Goal: Task Accomplishment & Management: Use online tool/utility

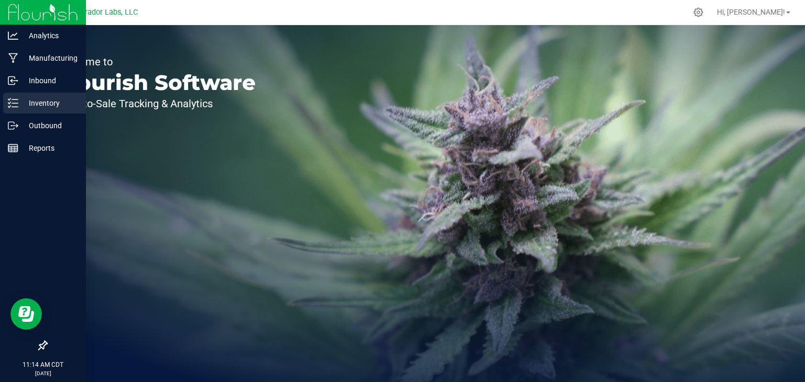
click at [14, 107] on icon at bounding box center [13, 103] width 10 height 10
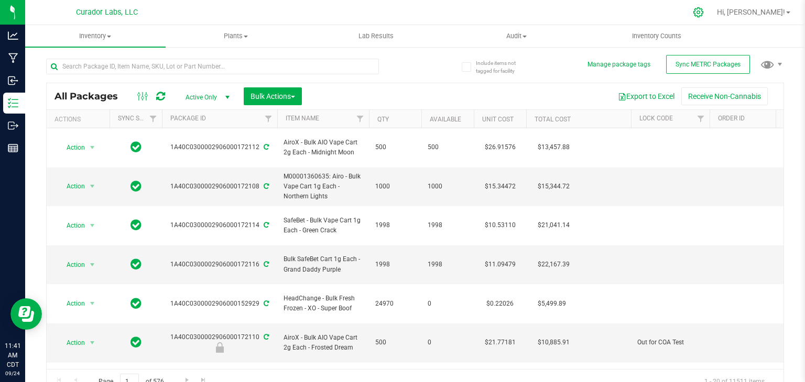
click at [711, 16] on div at bounding box center [698, 12] width 26 height 23
click at [704, 13] on icon at bounding box center [698, 12] width 11 height 11
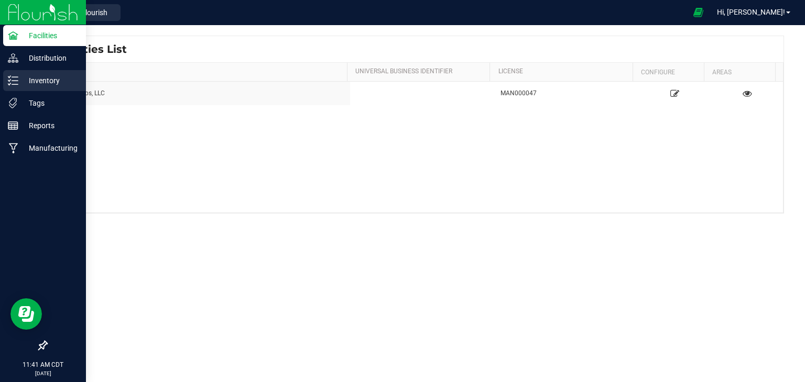
click at [18, 78] on p "Inventory" at bounding box center [49, 80] width 63 height 13
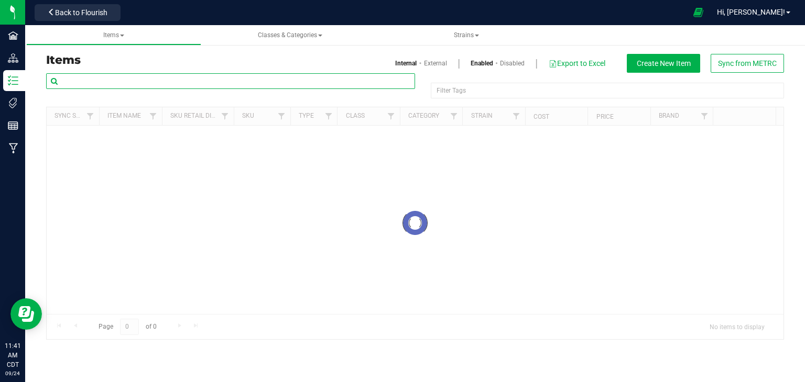
click at [214, 82] on input "text" at bounding box center [230, 81] width 369 height 16
paste input "SafeBet - Bulk Diamond Infused Flower - Chief'n Broccoli"
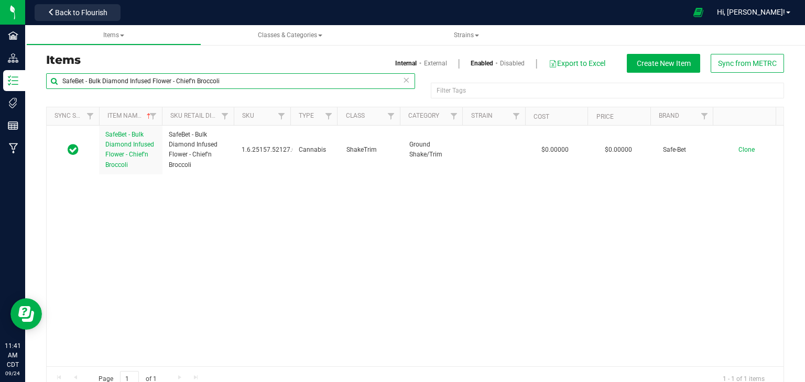
drag, startPoint x: 128, startPoint y: 81, endPoint x: 104, endPoint y: 80, distance: 24.6
click at [104, 80] on input "SafeBet - Bulk Diamond Infused Flower - Chief'n Broccoli" at bounding box center [230, 81] width 369 height 16
type input "SafeBet - Bulk Resin Infused Flower - Chief'n Broccoli"
click at [328, 184] on div "SafeBet - Bulk Resin Infused Flower - Chief'n Broccoli SafeBet - Bulk Resin Inf…" at bounding box center [415, 246] width 737 height 241
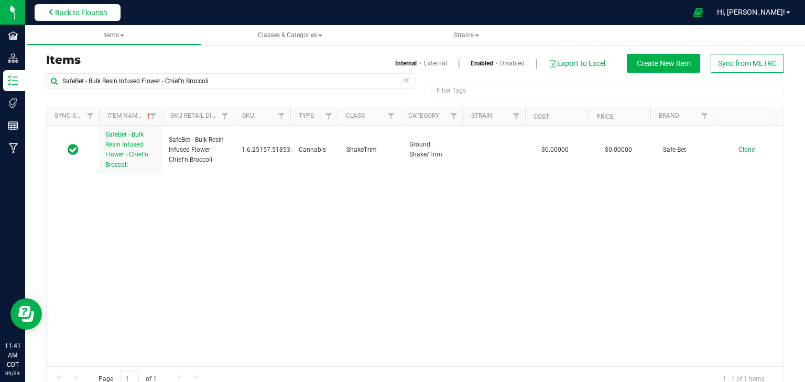
click at [90, 15] on span "Back to Flourish" at bounding box center [81, 12] width 52 height 8
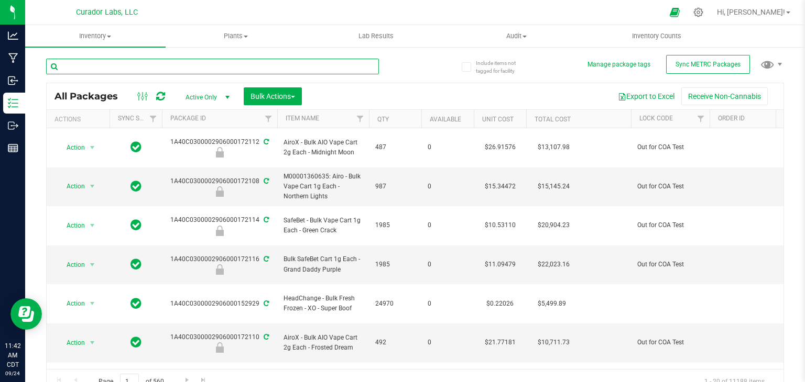
click at [125, 70] on input "text" at bounding box center [212, 67] width 333 height 16
paste input "SafeBet - Bulk Diamond Infused Flower - Chief'n Broccoli"
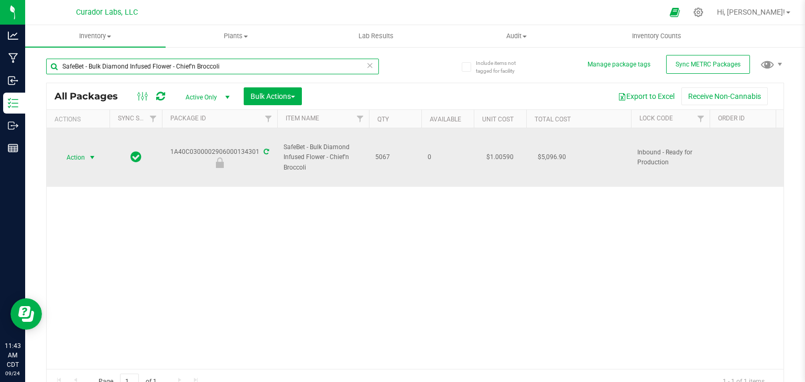
type input "SafeBet - Bulk Diamond Infused Flower - Chief'n Broccoli"
click at [91, 162] on span "select" at bounding box center [92, 157] width 13 height 15
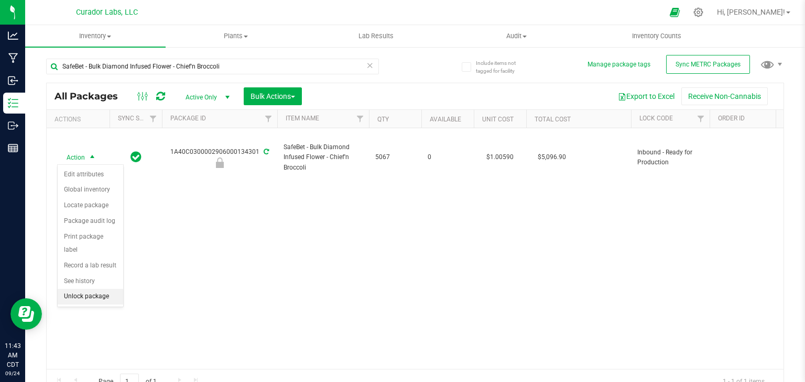
click at [93, 289] on li "Unlock package" at bounding box center [90, 297] width 65 height 16
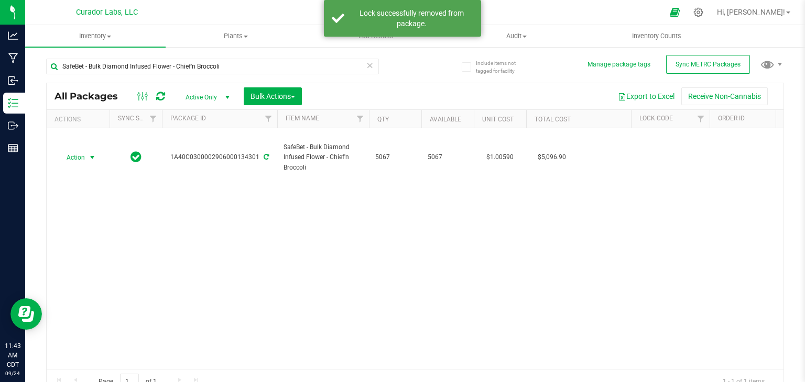
click at [92, 159] on span "select" at bounding box center [92, 157] width 8 height 8
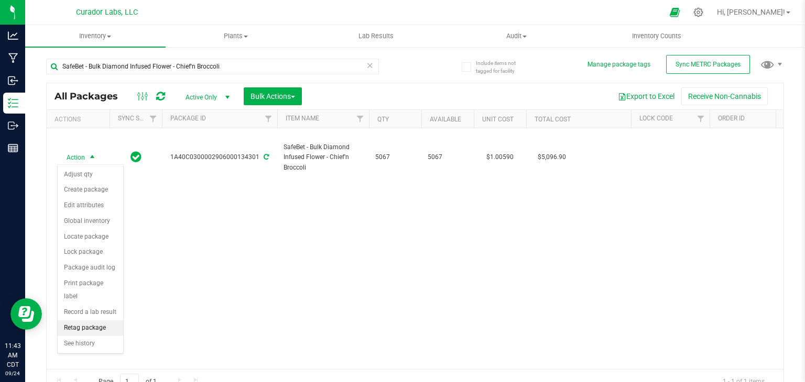
click at [87, 321] on li "Retag package" at bounding box center [90, 329] width 65 height 16
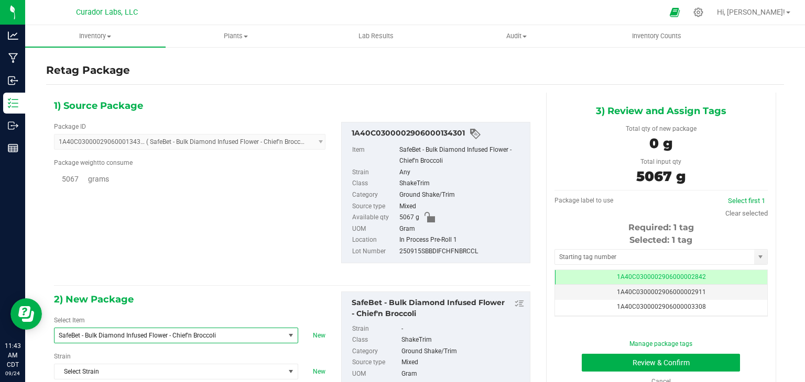
click at [155, 332] on span "SafeBet - Bulk Diamond Infused Flower - Chief'n Broccoli" at bounding box center [165, 335] width 213 height 7
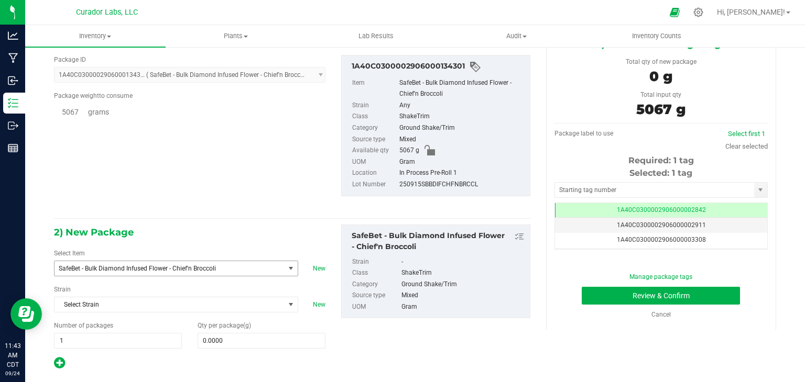
click at [222, 265] on span "SafeBet - Bulk Diamond Infused Flower - Chief'n Broccoli" at bounding box center [165, 268] width 213 height 7
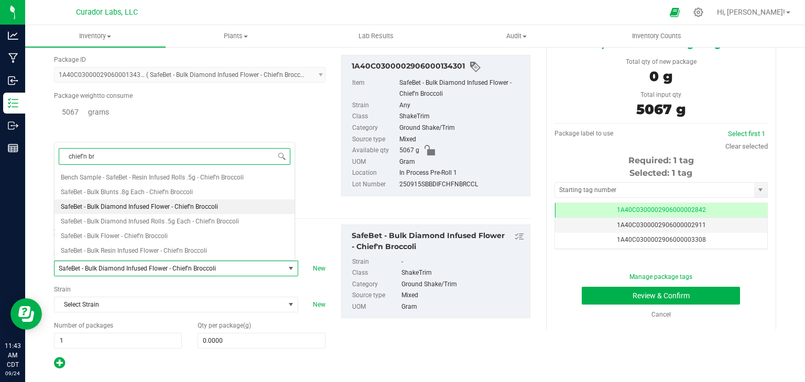
type input "chief'n bro"
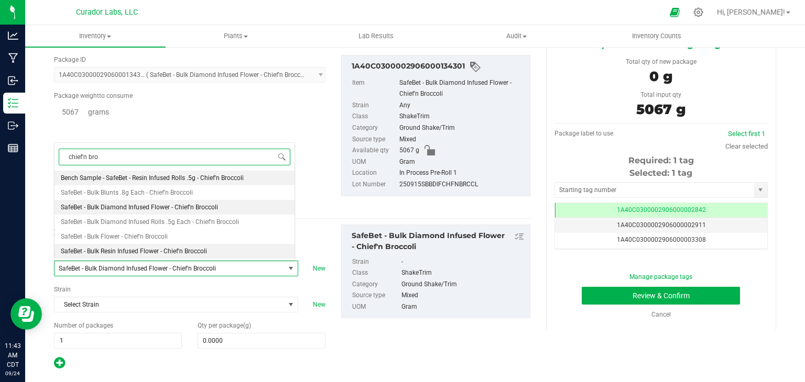
click at [213, 249] on li "SafeBet - Bulk Resin Infused Flower - Chief'n Broccoli" at bounding box center [174, 251] width 240 height 15
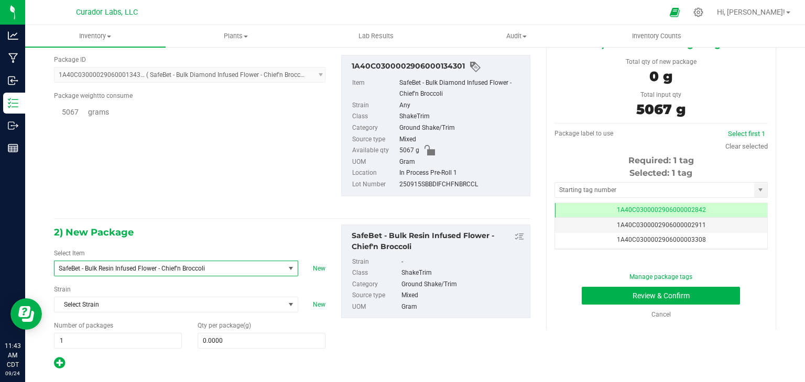
type input "0.0000"
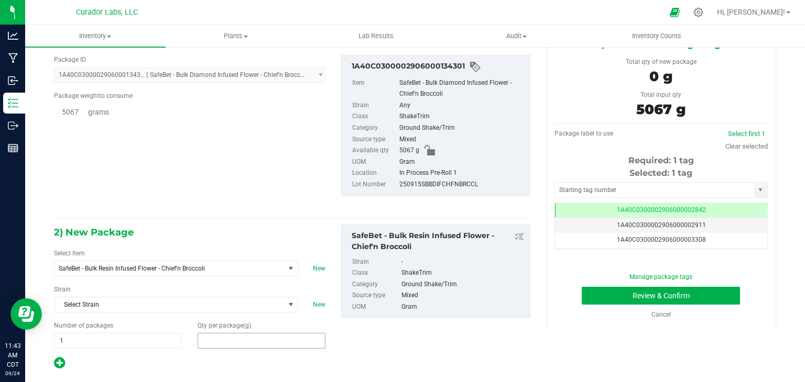
click at [241, 339] on span at bounding box center [262, 341] width 128 height 16
type input "5067"
type input "5,067.0000"
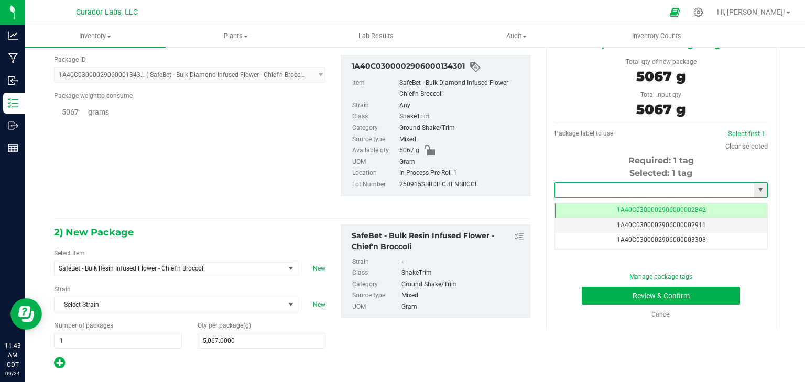
click at [577, 191] on input "text" at bounding box center [654, 190] width 199 height 15
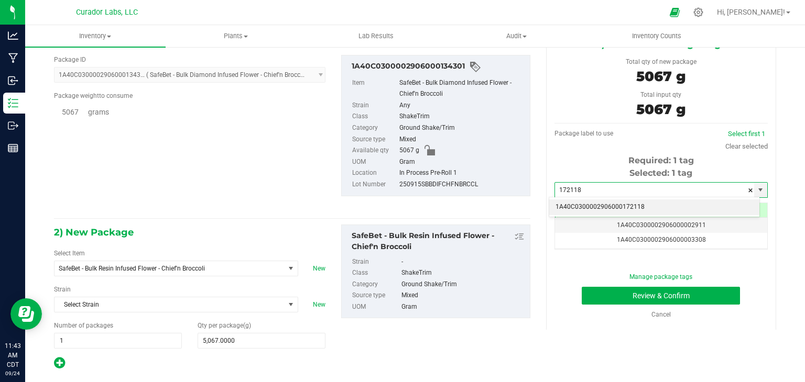
click at [575, 203] on li "1A40C0300002906000172118" at bounding box center [654, 208] width 210 height 16
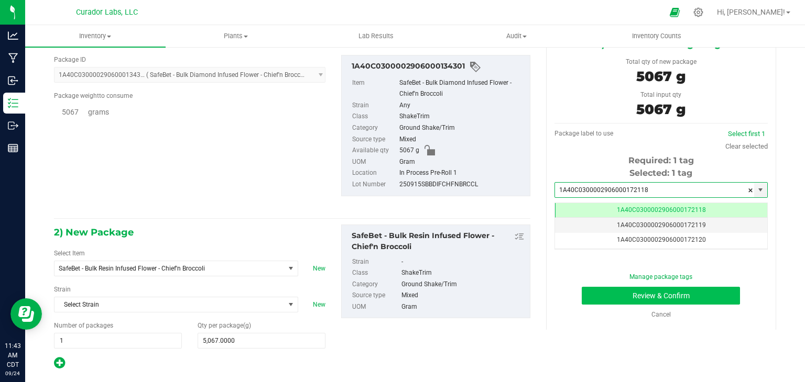
type input "1A40C0300002906000172118"
click at [592, 293] on button "Review & Confirm" at bounding box center [661, 296] width 158 height 18
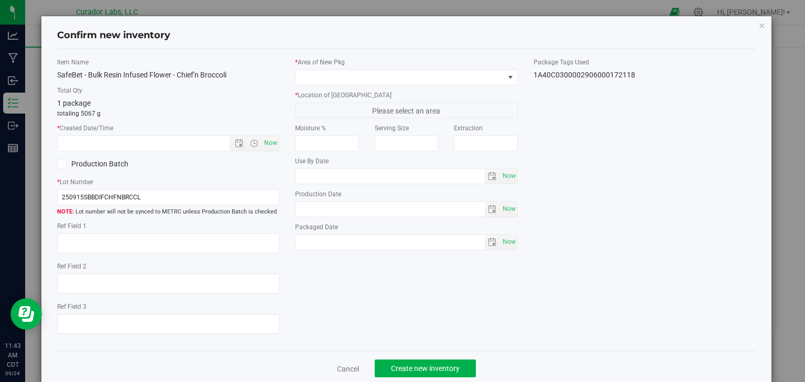
type textarea "Socked"
type textarea "24 hr Vacumm"
type textarea "cookies&cream-rainbowbelts-greasemonkey-medellin-bananacreamcakejealousy-coka-b…"
click at [264, 139] on span "Now" at bounding box center [271, 143] width 18 height 15
type input "9/24/2025 11:43 AM"
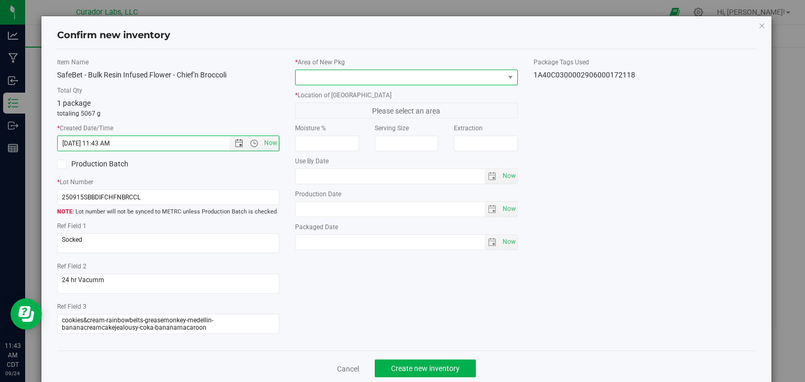
click at [382, 82] on span at bounding box center [399, 77] width 209 height 15
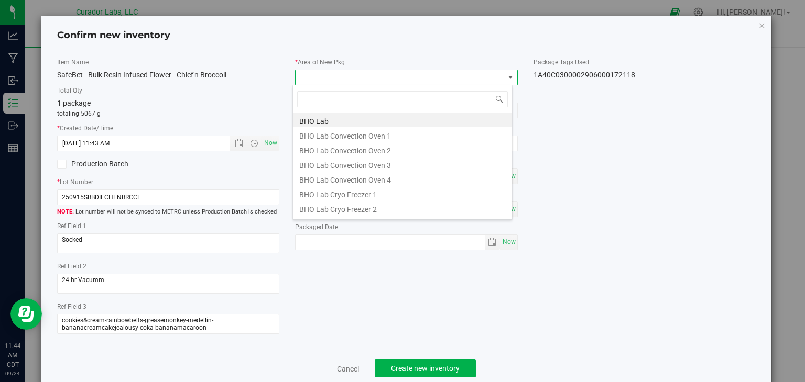
type input "p"
type input "jar"
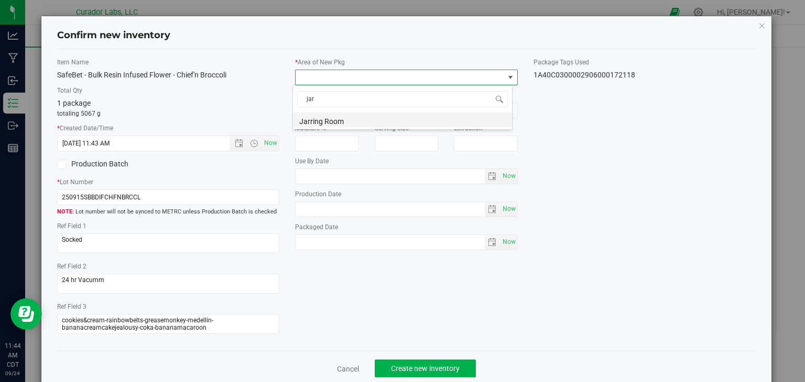
click at [346, 120] on li "Jarring Room" at bounding box center [402, 120] width 219 height 15
click at [375, 113] on span "Rack 1" at bounding box center [399, 110] width 209 height 15
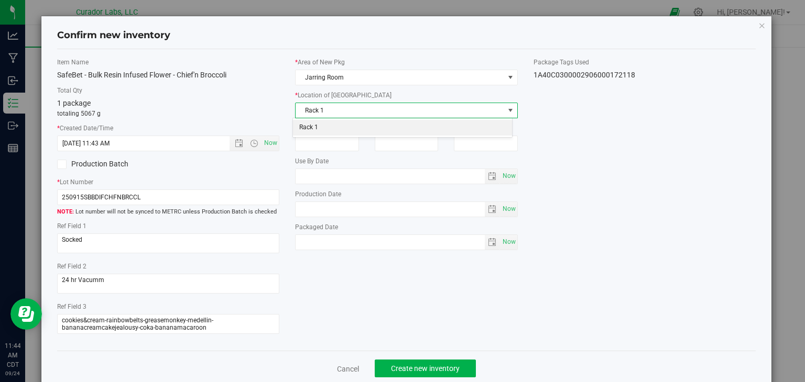
click at [363, 133] on li "Rack 1" at bounding box center [402, 128] width 219 height 16
click at [560, 217] on div "Item Name SafeBet - Bulk Resin Infused Flower - Chief'n Broccoli Total Qty 1 pa…" at bounding box center [406, 201] width 715 height 286
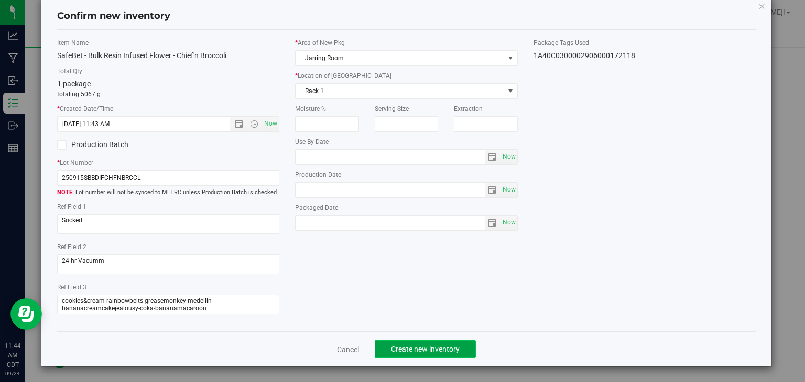
click at [413, 349] on span "Create new inventory" at bounding box center [425, 349] width 69 height 8
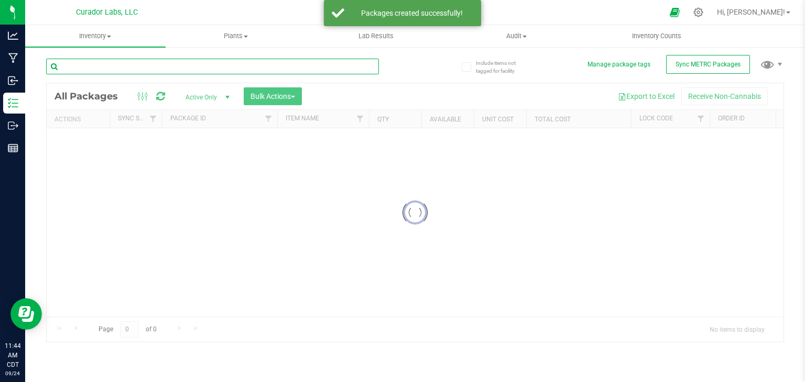
click at [160, 68] on input "text" at bounding box center [212, 67] width 333 height 16
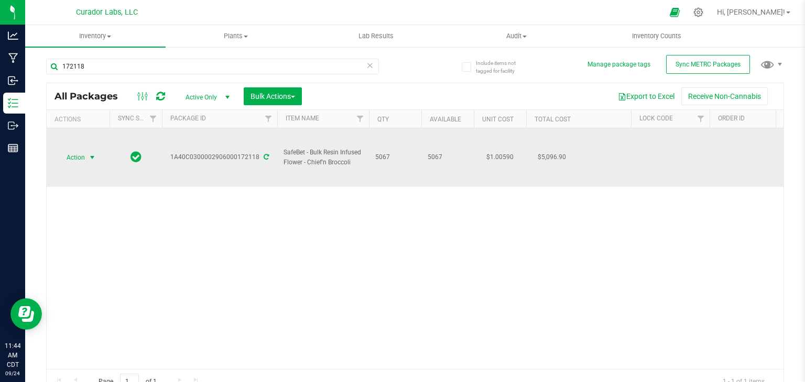
click at [89, 154] on span "select" at bounding box center [92, 157] width 8 height 8
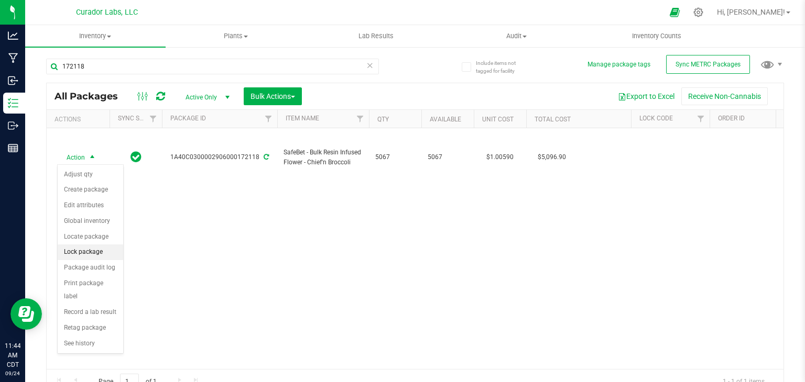
click at [105, 252] on li "Lock package" at bounding box center [90, 253] width 65 height 16
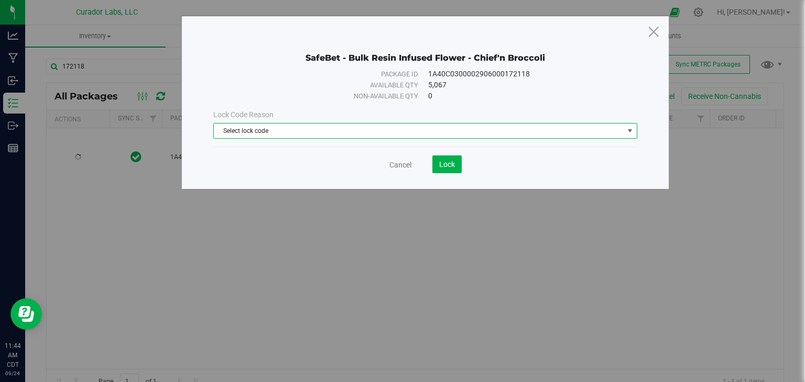
click at [364, 133] on span "Select lock code" at bounding box center [419, 131] width 410 height 15
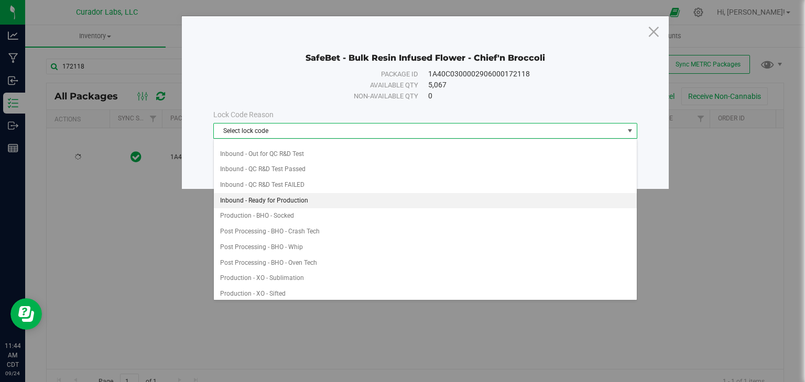
click at [371, 198] on li "Inbound - Ready for Production" at bounding box center [425, 201] width 423 height 16
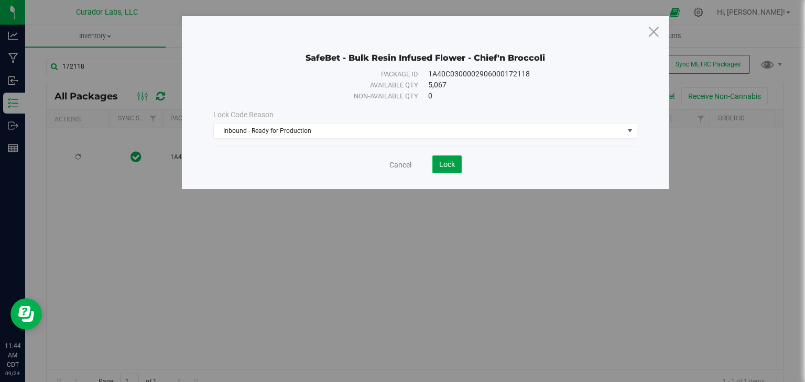
click at [446, 164] on span "Lock" at bounding box center [447, 164] width 16 height 8
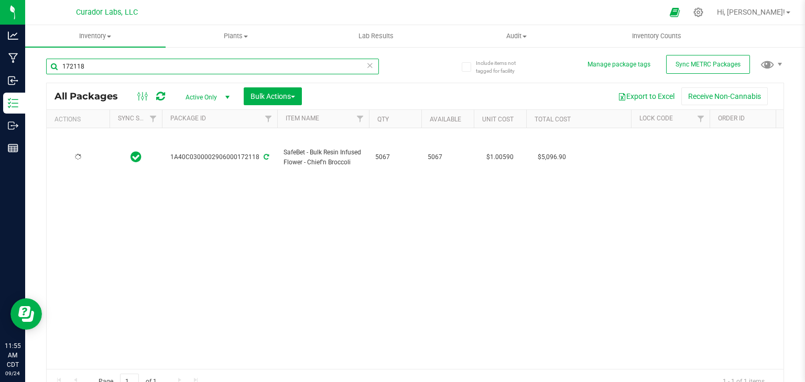
click at [213, 70] on input "172118" at bounding box center [212, 67] width 333 height 16
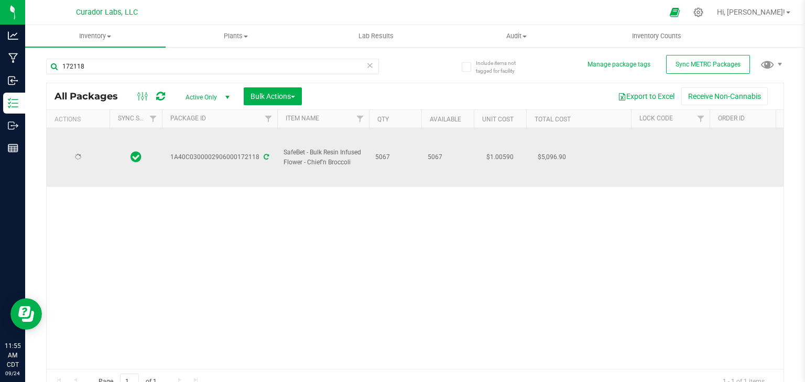
drag, startPoint x: 256, startPoint y: 153, endPoint x: 237, endPoint y: 160, distance: 19.9
click at [237, 160] on div "1A40C0300002906000172118" at bounding box center [219, 157] width 118 height 10
copy div "172118"
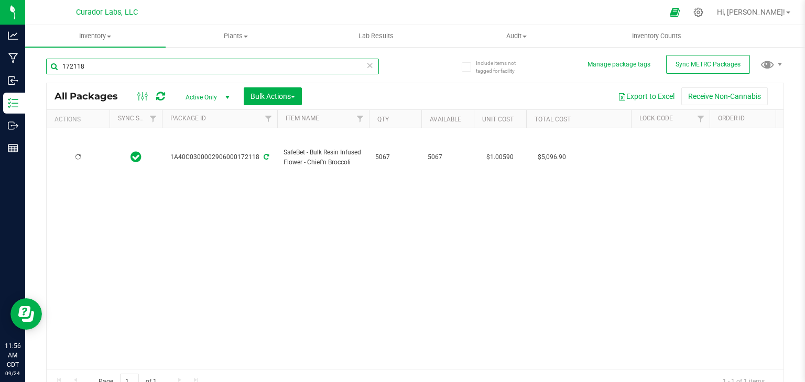
click at [138, 65] on input "172118" at bounding box center [212, 67] width 333 height 16
click at [229, 61] on input "172118" at bounding box center [212, 67] width 333 height 16
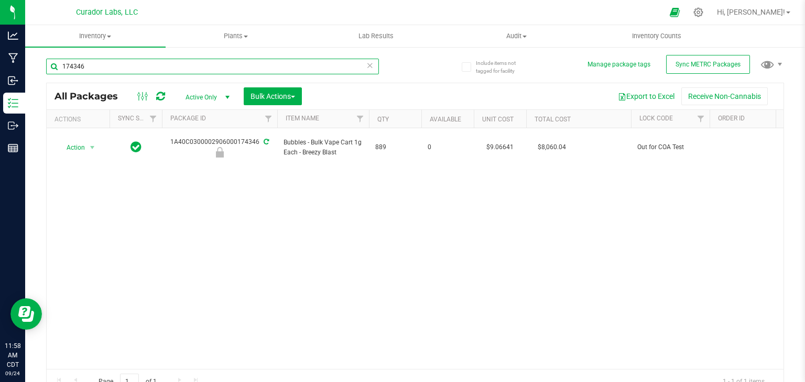
type input "174346"
click at [397, 179] on div "Action Action Edit attributes Global inventory Locate package Package audit log…" at bounding box center [415, 248] width 737 height 241
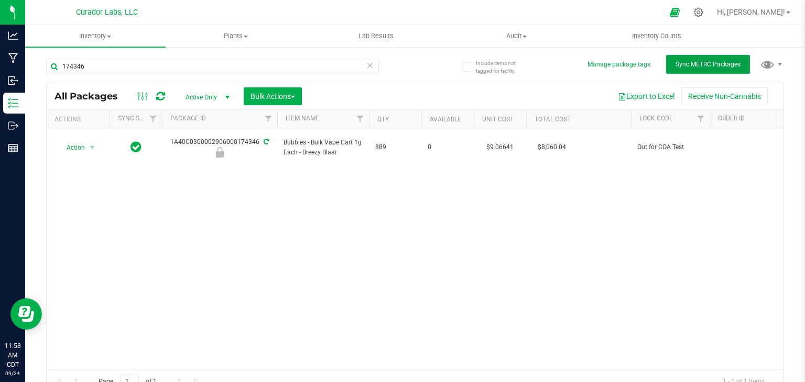
click at [675, 61] on span "Sync METRC Packages" at bounding box center [707, 64] width 65 height 7
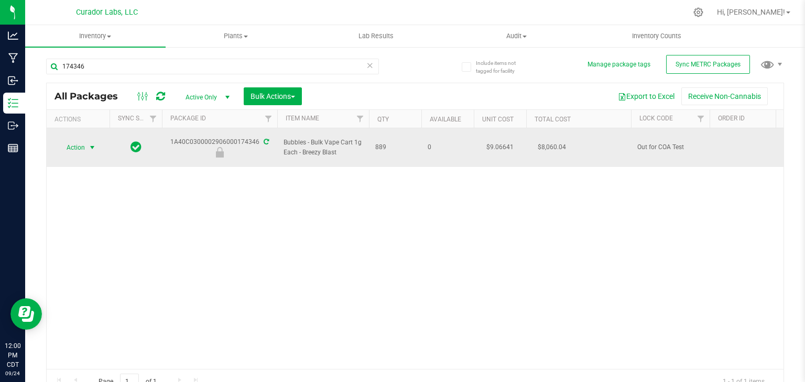
click at [86, 140] on span "select" at bounding box center [92, 147] width 13 height 15
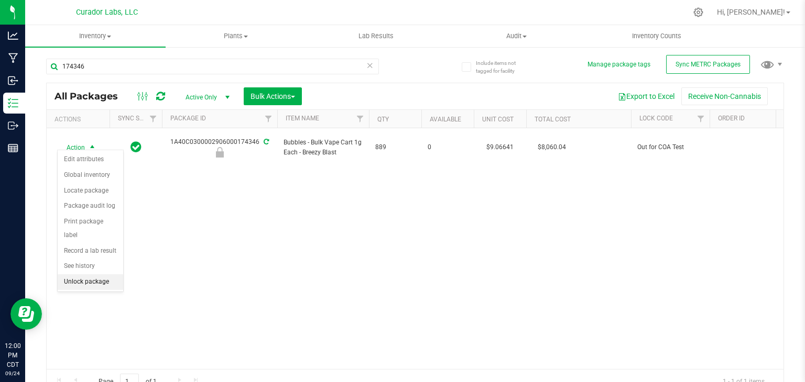
click at [103, 275] on li "Unlock package" at bounding box center [90, 283] width 65 height 16
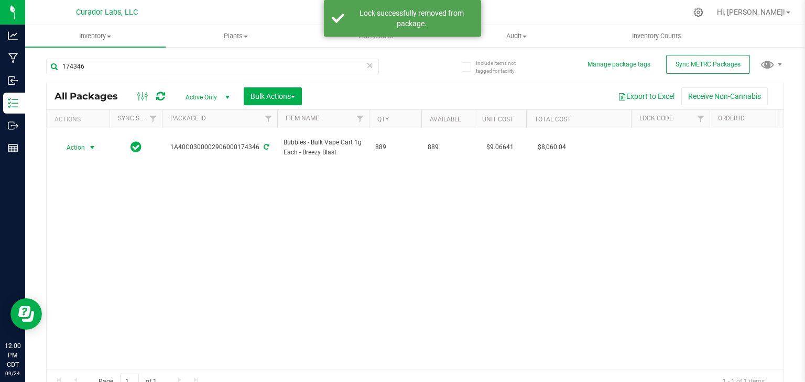
click at [94, 144] on span "select" at bounding box center [92, 148] width 8 height 8
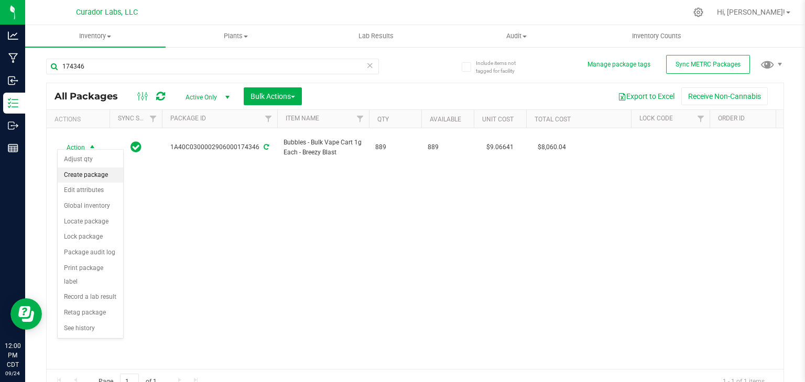
click at [103, 173] on li "Create package" at bounding box center [90, 176] width 65 height 16
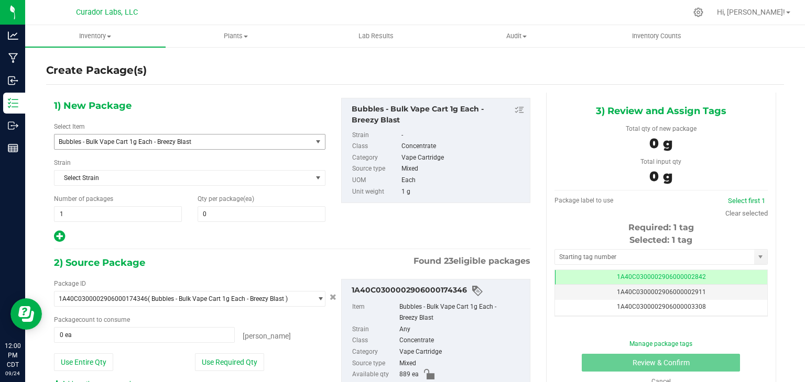
click at [235, 143] on span "Bubbles - Bulk Vape Cart 1g Each - Breezy Blast" at bounding box center [178, 141] width 239 height 7
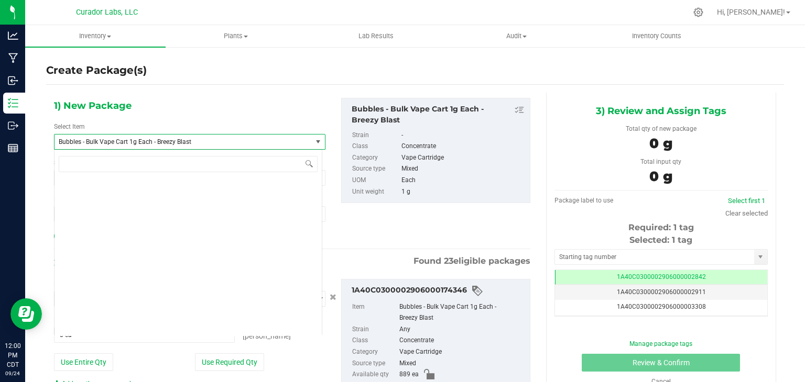
scroll to position [21504, 0]
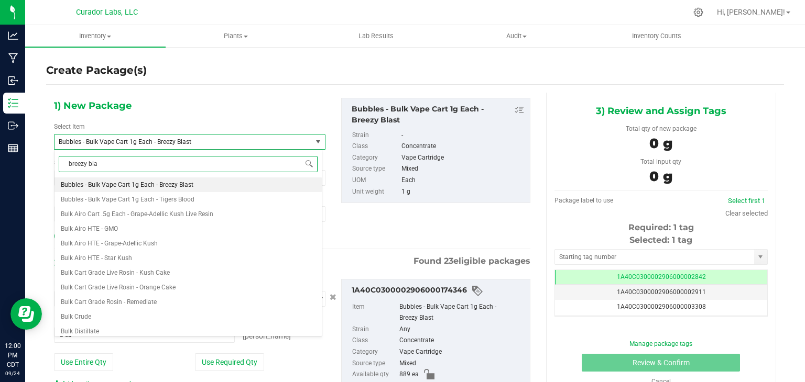
type input "breezy blas"
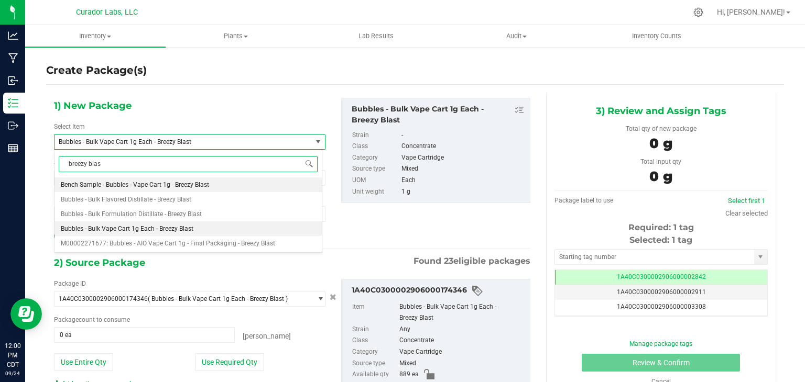
click at [204, 183] on span "Bench Sample - Bubbles - Vape Cart 1g - Breezy Blast" at bounding box center [135, 184] width 148 height 7
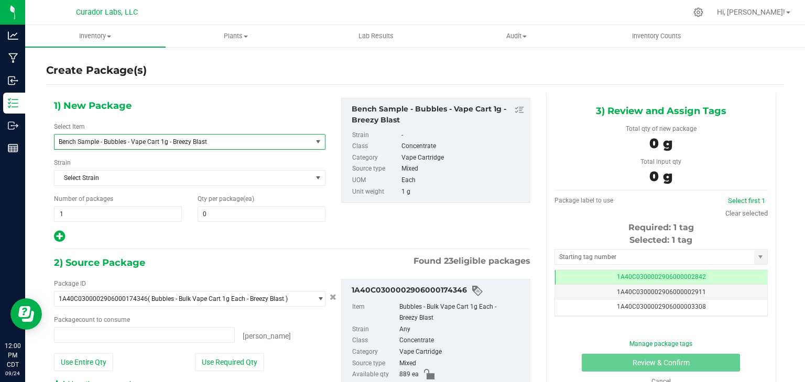
type input "0"
type input "0 ea"
click at [263, 212] on span at bounding box center [262, 214] width 128 height 16
type input "2"
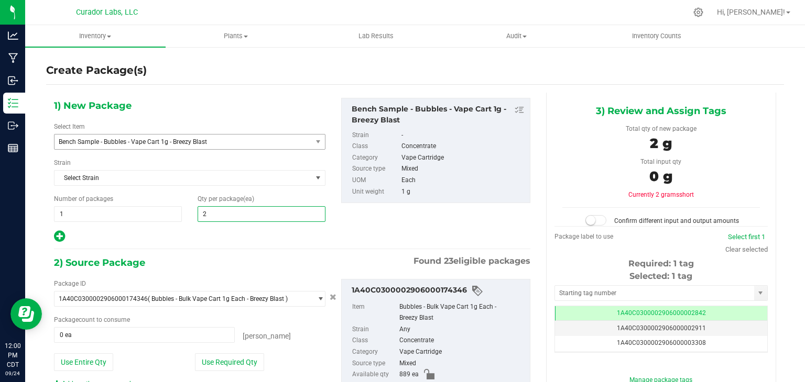
type input "2"
click at [315, 250] on div "1) New Package Select Item Bench Sample - Bubbles - Vape Cart 1g - Breezy Blast…" at bounding box center [292, 273] width 492 height 361
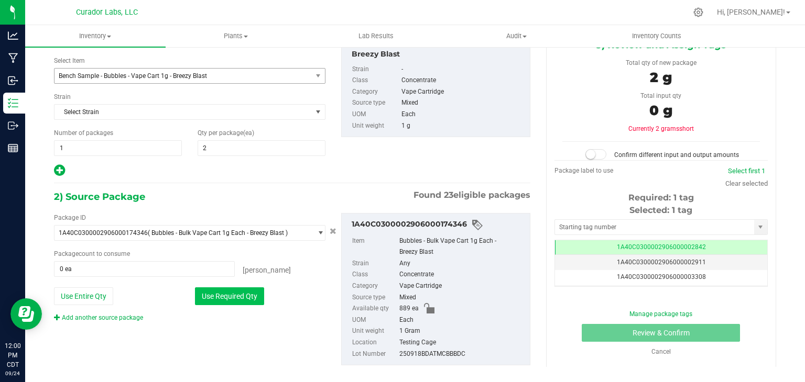
click at [223, 288] on button "Use Required Qty" at bounding box center [229, 297] width 69 height 18
type input "2 ea"
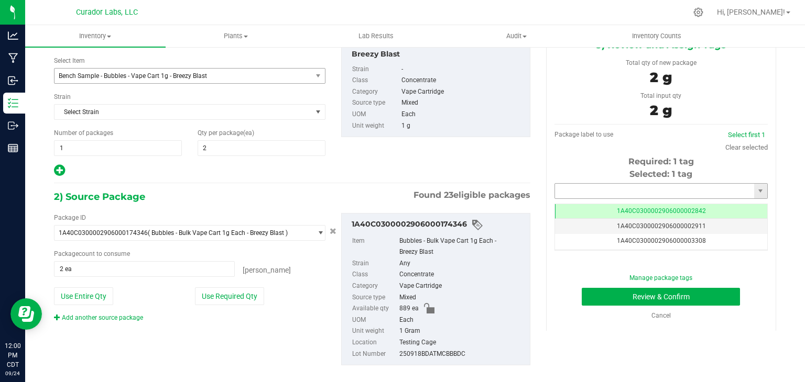
click at [597, 184] on input "text" at bounding box center [654, 191] width 199 height 15
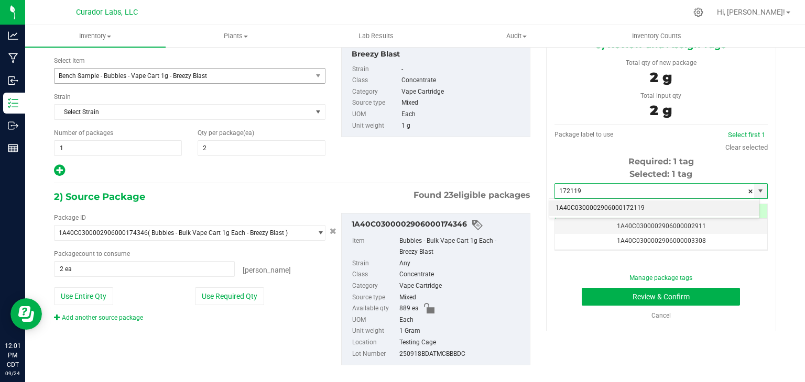
click at [585, 207] on li "1A40C0300002906000172119" at bounding box center [654, 209] width 210 height 16
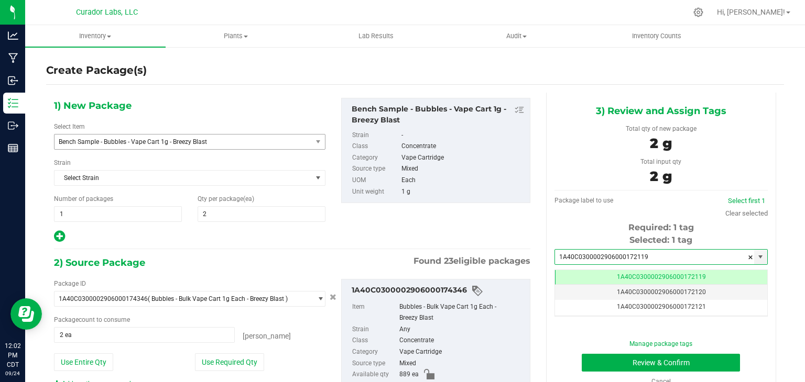
type input "1A40C0300002906000172119"
click at [466, 225] on div "1) New Package Select Item Bench Sample - Bubbles - Vape Cart 1g - Breezy Blast…" at bounding box center [292, 171] width 492 height 146
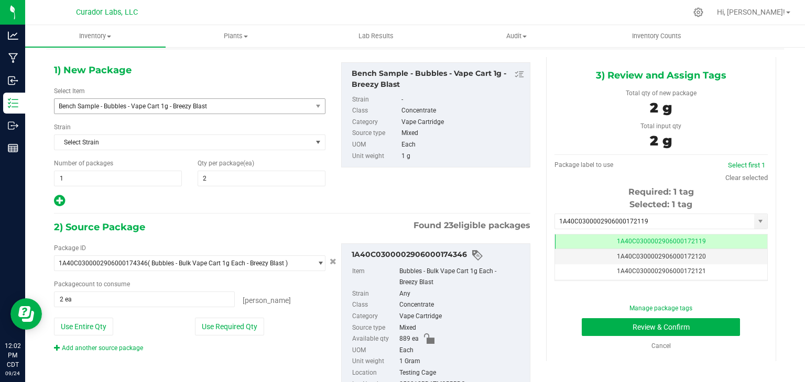
scroll to position [38, 0]
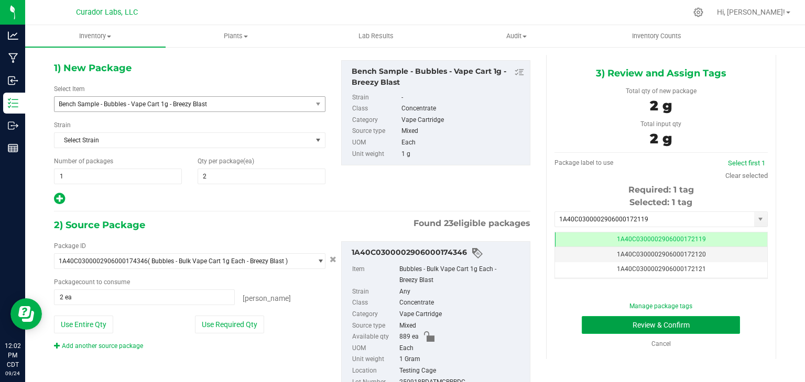
click at [585, 321] on button "Review & Confirm" at bounding box center [661, 325] width 158 height 18
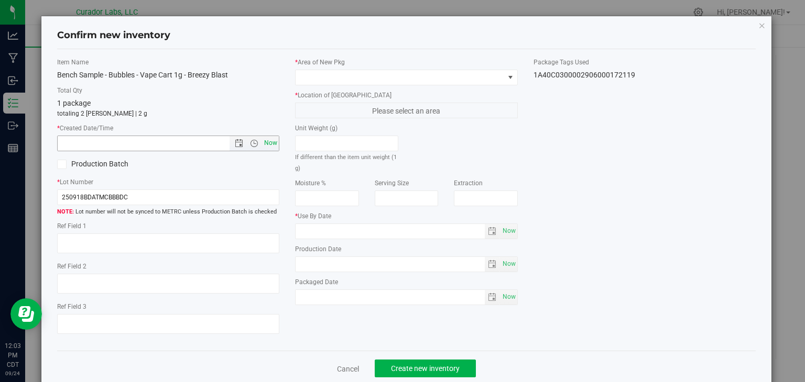
click at [271, 146] on span "Now" at bounding box center [271, 143] width 18 height 15
type input "9/24/2025 12:03 PM"
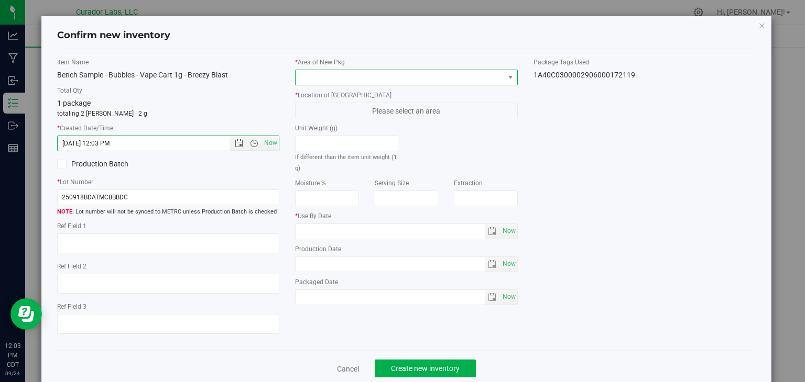
click at [328, 80] on span at bounding box center [399, 77] width 209 height 15
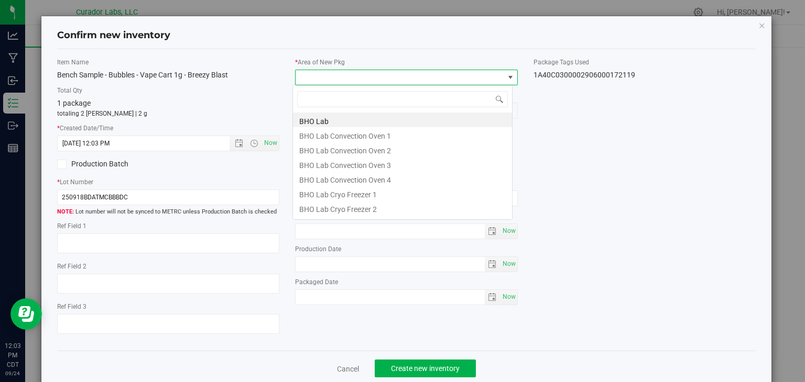
scroll to position [15, 220]
type input "vault"
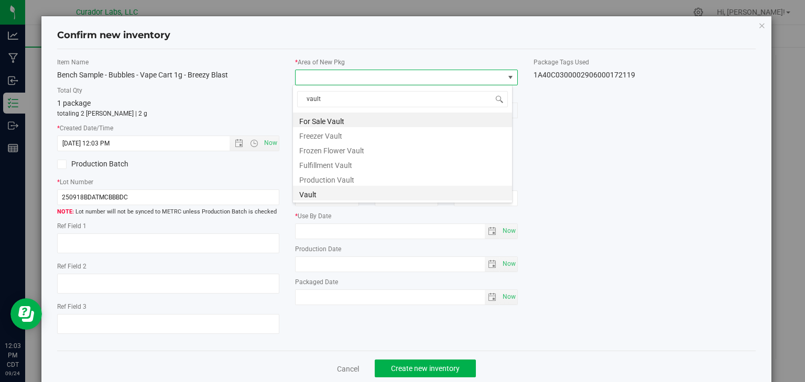
click at [334, 187] on li "Vault" at bounding box center [402, 193] width 219 height 15
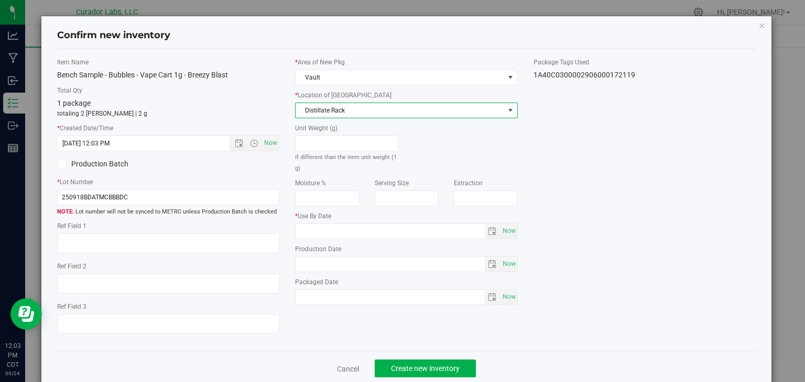
click at [344, 114] on span "Distillate Rack" at bounding box center [399, 110] width 209 height 15
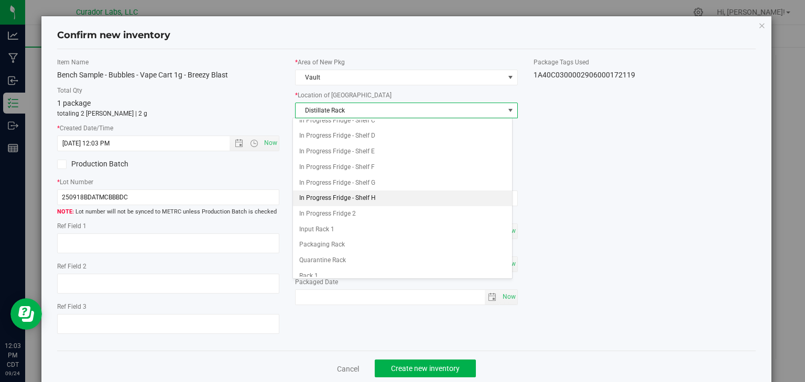
scroll to position [114, 0]
click at [342, 193] on li "In Progress Fridge 2" at bounding box center [402, 201] width 219 height 16
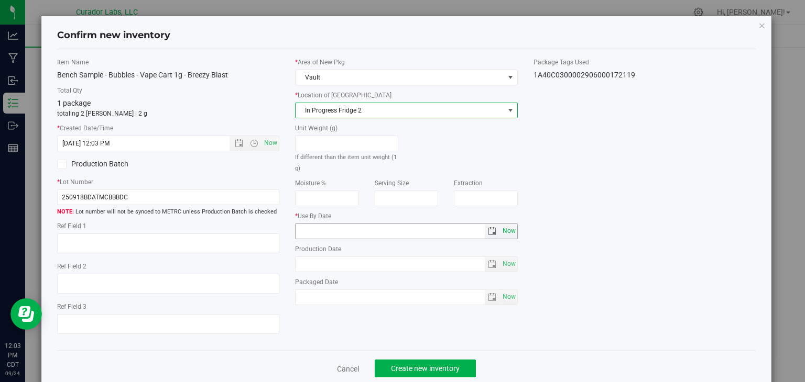
click at [506, 229] on span "Now" at bounding box center [509, 231] width 18 height 15
click at [312, 232] on input "[DATE]" at bounding box center [389, 231] width 189 height 15
type input "[DATE]"
click at [355, 324] on div "Item Name Bench Sample - Bubbles - Vape Cart 1g - Breezy Blast Total Qty 1 pack…" at bounding box center [406, 201] width 715 height 286
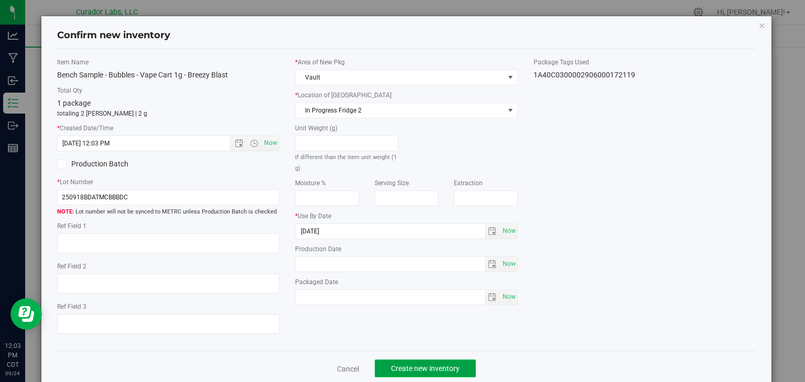
click at [403, 361] on button "Create new inventory" at bounding box center [425, 369] width 101 height 18
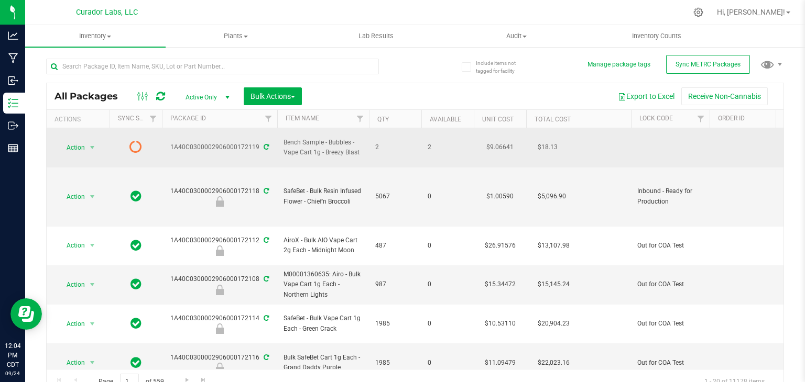
drag, startPoint x: 360, startPoint y: 146, endPoint x: 325, endPoint y: 145, distance: 35.1
click at [325, 145] on span "Bench Sample - Bubbles - Vape Cart 1g - Breezy Blast" at bounding box center [322, 148] width 79 height 20
copy span "Breezy Blast"
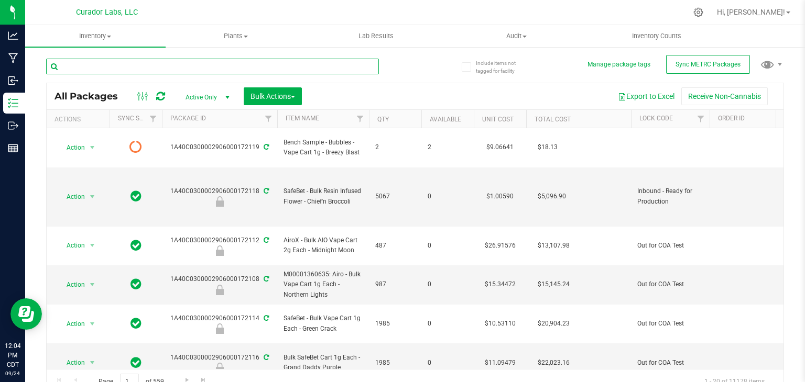
click at [228, 63] on input "text" at bounding box center [212, 67] width 333 height 16
paste input "Breezy Blast"
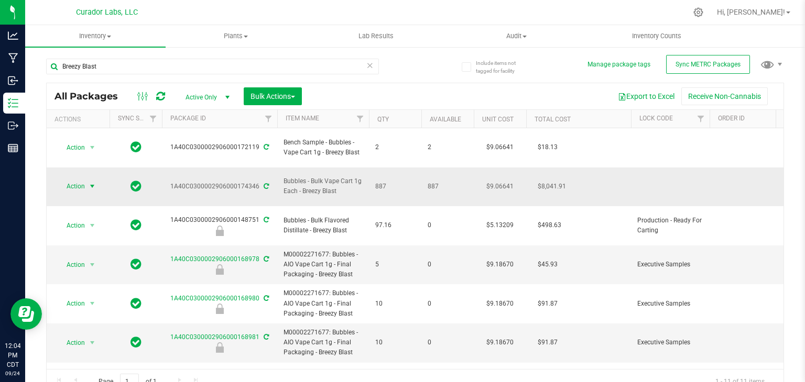
click at [91, 182] on span "select" at bounding box center [92, 186] width 8 height 8
click at [95, 262] on li "Lock package" at bounding box center [90, 267] width 65 height 16
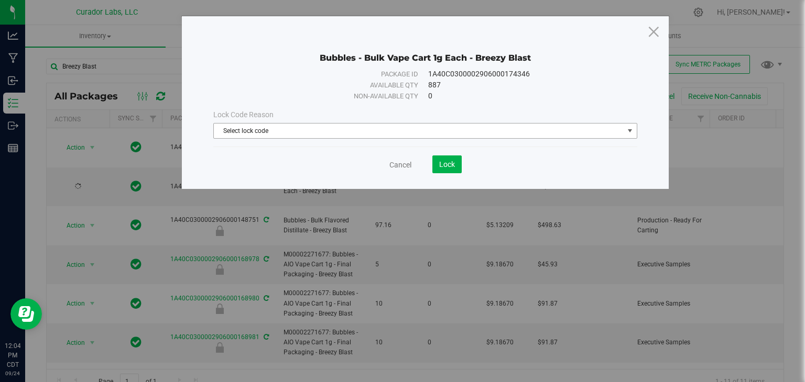
click at [323, 131] on span "Select lock code" at bounding box center [419, 131] width 410 height 15
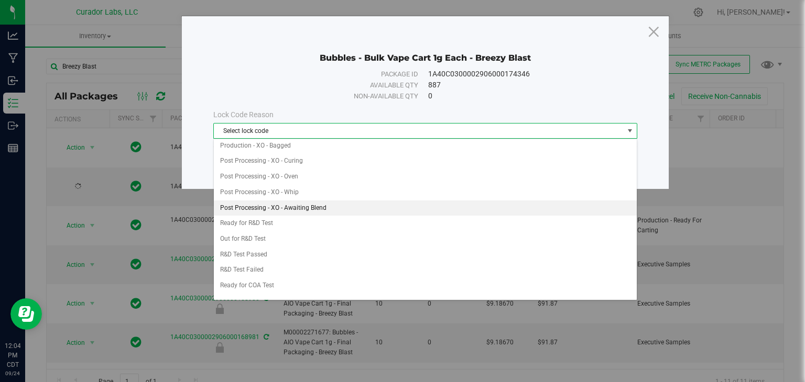
scroll to position [290, 0]
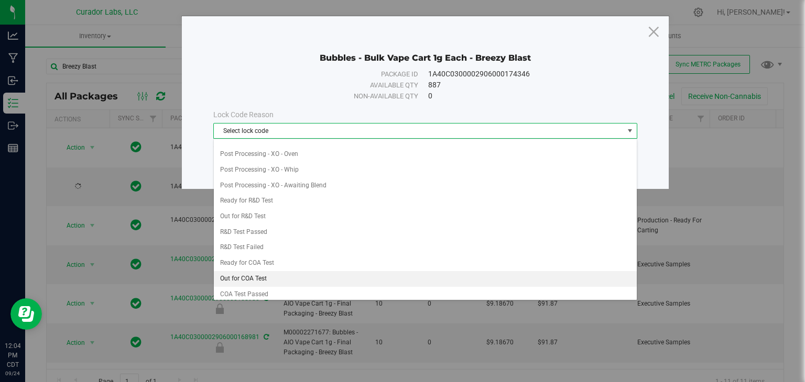
click at [298, 271] on li "Out for COA Test" at bounding box center [425, 279] width 423 height 16
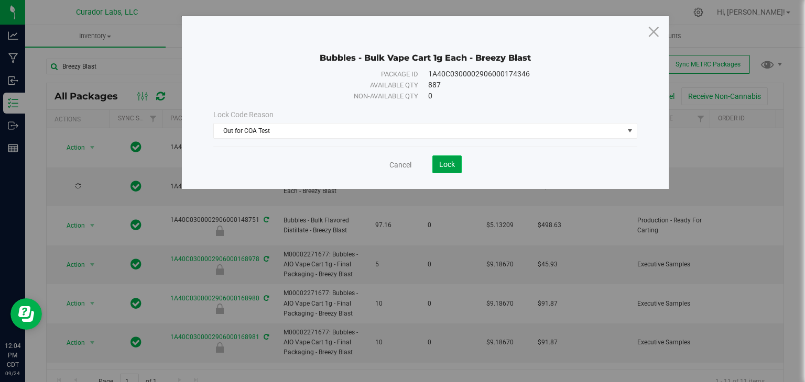
click at [445, 168] on span "Lock" at bounding box center [447, 164] width 16 height 8
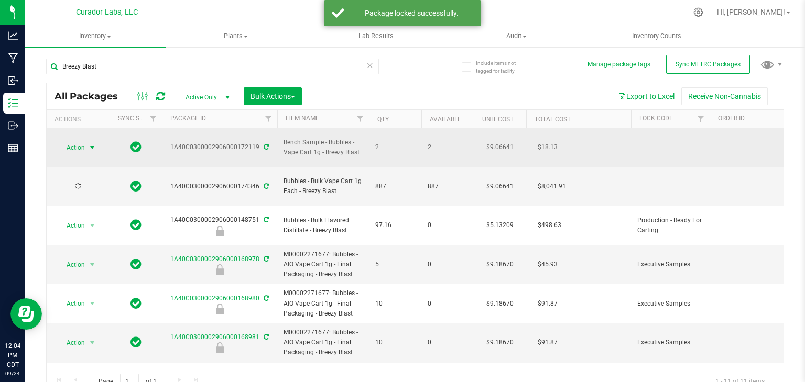
click at [93, 144] on span "select" at bounding box center [92, 148] width 8 height 8
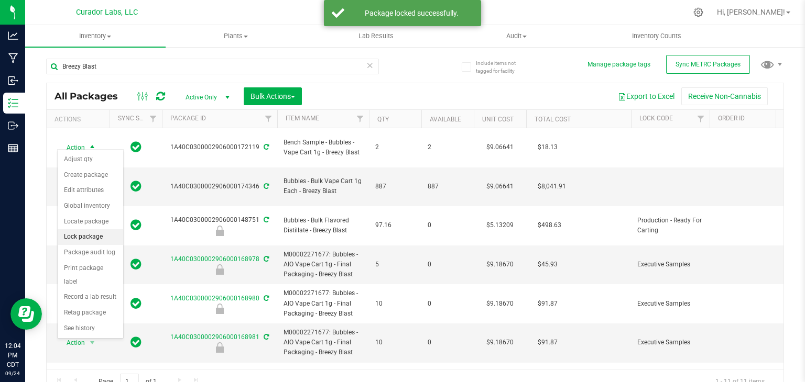
click at [89, 234] on li "Lock package" at bounding box center [90, 237] width 65 height 16
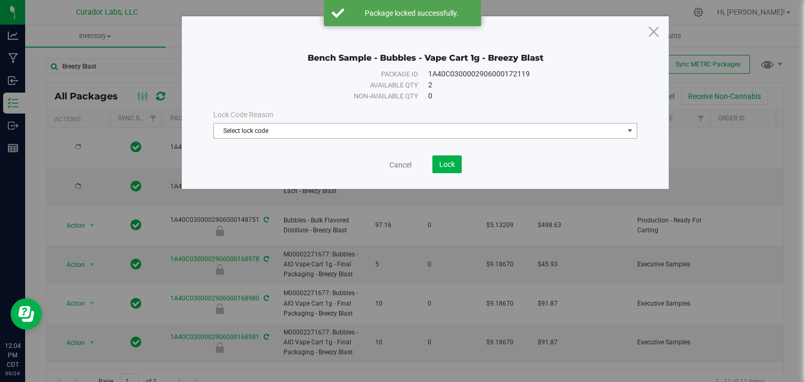
click at [314, 137] on span "Select lock code" at bounding box center [419, 131] width 410 height 15
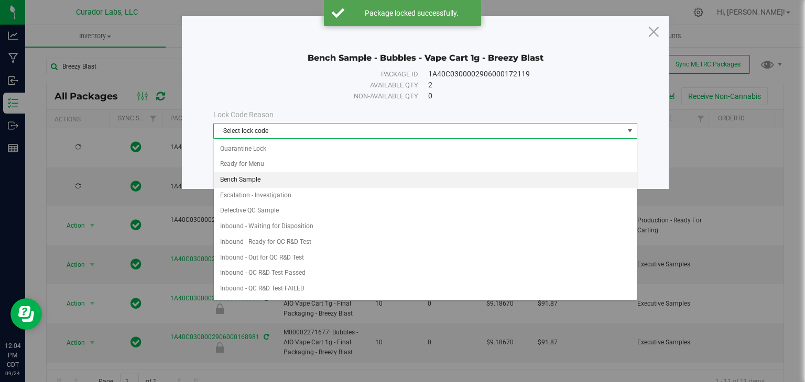
click at [314, 175] on li "Bench Sample" at bounding box center [425, 180] width 423 height 16
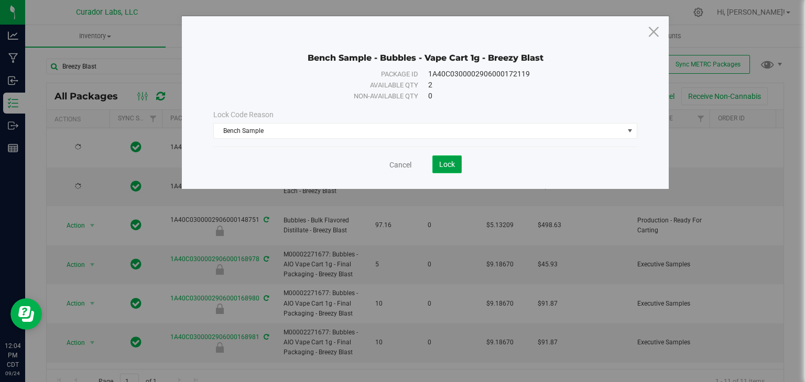
click at [453, 162] on span "Lock" at bounding box center [447, 164] width 16 height 8
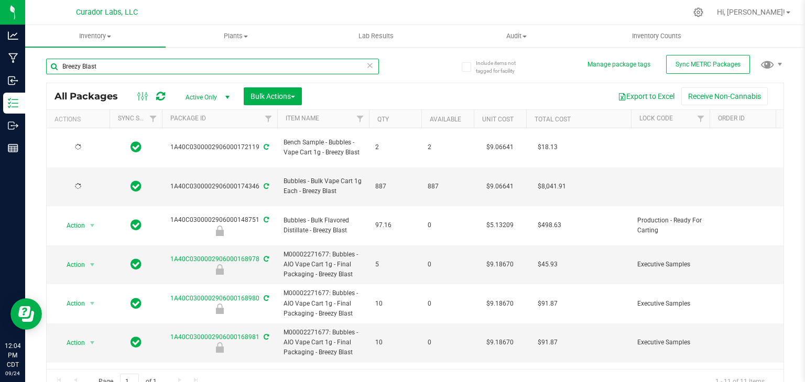
click at [300, 70] on input "Breezy Blast" at bounding box center [212, 67] width 333 height 16
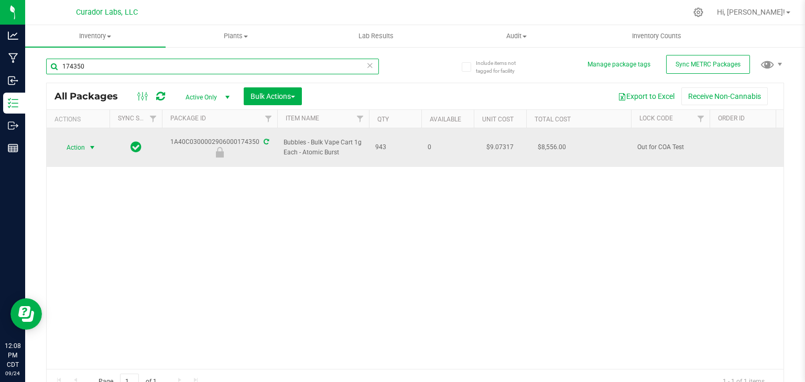
type input "174350"
click at [89, 140] on span "select" at bounding box center [92, 147] width 13 height 15
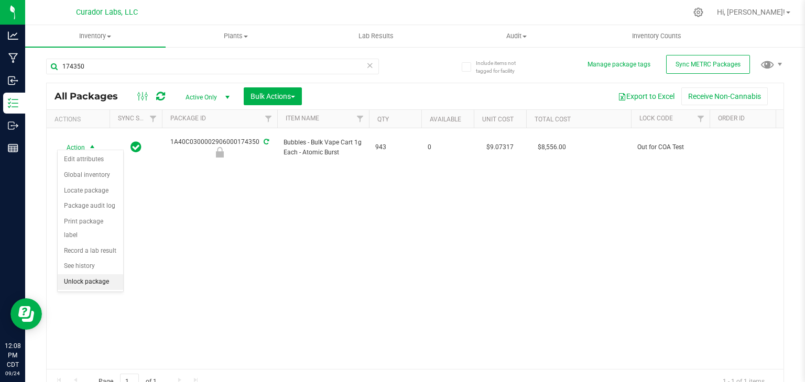
click at [100, 275] on li "Unlock package" at bounding box center [90, 283] width 65 height 16
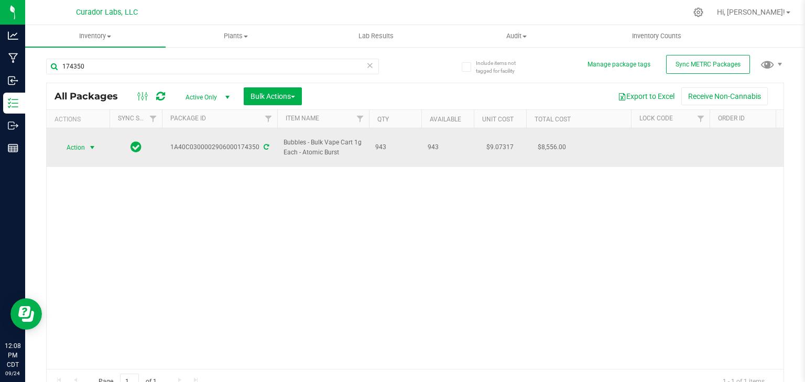
click at [89, 144] on span "select" at bounding box center [92, 148] width 8 height 8
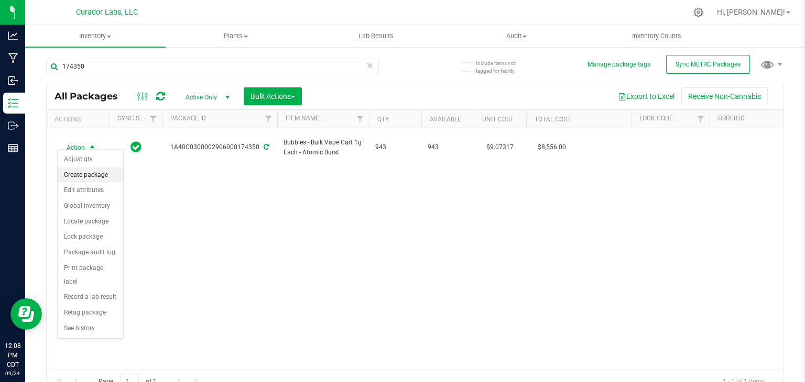
click at [85, 172] on li "Create package" at bounding box center [90, 176] width 65 height 16
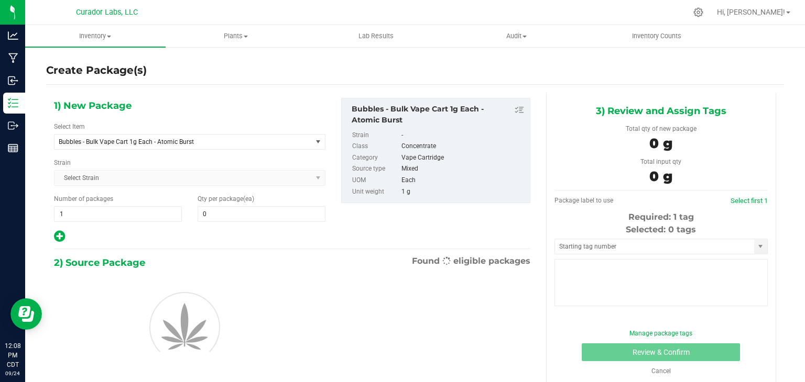
type input "0"
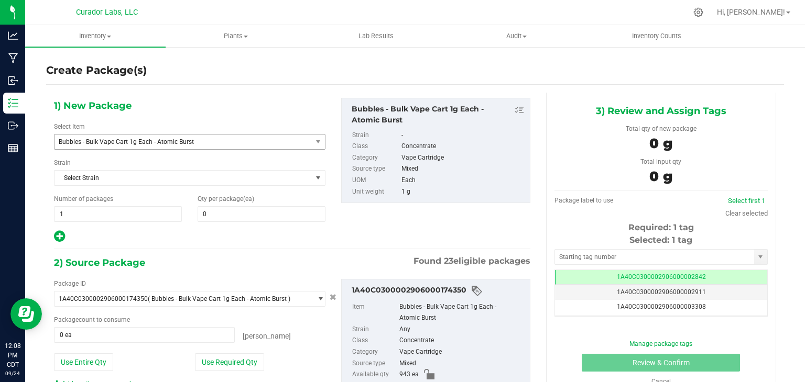
click at [269, 138] on span "Bubbles - Bulk Vape Cart 1g Each - Atomic Burst" at bounding box center [178, 141] width 239 height 7
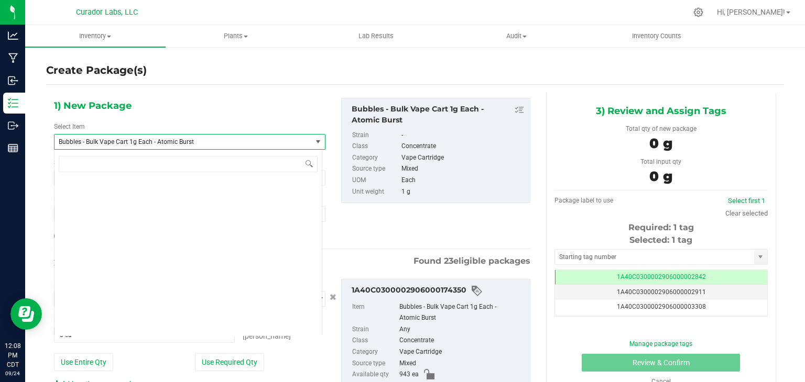
scroll to position [21475, 0]
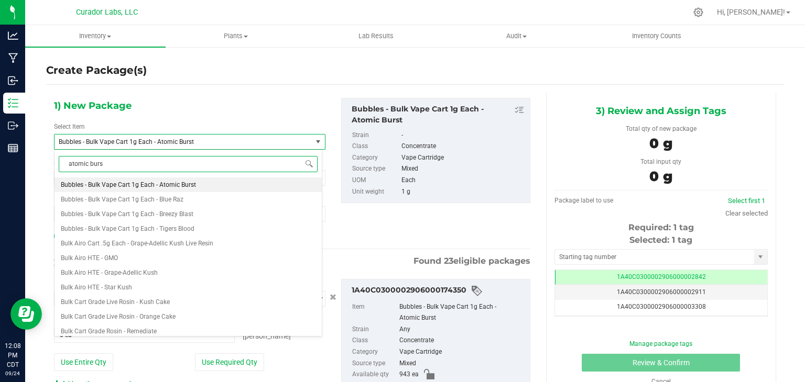
type input "atomic burst"
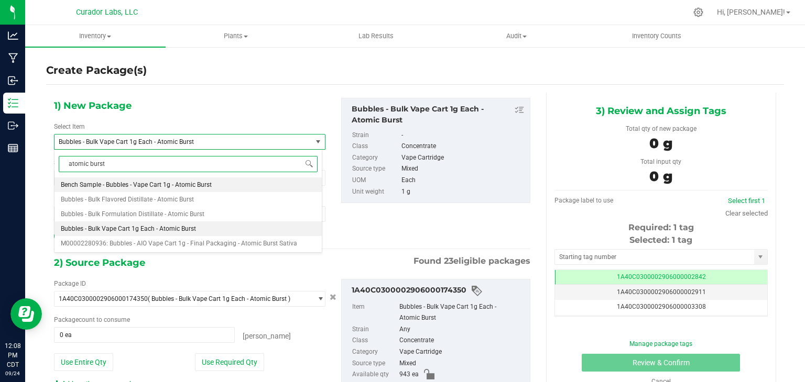
click at [184, 188] on span "Bench Sample - Bubbles - Vape Cart 1g - Atomic Burst" at bounding box center [136, 184] width 151 height 7
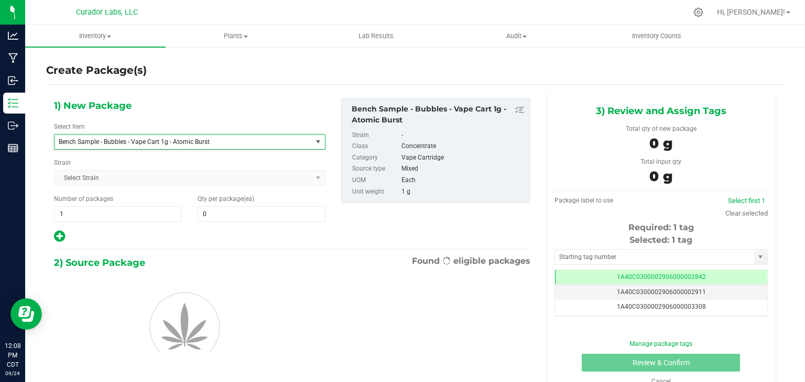
type input "0"
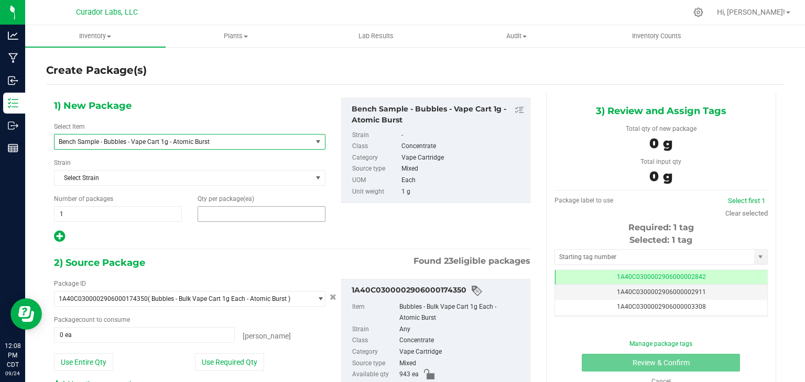
click at [239, 207] on span at bounding box center [262, 214] width 128 height 16
type input "2"
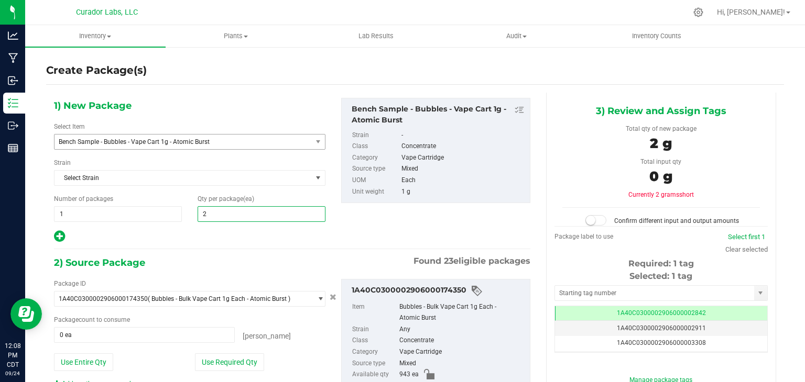
type input "2"
click at [244, 230] on div at bounding box center [189, 237] width 271 height 14
click at [243, 355] on button "Use Required Qty" at bounding box center [229, 363] width 69 height 18
type input "2 ea"
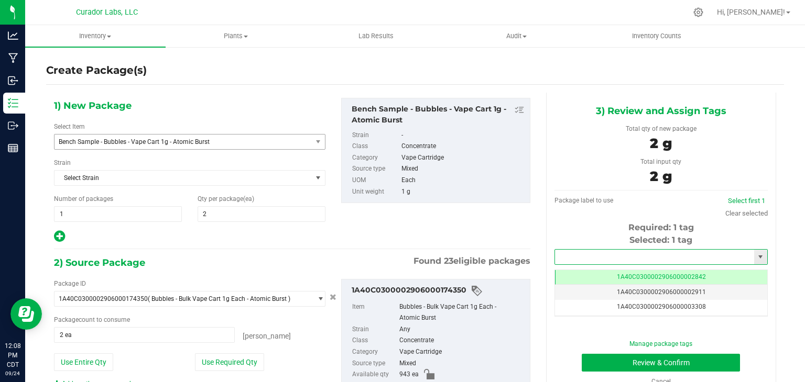
click at [563, 261] on input "text" at bounding box center [654, 257] width 199 height 15
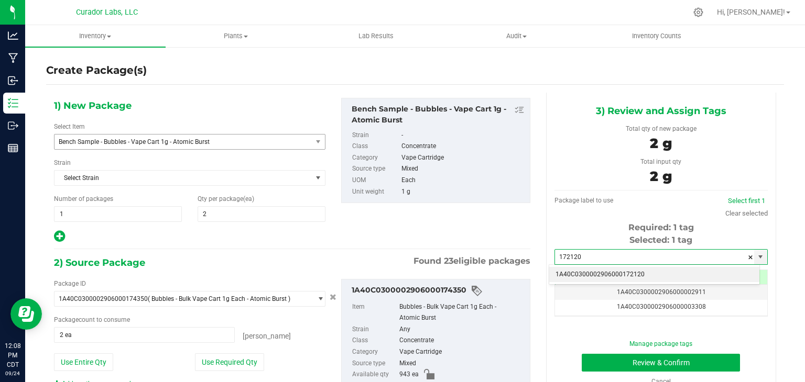
click at [571, 277] on li "1A40C0300002906000172120" at bounding box center [654, 275] width 210 height 16
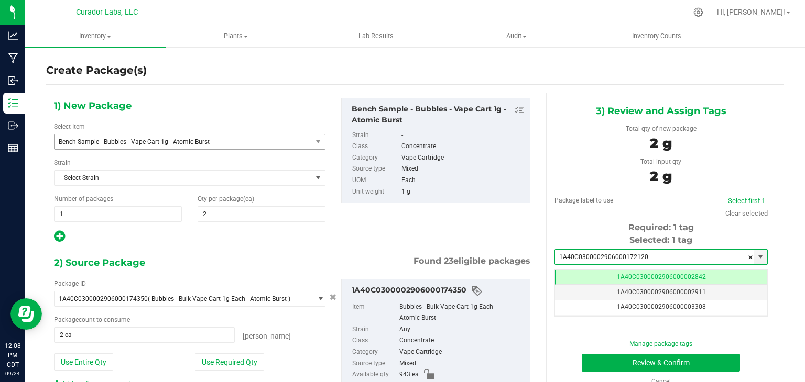
type input "1A40C0300002906000172120"
click at [480, 229] on div "1) New Package Select Item Bench Sample - Bubbles - Vape Cart 1g - Atomic Burst…" at bounding box center [292, 171] width 492 height 146
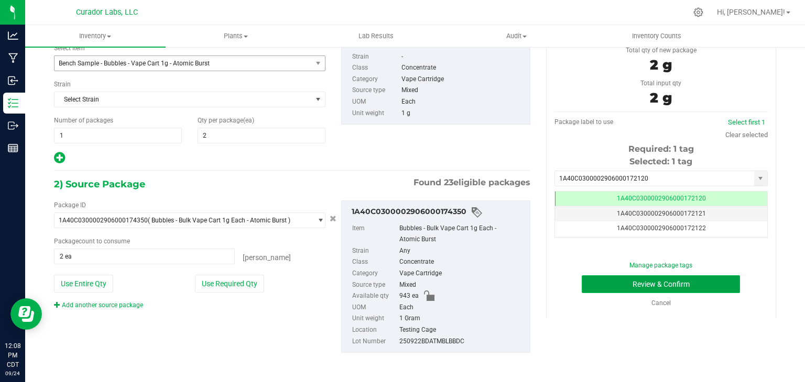
click at [586, 292] on button "Review & Confirm" at bounding box center [661, 285] width 158 height 18
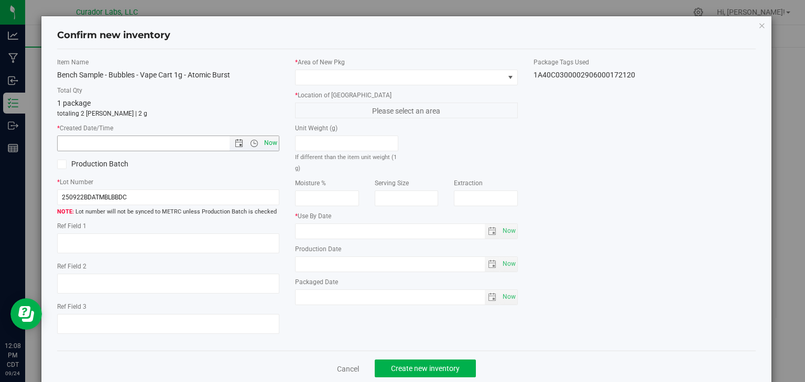
click at [272, 141] on span "Now" at bounding box center [271, 143] width 18 height 15
type input "9/24/2025 12:08 PM"
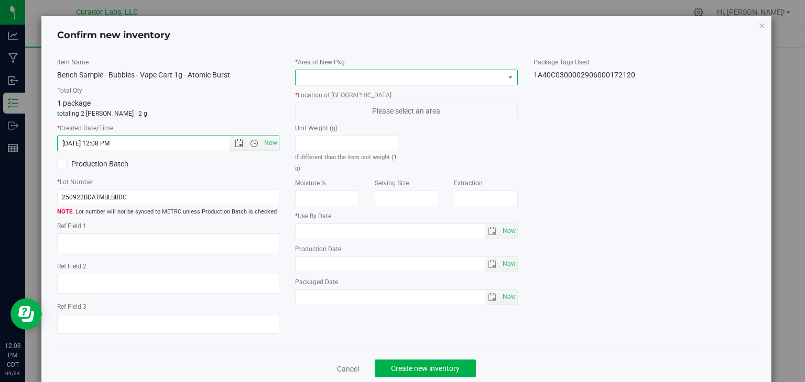
click at [337, 79] on span at bounding box center [399, 77] width 209 height 15
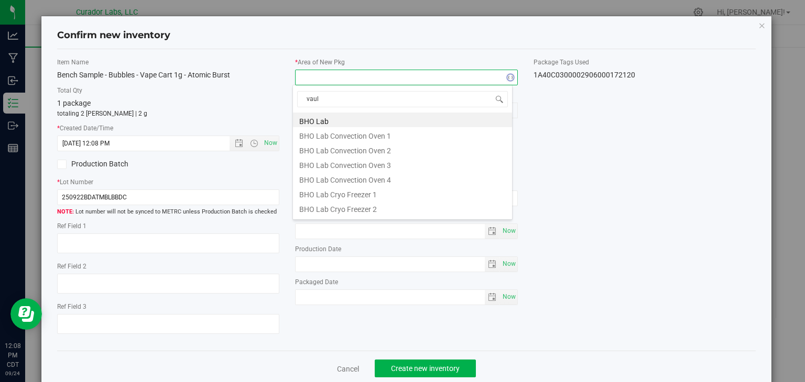
type input "vault"
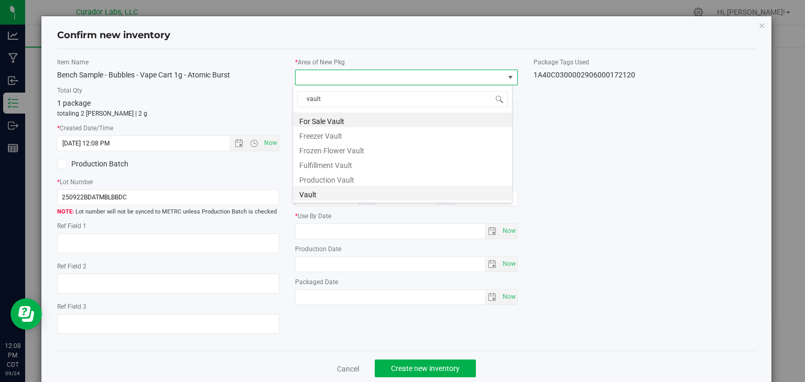
click at [335, 191] on li "Vault" at bounding box center [402, 193] width 219 height 15
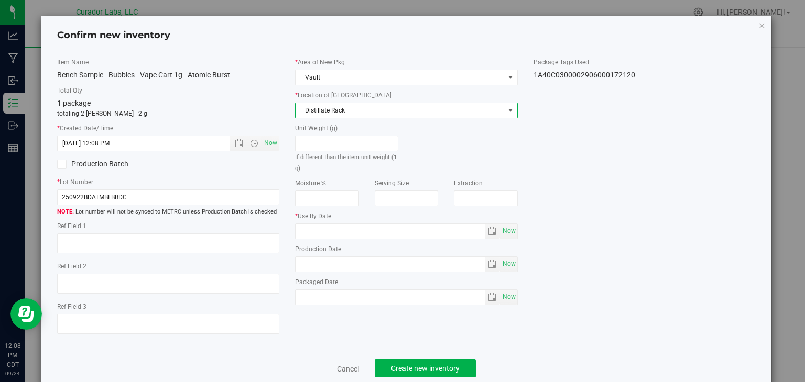
click at [364, 112] on span "Distillate Rack" at bounding box center [399, 110] width 209 height 15
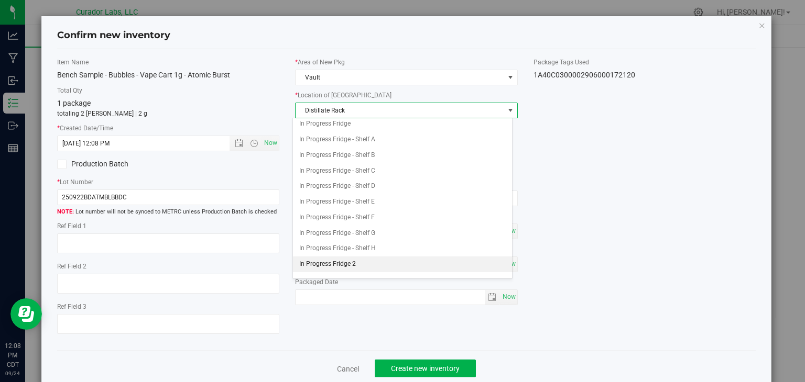
click at [346, 257] on li "In Progress Fridge 2" at bounding box center [402, 265] width 219 height 16
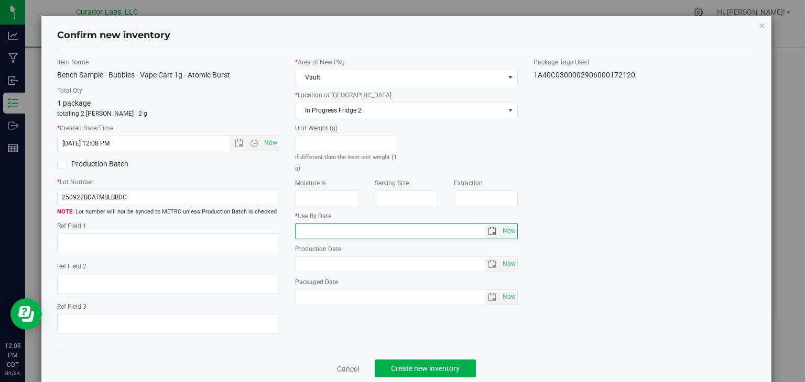
click at [417, 237] on input "text" at bounding box center [389, 231] width 189 height 15
click at [500, 229] on span "Now" at bounding box center [509, 231] width 18 height 15
click at [310, 229] on input "[DATE]" at bounding box center [389, 231] width 189 height 15
type input "[DATE]"
click at [345, 327] on div "Item Name Bench Sample - Bubbles - Vape Cart 1g - Atomic Burst Total Qty 1 pack…" at bounding box center [406, 201] width 715 height 286
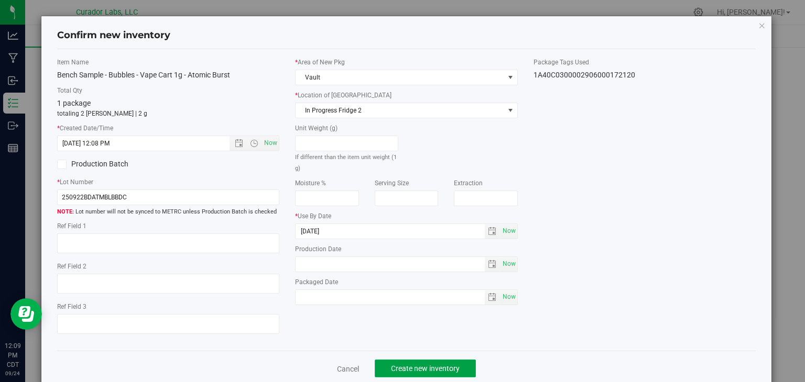
click at [408, 363] on button "Create new inventory" at bounding box center [425, 369] width 101 height 18
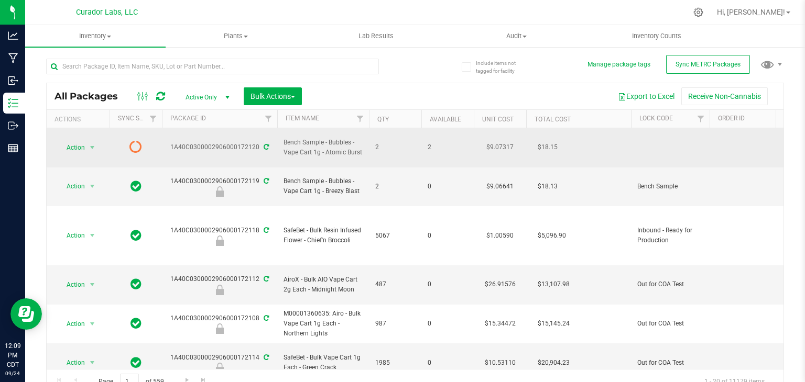
drag, startPoint x: 360, startPoint y: 149, endPoint x: 325, endPoint y: 145, distance: 35.3
click at [325, 145] on span "Bench Sample - Bubbles - Vape Cart 1g - Atomic Burst" at bounding box center [322, 148] width 79 height 20
copy span "Atomic Burst"
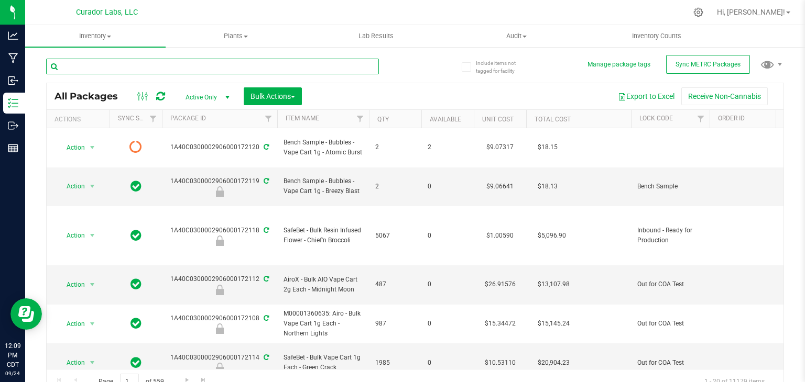
click at [249, 72] on input "text" at bounding box center [212, 67] width 333 height 16
paste input "Atomic Burst"
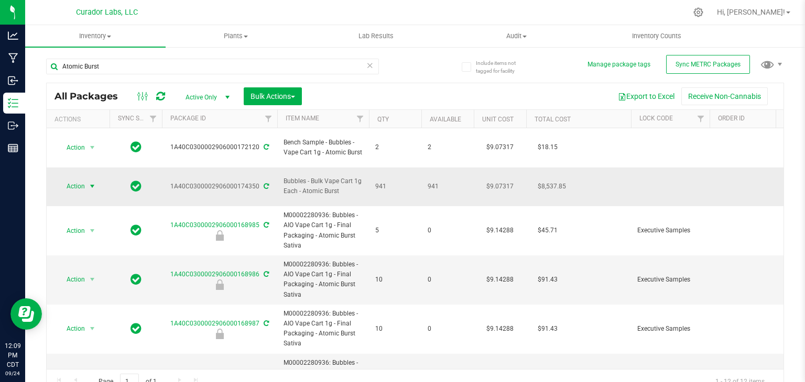
click at [92, 182] on span "select" at bounding box center [92, 186] width 8 height 8
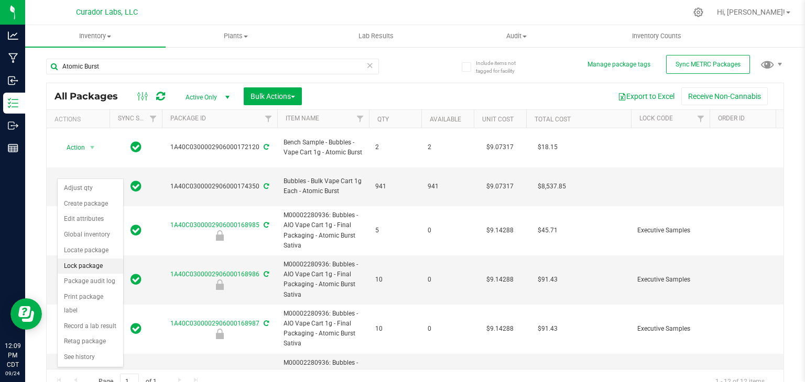
click at [101, 265] on li "Lock package" at bounding box center [90, 267] width 65 height 16
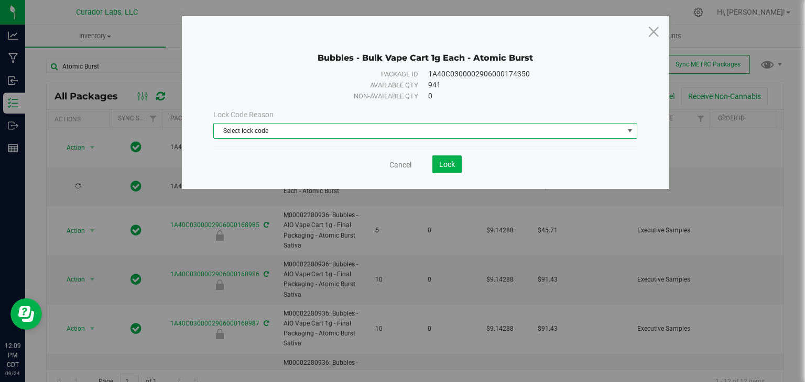
click at [379, 132] on span "Select lock code" at bounding box center [419, 131] width 410 height 15
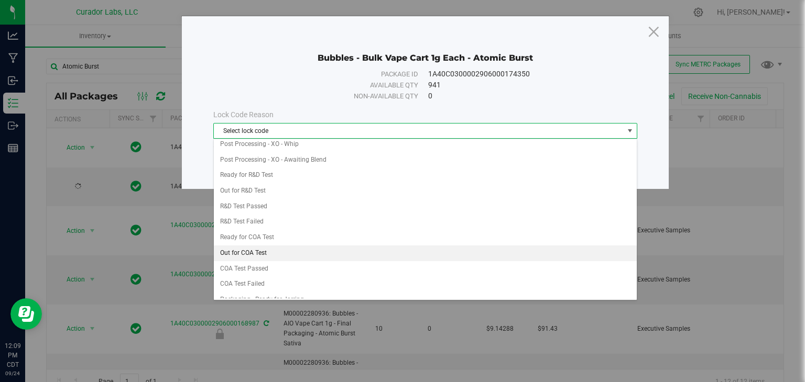
click at [327, 246] on li "Out for COA Test" at bounding box center [425, 254] width 423 height 16
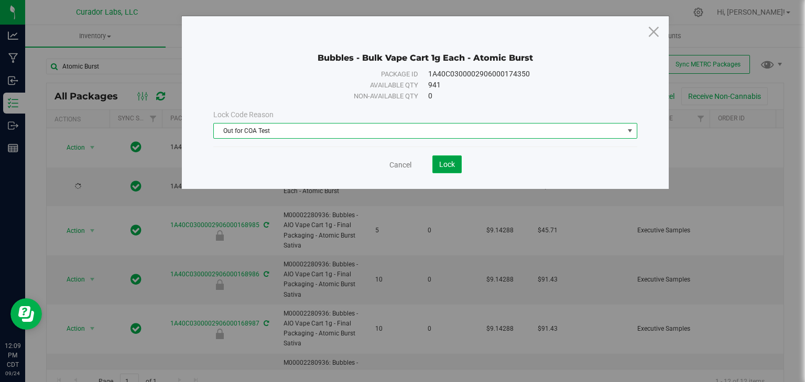
click at [444, 168] on span "Lock" at bounding box center [447, 164] width 16 height 8
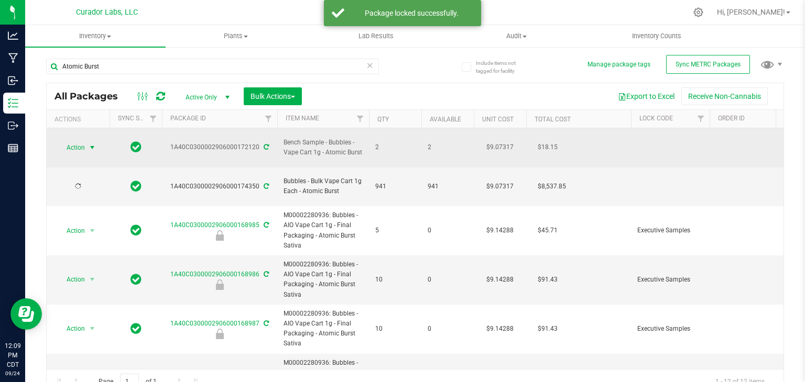
click at [89, 144] on span "select" at bounding box center [92, 148] width 8 height 8
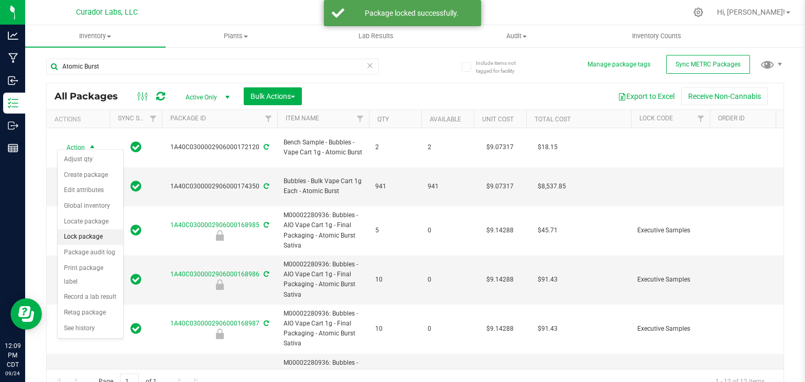
click at [87, 231] on li "Lock package" at bounding box center [90, 237] width 65 height 16
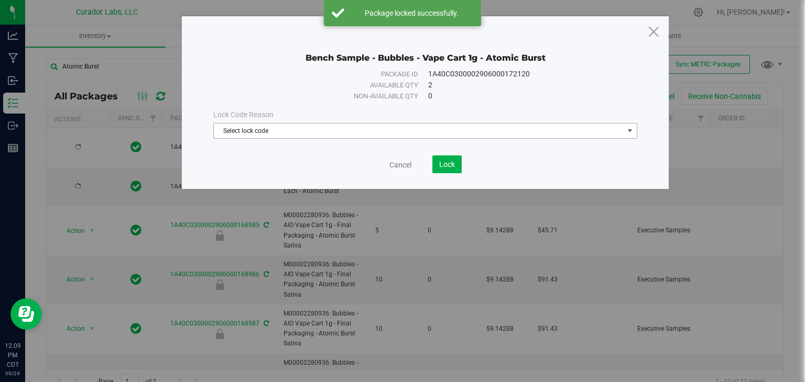
click at [328, 130] on span "Select lock code" at bounding box center [419, 131] width 410 height 15
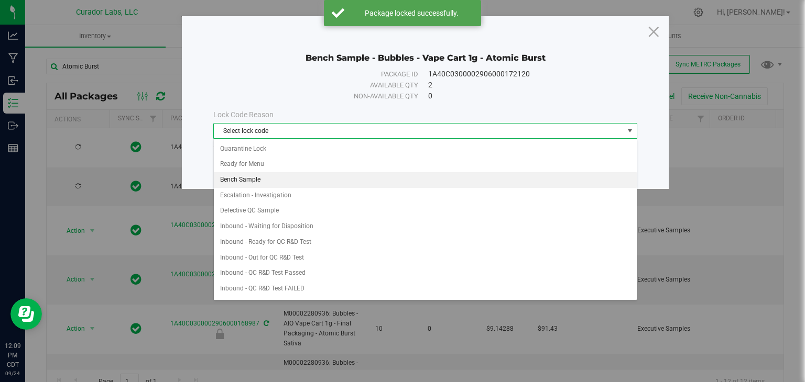
click at [320, 179] on li "Bench Sample" at bounding box center [425, 180] width 423 height 16
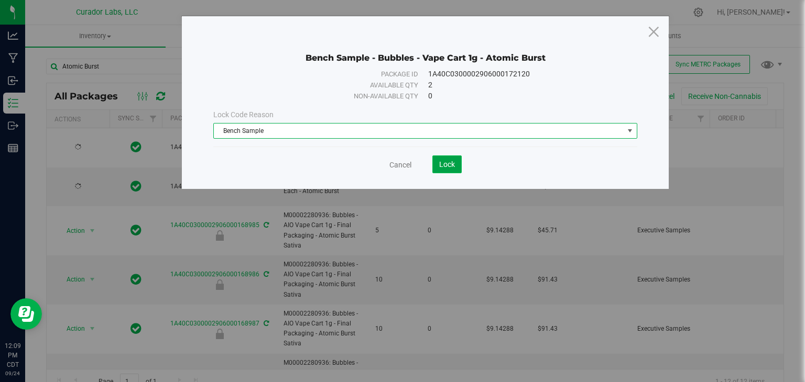
click at [455, 170] on button "Lock" at bounding box center [446, 165] width 29 height 18
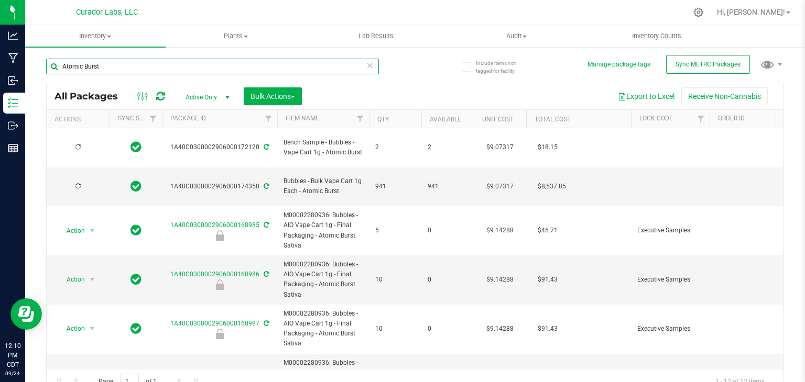
click at [268, 68] on input "Atomic Burst" at bounding box center [212, 67] width 333 height 16
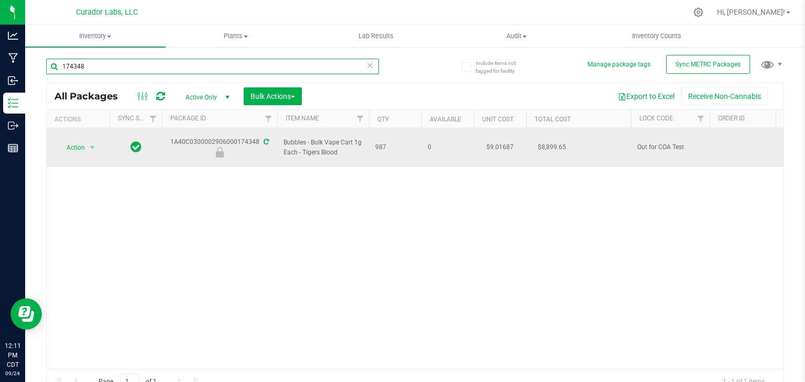
type input "174348"
click at [77, 141] on span "Action" at bounding box center [71, 147] width 28 height 15
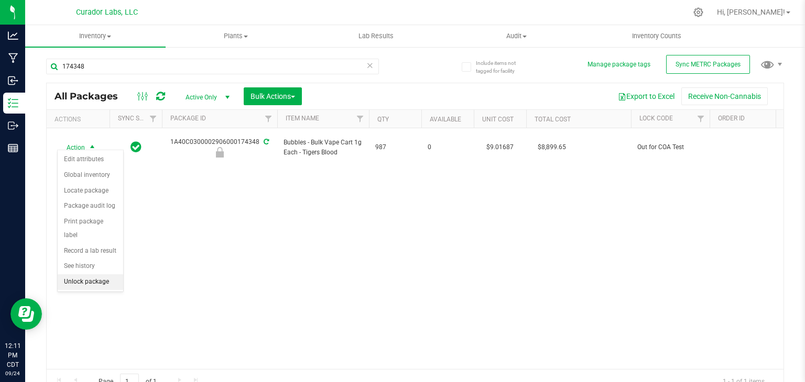
click at [89, 275] on li "Unlock package" at bounding box center [90, 283] width 65 height 16
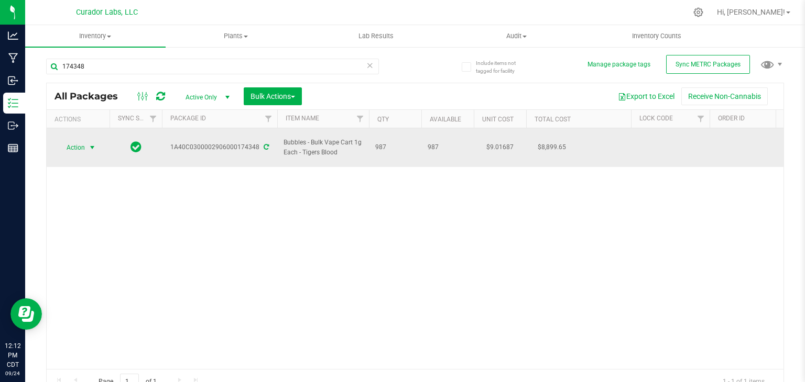
click at [76, 141] on span "Action" at bounding box center [71, 147] width 28 height 15
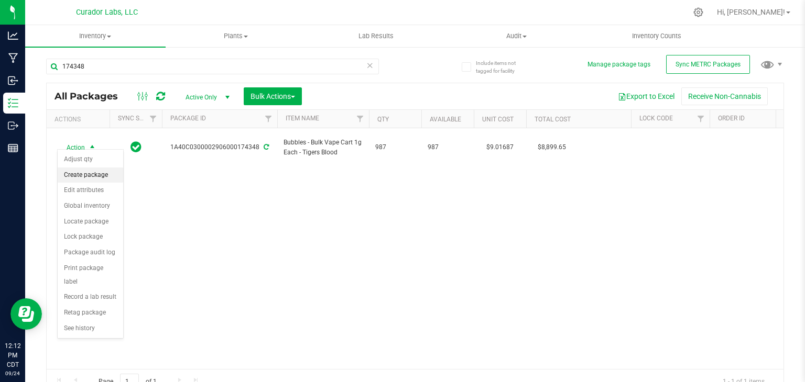
click at [87, 174] on li "Create package" at bounding box center [90, 176] width 65 height 16
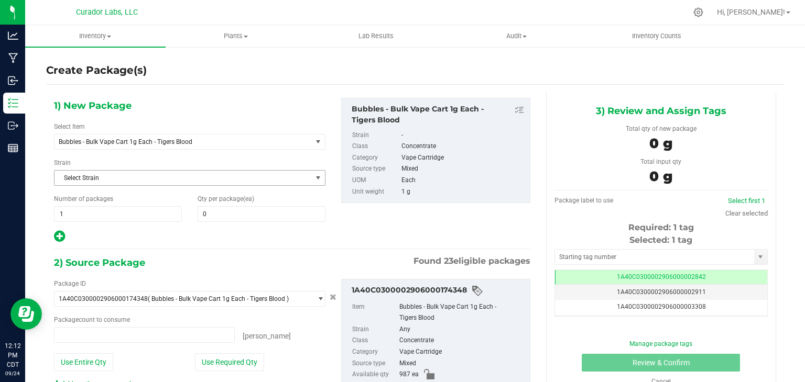
type input "0 ea"
click at [187, 147] on span "Bubbles - Bulk Vape Cart 1g Each - Tigers Blood" at bounding box center [182, 142] width 257 height 15
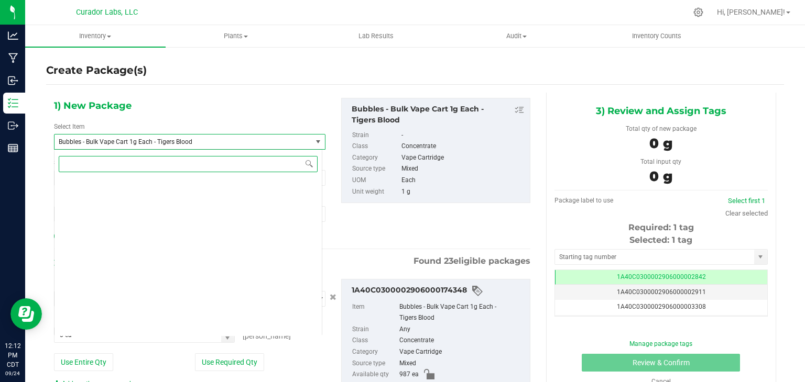
scroll to position [21519, 0]
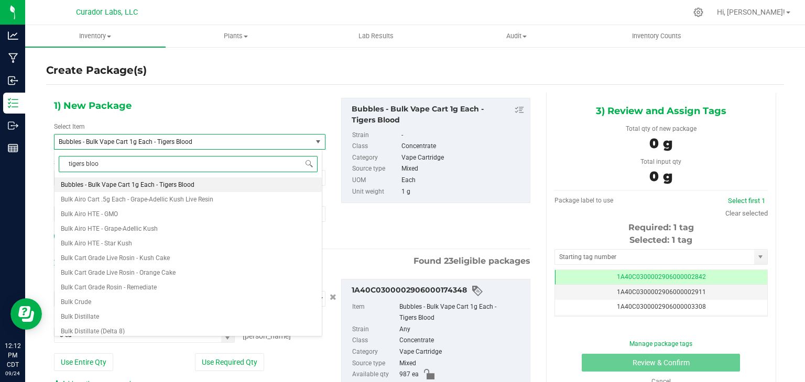
type input "tigers blood"
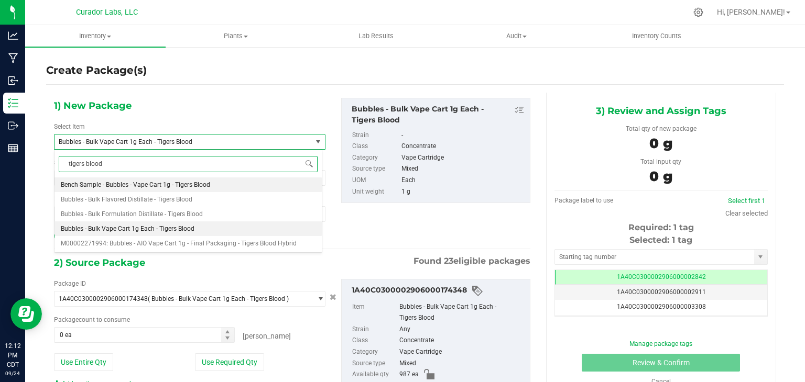
click at [203, 187] on span "Bench Sample - Bubbles - Vape Cart 1g - Tigers Blood" at bounding box center [135, 184] width 149 height 7
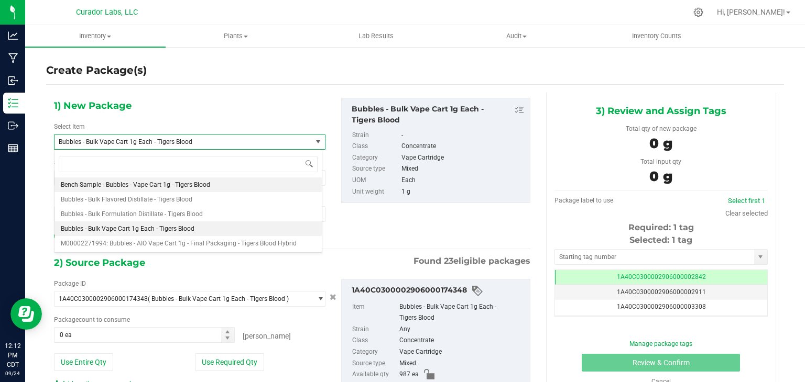
type input "0"
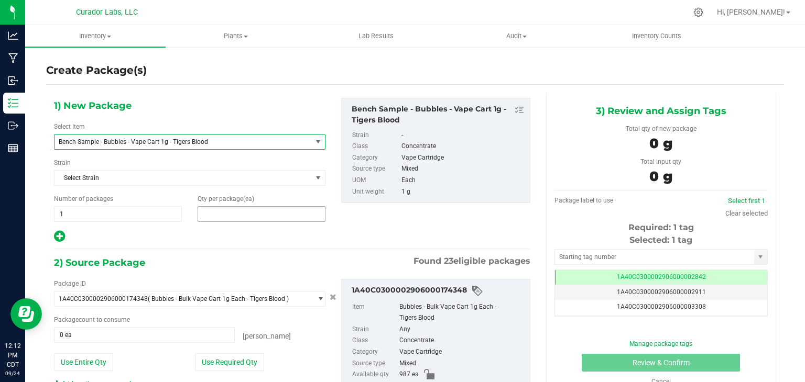
click at [257, 217] on span at bounding box center [262, 214] width 128 height 16
type input "2"
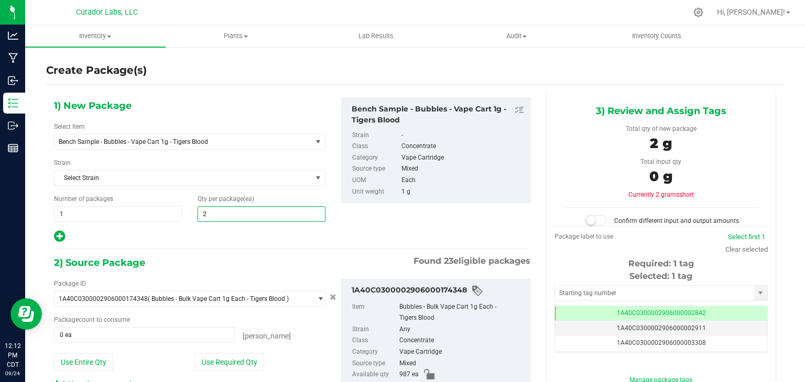
type input "2"
click at [266, 240] on div at bounding box center [189, 237] width 271 height 14
click at [228, 355] on button "Use Required Qty" at bounding box center [229, 363] width 69 height 18
type input "2 ea"
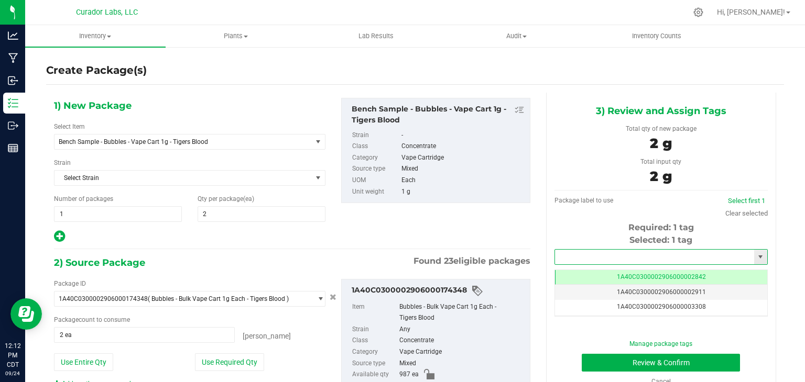
click at [563, 260] on input "text" at bounding box center [654, 257] width 199 height 15
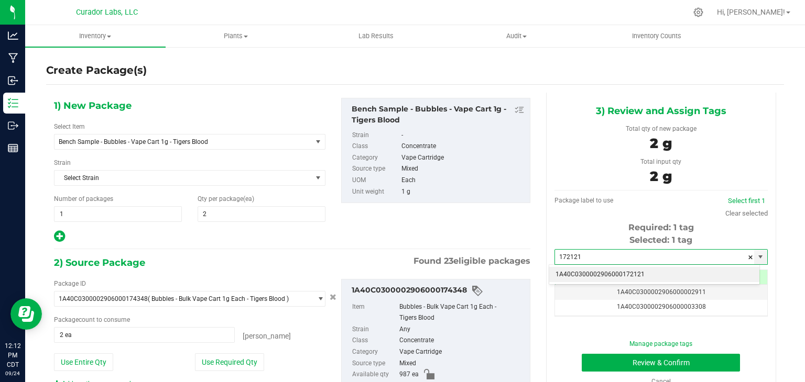
click at [571, 271] on li "1A40C0300002906000172121" at bounding box center [654, 275] width 210 height 16
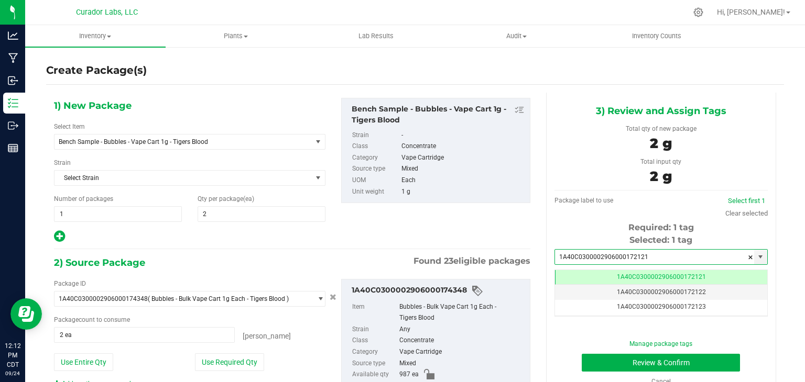
type input "1A40C0300002906000172121"
click at [478, 238] on div "1) New Package Select Item Bench Sample - Bubbles - Vape Cart 1g - Tigers Blood…" at bounding box center [292, 171] width 492 height 146
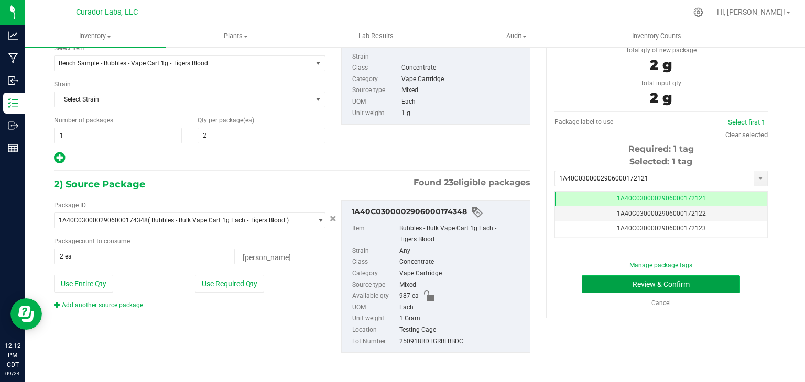
click at [627, 287] on button "Review & Confirm" at bounding box center [661, 285] width 158 height 18
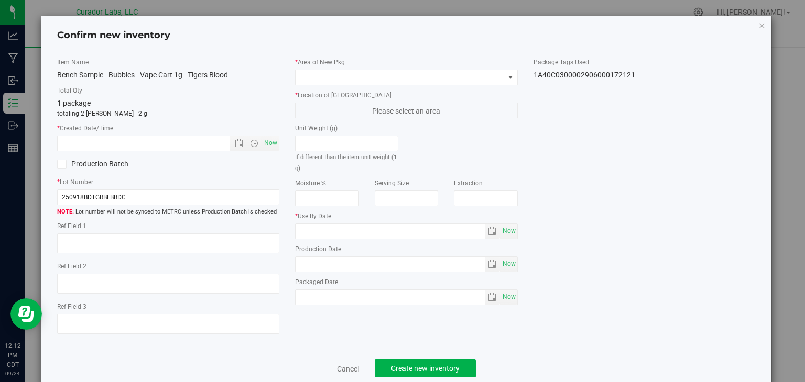
click at [277, 138] on div "Item Name Bench Sample - Bubbles - Vape Cart 1g - Tigers Blood Total Qty 1 pack…" at bounding box center [168, 201] width 238 height 286
click at [272, 139] on span "Now" at bounding box center [271, 143] width 18 height 15
type input "[DATE] 12:12 PM"
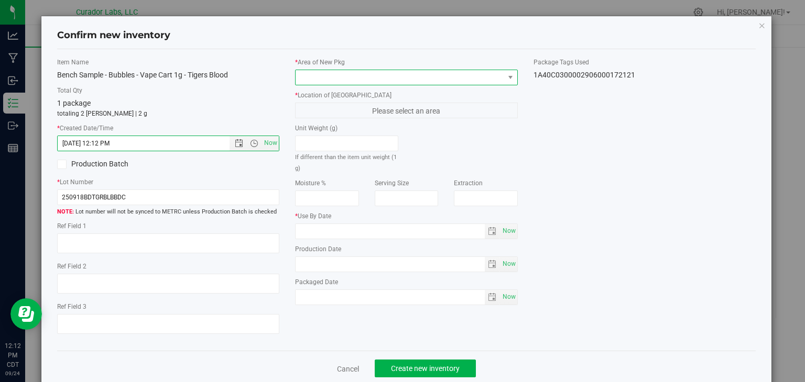
click at [354, 80] on span at bounding box center [399, 77] width 209 height 15
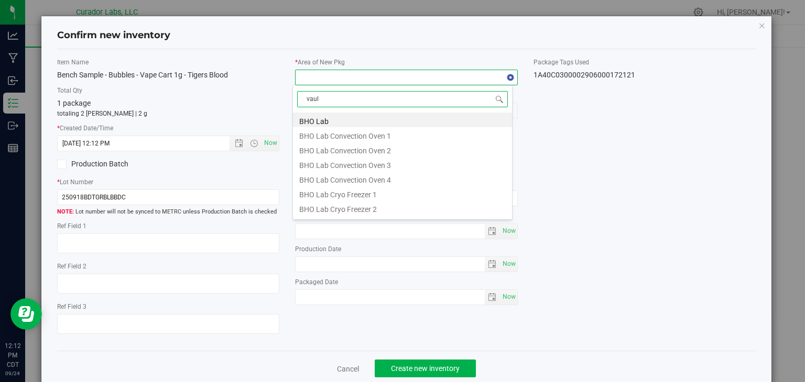
type input "vault"
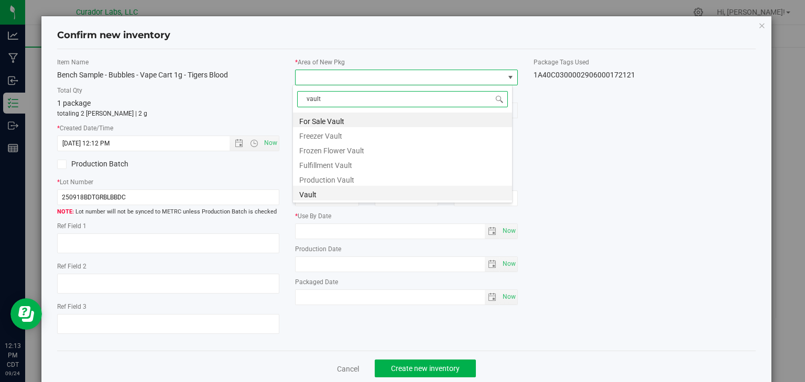
click at [334, 200] on li "Vault" at bounding box center [402, 193] width 219 height 15
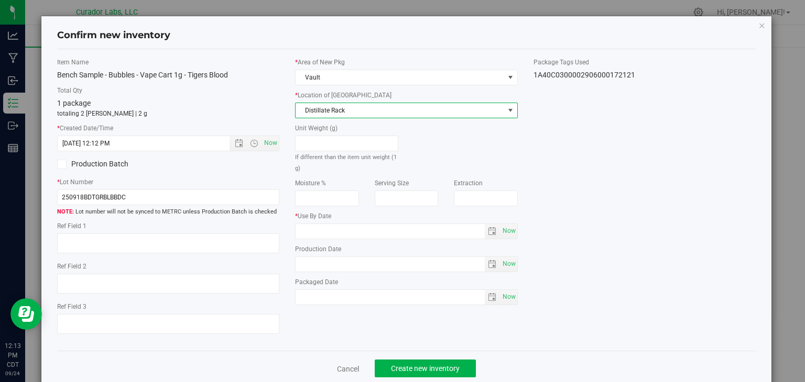
click at [372, 112] on span "Distillate Rack" at bounding box center [399, 110] width 209 height 15
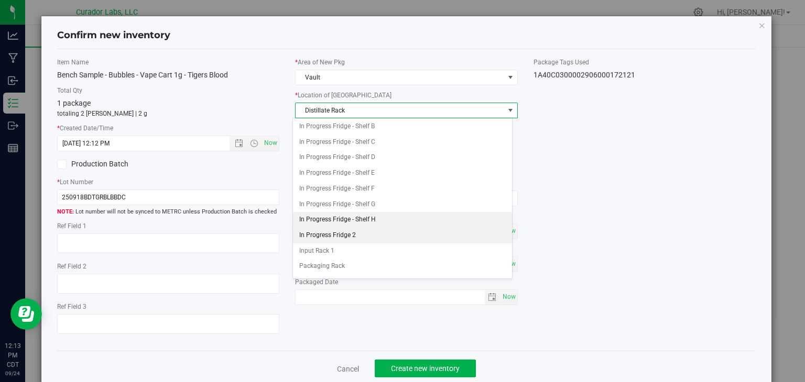
click at [338, 228] on li "In Progress Fridge 2" at bounding box center [402, 236] width 219 height 16
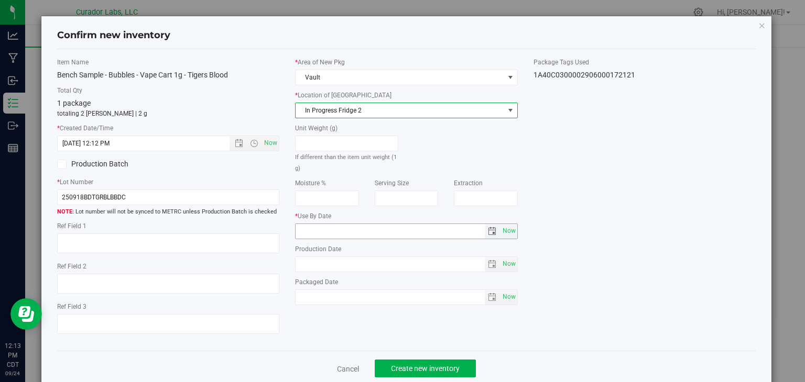
click at [378, 231] on input "text" at bounding box center [389, 231] width 189 height 15
click at [500, 227] on span "Now" at bounding box center [509, 231] width 18 height 15
click at [310, 233] on input "[DATE]" at bounding box center [389, 231] width 189 height 15
type input "[DATE]"
click at [320, 319] on div "Item Name Bench Sample - Bubbles - Vape Cart 1g - Tigers Blood Total Qty 1 pack…" at bounding box center [406, 201] width 715 height 286
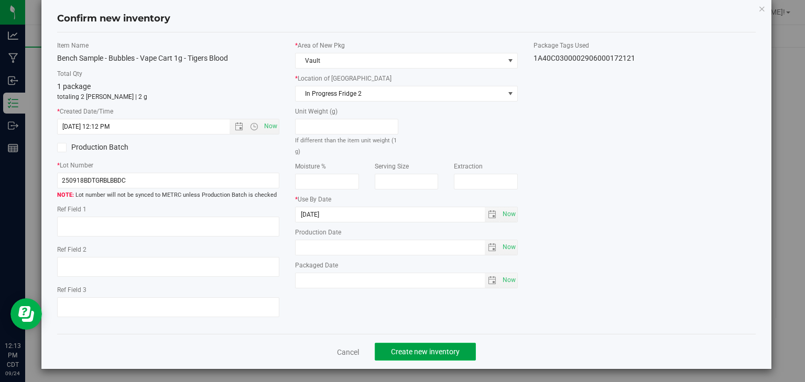
click at [414, 346] on button "Create new inventory" at bounding box center [425, 352] width 101 height 18
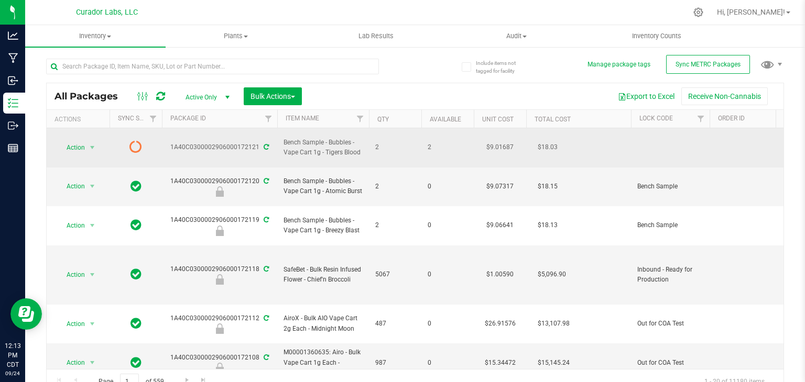
drag, startPoint x: 360, startPoint y: 145, endPoint x: 325, endPoint y: 148, distance: 35.2
click at [325, 148] on span "Bench Sample - Bubbles - Vape Cart 1g - Tigers Blood" at bounding box center [322, 148] width 79 height 20
copy span "Tigers Blood"
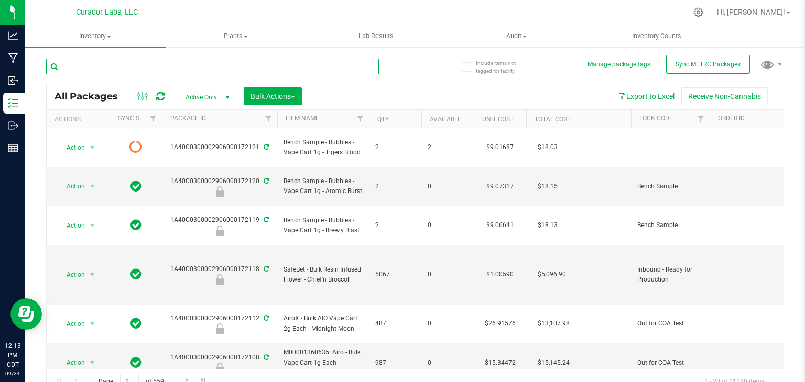
click at [225, 68] on input "text" at bounding box center [212, 67] width 333 height 16
paste input "Tigers Blood"
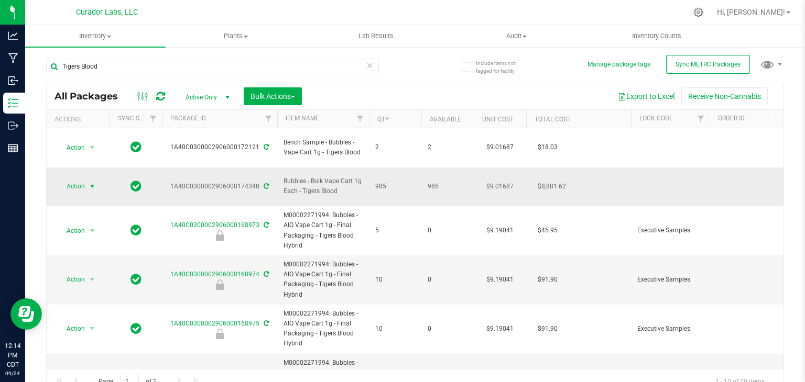
click at [86, 179] on span "select" at bounding box center [92, 186] width 13 height 15
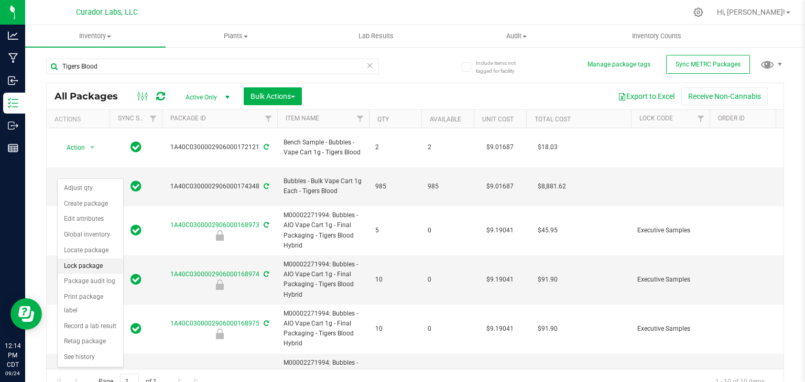
click at [96, 261] on li "Lock package" at bounding box center [90, 267] width 65 height 16
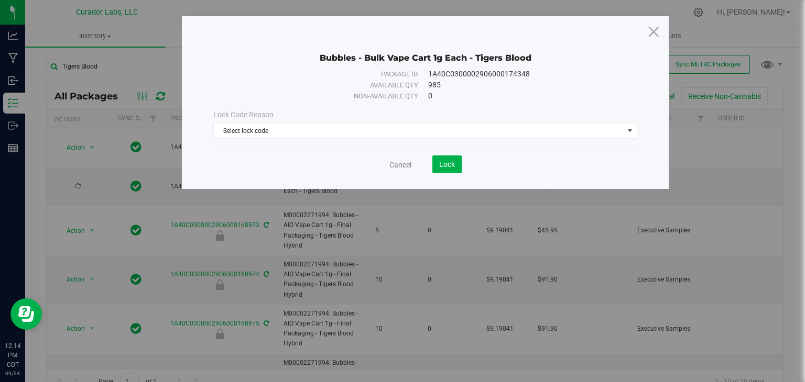
click at [404, 119] on div "Lock Code Reason" at bounding box center [425, 114] width 424 height 11
click at [403, 128] on span "Select lock code" at bounding box center [419, 131] width 410 height 15
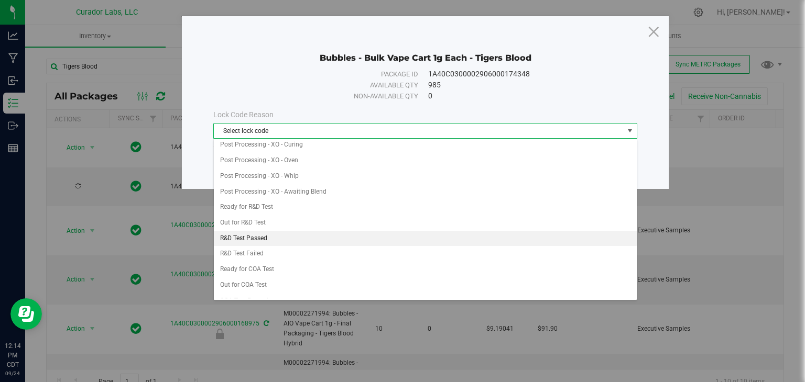
scroll to position [297, 0]
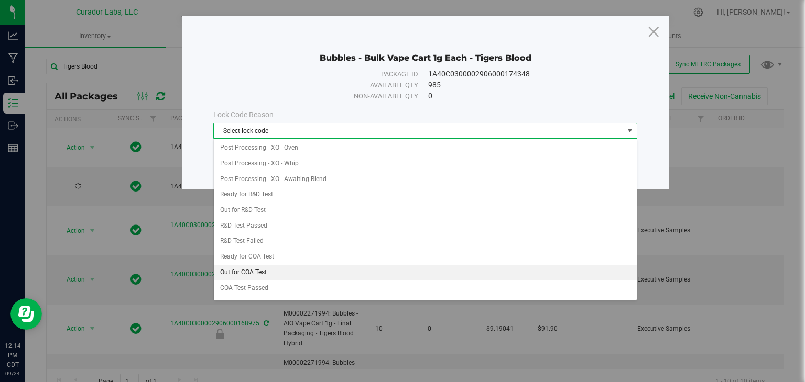
click at [300, 265] on li "Out for COA Test" at bounding box center [425, 273] width 423 height 16
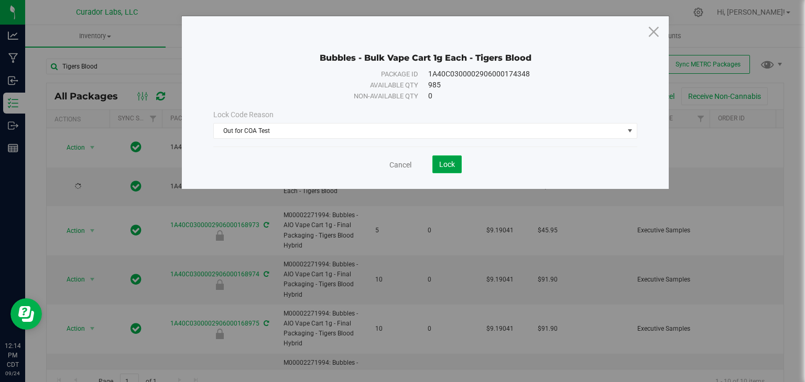
click at [442, 164] on span "Lock" at bounding box center [447, 164] width 16 height 8
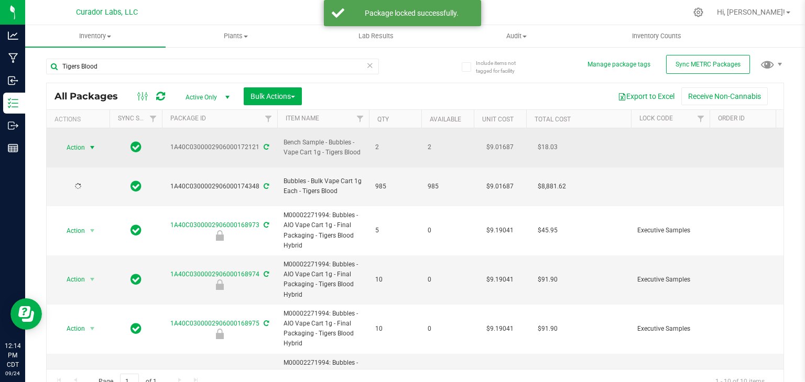
click at [94, 144] on span "select" at bounding box center [92, 148] width 8 height 8
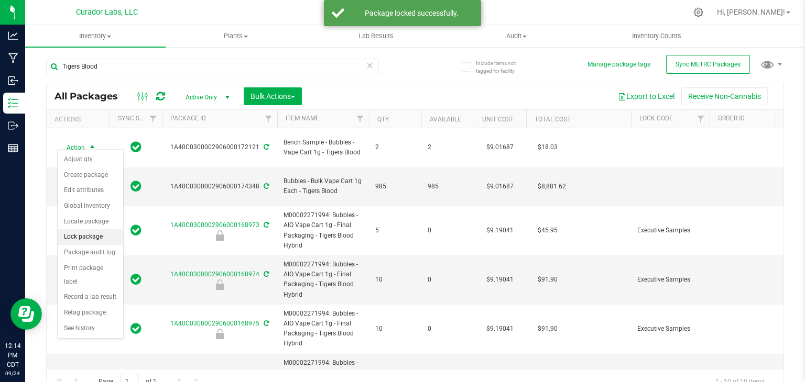
click at [92, 231] on li "Lock package" at bounding box center [90, 237] width 65 height 16
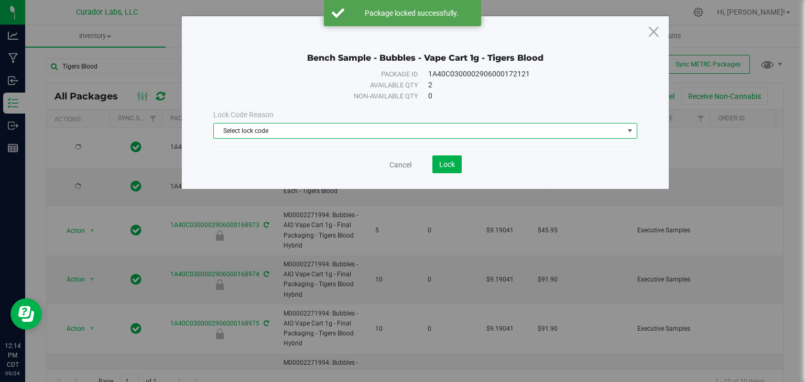
click at [321, 128] on span "Select lock code" at bounding box center [419, 131] width 410 height 15
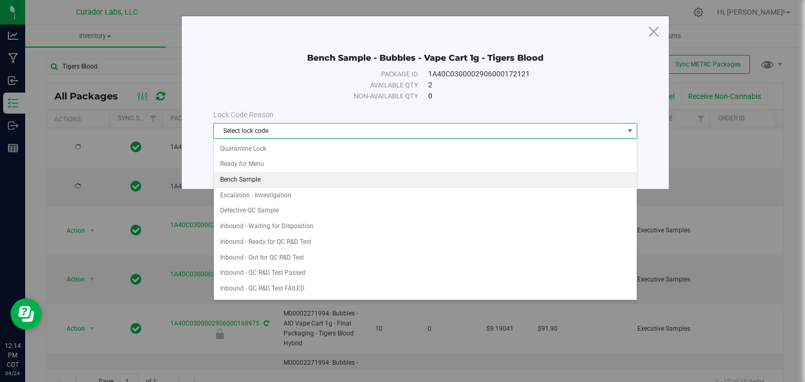
click at [302, 175] on li "Bench Sample" at bounding box center [425, 180] width 423 height 16
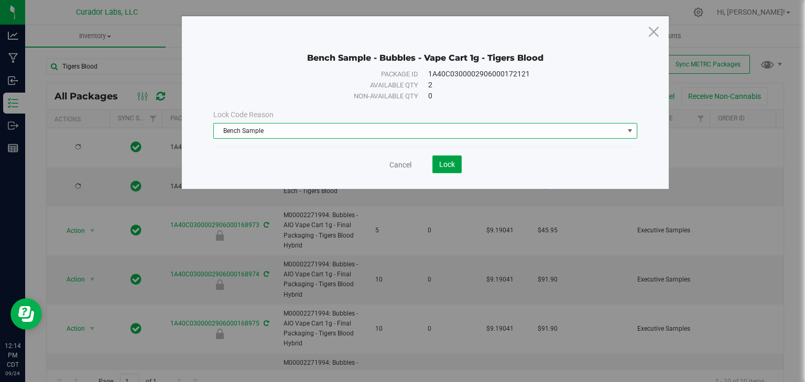
click at [450, 166] on span "Lock" at bounding box center [447, 164] width 16 height 8
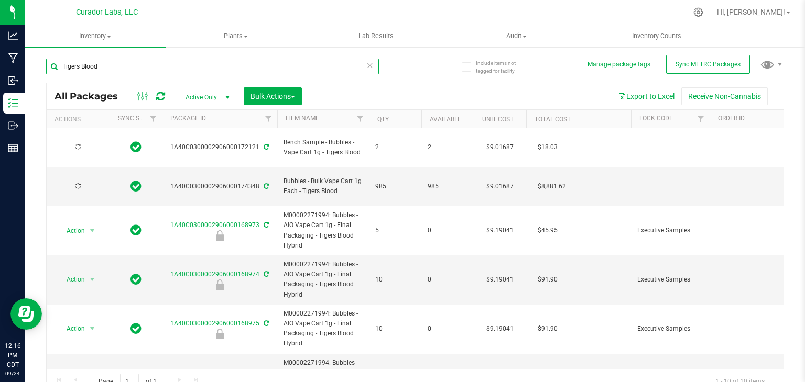
click at [337, 64] on input "Tigers Blood" at bounding box center [212, 67] width 333 height 16
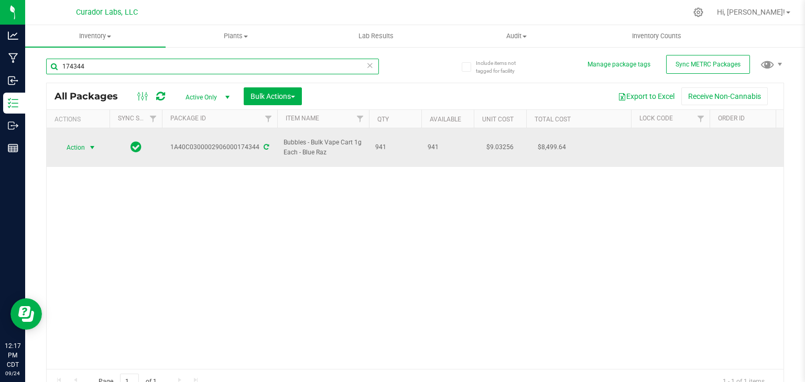
type input "174344"
click at [92, 144] on span "select" at bounding box center [92, 148] width 8 height 8
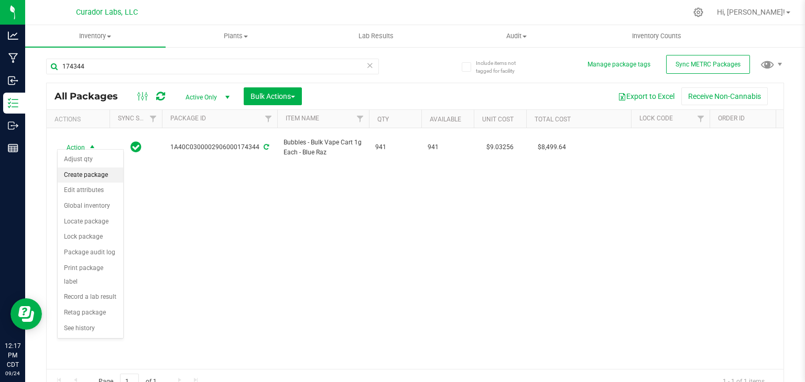
click at [94, 175] on li "Create package" at bounding box center [90, 176] width 65 height 16
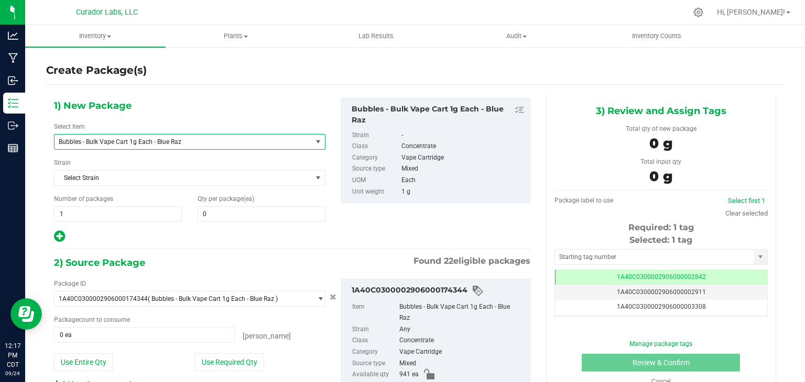
click at [172, 147] on span "Bubbles - Bulk Vape Cart 1g Each - Blue Raz" at bounding box center [182, 142] width 257 height 15
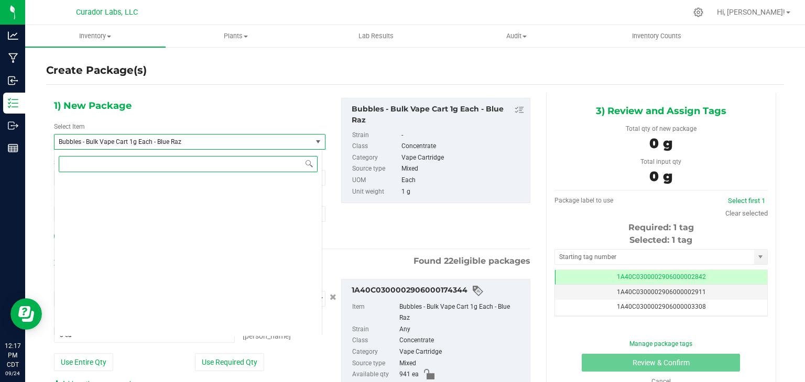
scroll to position [21490, 0]
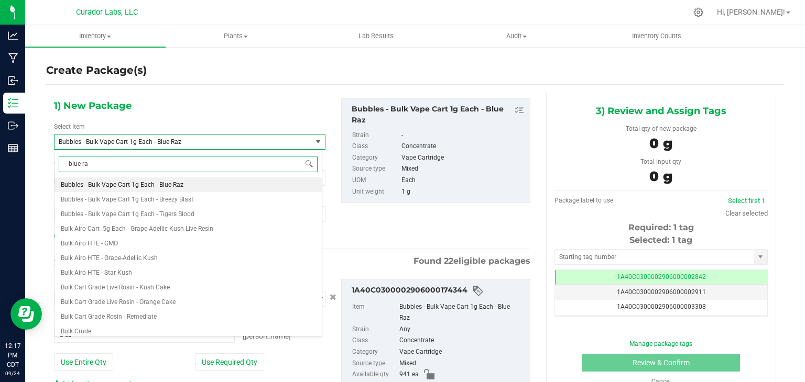
type input "blue raz"
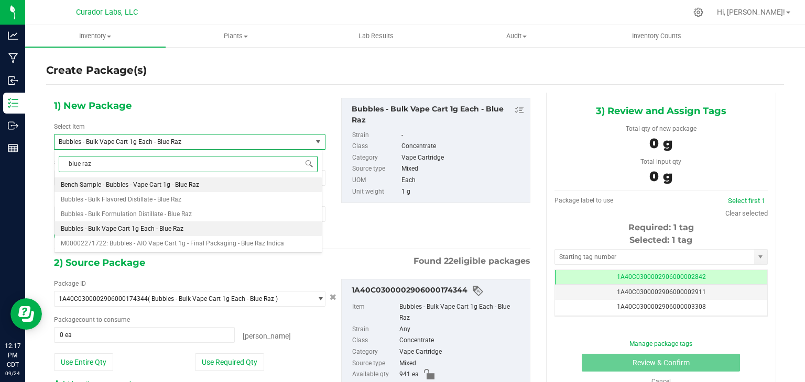
scroll to position [0, 0]
click at [167, 183] on span "Bench Sample - Bubbles - Vape Cart 1g - Blue Raz" at bounding box center [130, 184] width 138 height 7
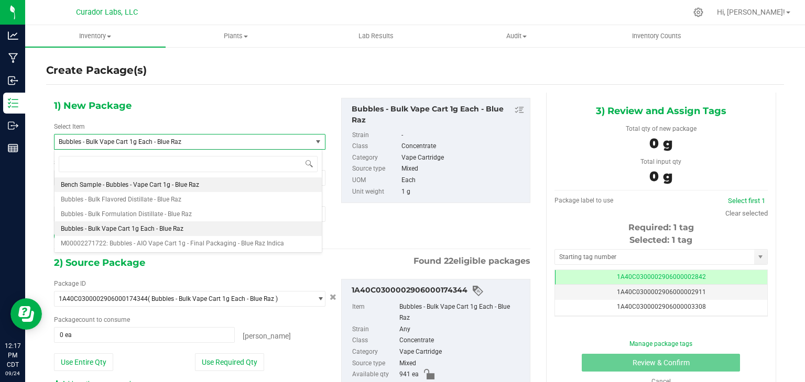
type input "0"
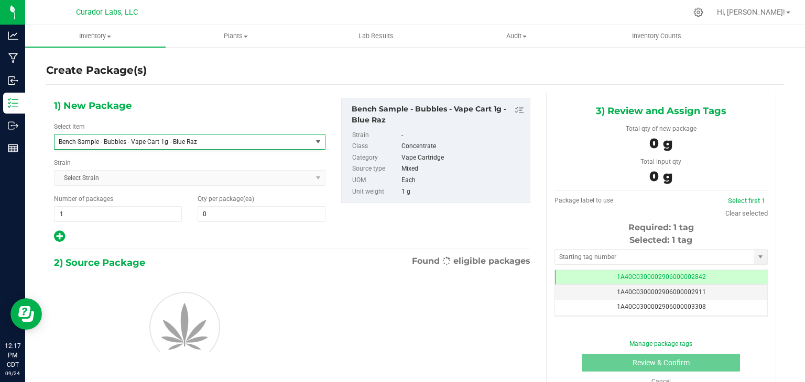
scroll to position [5838, 0]
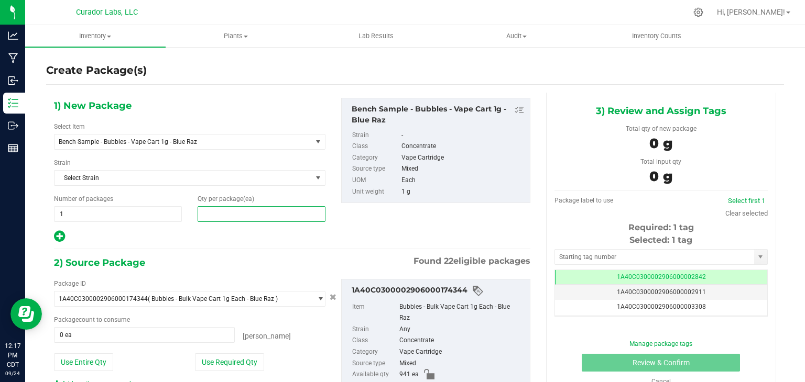
click at [226, 207] on span at bounding box center [262, 214] width 128 height 16
type input "2"
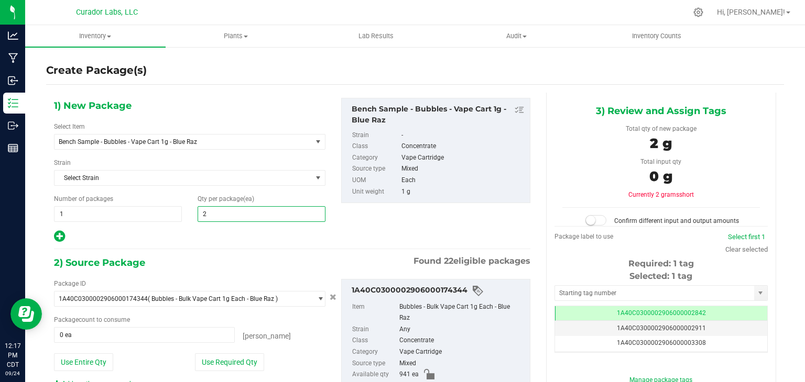
type input "2"
click at [254, 239] on div at bounding box center [189, 237] width 271 height 14
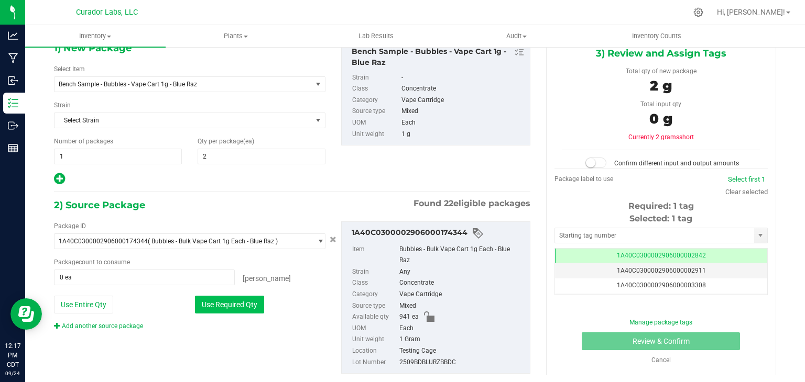
click at [240, 309] on button "Use Required Qty" at bounding box center [229, 305] width 69 height 18
type input "2 ea"
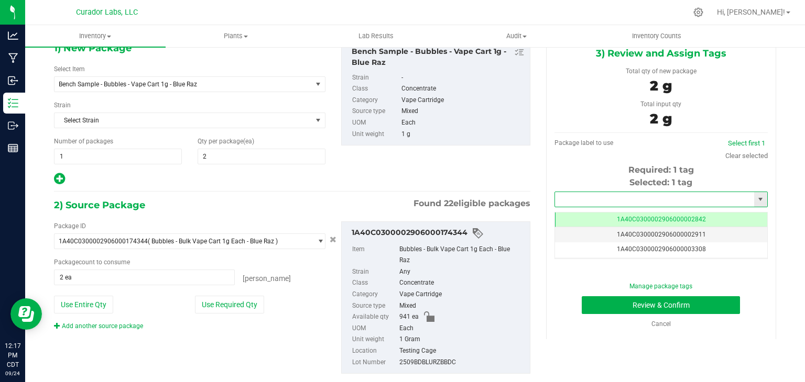
click at [583, 202] on input "text" at bounding box center [654, 199] width 199 height 15
click at [575, 218] on li "1A40C0300002906000172122" at bounding box center [654, 217] width 210 height 16
type input "1A40C0300002906000172122"
click at [517, 172] on div "1) New Package Select Item Bench Sample - Bubbles - Vape Cart 1g - Blue Raz Ben…" at bounding box center [292, 113] width 492 height 146
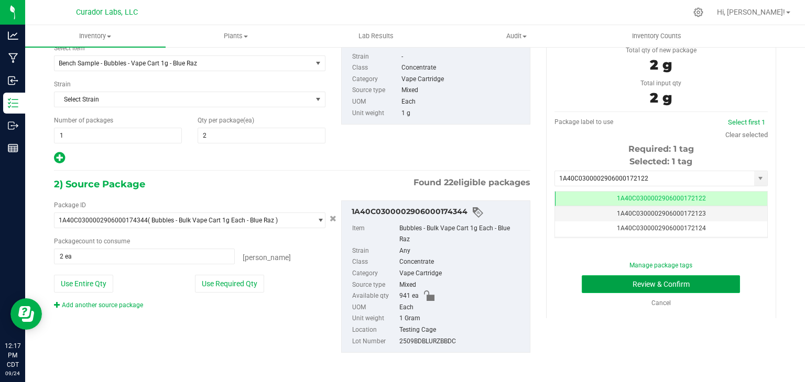
click at [596, 279] on button "Review & Confirm" at bounding box center [661, 285] width 158 height 18
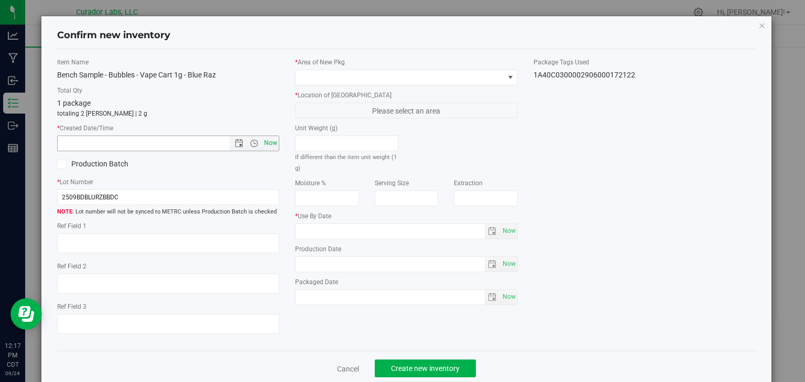
click at [272, 137] on span "Now" at bounding box center [271, 143] width 18 height 15
type input "[DATE] 12:17 PM"
click at [348, 80] on span at bounding box center [399, 77] width 209 height 15
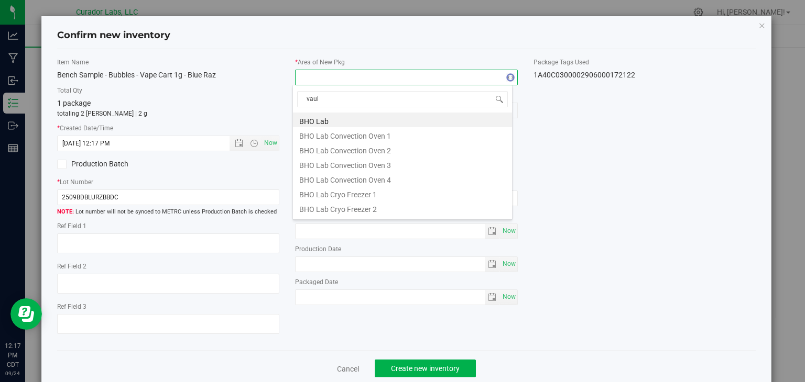
type input "vault"
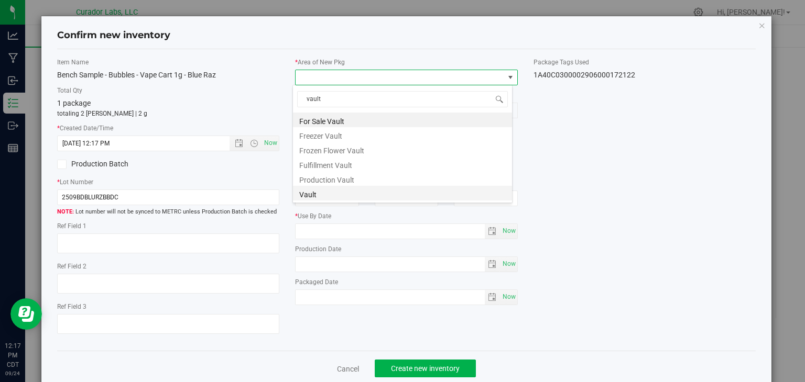
click at [331, 196] on li "Vault" at bounding box center [402, 193] width 219 height 15
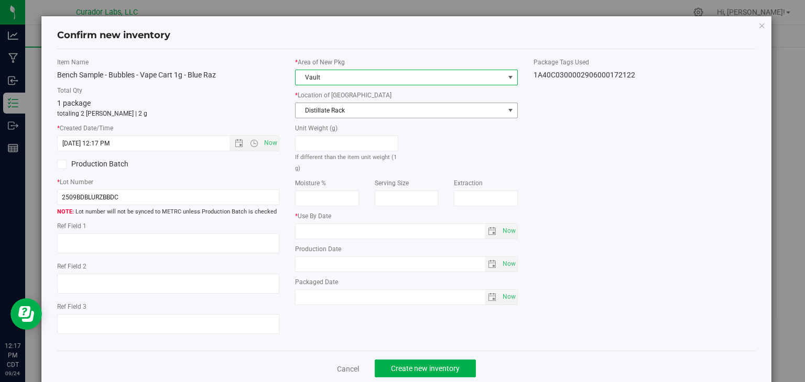
click at [363, 115] on span "Distillate Rack" at bounding box center [399, 110] width 209 height 15
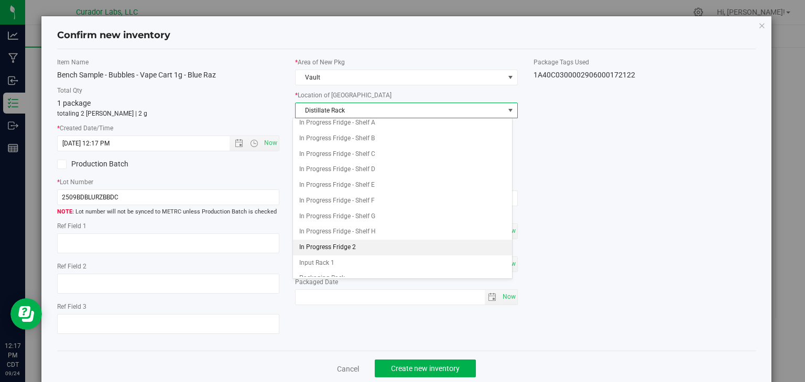
click at [342, 240] on li "In Progress Fridge 2" at bounding box center [402, 248] width 219 height 16
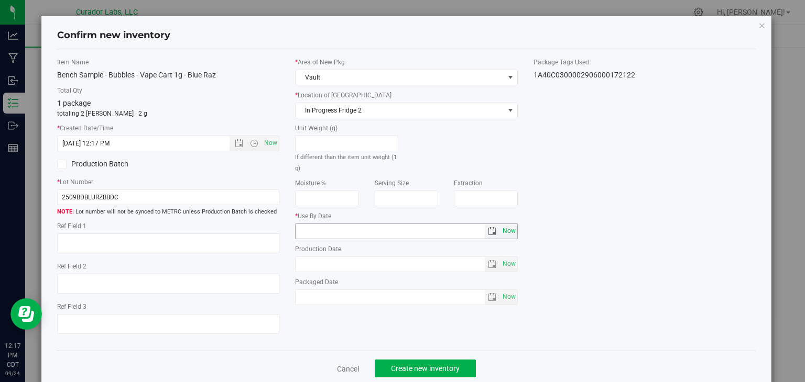
click at [505, 232] on span "Now" at bounding box center [509, 231] width 18 height 15
click at [310, 230] on input "[DATE]" at bounding box center [389, 231] width 189 height 15
type input "[DATE]"
click at [378, 342] on div "Item Name Bench Sample - Bubbles - Vape Cart 1g - Blue Raz Total Qty 1 package …" at bounding box center [406, 201] width 715 height 286
click at [404, 371] on span "Create new inventory" at bounding box center [425, 369] width 69 height 8
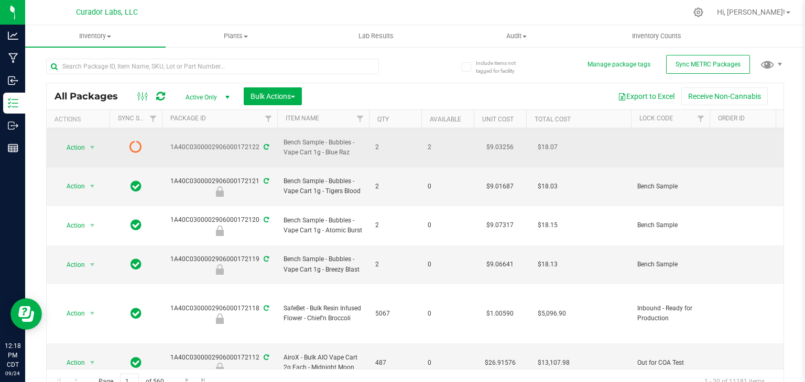
drag, startPoint x: 350, startPoint y: 148, endPoint x: 325, endPoint y: 149, distance: 25.2
click at [325, 149] on span "Bench Sample - Bubbles - Vape Cart 1g - Blue Raz" at bounding box center [322, 148] width 79 height 20
copy span "Blue Raz"
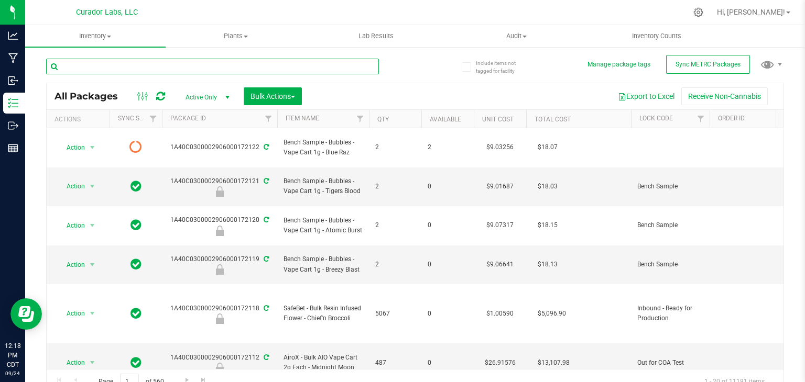
click at [225, 68] on input "text" at bounding box center [212, 67] width 333 height 16
paste input "Blue Raz"
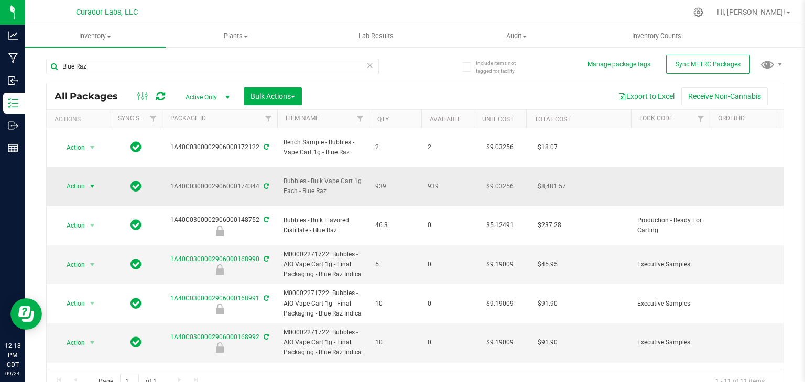
click at [89, 182] on span "select" at bounding box center [92, 186] width 8 height 8
click at [100, 262] on li "Lock package" at bounding box center [90, 267] width 65 height 16
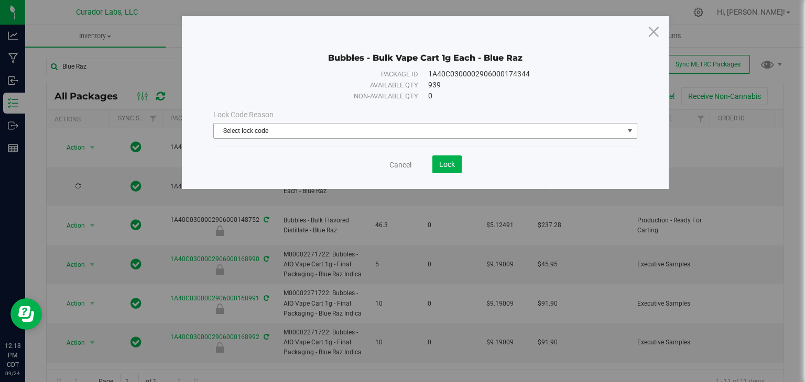
click at [386, 130] on span "Select lock code" at bounding box center [419, 131] width 410 height 15
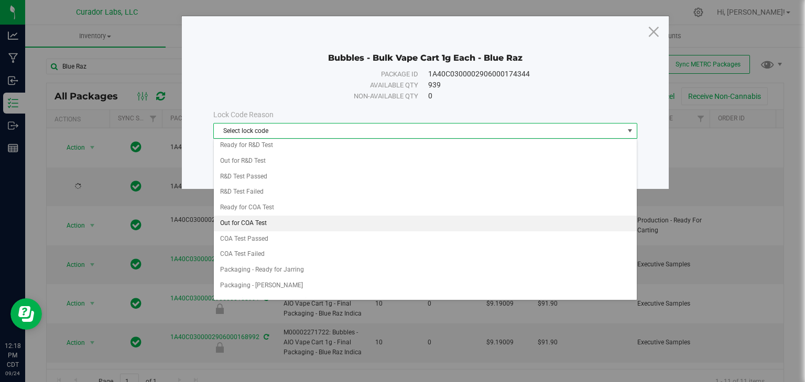
click at [310, 217] on li "Out for COA Test" at bounding box center [425, 224] width 423 height 16
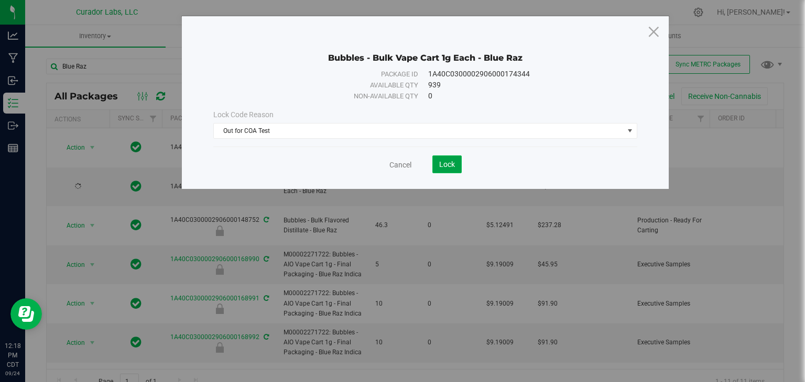
click at [434, 164] on button "Lock" at bounding box center [446, 165] width 29 height 18
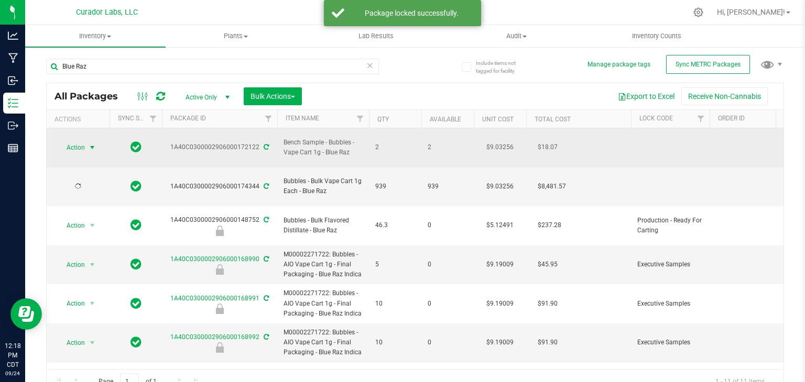
click at [92, 144] on span "select" at bounding box center [92, 148] width 8 height 8
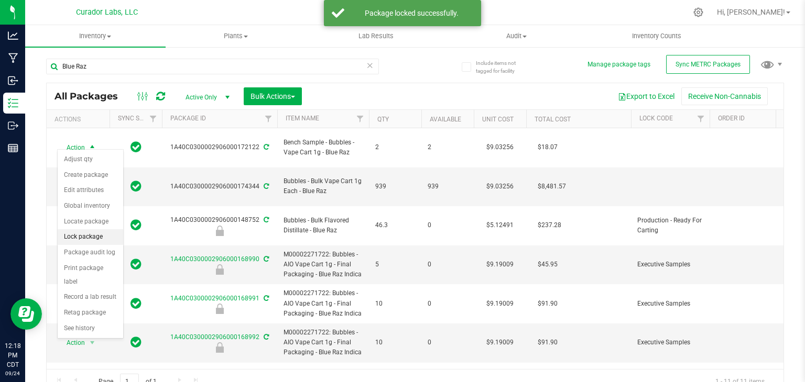
click at [92, 235] on li "Lock package" at bounding box center [90, 237] width 65 height 16
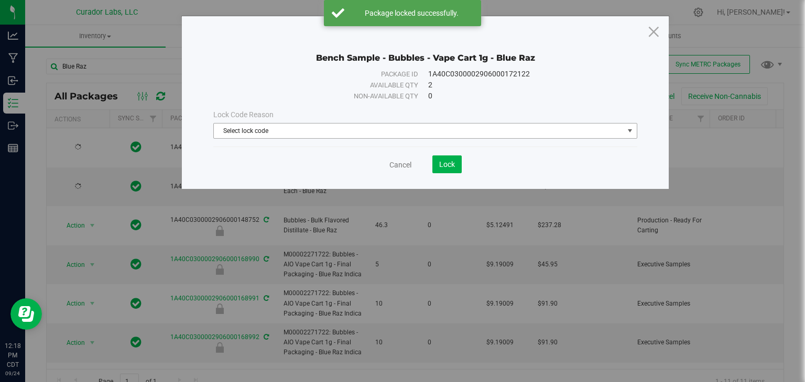
click at [294, 137] on span "Select lock code" at bounding box center [419, 131] width 410 height 15
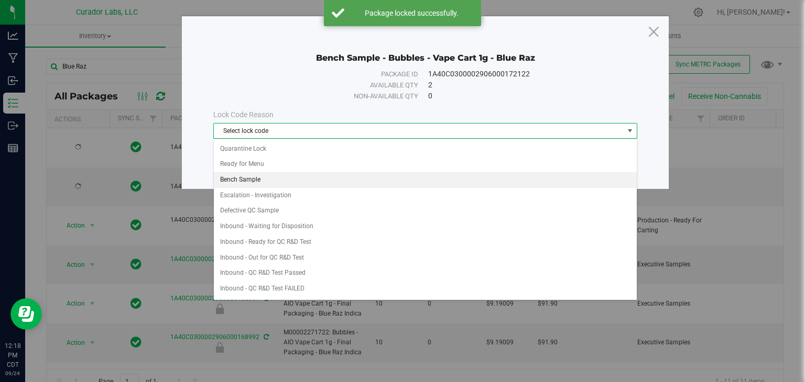
click at [288, 177] on li "Bench Sample" at bounding box center [425, 180] width 423 height 16
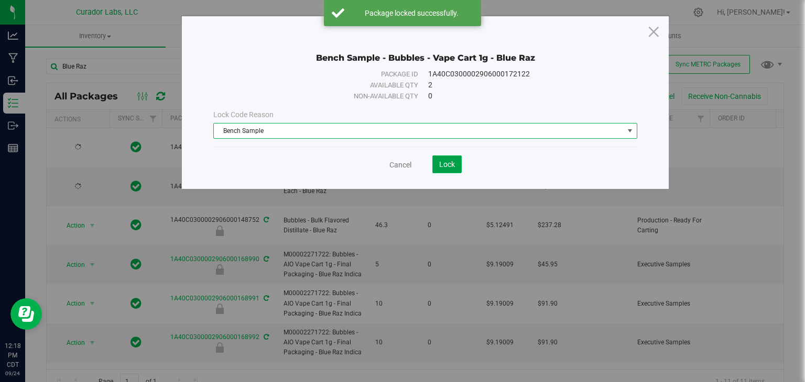
click at [442, 171] on button "Lock" at bounding box center [446, 165] width 29 height 18
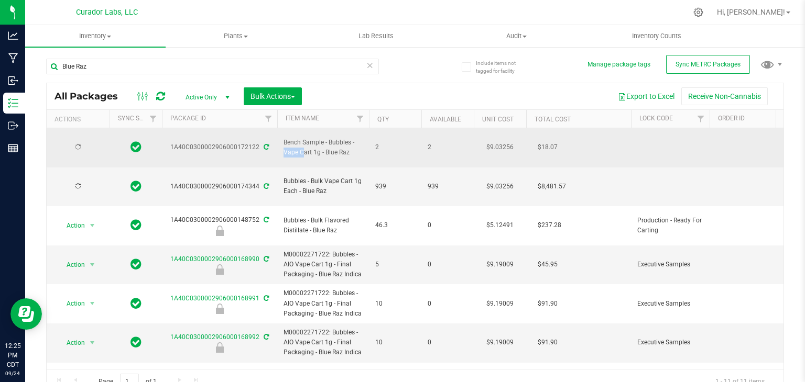
drag, startPoint x: 350, startPoint y: 137, endPoint x: 330, endPoint y: 138, distance: 21.0
click at [330, 138] on span "Bench Sample - Bubbles - Vape Cart 1g - Blue Raz" at bounding box center [322, 148] width 79 height 20
copy span "Bubbles"
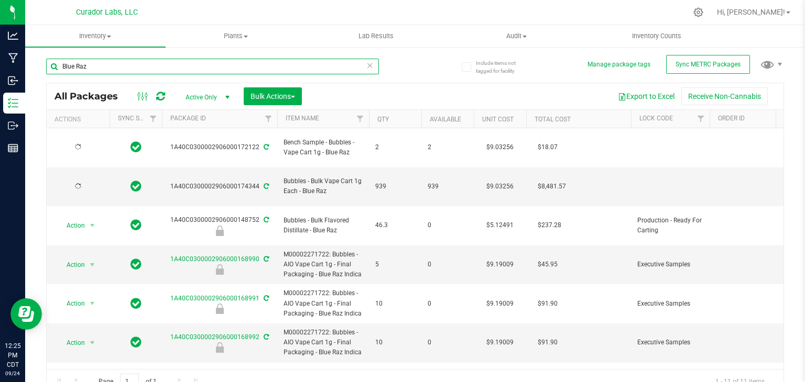
click at [283, 60] on input "Blue Raz" at bounding box center [212, 67] width 333 height 16
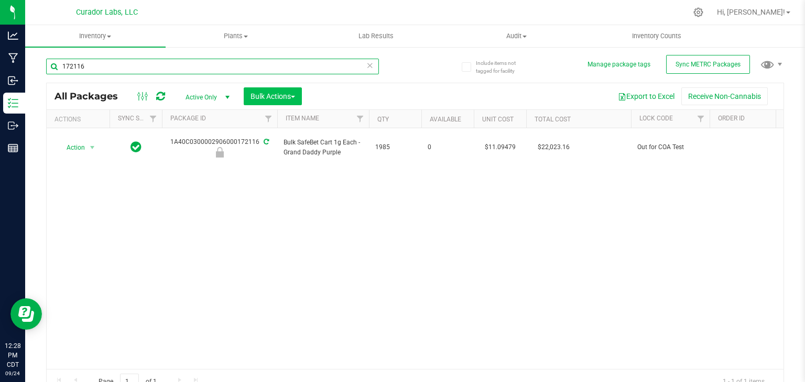
type input "172116"
click at [298, 99] on button "Bulk Actions" at bounding box center [273, 96] width 58 height 18
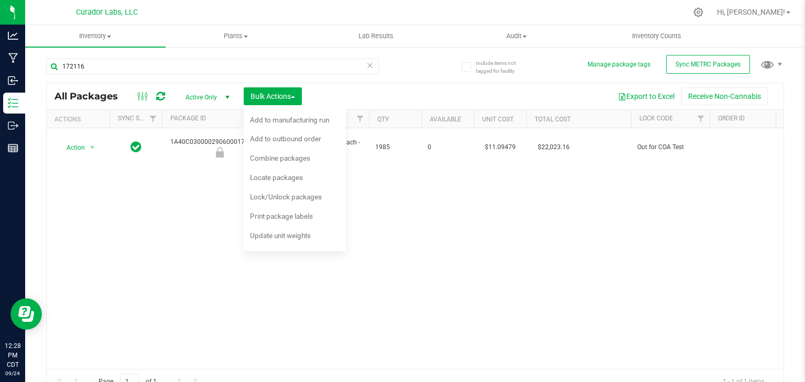
click at [217, 174] on div "Action Action Edit attributes Global inventory Locate package Package audit log…" at bounding box center [415, 248] width 737 height 241
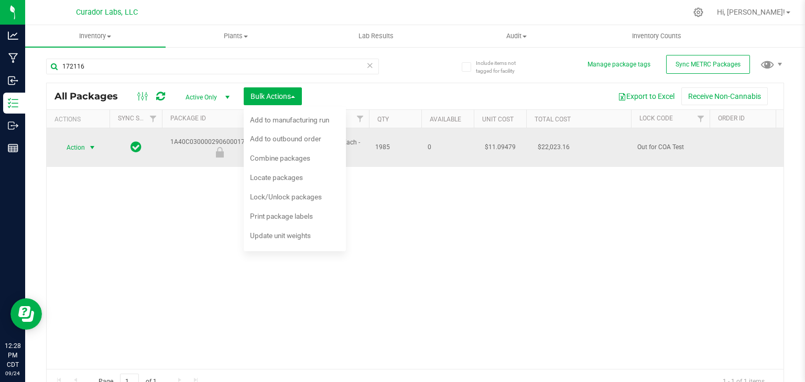
click at [85, 146] on span "Action" at bounding box center [71, 147] width 28 height 15
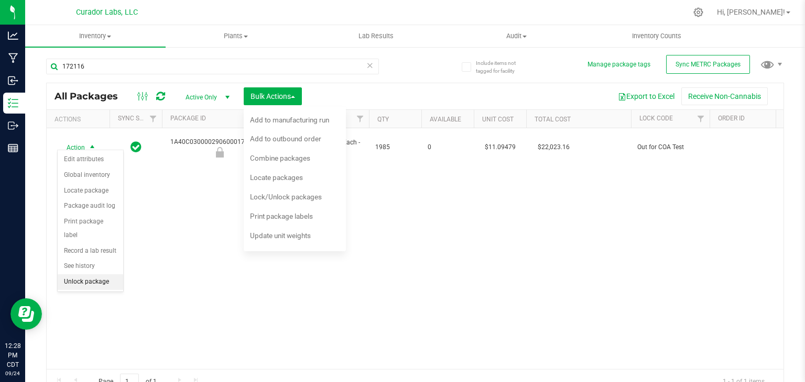
click at [85, 275] on li "Unlock package" at bounding box center [90, 283] width 65 height 16
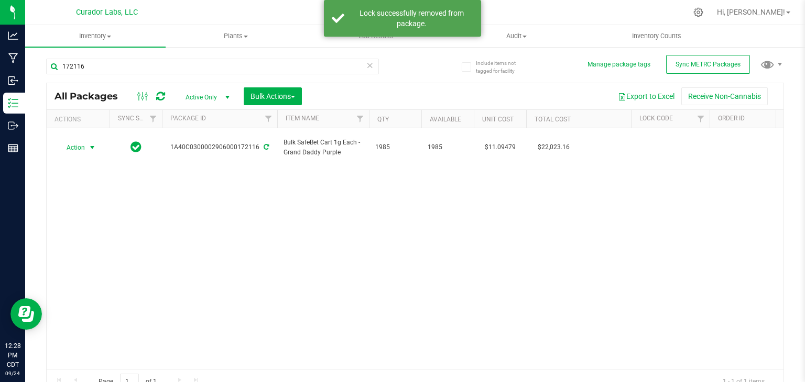
click at [92, 144] on span "select" at bounding box center [92, 148] width 8 height 8
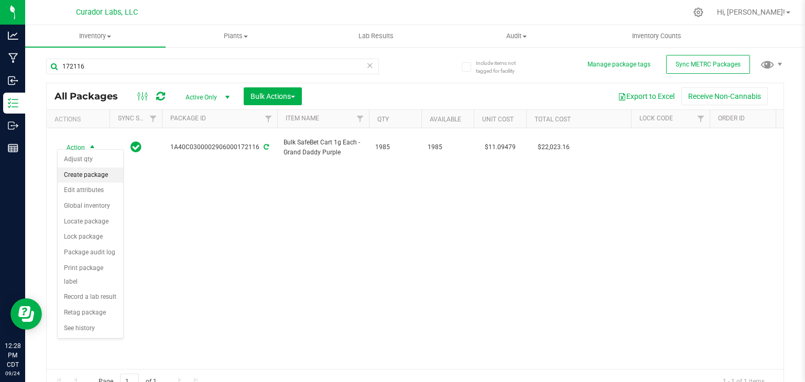
click at [96, 179] on li "Create package" at bounding box center [90, 176] width 65 height 16
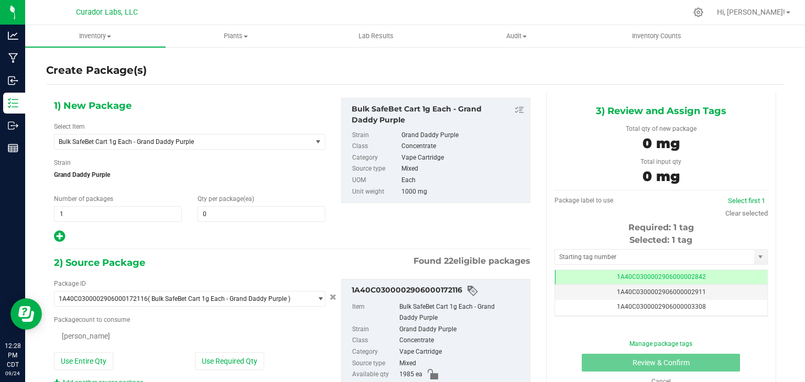
type input "0"
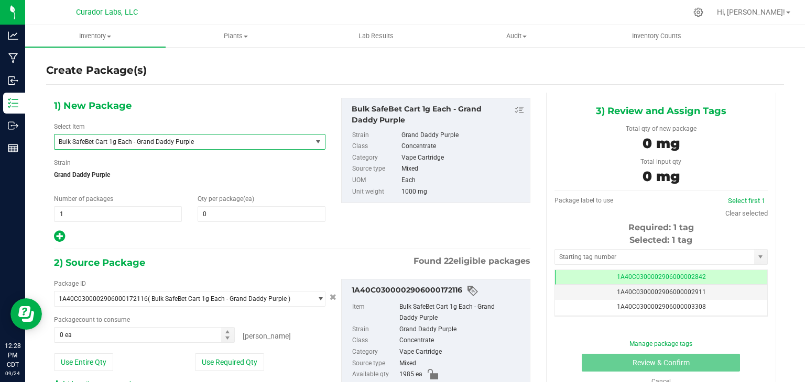
click at [144, 141] on span "Bulk SafeBet Cart 1g Each - Grand Daddy Purple" at bounding box center [178, 141] width 239 height 7
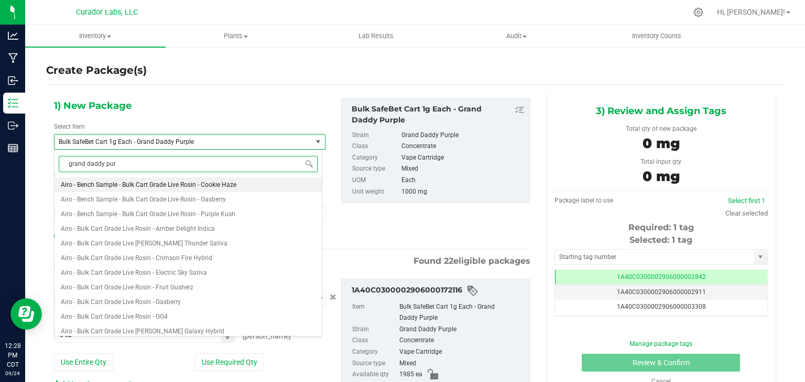
type input "grand daddy purp"
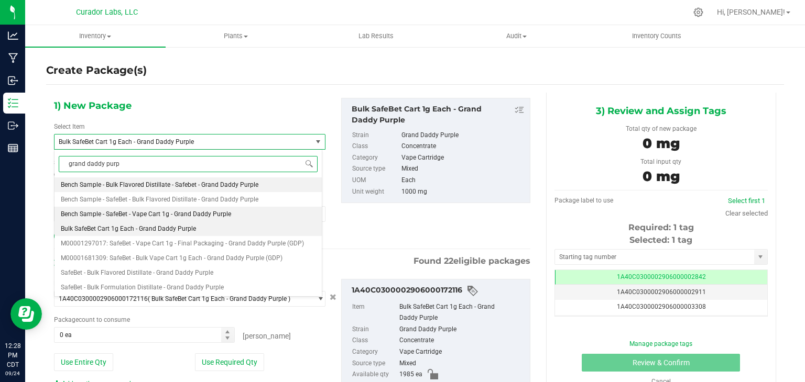
click at [248, 211] on li "Bench Sample - SafeBet - Vape Cart 1g - Grand Daddy Purple" at bounding box center [187, 214] width 267 height 15
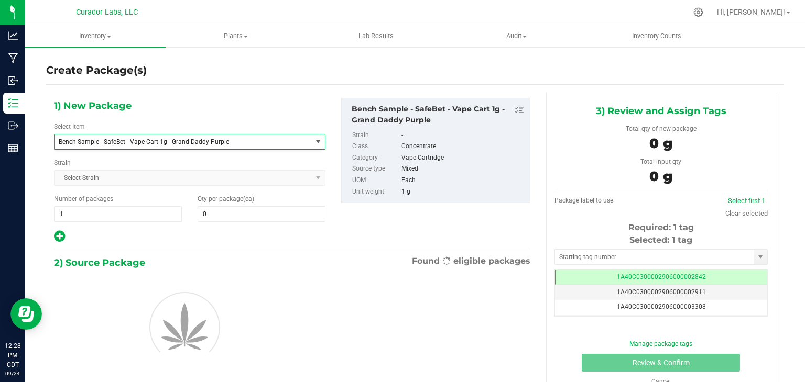
type input "0"
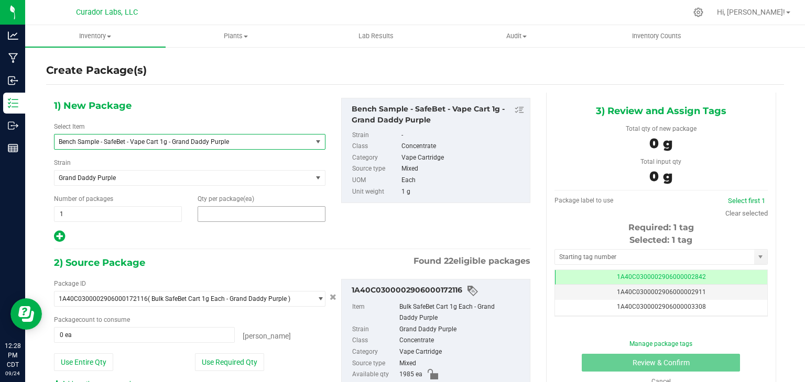
click at [250, 213] on span at bounding box center [262, 214] width 128 height 16
type input "2"
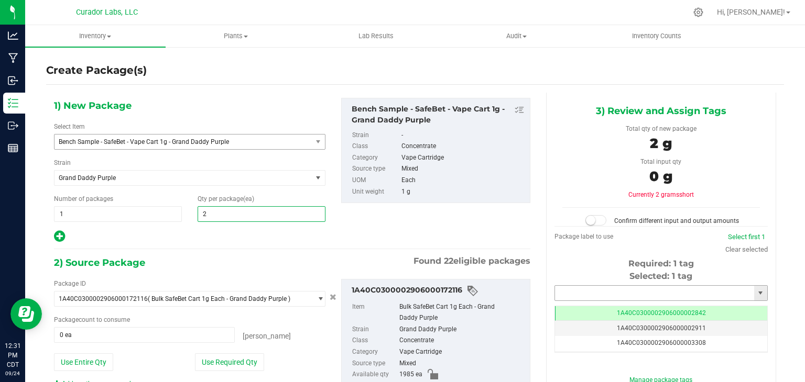
type input "2"
click at [580, 297] on input "text" at bounding box center [654, 293] width 199 height 15
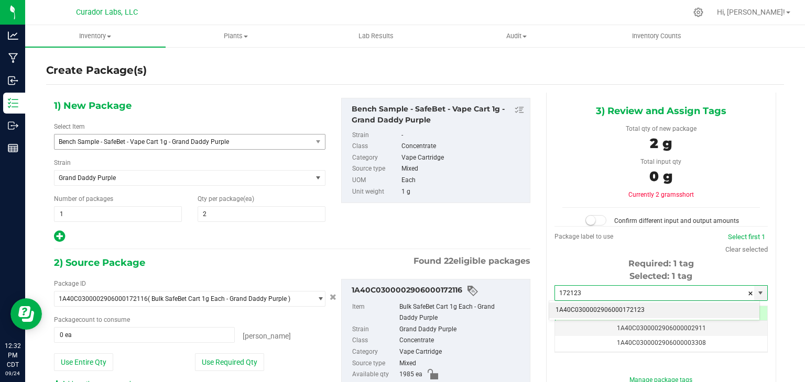
click at [583, 313] on li "1A40C0300002906000172123" at bounding box center [654, 311] width 210 height 16
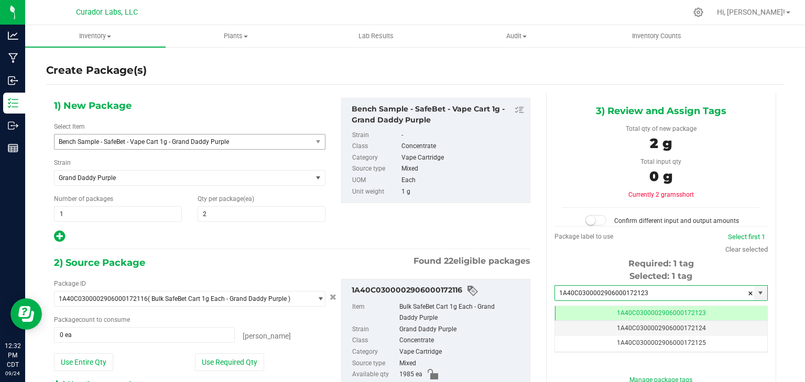
scroll to position [0, 0]
type input "1A40C0300002906000172123"
click at [510, 229] on div "1) New Package Select Item Bench Sample - SafeBet - Vape Cart 1g - Grand Daddy …" at bounding box center [292, 171] width 492 height 146
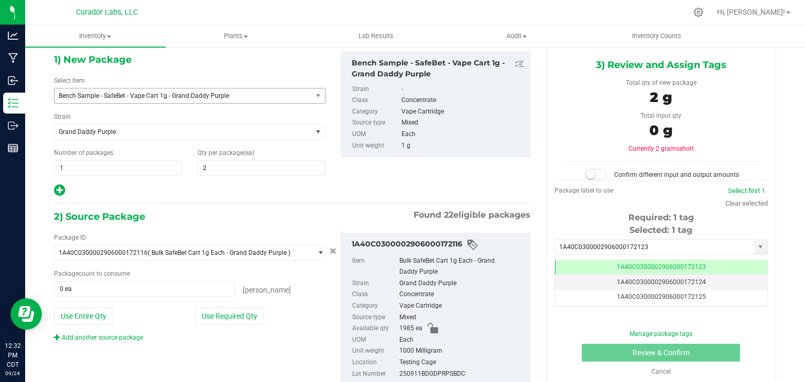
scroll to position [48, 0]
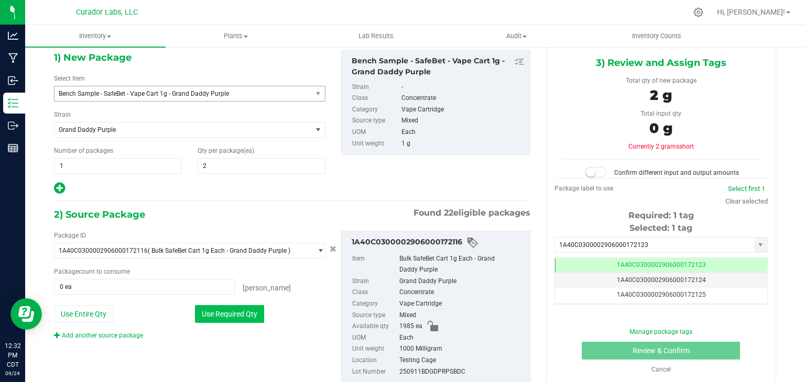
click at [224, 317] on button "Use Required Qty" at bounding box center [229, 314] width 69 height 18
type input "2 ea"
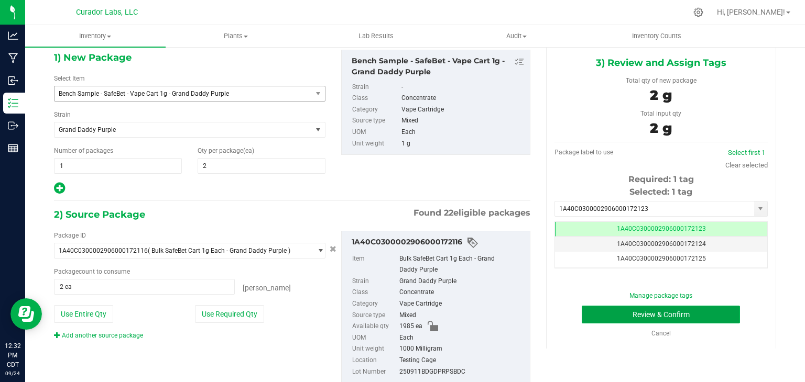
click at [617, 317] on button "Review & Confirm" at bounding box center [661, 315] width 158 height 18
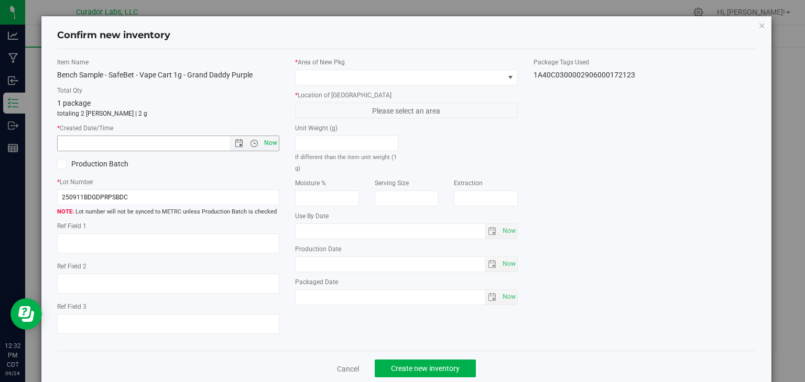
click at [268, 141] on span "Now" at bounding box center [271, 143] width 18 height 15
type input "[DATE] 12:32 PM"
click at [379, 66] on label "* Area of [GEOGRAPHIC_DATA]" at bounding box center [406, 62] width 223 height 9
click at [376, 74] on span at bounding box center [399, 77] width 209 height 15
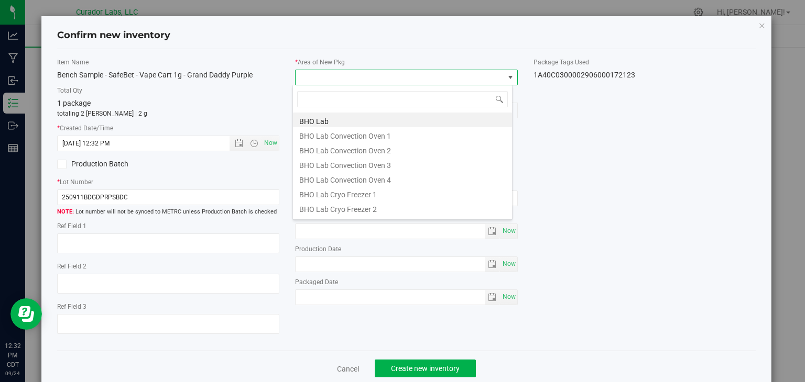
scroll to position [15, 220]
type input "vault"
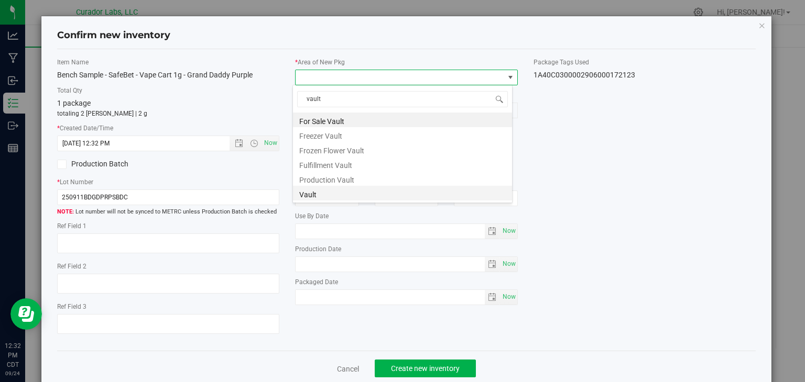
click at [334, 198] on li "Vault" at bounding box center [402, 193] width 219 height 15
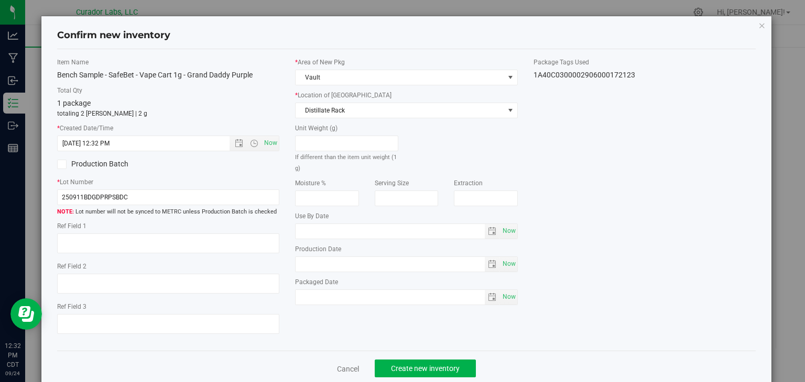
click at [360, 118] on div "* Area of [GEOGRAPHIC_DATA] Vault * Location of [GEOGRAPHIC_DATA] Distillate Ra…" at bounding box center [406, 184] width 238 height 253
click at [366, 114] on span "Distillate Rack" at bounding box center [399, 110] width 209 height 15
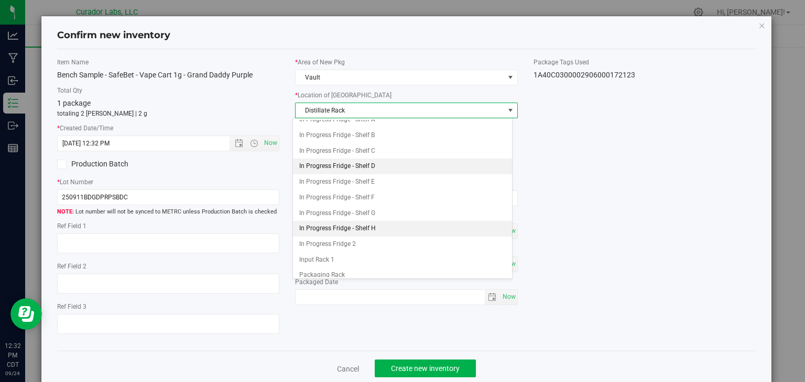
scroll to position [73, 0]
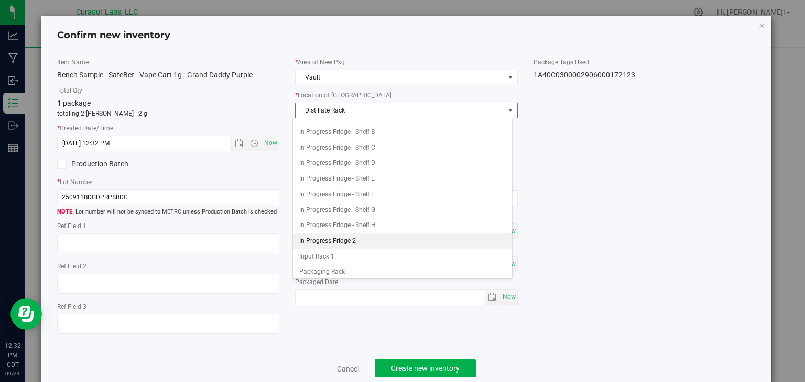
click at [354, 234] on li "In Progress Fridge 2" at bounding box center [402, 242] width 219 height 16
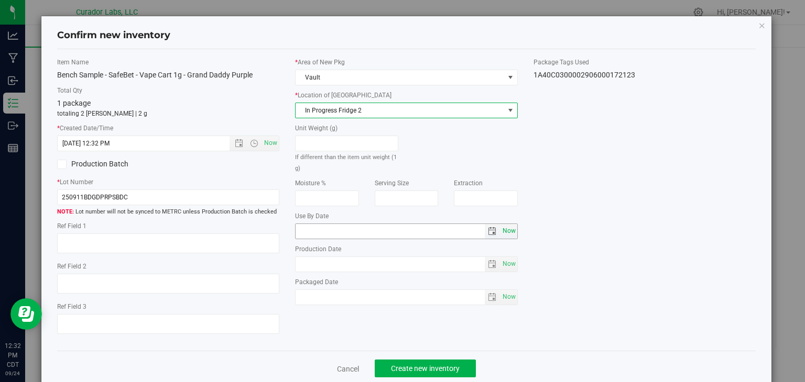
click at [502, 231] on span "Now" at bounding box center [509, 231] width 18 height 15
click at [311, 226] on input "[DATE]" at bounding box center [389, 231] width 189 height 15
type input "[DATE]"
click at [328, 323] on div "Item Name Bench Sample - SafeBet - Vape Cart 1g - Grand Daddy Purple Total Qty …" at bounding box center [406, 201] width 715 height 286
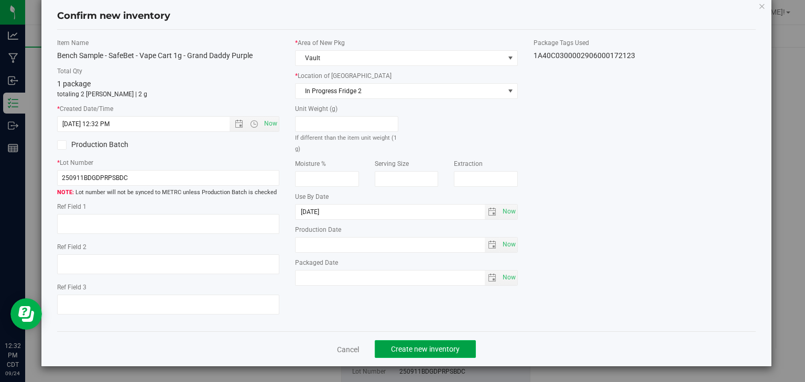
click at [407, 347] on span "Create new inventory" at bounding box center [425, 349] width 69 height 8
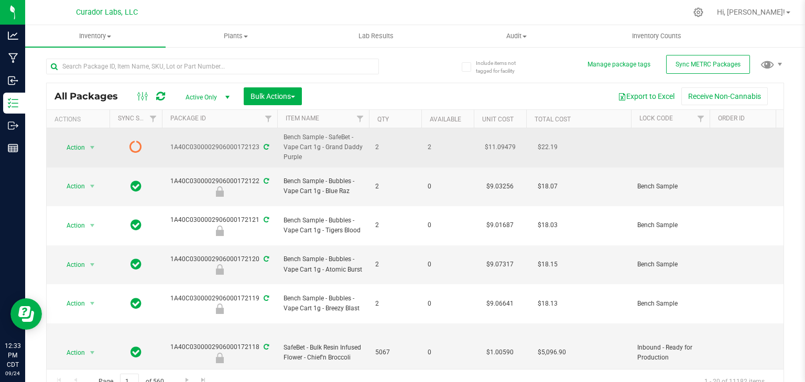
drag, startPoint x: 304, startPoint y: 158, endPoint x: 327, endPoint y: 149, distance: 24.7
click at [327, 149] on span "Bench Sample - SafeBet - Vape Cart 1g - Grand Daddy Purple" at bounding box center [322, 148] width 79 height 30
drag, startPoint x: 323, startPoint y: 147, endPoint x: 302, endPoint y: 161, distance: 24.8
click at [302, 161] on span "Bench Sample - SafeBet - Vape Cart 1g - Grand Daddy Purple" at bounding box center [322, 148] width 79 height 30
copy span "Grand Daddy Purple"
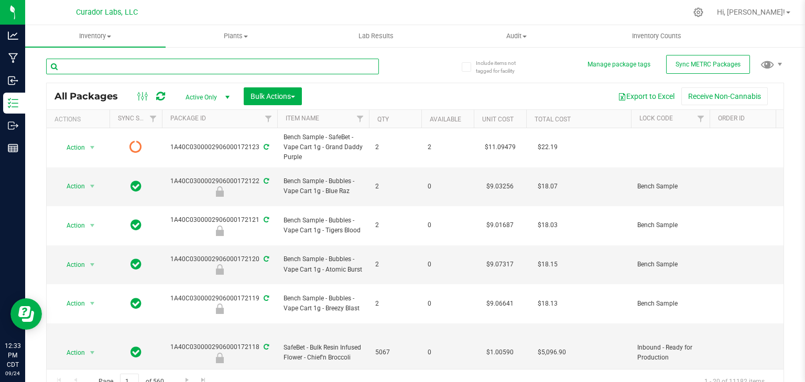
click at [246, 74] on input "text" at bounding box center [212, 67] width 333 height 16
paste input "Grand Daddy Purple"
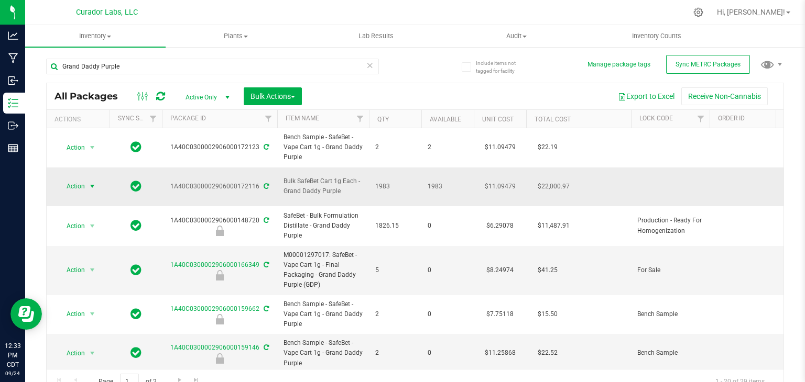
click at [89, 182] on span "select" at bounding box center [92, 186] width 8 height 8
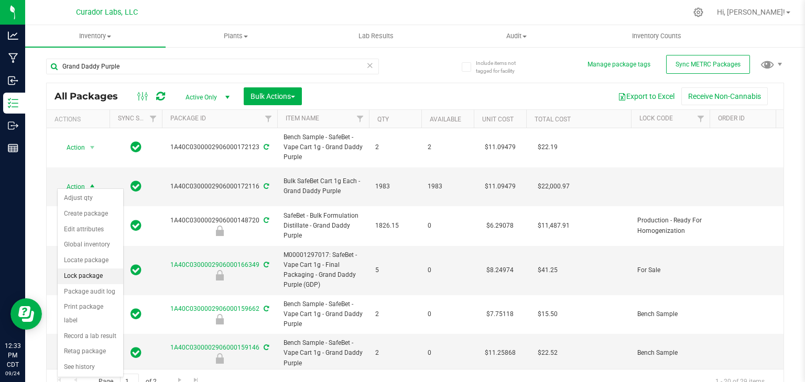
click at [97, 270] on li "Lock package" at bounding box center [90, 277] width 65 height 16
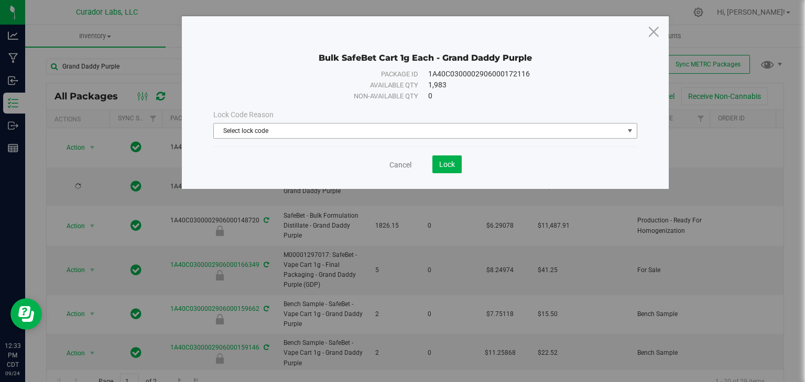
click at [337, 127] on span "Select lock code" at bounding box center [419, 131] width 410 height 15
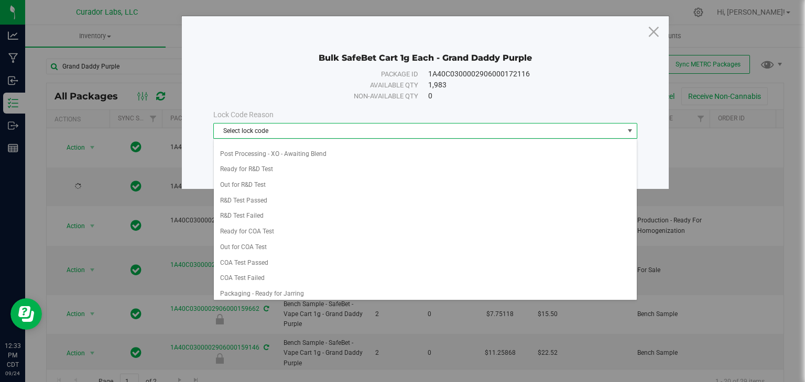
scroll to position [322, 0]
click at [309, 242] on li "Out for COA Test" at bounding box center [425, 247] width 423 height 16
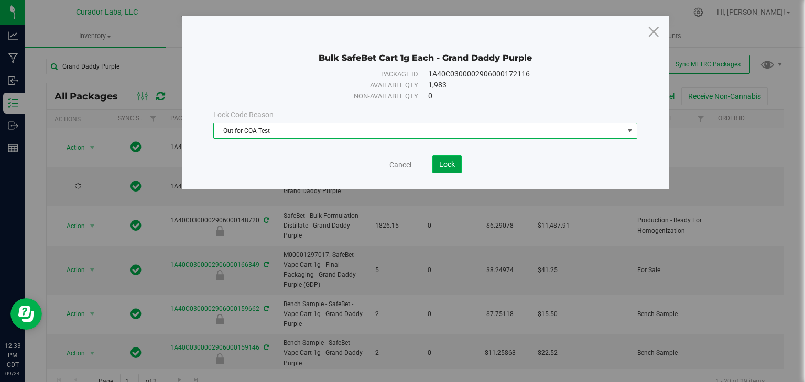
click at [453, 162] on span "Lock" at bounding box center [447, 164] width 16 height 8
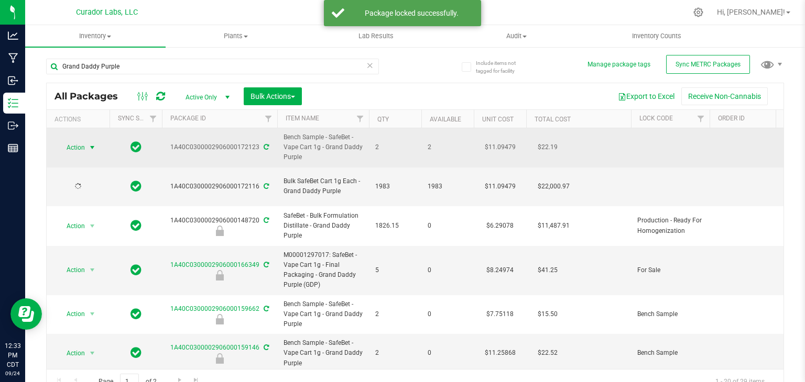
click at [94, 145] on span "select" at bounding box center [92, 148] width 8 height 8
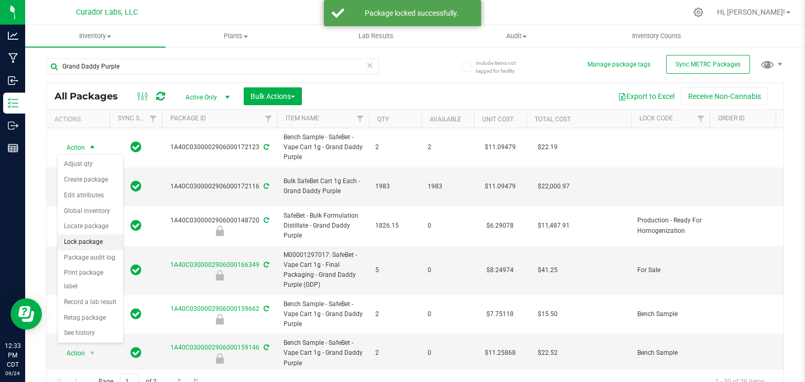
click at [92, 239] on li "Lock package" at bounding box center [90, 243] width 65 height 16
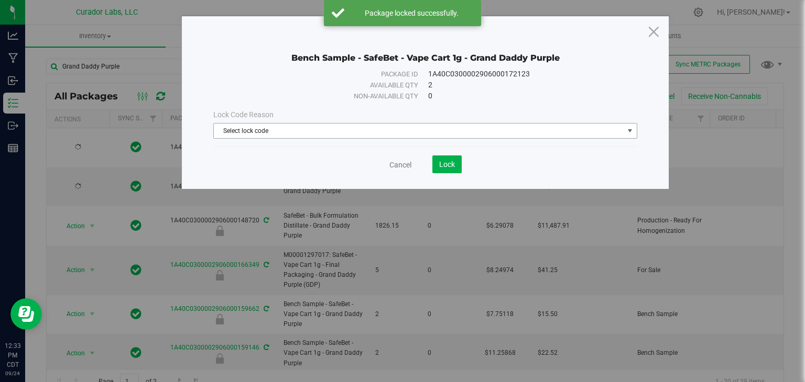
click at [323, 137] on span "Select lock code" at bounding box center [419, 131] width 410 height 15
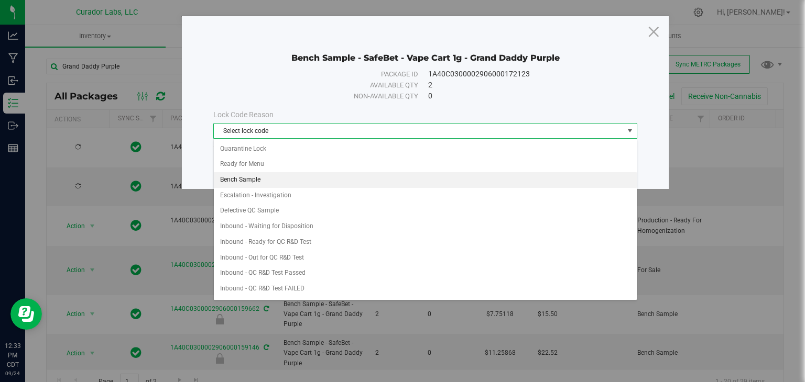
click at [294, 177] on li "Bench Sample" at bounding box center [425, 180] width 423 height 16
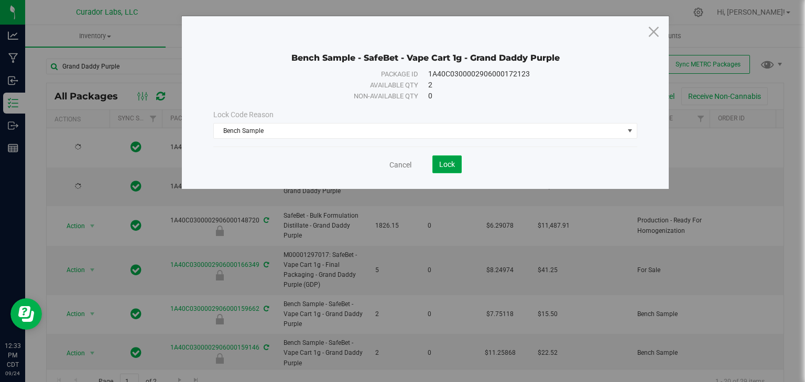
click at [444, 170] on button "Lock" at bounding box center [446, 165] width 29 height 18
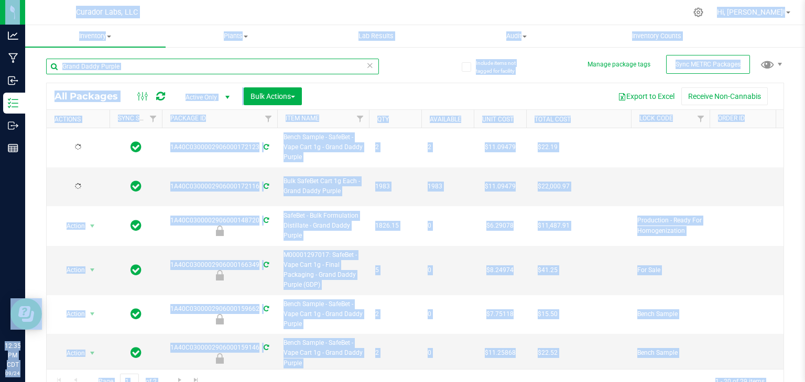
click at [226, 62] on input "Grand Daddy Purple" at bounding box center [212, 67] width 333 height 16
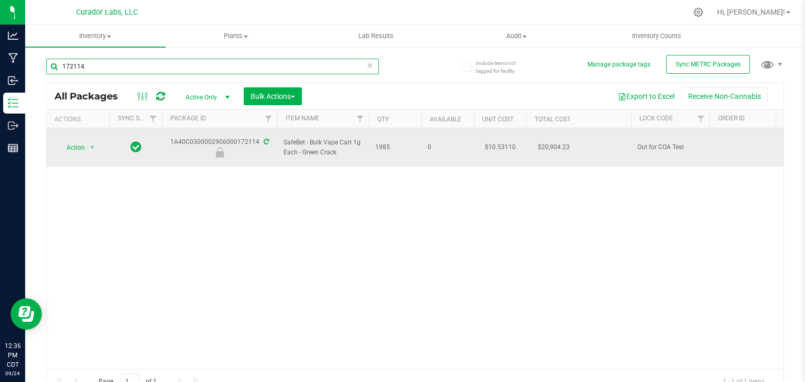
type input "172114"
click at [77, 140] on span "Action" at bounding box center [71, 147] width 28 height 15
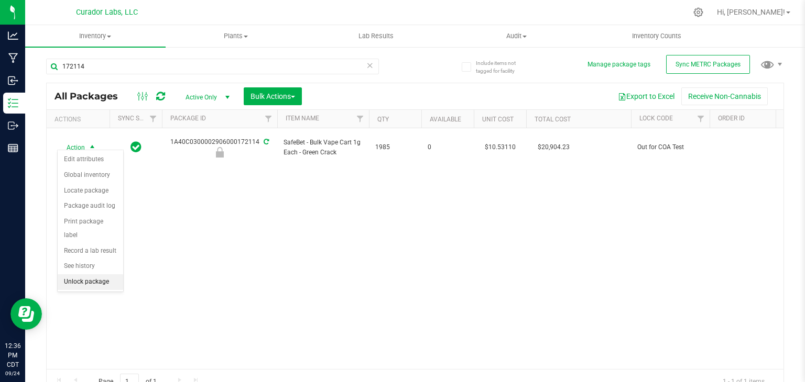
click at [89, 275] on li "Unlock package" at bounding box center [90, 283] width 65 height 16
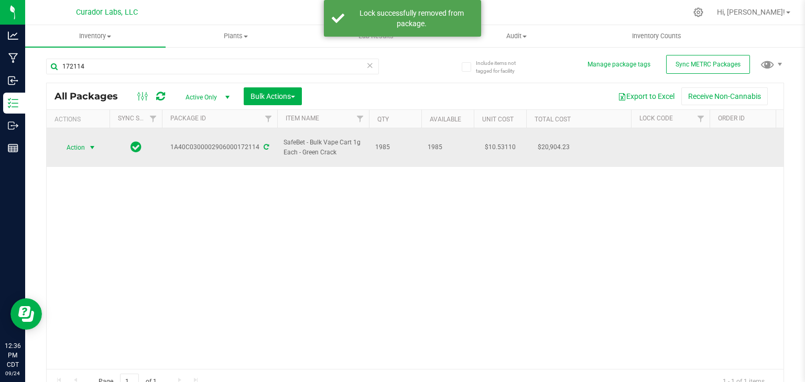
click at [94, 144] on span "select" at bounding box center [92, 148] width 8 height 8
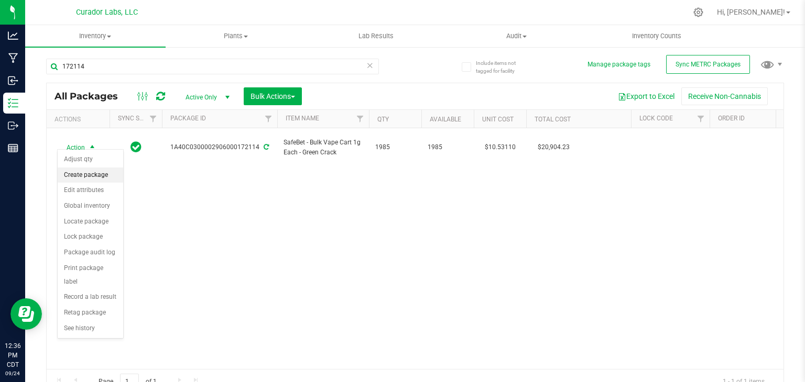
click at [98, 170] on li "Create package" at bounding box center [90, 176] width 65 height 16
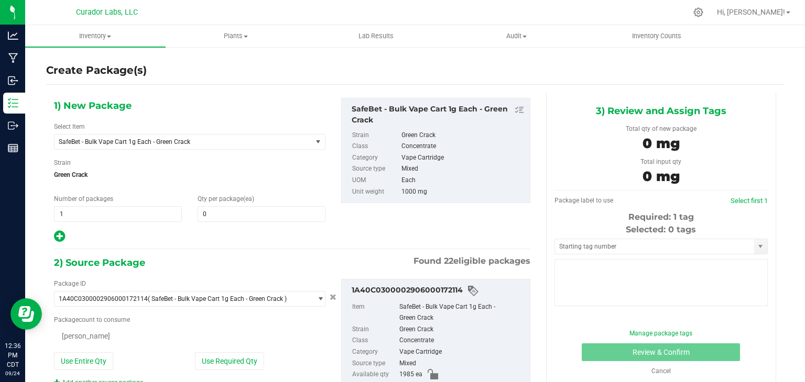
type input "0"
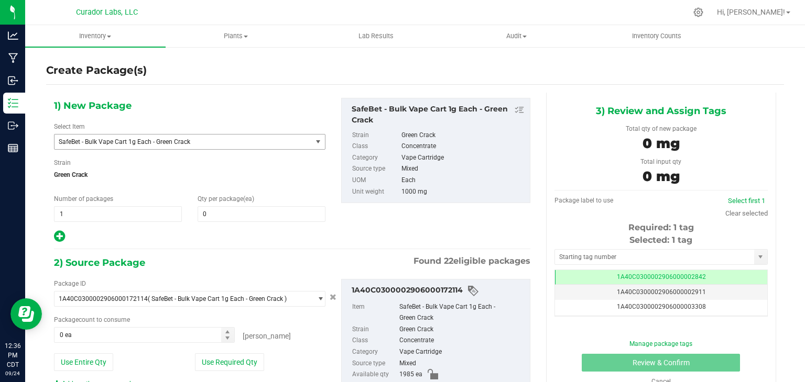
click at [210, 143] on span "SafeBet - Bulk Vape Cart 1g Each - Green Crack" at bounding box center [178, 141] width 239 height 7
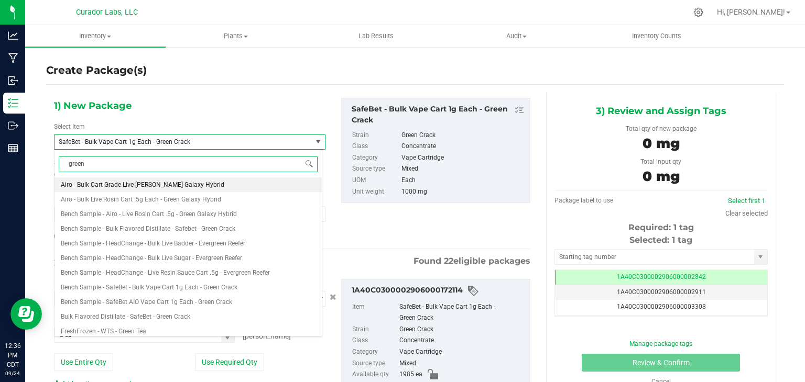
type input "green c"
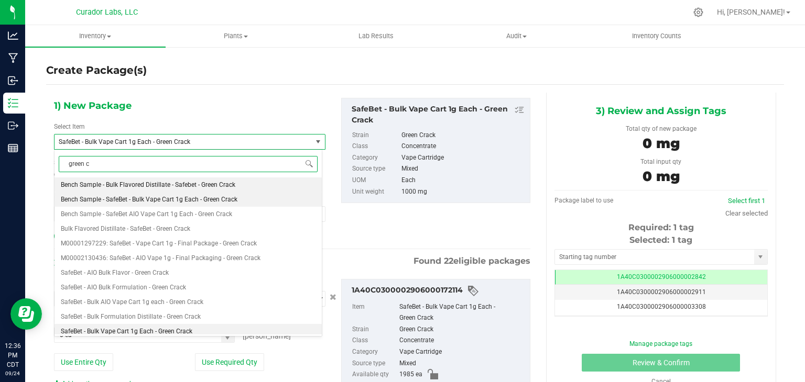
click at [227, 202] on span "Bench Sample - SafeBet - Bulk Vape Cart 1g Each - Green Crack" at bounding box center [149, 199] width 177 height 7
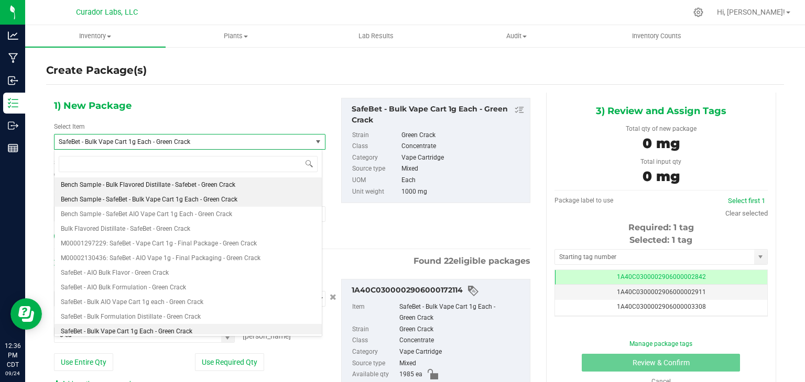
type input "0"
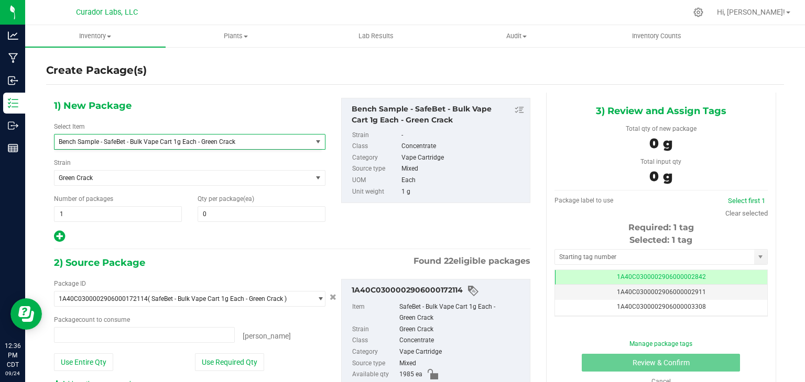
type input "0 ea"
click at [251, 215] on span at bounding box center [262, 214] width 128 height 16
type input "2"
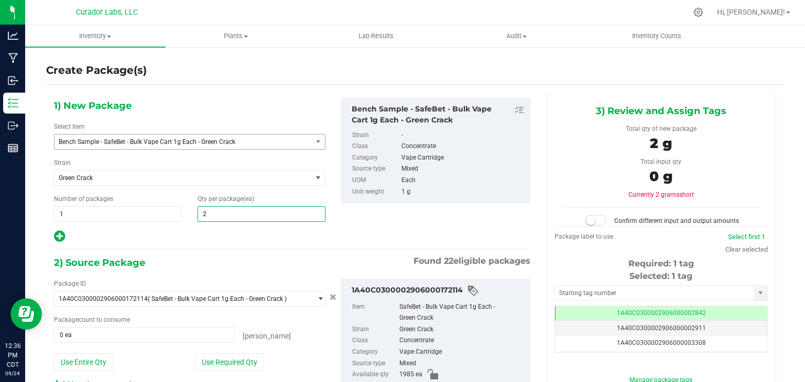
type input "2"
click at [270, 237] on div at bounding box center [189, 237] width 271 height 14
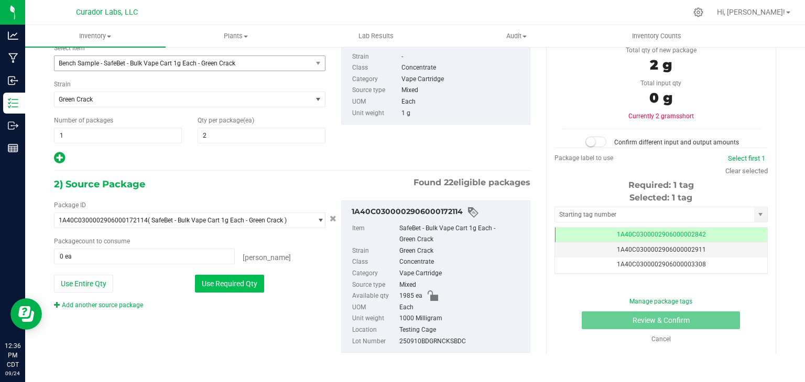
click at [246, 284] on button "Use Required Qty" at bounding box center [229, 284] width 69 height 18
type input "2 ea"
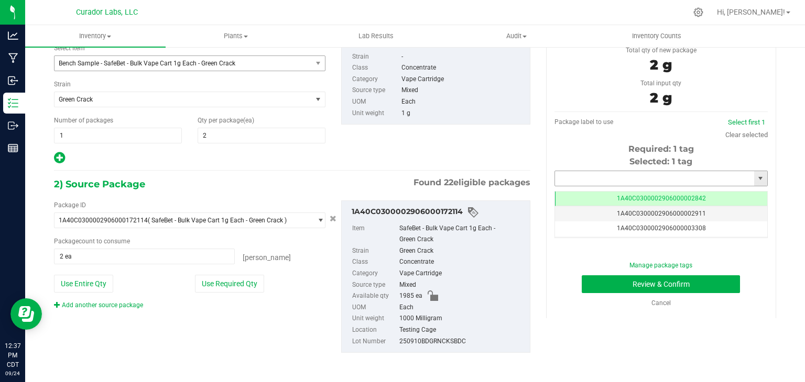
click at [617, 179] on input "text" at bounding box center [654, 178] width 199 height 15
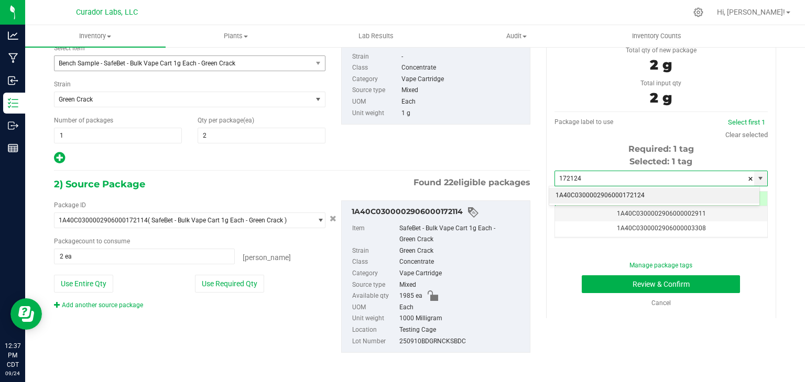
click at [583, 194] on li "1A40C0300002906000172124" at bounding box center [654, 196] width 210 height 16
type input "1A40C0300002906000172124"
click at [502, 147] on div "1) New Package Select Item Bench Sample - SafeBet - Bulk Vape Cart 1g Each - Gr…" at bounding box center [292, 92] width 492 height 146
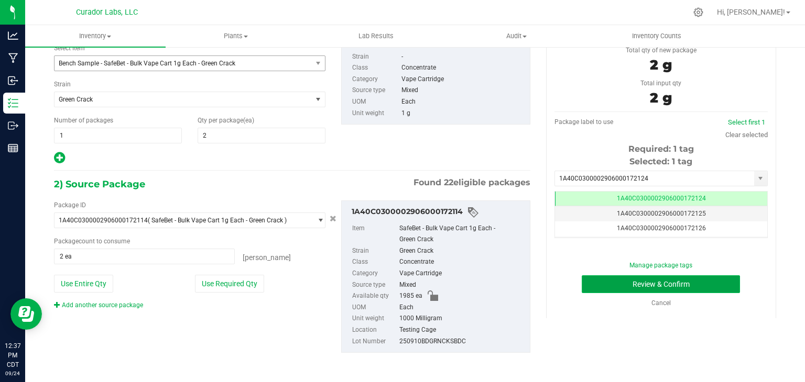
click at [602, 281] on button "Review & Confirm" at bounding box center [661, 285] width 158 height 18
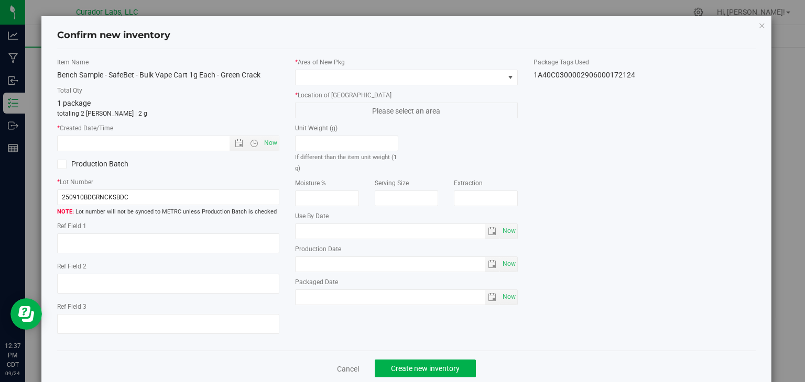
click at [275, 152] on div "Item Name Bench Sample - SafeBet - Bulk Vape Cart 1g Each - Green Crack Total Q…" at bounding box center [168, 201] width 238 height 286
click at [272, 148] on span "Now" at bounding box center [271, 143] width 18 height 15
type input "[DATE] 12:37 PM"
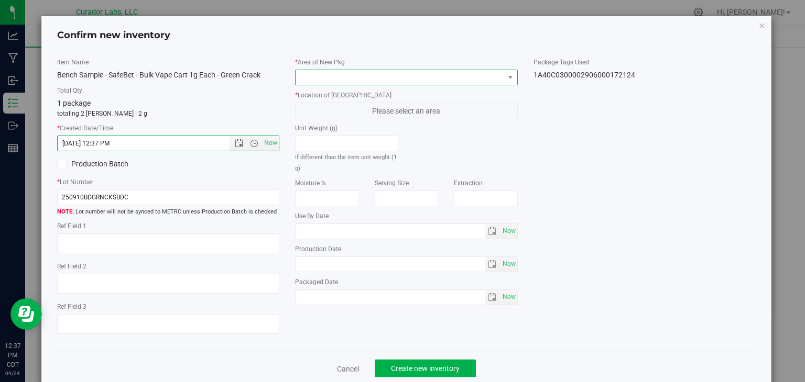
click at [337, 79] on span at bounding box center [399, 77] width 209 height 15
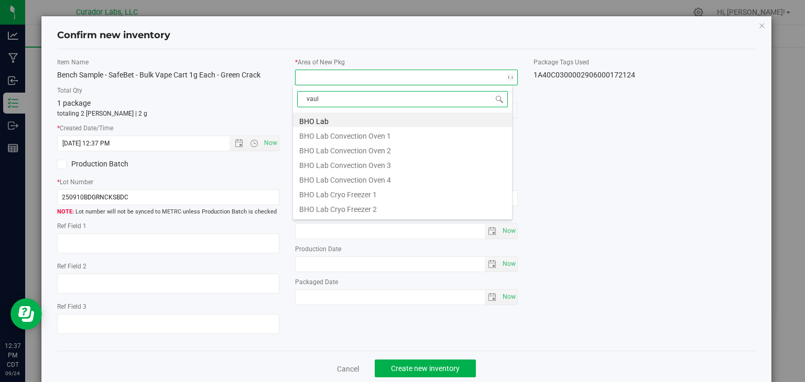
type input "vault"
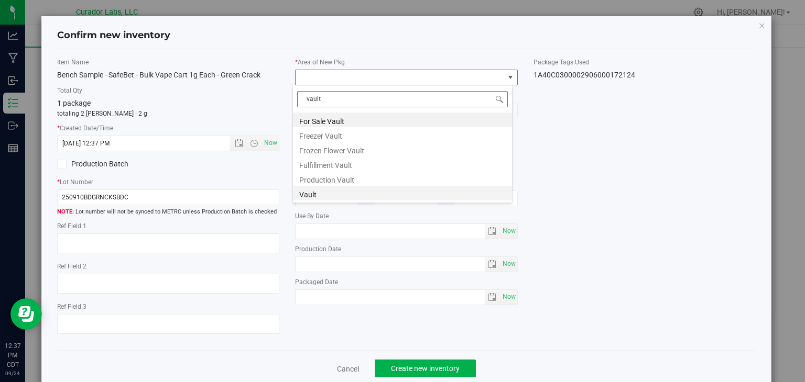
click at [344, 195] on li "Vault" at bounding box center [402, 193] width 219 height 15
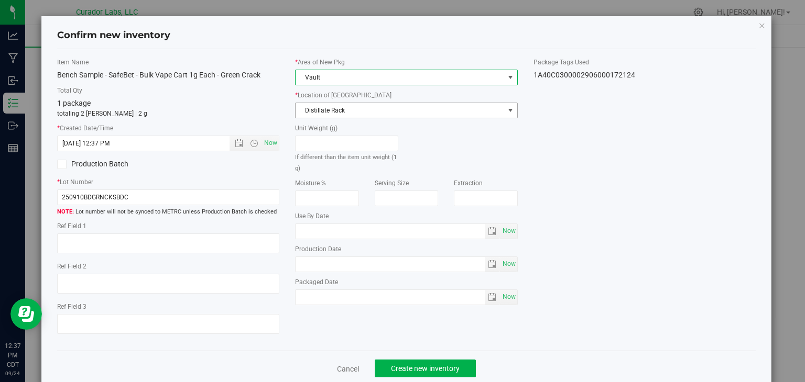
click at [396, 115] on span "Distillate Rack" at bounding box center [399, 110] width 209 height 15
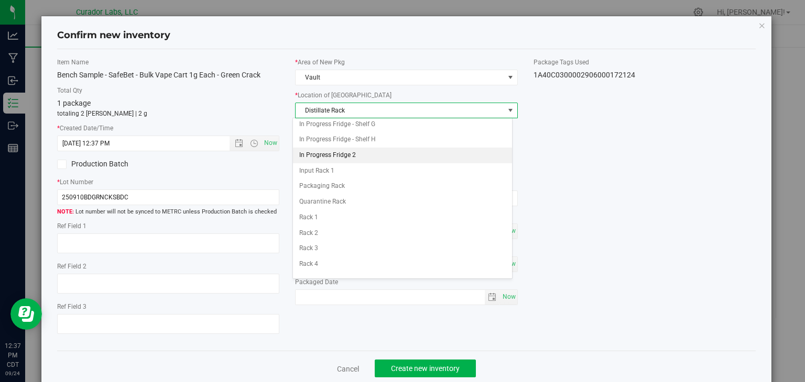
click at [359, 148] on li "In Progress Fridge 2" at bounding box center [402, 156] width 219 height 16
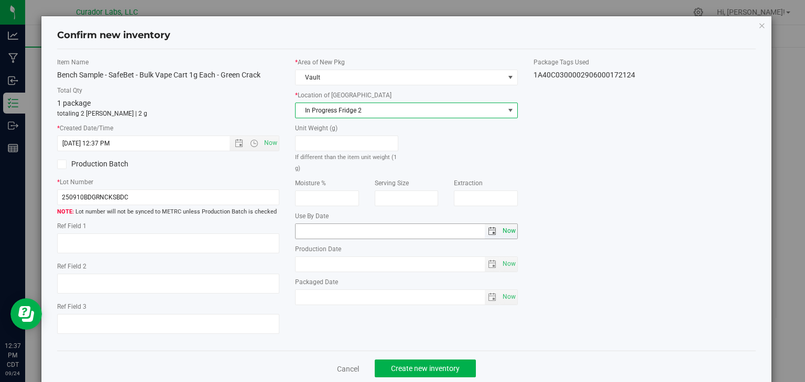
click at [508, 232] on span "Now" at bounding box center [509, 231] width 18 height 15
click at [311, 229] on input "[DATE]" at bounding box center [389, 231] width 189 height 15
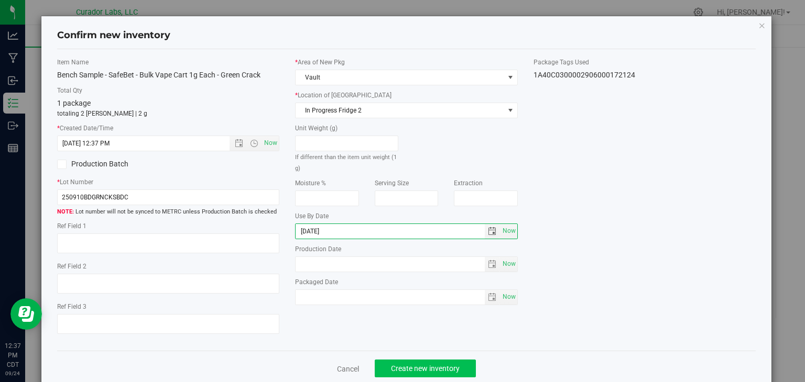
type input "[DATE]"
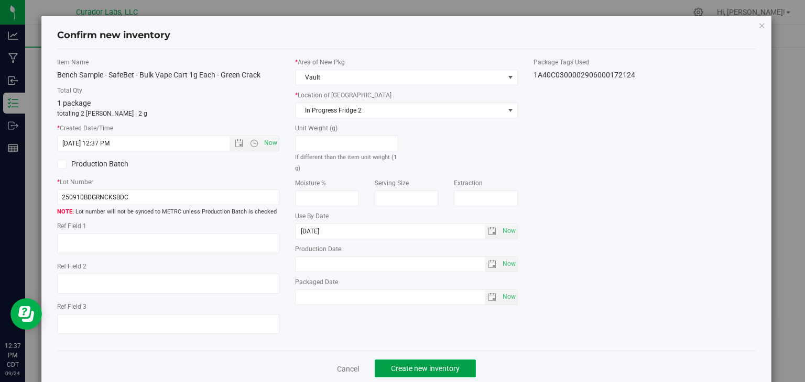
click at [419, 361] on button "Create new inventory" at bounding box center [425, 369] width 101 height 18
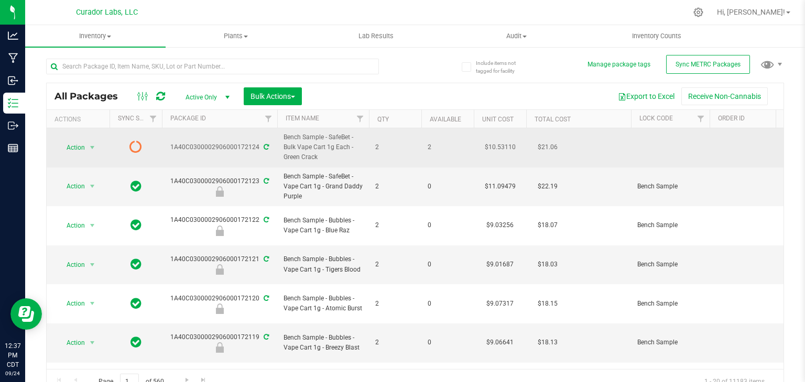
drag, startPoint x: 319, startPoint y: 156, endPoint x: 283, endPoint y: 158, distance: 35.2
click at [283, 158] on span "Bench Sample - SafeBet - Bulk Vape Cart 1g Each - Green Crack" at bounding box center [322, 148] width 79 height 30
copy span "Green Crack"
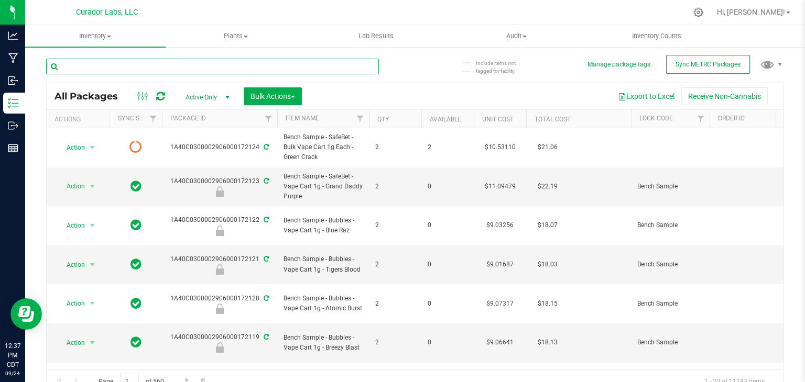
click at [185, 68] on input "text" at bounding box center [212, 67] width 333 height 16
paste input "Green Crack"
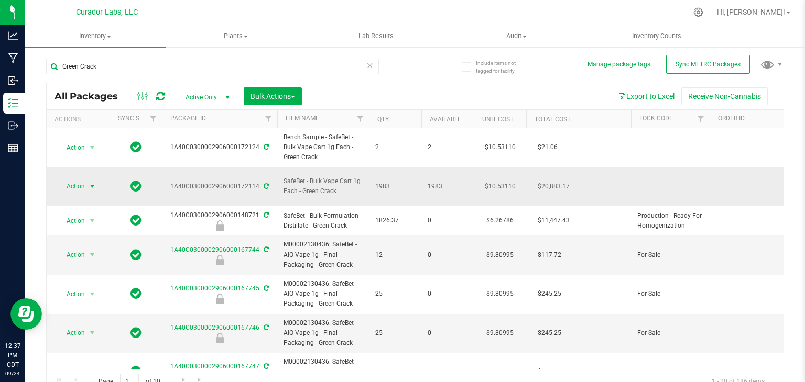
click at [83, 183] on span "Action" at bounding box center [71, 186] width 28 height 15
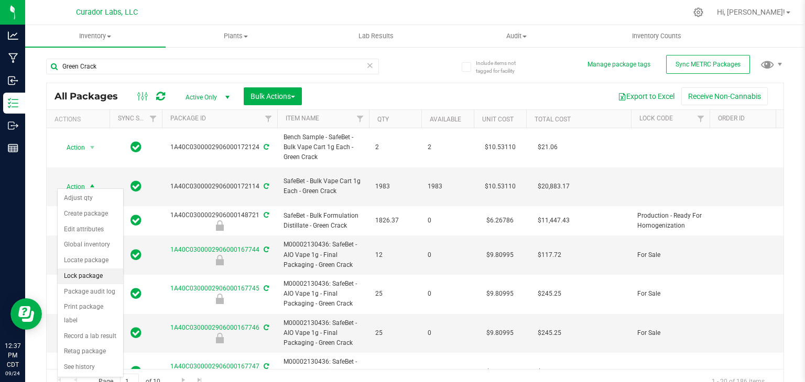
click at [93, 272] on li "Lock package" at bounding box center [90, 277] width 65 height 16
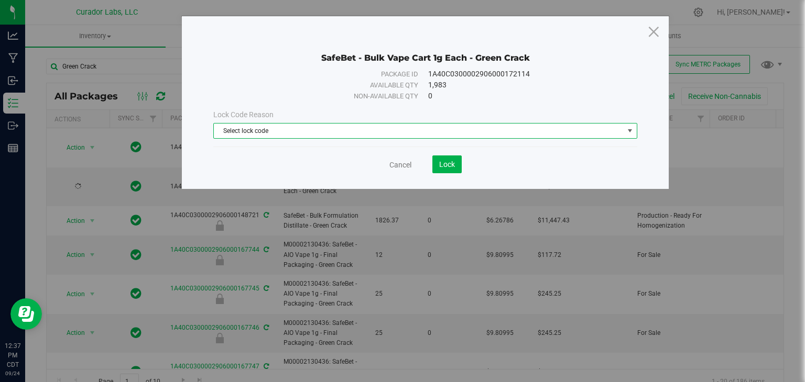
click at [333, 129] on span "Select lock code" at bounding box center [419, 131] width 410 height 15
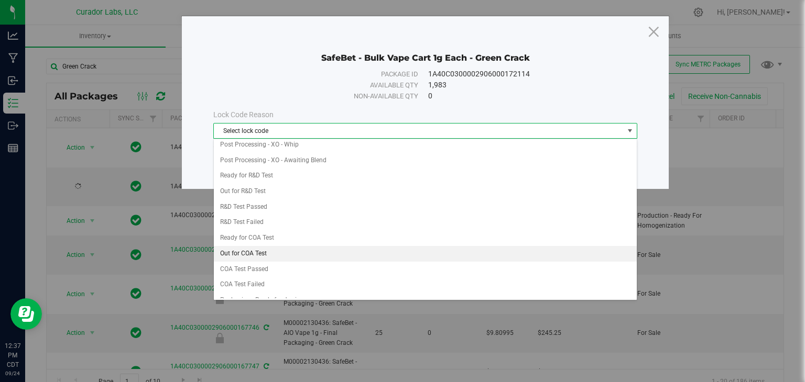
click at [288, 254] on li "Out for COA Test" at bounding box center [425, 254] width 423 height 16
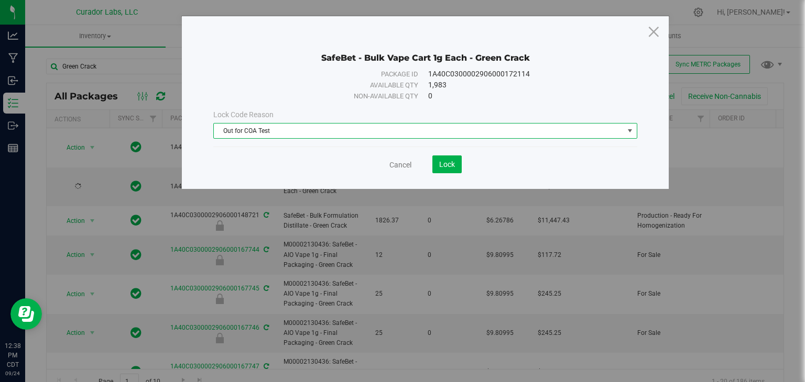
click at [448, 173] on div "SafeBet - Bulk Vape Cart 1g Each - Green Crack Package ID 1A40C0300002906000172…" at bounding box center [425, 102] width 487 height 173
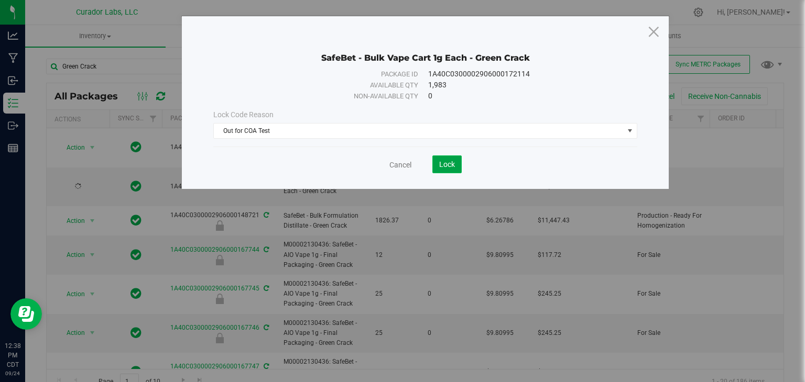
click at [448, 170] on button "Lock" at bounding box center [446, 165] width 29 height 18
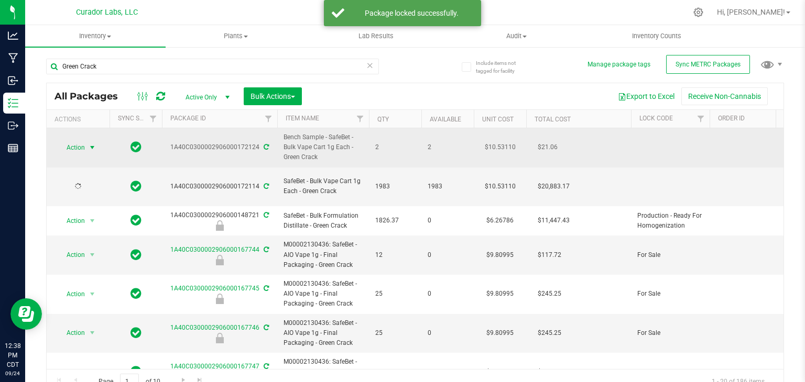
click at [92, 149] on span "select" at bounding box center [92, 148] width 8 height 8
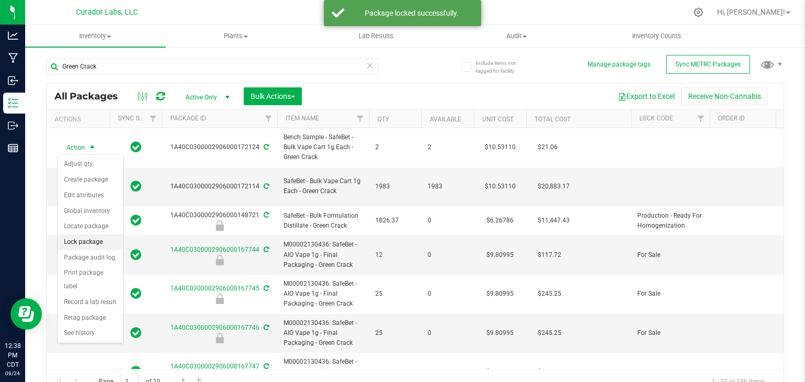
click at [93, 241] on li "Lock package" at bounding box center [90, 243] width 65 height 16
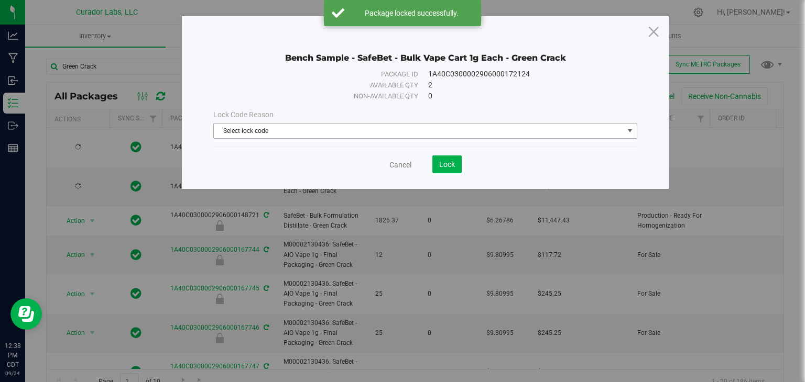
click at [321, 129] on span "Select lock code" at bounding box center [419, 131] width 410 height 15
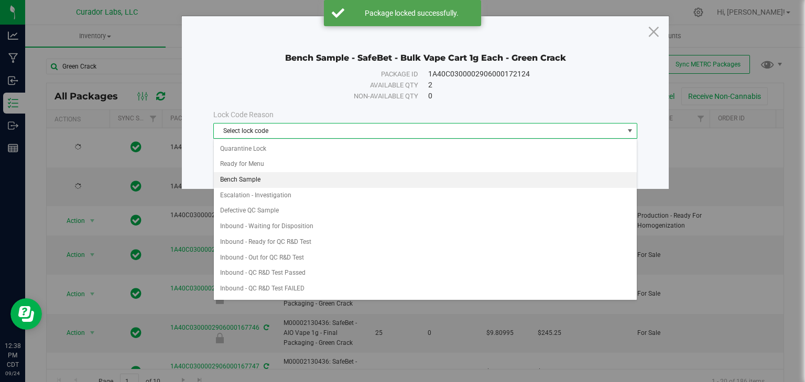
click at [303, 181] on li "Bench Sample" at bounding box center [425, 180] width 423 height 16
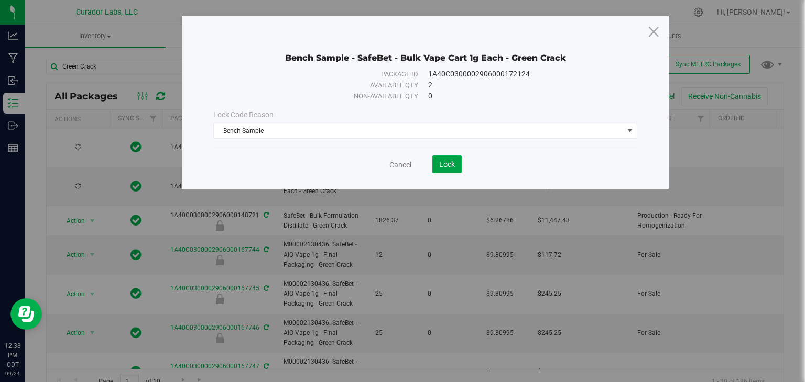
click at [454, 166] on span "Lock" at bounding box center [447, 164] width 16 height 8
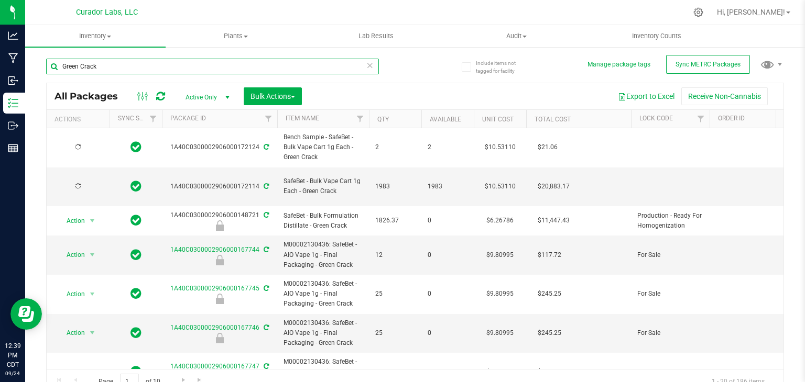
click at [315, 66] on input "Green Crack" at bounding box center [212, 67] width 333 height 16
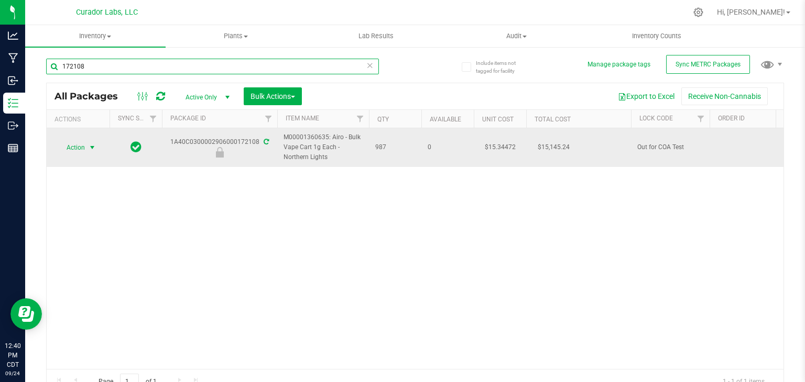
type input "172108"
click at [81, 140] on span "Action" at bounding box center [71, 147] width 28 height 15
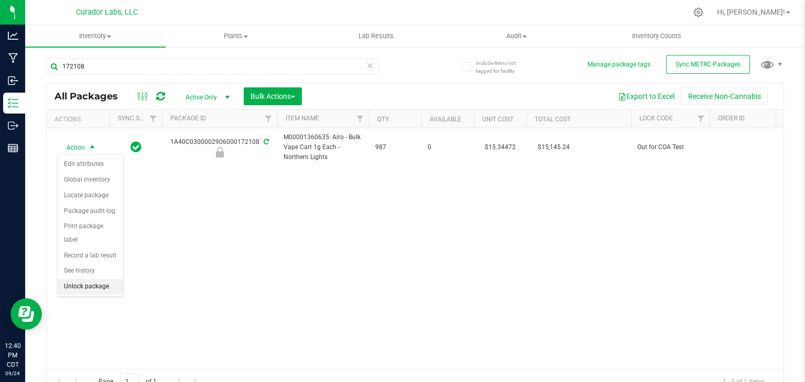
click at [82, 279] on li "Unlock package" at bounding box center [90, 287] width 65 height 16
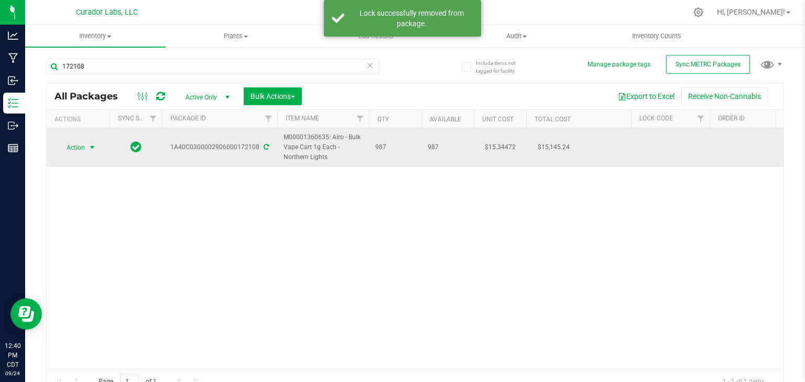
click at [95, 146] on span "select" at bounding box center [92, 148] width 8 height 8
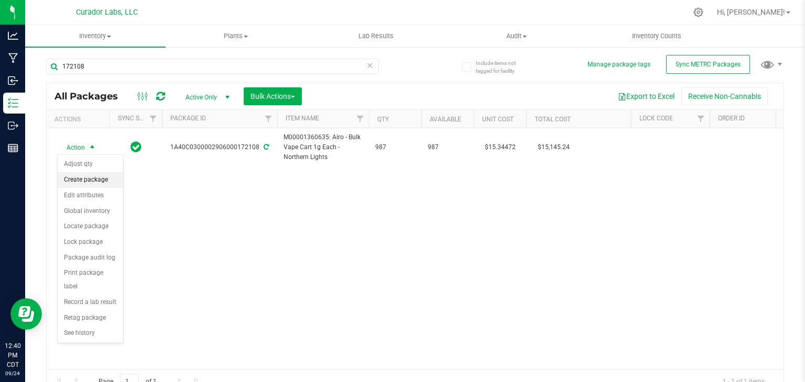
click at [95, 181] on li "Create package" at bounding box center [90, 180] width 65 height 16
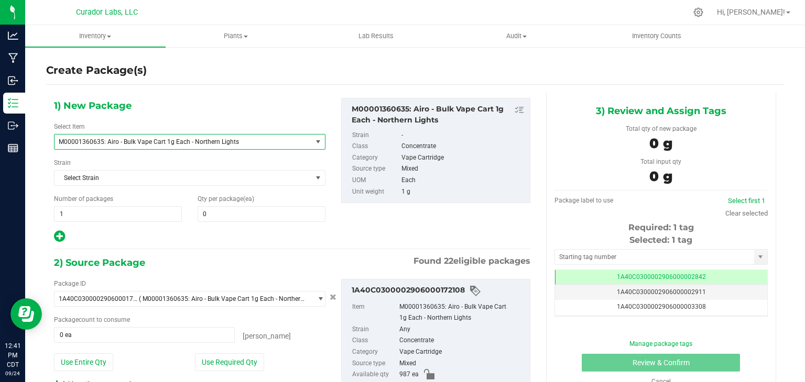
click at [247, 138] on span "M00001360635: Airo - Bulk Vape Cart 1g Each - Northern Lights" at bounding box center [178, 141] width 239 height 7
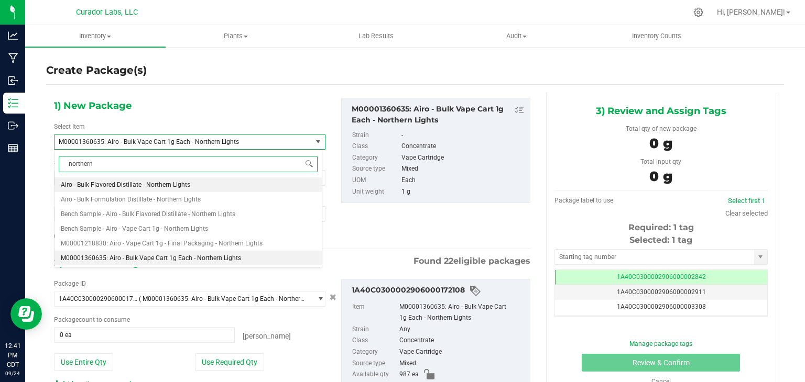
type input "northern l"
click at [222, 227] on li "Bench Sample - Airo - Vape Cart 1g - Northern Lights" at bounding box center [187, 229] width 267 height 15
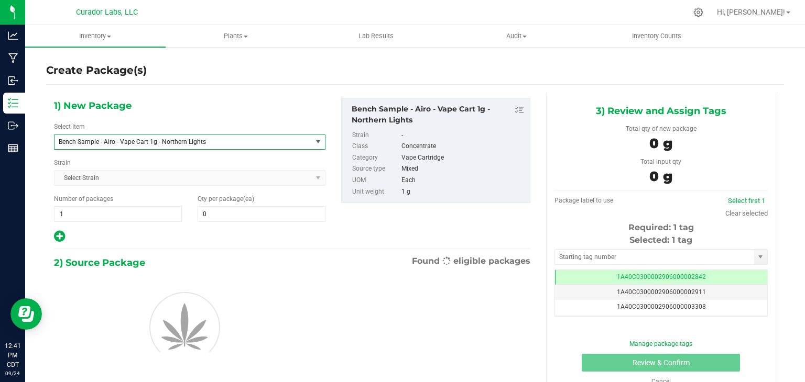
type input "0"
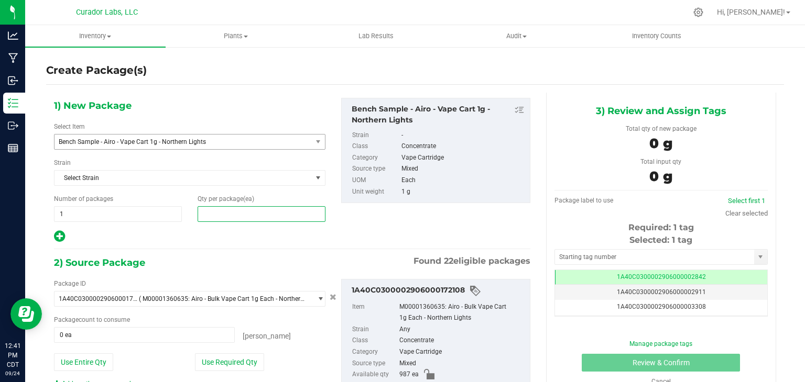
click at [259, 218] on span at bounding box center [262, 214] width 128 height 16
type input "2"
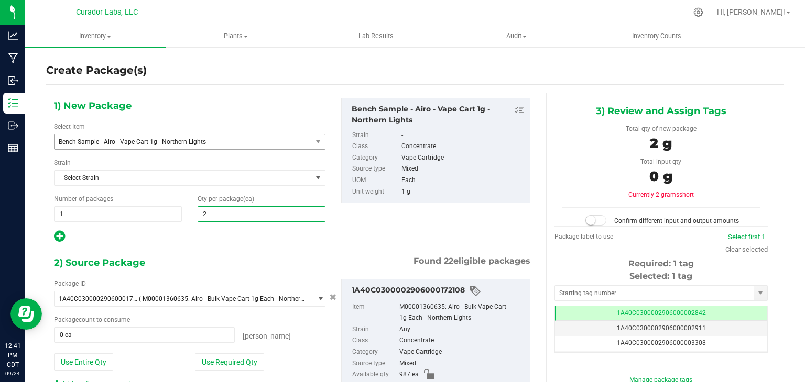
type input "2"
click at [273, 264] on div "2) Source Package Found 22 eligible packages" at bounding box center [292, 263] width 476 height 16
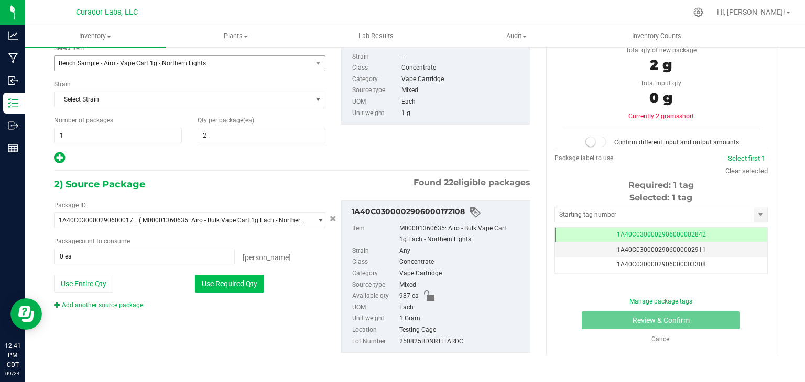
click at [241, 278] on button "Use Required Qty" at bounding box center [229, 284] width 69 height 18
type input "2 ea"
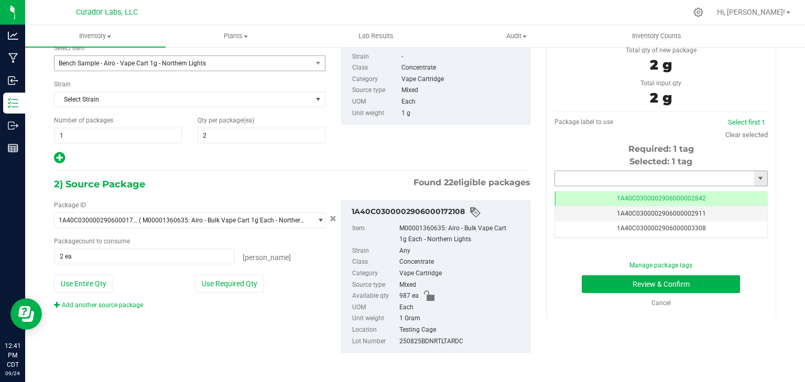
click at [599, 179] on input "text" at bounding box center [654, 178] width 199 height 15
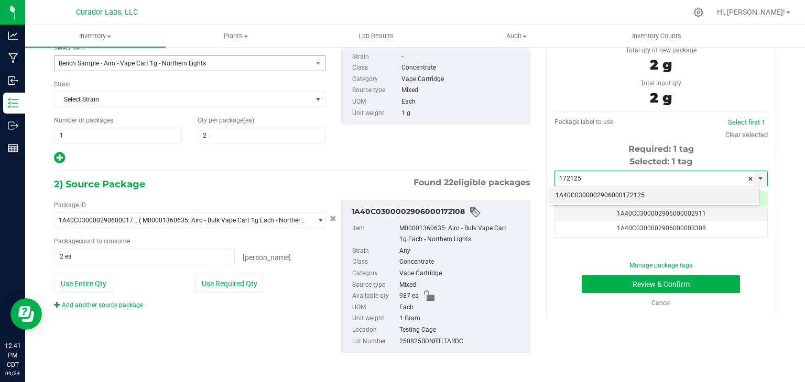
click at [582, 189] on li "1A40C0300002906000172125" at bounding box center [654, 196] width 210 height 16
type input "1A40C0300002906000172125"
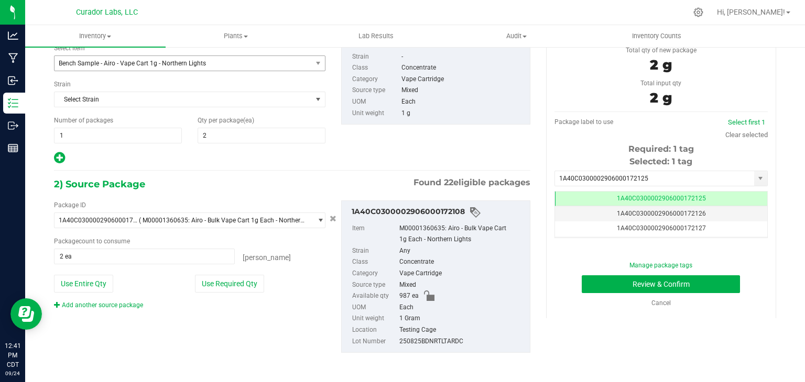
click at [506, 152] on div "1) New Package Select Item Bench Sample - Airo - Vape Cart 1g - Northern Lights…" at bounding box center [292, 92] width 492 height 146
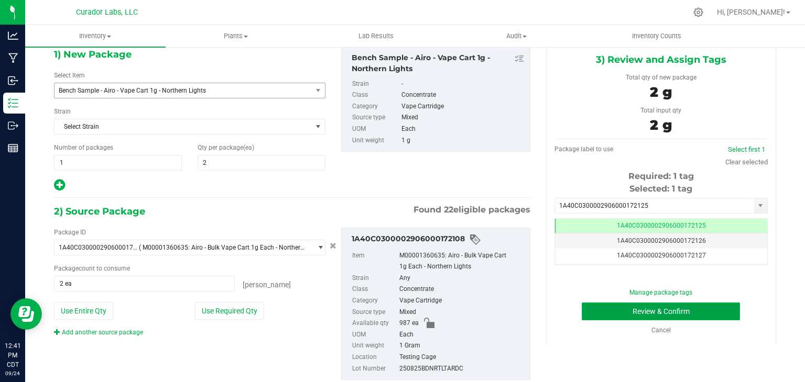
click at [595, 311] on button "Review & Confirm" at bounding box center [661, 312] width 158 height 18
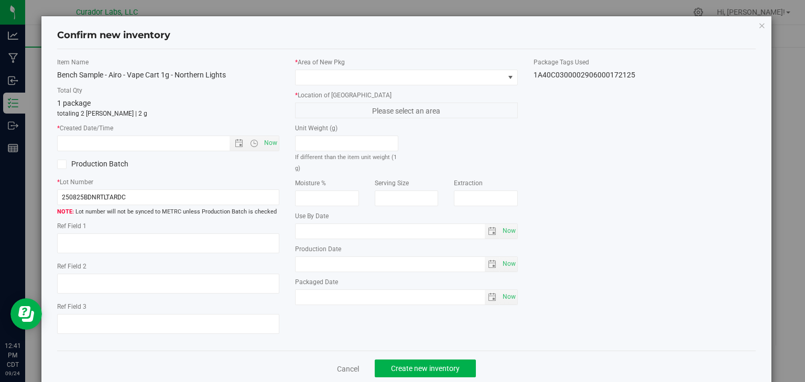
click at [273, 135] on div "* Created Date/Time Now" at bounding box center [168, 138] width 223 height 28
click at [273, 143] on span "Now" at bounding box center [271, 143] width 18 height 15
type input "[DATE] 12:42 PM"
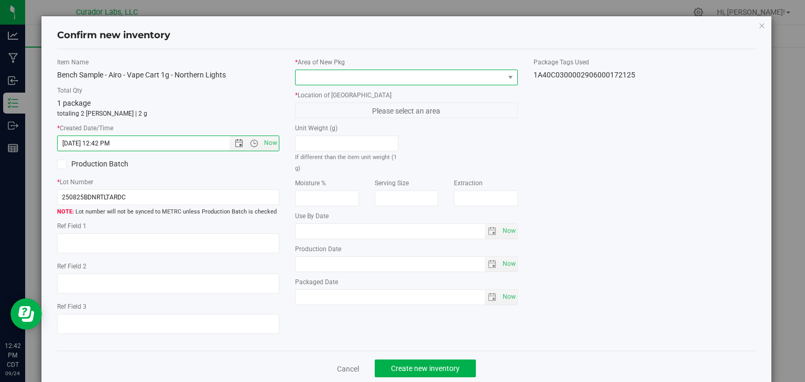
click at [370, 70] on span at bounding box center [399, 77] width 209 height 15
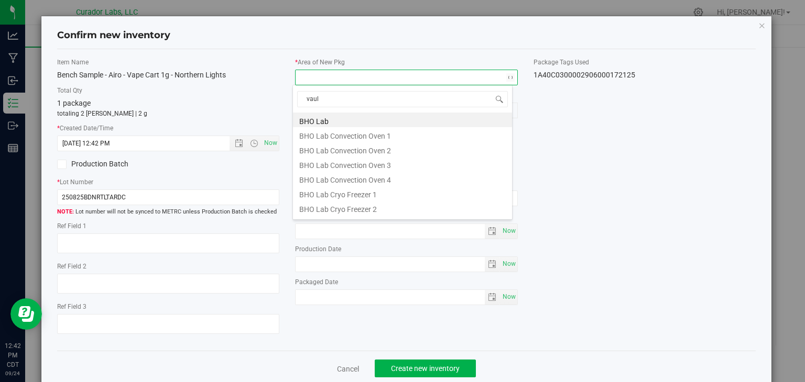
type input "vault"
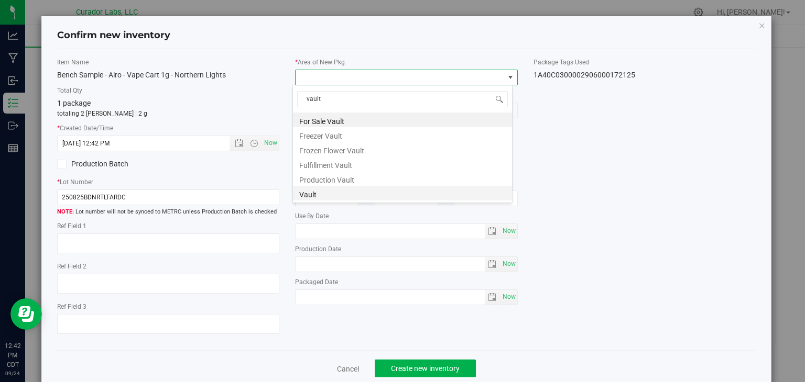
click at [334, 193] on li "Vault" at bounding box center [402, 193] width 219 height 15
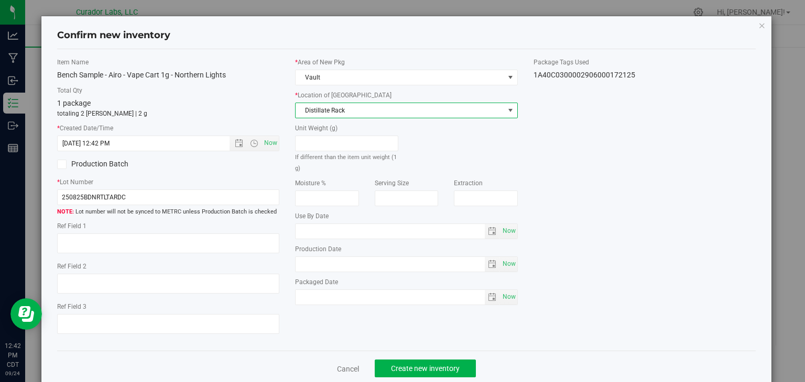
click at [371, 115] on span "Distillate Rack" at bounding box center [399, 110] width 209 height 15
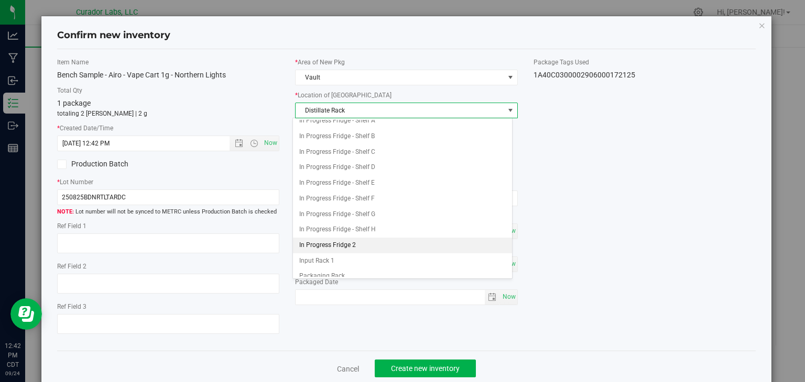
click at [344, 238] on li "In Progress Fridge 2" at bounding box center [402, 246] width 219 height 16
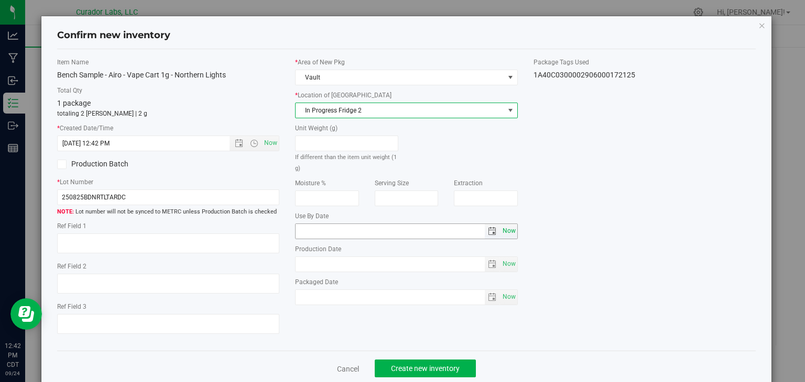
click at [506, 227] on span "Now" at bounding box center [509, 231] width 18 height 15
click at [312, 229] on input "[DATE]" at bounding box center [389, 231] width 189 height 15
type input "[DATE]"
click at [318, 325] on div "Item Name Bench Sample - Airo - Vape Cart 1g - Northern Lights Total Qty 1 pack…" at bounding box center [406, 201] width 715 height 286
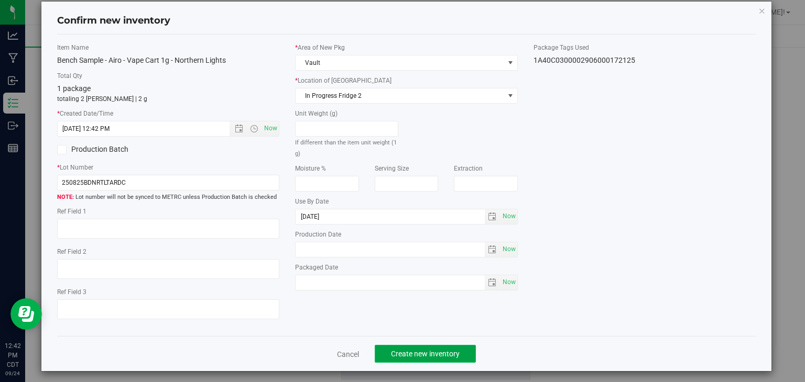
click at [405, 357] on span "Create new inventory" at bounding box center [425, 354] width 69 height 8
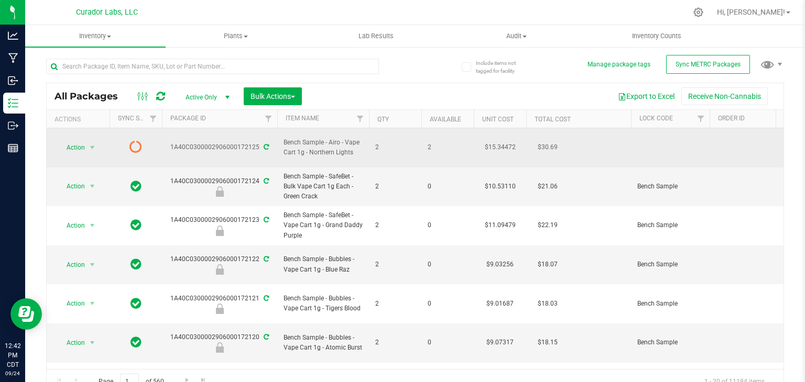
drag, startPoint x: 352, startPoint y: 149, endPoint x: 308, endPoint y: 148, distance: 44.0
click at [308, 148] on span "Bench Sample - Airo - Vape Cart 1g - Northern Lights" at bounding box center [322, 148] width 79 height 20
copy span "Northern Lights"
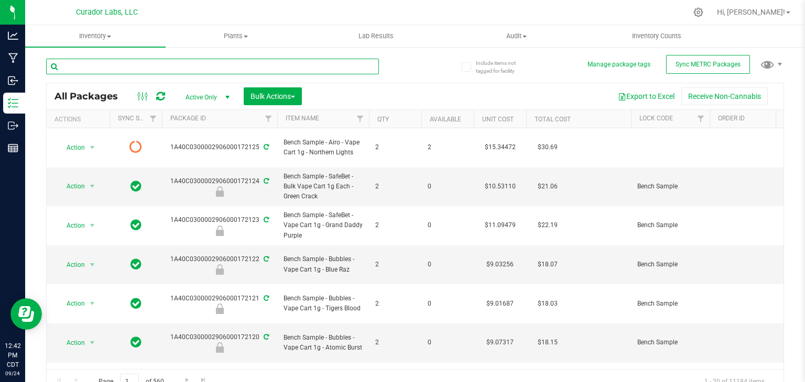
click at [245, 70] on input "text" at bounding box center [212, 67] width 333 height 16
paste input "Northern Lights"
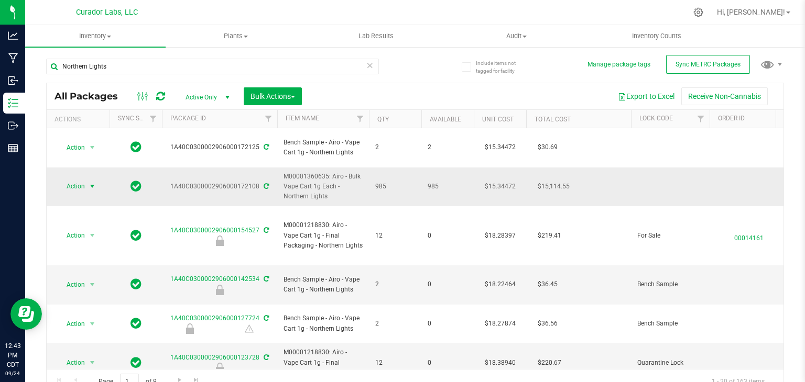
click at [94, 182] on span "select" at bounding box center [92, 186] width 8 height 8
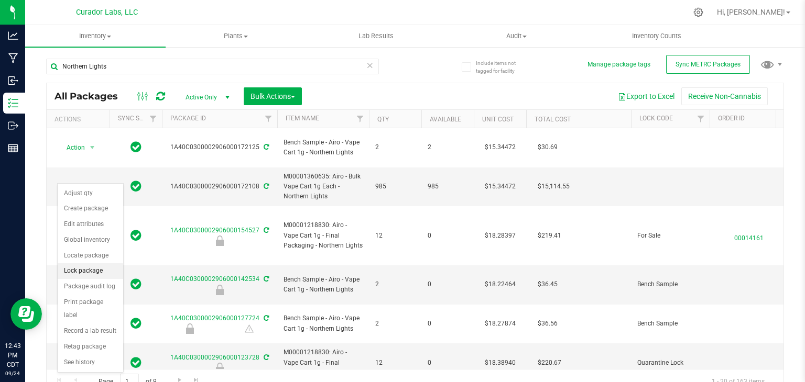
click at [94, 268] on li "Lock package" at bounding box center [90, 272] width 65 height 16
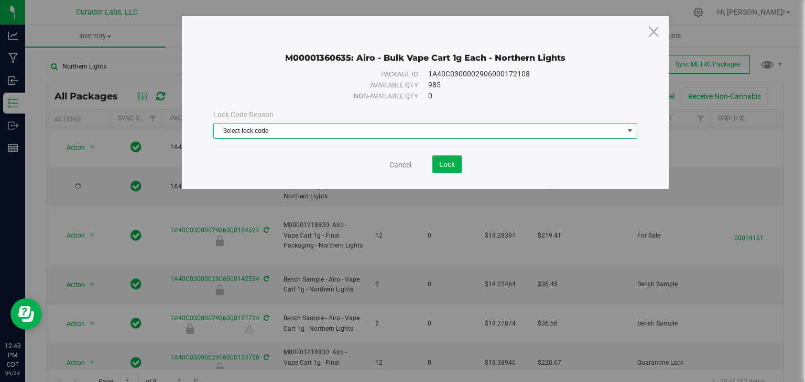
click at [316, 130] on span "Select lock code" at bounding box center [419, 131] width 410 height 15
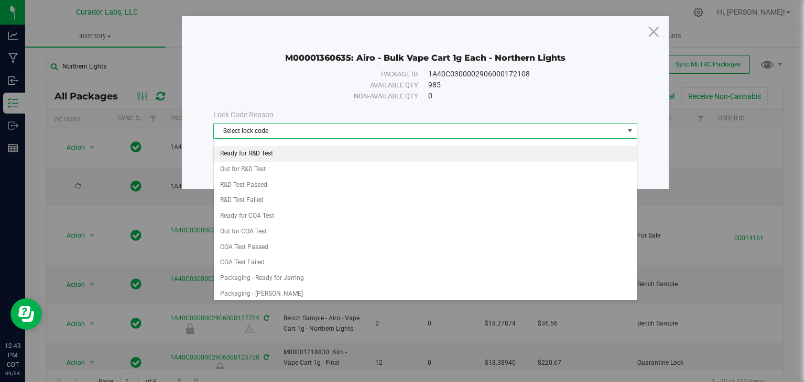
scroll to position [343, 0]
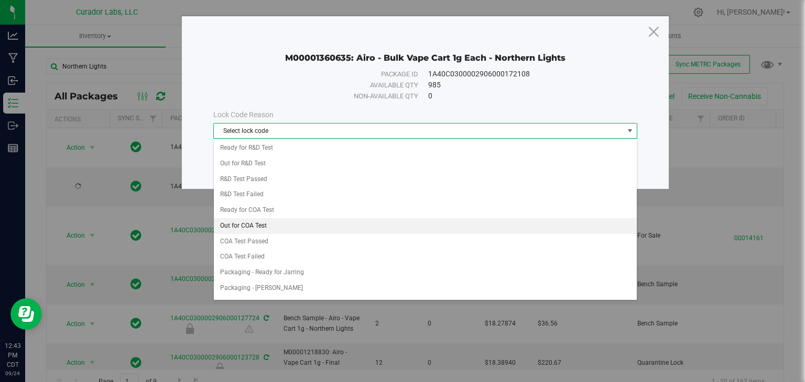
click at [293, 220] on li "Out for COA Test" at bounding box center [425, 226] width 423 height 16
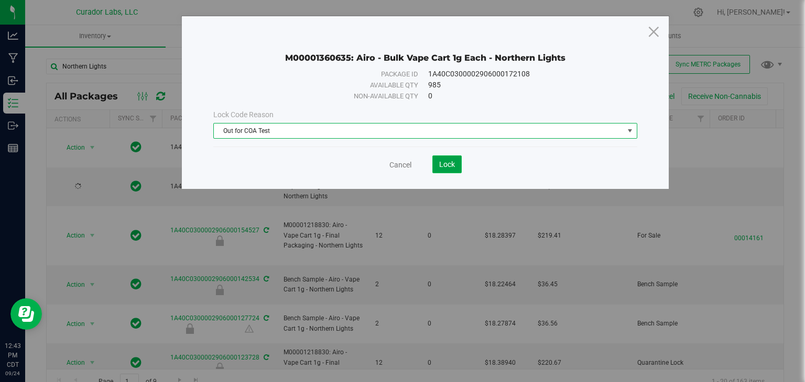
click at [442, 164] on span "Lock" at bounding box center [447, 164] width 16 height 8
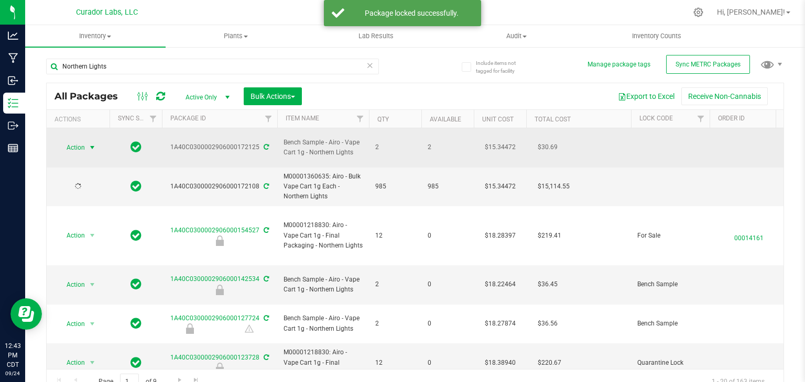
click at [89, 144] on span "select" at bounding box center [92, 148] width 8 height 8
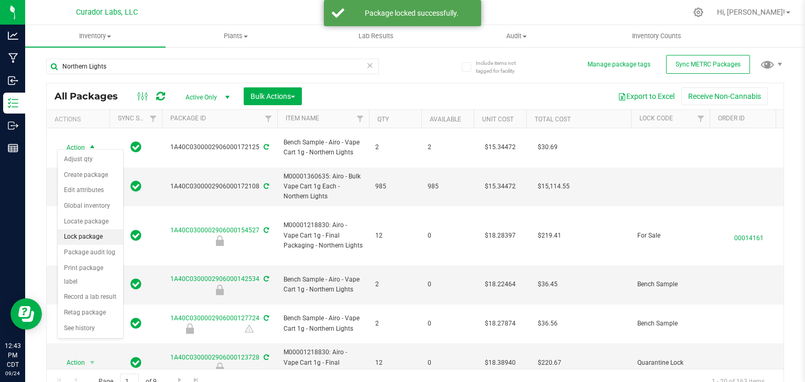
click at [97, 233] on li "Lock package" at bounding box center [90, 237] width 65 height 16
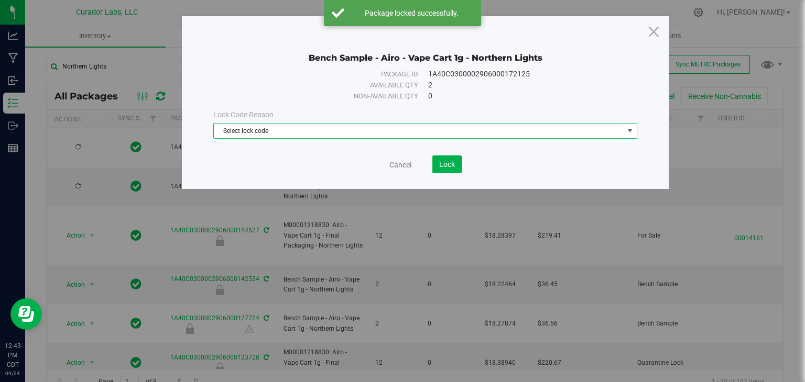
click at [341, 133] on span "Select lock code" at bounding box center [419, 131] width 410 height 15
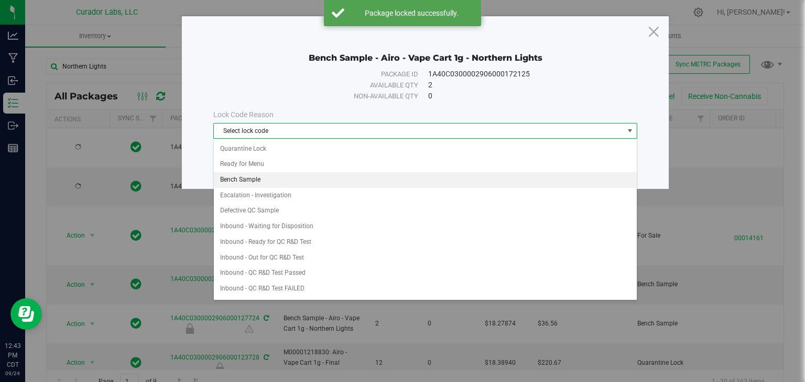
click at [302, 173] on li "Bench Sample" at bounding box center [425, 180] width 423 height 16
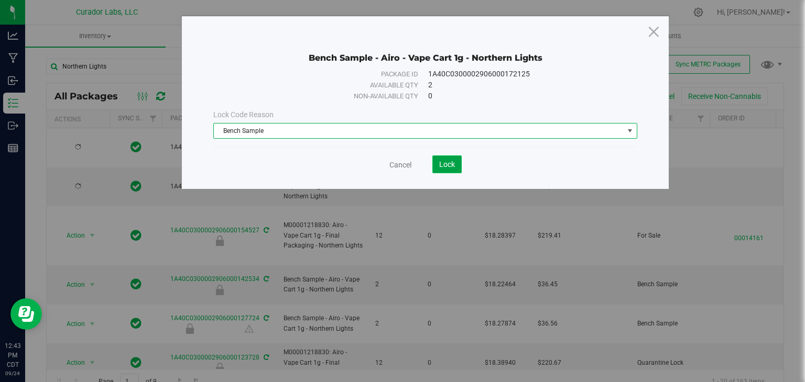
click at [453, 162] on span "Lock" at bounding box center [447, 164] width 16 height 8
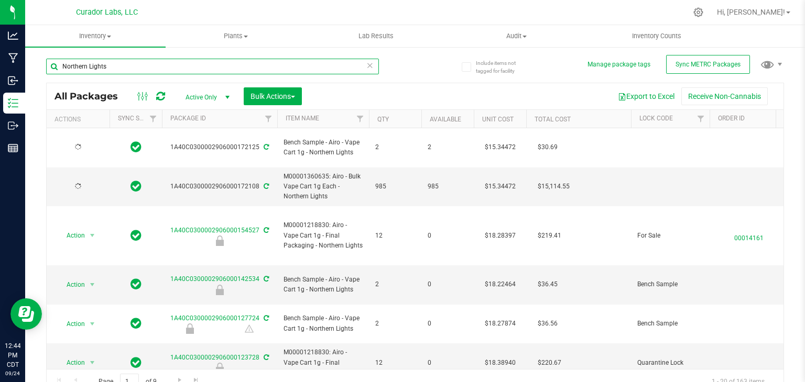
click at [193, 72] on input "Northern Lights" at bounding box center [212, 67] width 333 height 16
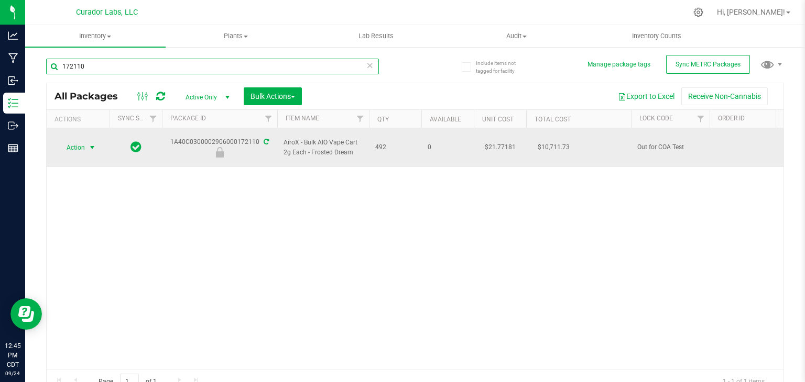
type input "172110"
click at [93, 145] on span "select" at bounding box center [92, 148] width 8 height 8
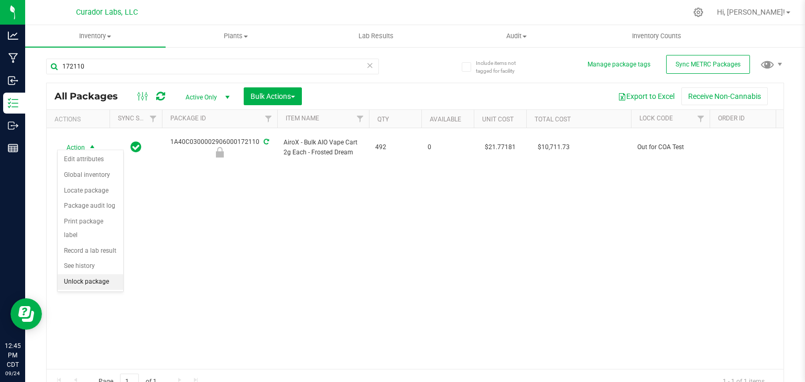
click at [95, 275] on li "Unlock package" at bounding box center [90, 283] width 65 height 16
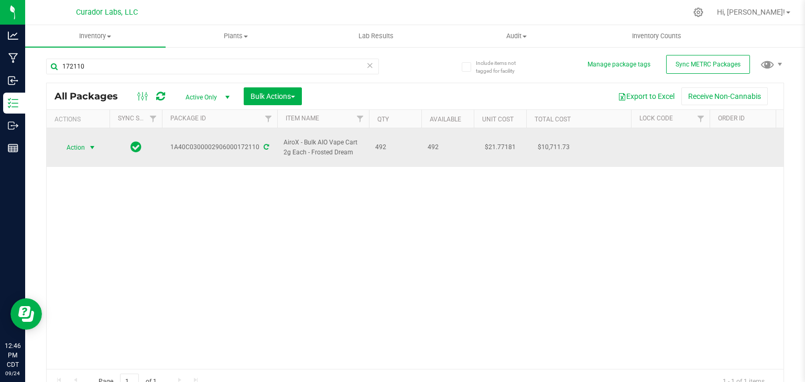
click at [90, 144] on span "select" at bounding box center [92, 148] width 8 height 8
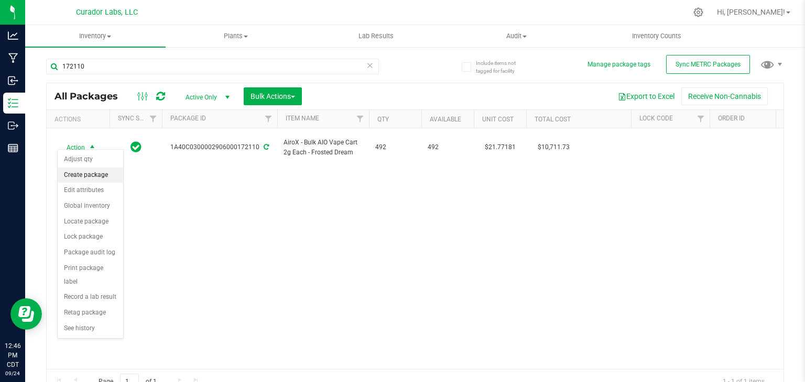
click at [91, 173] on li "Create package" at bounding box center [90, 176] width 65 height 16
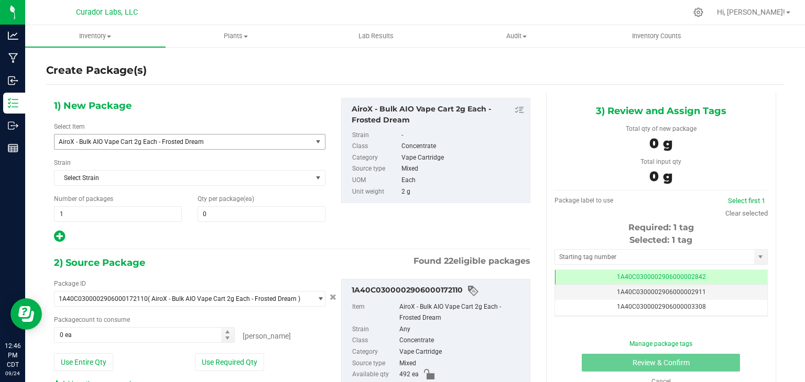
type input "0"
click at [254, 140] on span "AiroX - Bulk AIO Vape Cart 2g Each - Frosted Dream" at bounding box center [178, 141] width 239 height 7
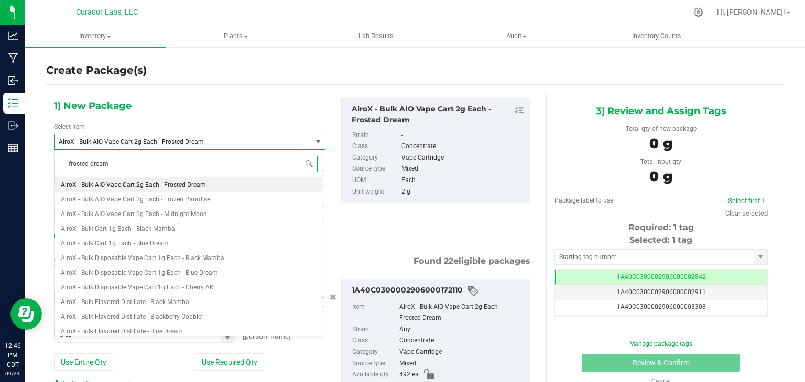
type input "frosted dream"
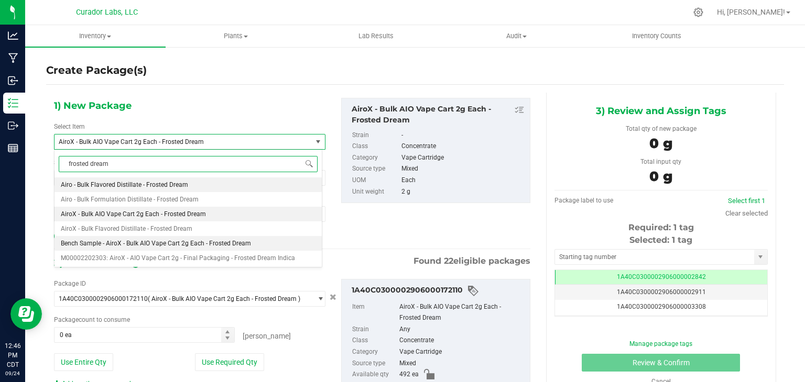
click at [201, 242] on span "Bench Sample - AiroX - Bulk AIO Vape Cart 2g Each - Frosted Dream" at bounding box center [156, 243] width 190 height 7
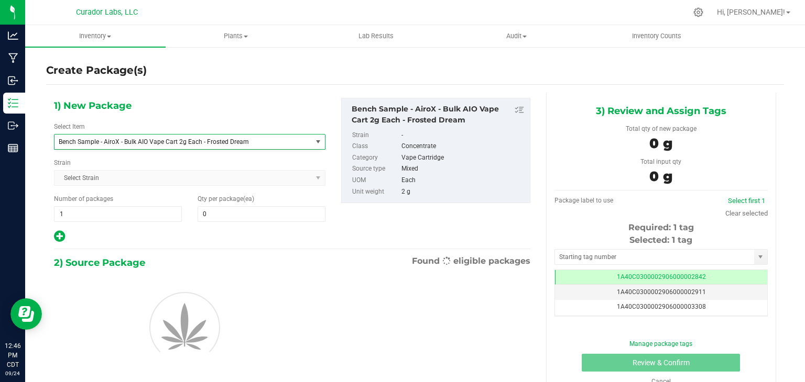
type input "0"
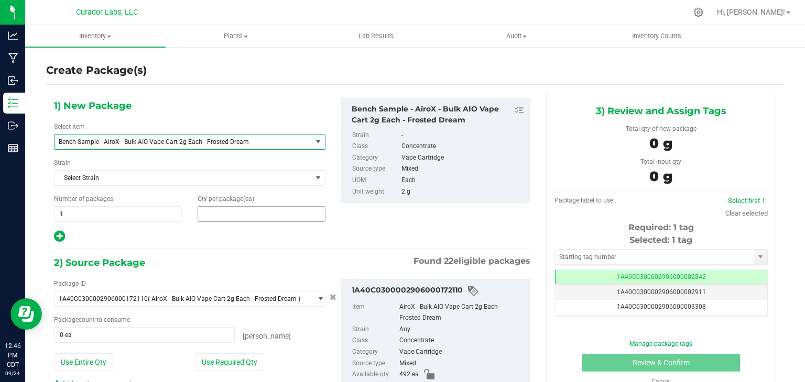
click at [231, 212] on span at bounding box center [262, 214] width 128 height 16
type input "2"
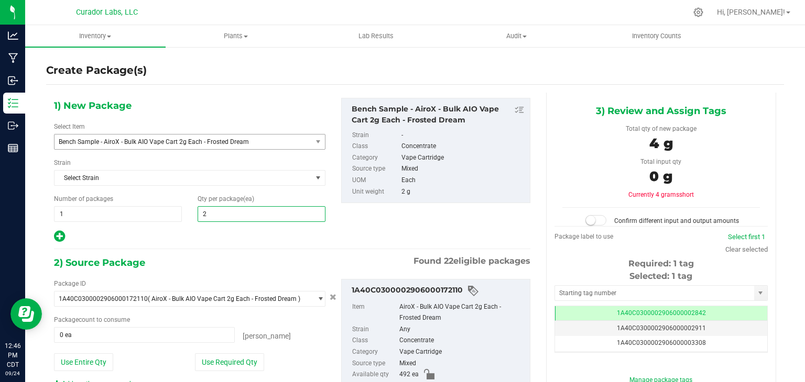
type input "2"
click at [256, 243] on div at bounding box center [189, 237] width 271 height 14
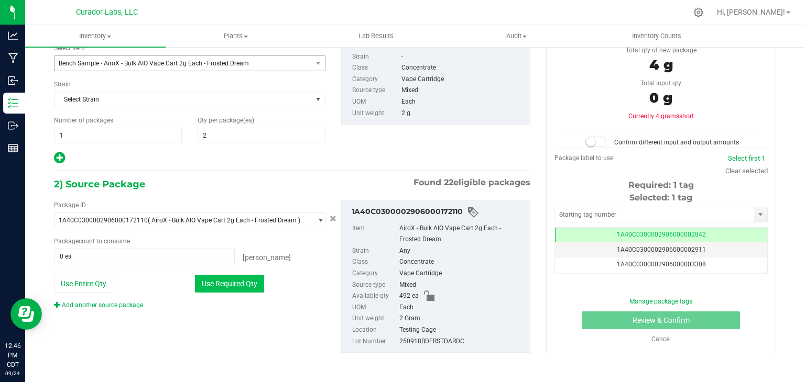
click at [238, 279] on button "Use Required Qty" at bounding box center [229, 284] width 69 height 18
type input "2 ea"
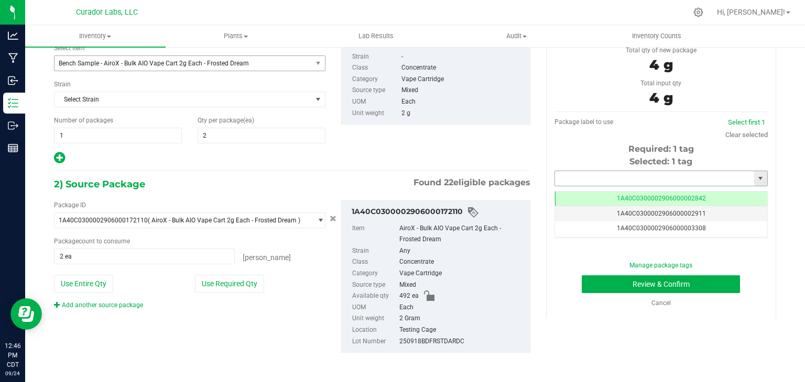
click at [568, 179] on input "text" at bounding box center [654, 178] width 199 height 15
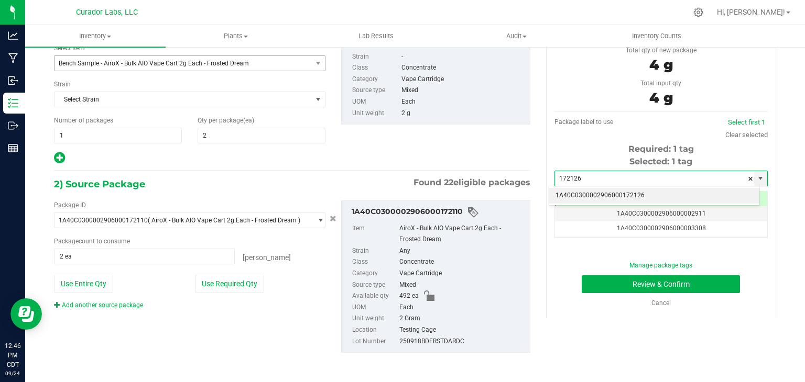
click at [559, 193] on li "1A40C0300002906000172126" at bounding box center [654, 196] width 210 height 16
type input "1A40C0300002906000172126"
click at [528, 175] on div "1) New Package Select Item Bench Sample - AiroX - Bulk AIO Vape Cart 2g Each - …" at bounding box center [292, 194] width 492 height 361
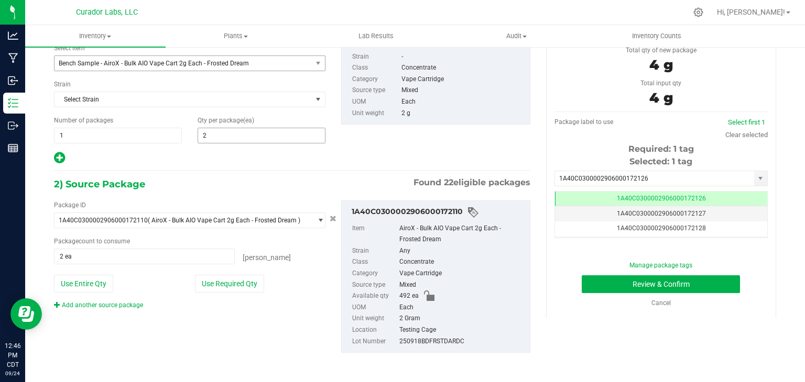
click at [305, 139] on span "2 2" at bounding box center [262, 136] width 128 height 16
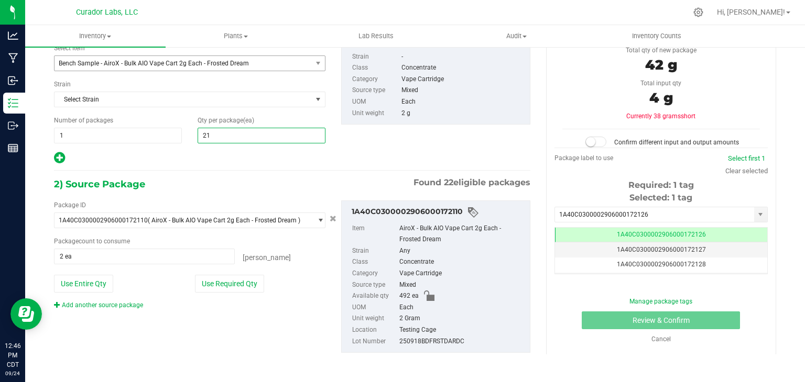
type input "2"
type input "1"
click at [279, 163] on div at bounding box center [189, 158] width 271 height 14
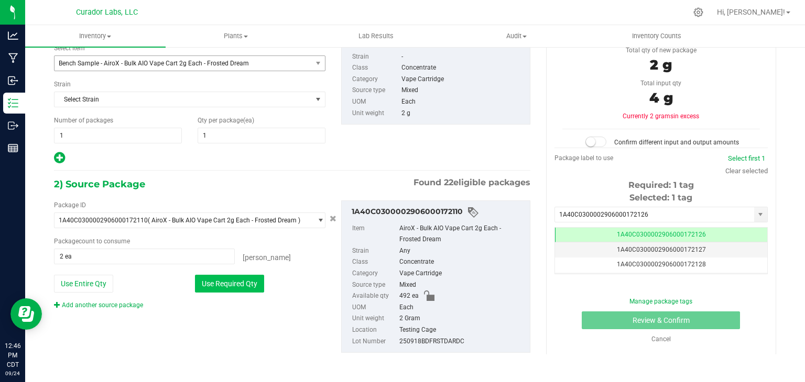
click at [212, 279] on button "Use Required Qty" at bounding box center [229, 284] width 69 height 18
type input "1 ea"
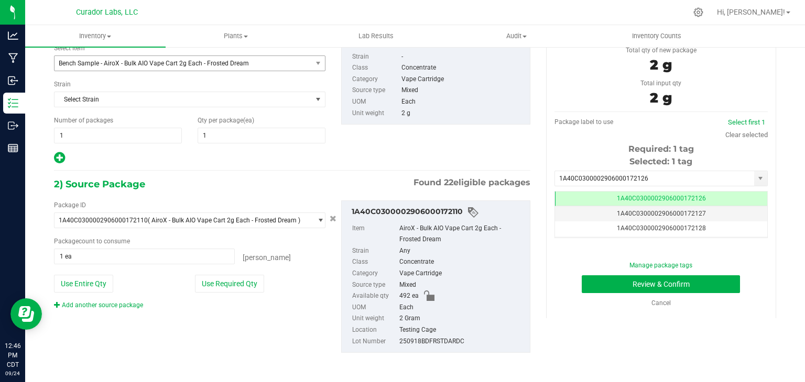
click at [363, 164] on div "1) New Package Select Item Bench Sample - AiroX - Bulk AIO Vape Cart 2g Each - …" at bounding box center [292, 194] width 492 height 361
click at [589, 277] on button "Review & Confirm" at bounding box center [661, 285] width 158 height 18
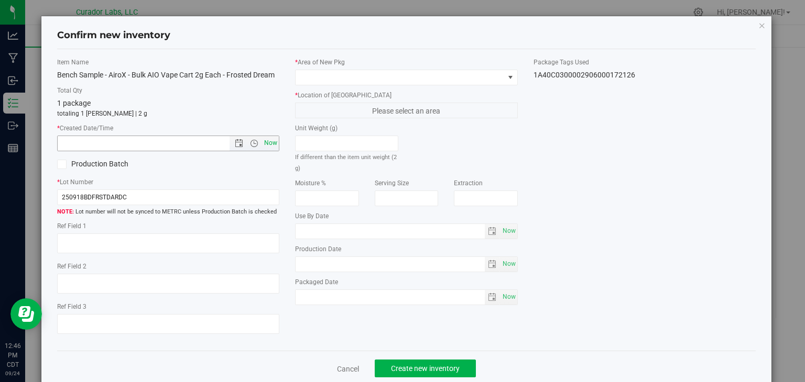
click at [273, 142] on span "Now" at bounding box center [271, 143] width 18 height 15
type input "[DATE] 12:46 PM"
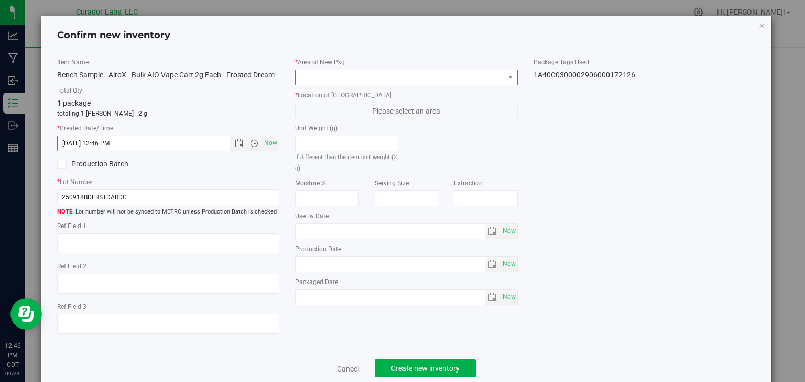
click at [332, 83] on span at bounding box center [399, 77] width 209 height 15
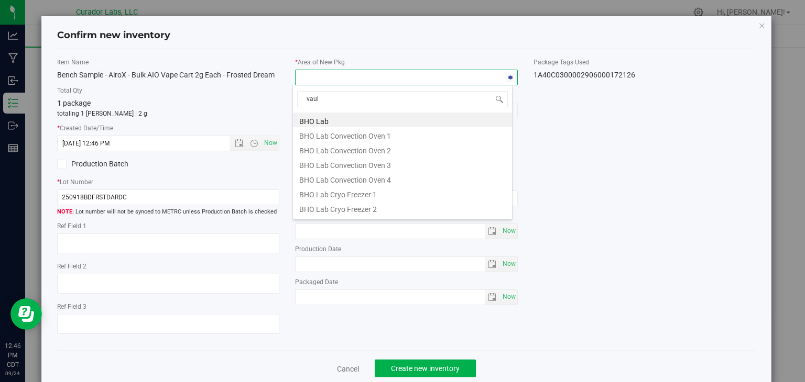
type input "vault"
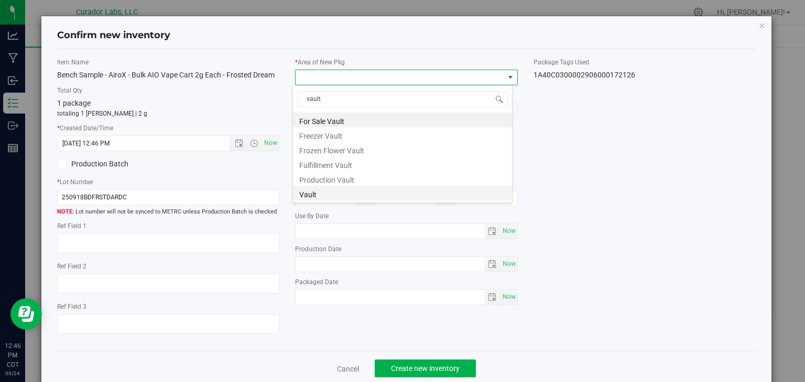
click at [316, 195] on li "Vault" at bounding box center [402, 193] width 219 height 15
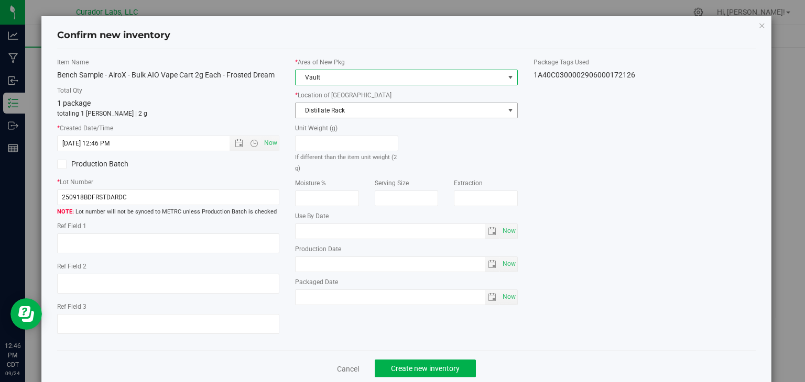
click at [354, 111] on span "Distillate Rack" at bounding box center [399, 110] width 209 height 15
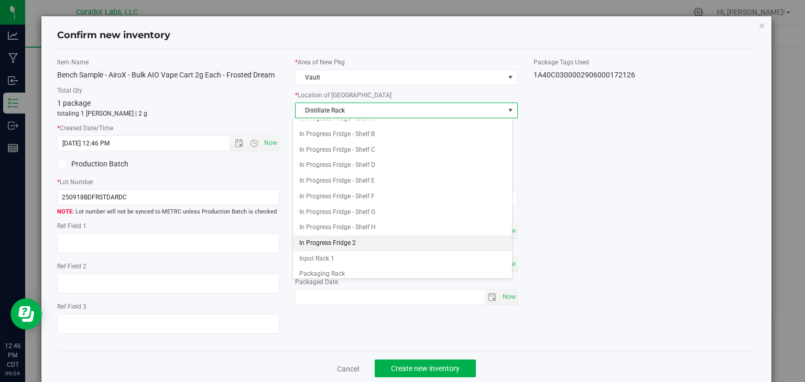
click at [333, 239] on li "In Progress Fridge 2" at bounding box center [402, 244] width 219 height 16
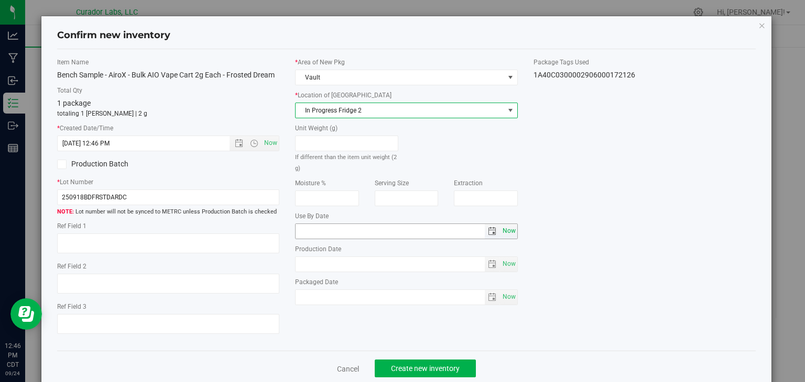
click at [503, 229] on span "Now" at bounding box center [509, 231] width 18 height 15
click at [310, 231] on input "[DATE]" at bounding box center [389, 231] width 189 height 15
type input "[DATE]"
click at [310, 335] on div "Item Name Bench Sample - AiroX - Bulk AIO Vape Cart 2g Each - Frosted Dream Tot…" at bounding box center [406, 201] width 715 height 286
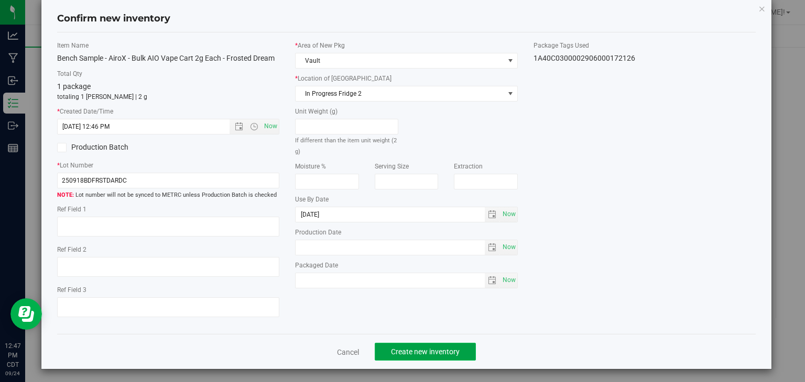
click at [413, 349] on span "Create new inventory" at bounding box center [425, 352] width 69 height 8
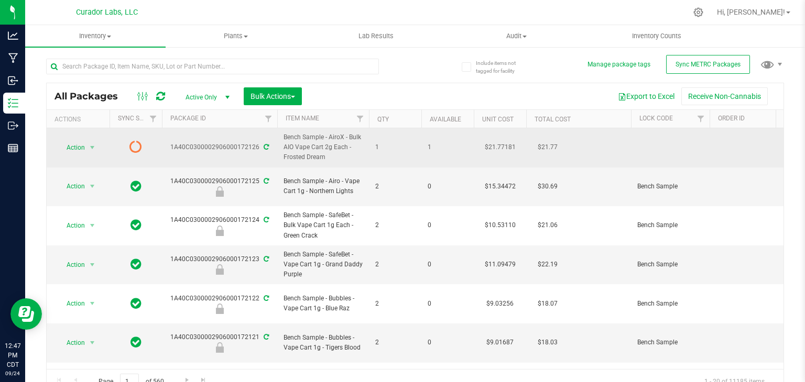
drag, startPoint x: 324, startPoint y: 155, endPoint x: 283, endPoint y: 158, distance: 41.5
click at [283, 158] on td "Bench Sample - AiroX - Bulk AIO Vape Cart 2g Each - Frosted Dream" at bounding box center [323, 147] width 92 height 39
click at [309, 160] on span "Bench Sample - AiroX - Bulk AIO Vape Cart 2g Each - Frosted Dream" at bounding box center [322, 148] width 79 height 30
drag, startPoint x: 324, startPoint y: 159, endPoint x: 283, endPoint y: 158, distance: 41.4
click at [283, 158] on span "Bench Sample - AiroX - Bulk AIO Vape Cart 2g Each - Frosted Dream" at bounding box center [322, 148] width 79 height 30
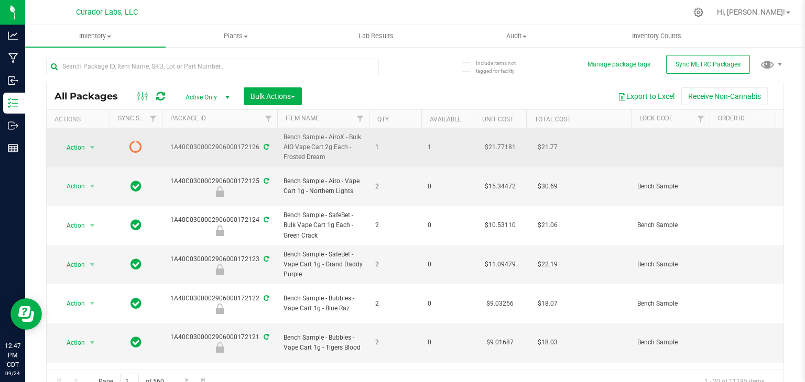
copy span "Frosted Dream"
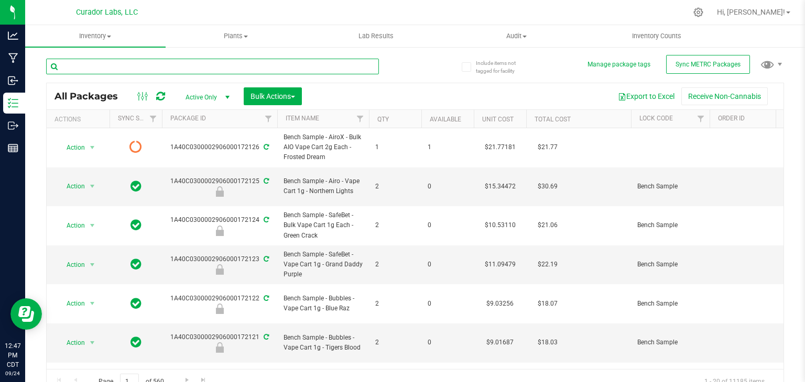
click at [236, 72] on input "text" at bounding box center [212, 67] width 333 height 16
paste input "Frosted Dream"
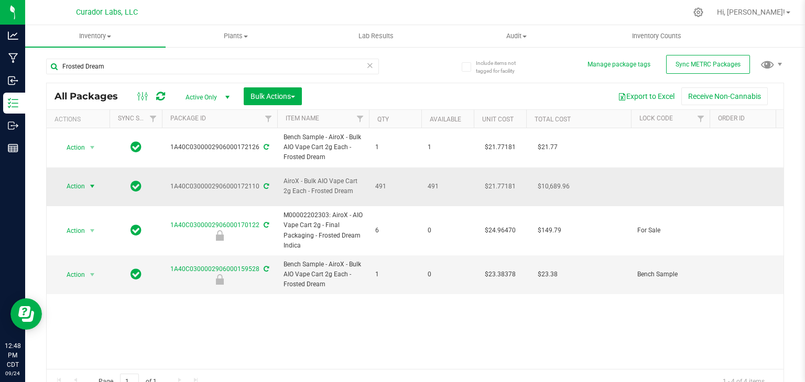
click at [84, 179] on span "Action" at bounding box center [71, 186] width 28 height 15
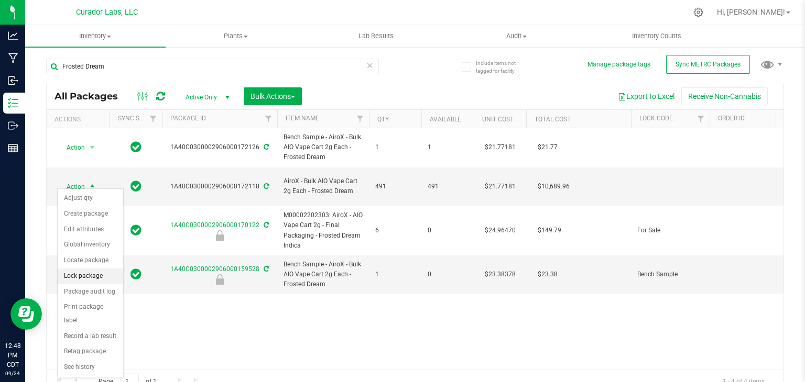
click at [86, 275] on li "Lock package" at bounding box center [90, 277] width 65 height 16
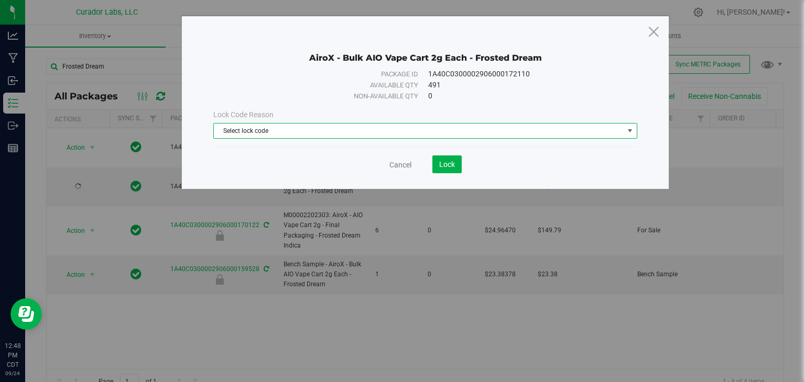
click at [336, 130] on span "Select lock code" at bounding box center [419, 131] width 410 height 15
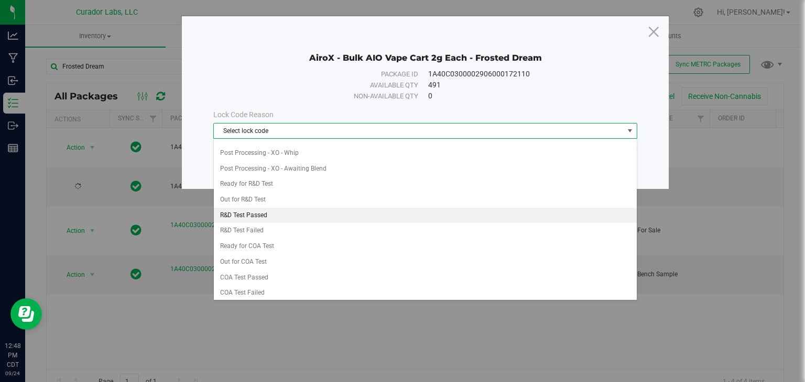
scroll to position [310, 0]
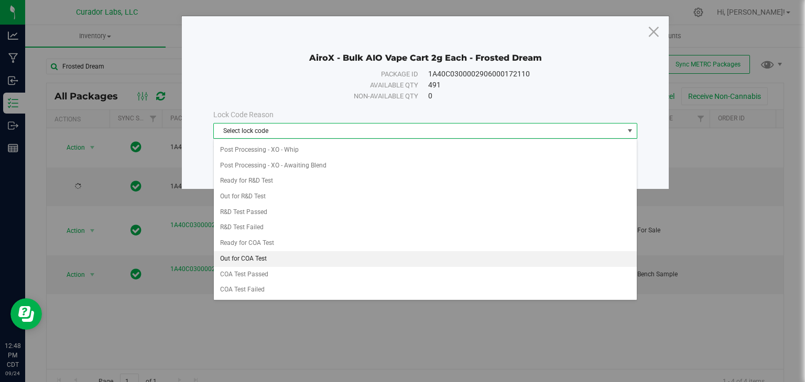
click at [289, 251] on li "Out for COA Test" at bounding box center [425, 259] width 423 height 16
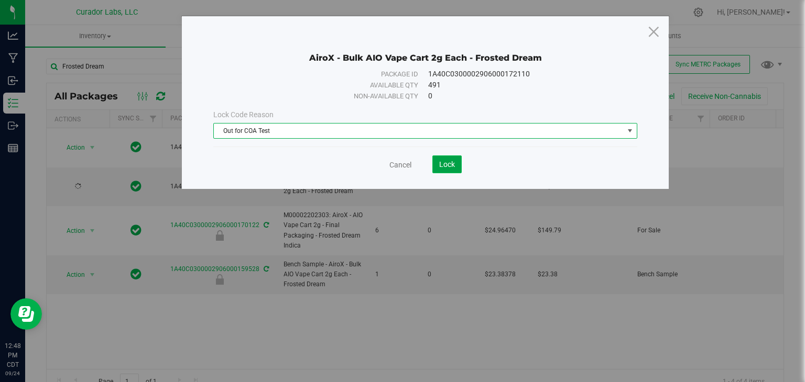
click at [452, 168] on span "Lock" at bounding box center [447, 164] width 16 height 8
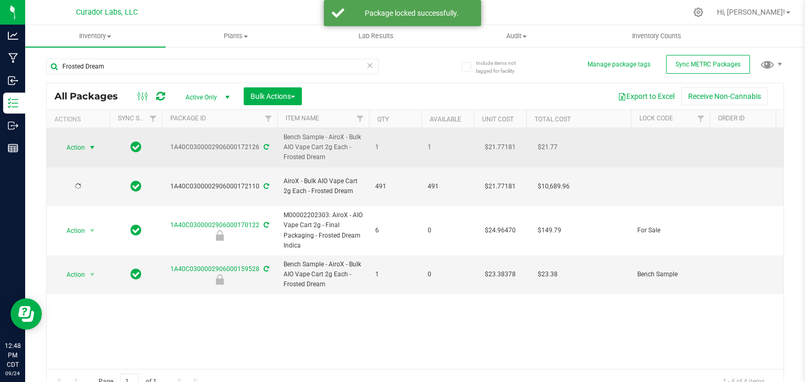
click at [92, 144] on span "select" at bounding box center [92, 148] width 8 height 8
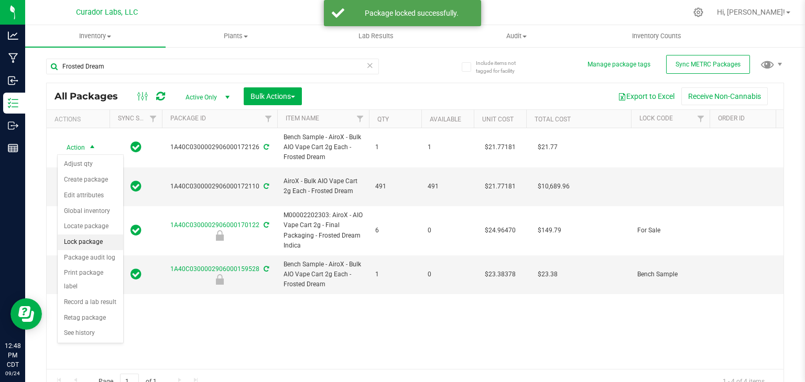
click at [85, 246] on li "Lock package" at bounding box center [90, 243] width 65 height 16
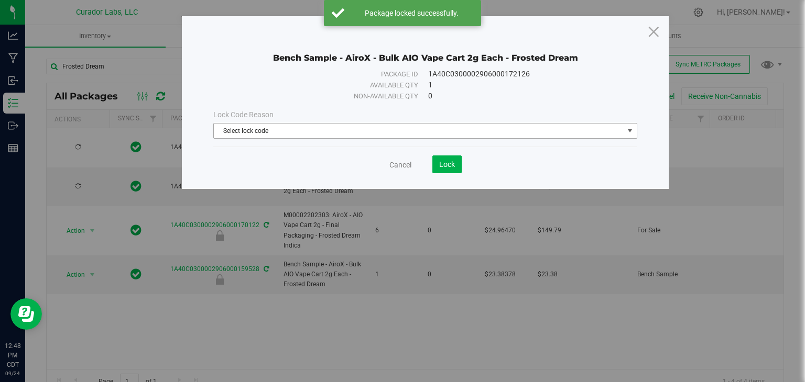
click at [350, 130] on span "Select lock code" at bounding box center [419, 131] width 410 height 15
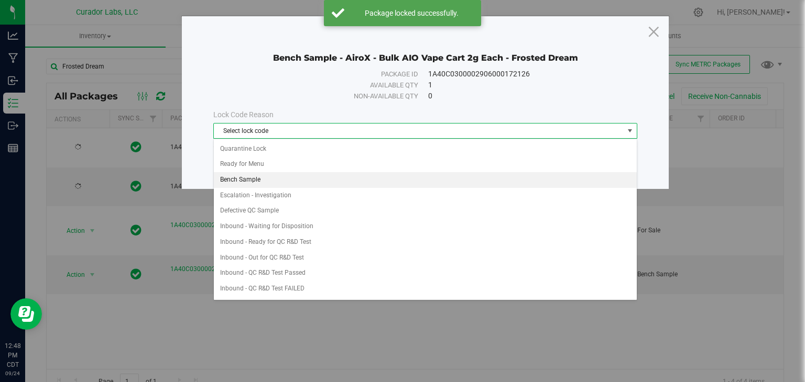
click at [316, 176] on li "Bench Sample" at bounding box center [425, 180] width 423 height 16
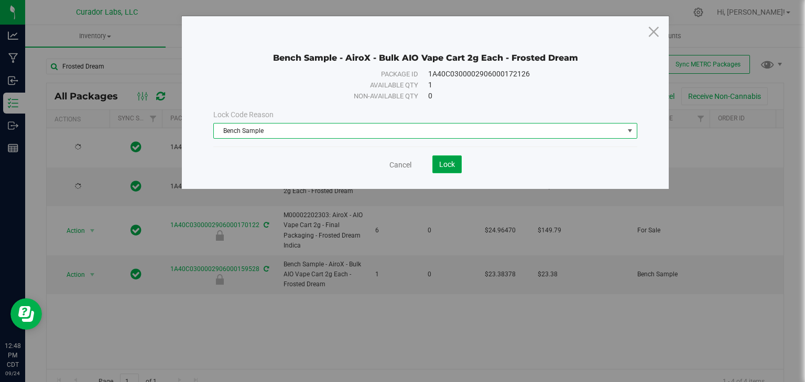
click at [446, 171] on button "Lock" at bounding box center [446, 165] width 29 height 18
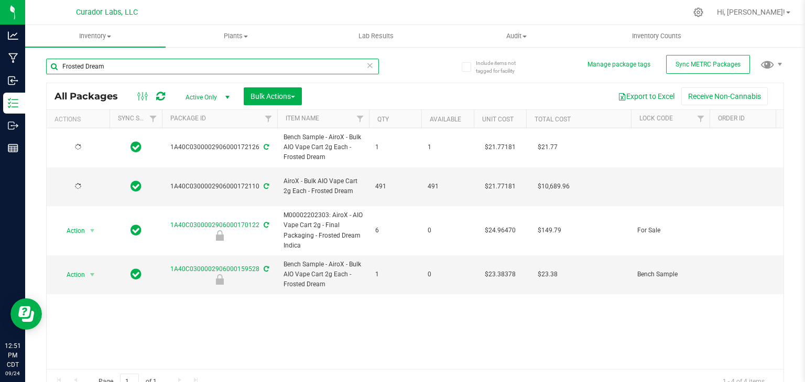
click at [278, 65] on input "Frosted Dream" at bounding box center [212, 67] width 333 height 16
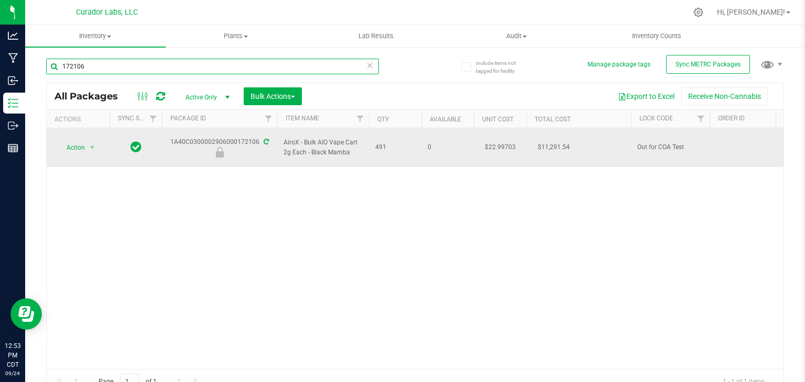
type input "172106"
click at [98, 142] on span "select" at bounding box center [92, 147] width 13 height 15
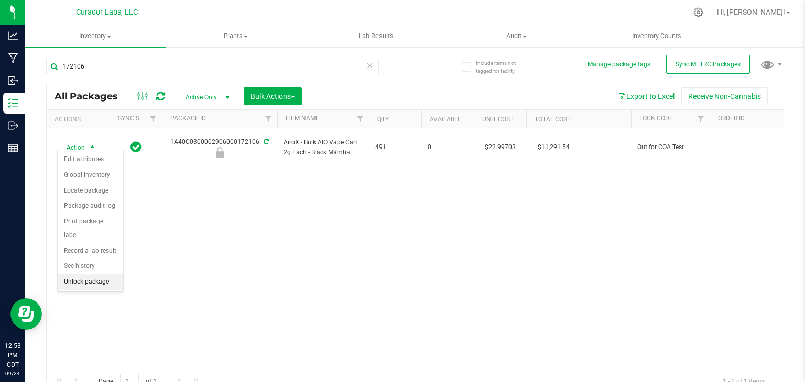
click at [97, 275] on li "Unlock package" at bounding box center [90, 283] width 65 height 16
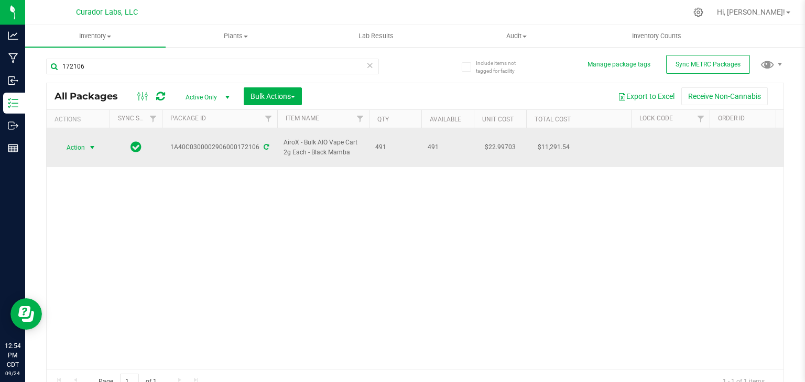
click at [82, 141] on span "Action" at bounding box center [71, 147] width 28 height 15
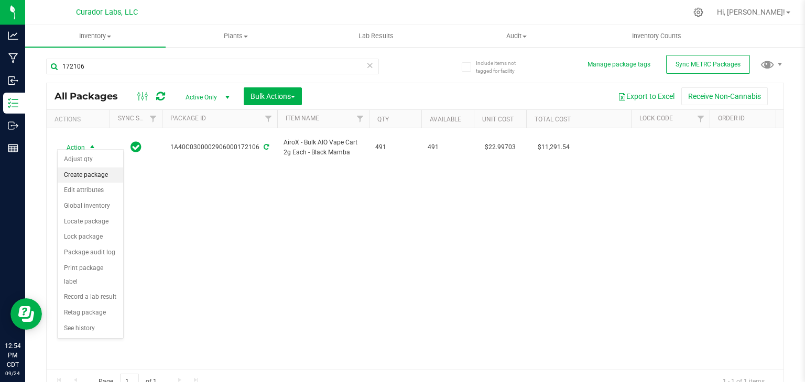
click at [84, 169] on li "Create package" at bounding box center [90, 176] width 65 height 16
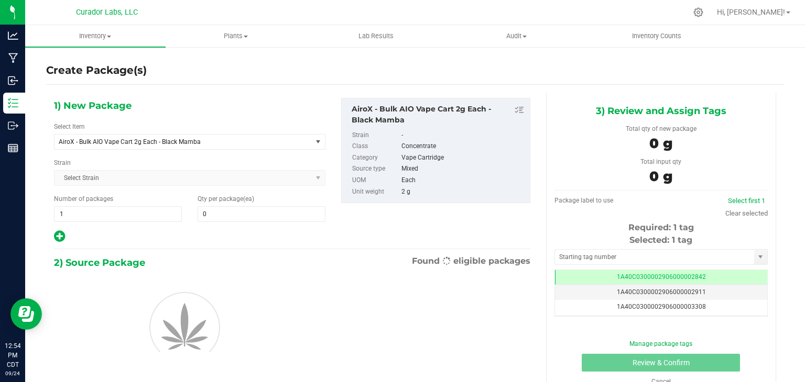
type input "0"
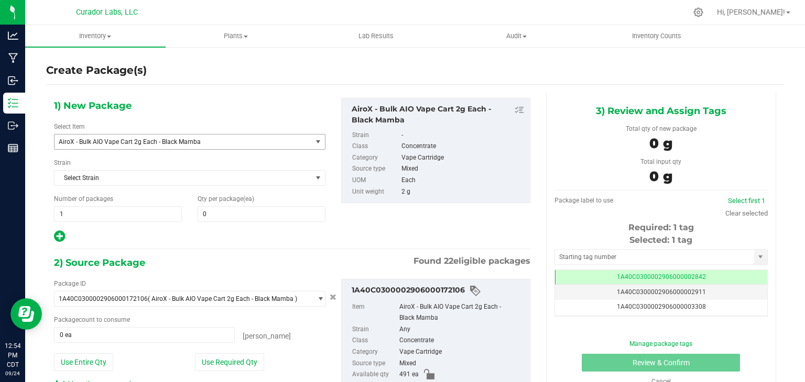
click at [124, 144] on span "AiroX - Bulk AIO Vape Cart 2g Each - Black Mamba" at bounding box center [178, 141] width 239 height 7
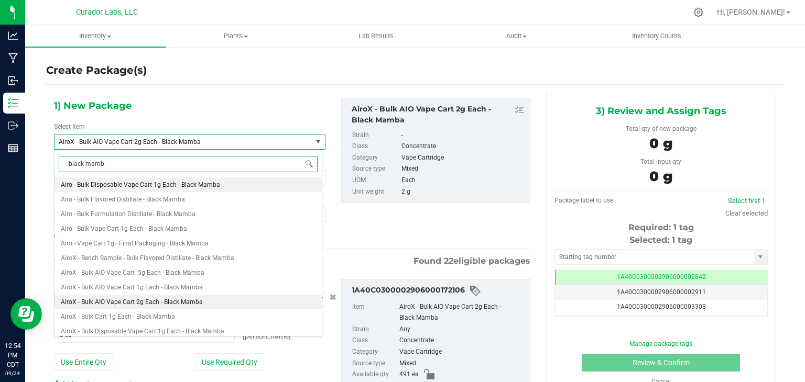
type input "black mamba"
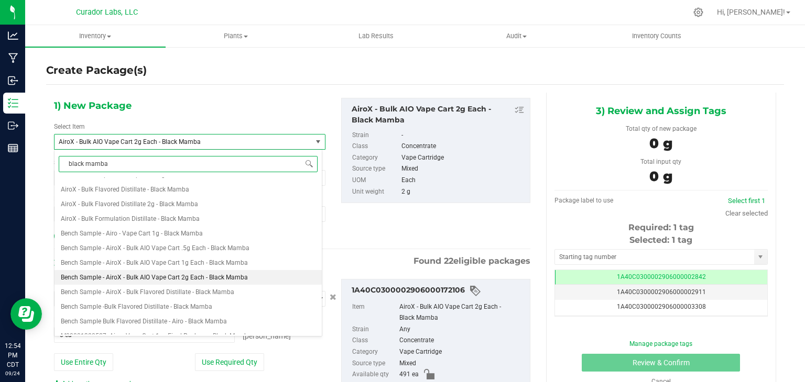
click at [189, 272] on li "Bench Sample - AiroX - Bulk AIO Vape Cart 2g Each - Black Mamba" at bounding box center [187, 277] width 267 height 15
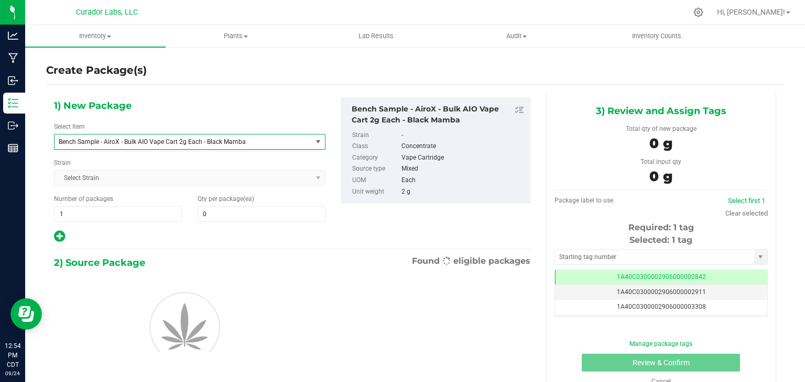
type input "0"
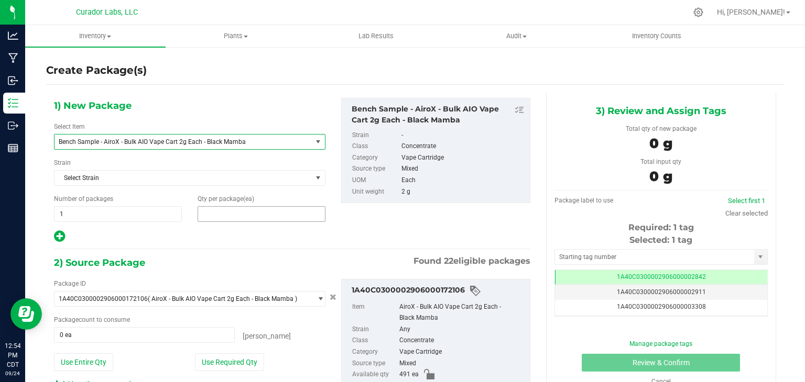
click at [252, 211] on span at bounding box center [262, 214] width 128 height 16
type input "1"
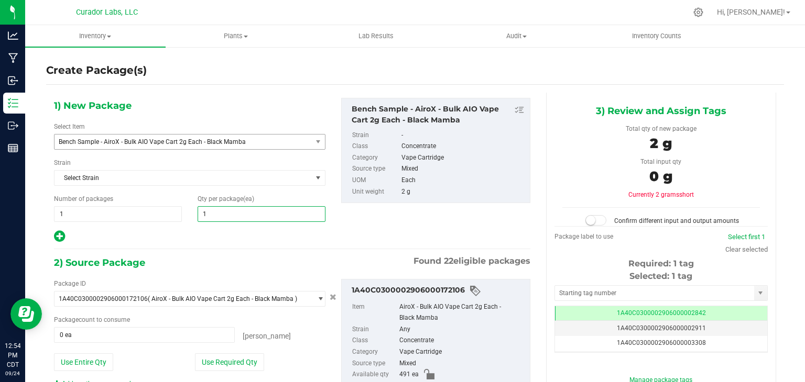
type input "1"
click at [264, 238] on div at bounding box center [189, 237] width 271 height 14
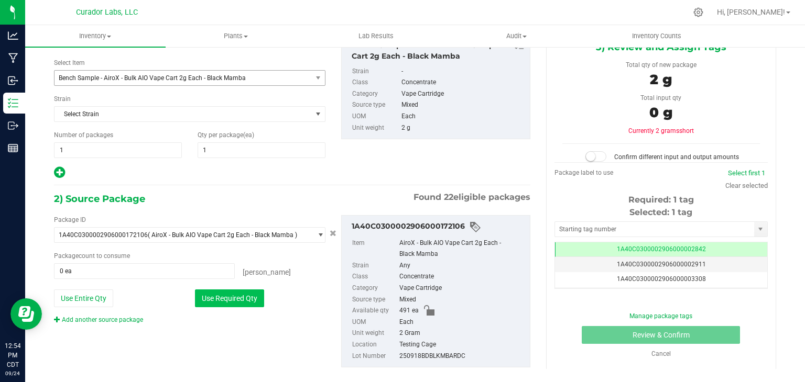
click at [228, 292] on button "Use Required Qty" at bounding box center [229, 299] width 69 height 18
type input "1 ea"
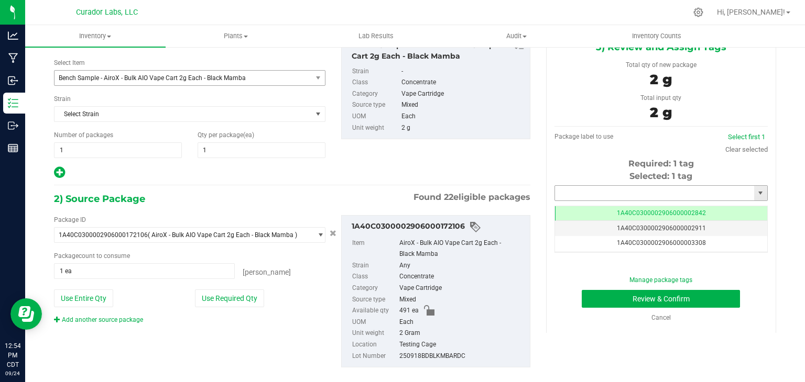
click at [611, 199] on input "text" at bounding box center [654, 193] width 199 height 15
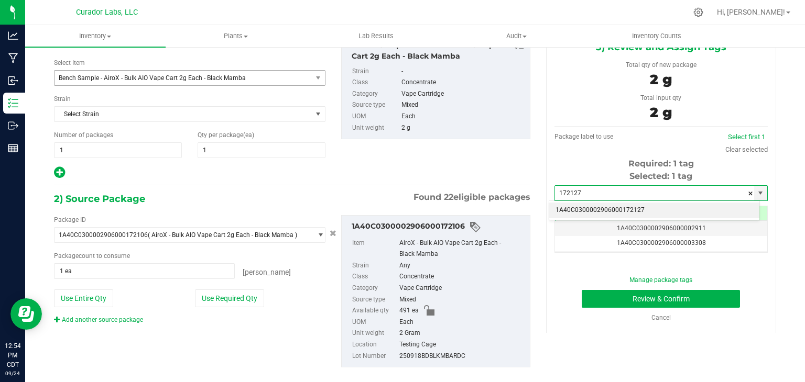
click at [588, 212] on li "1A40C0300002906000172127" at bounding box center [654, 211] width 210 height 16
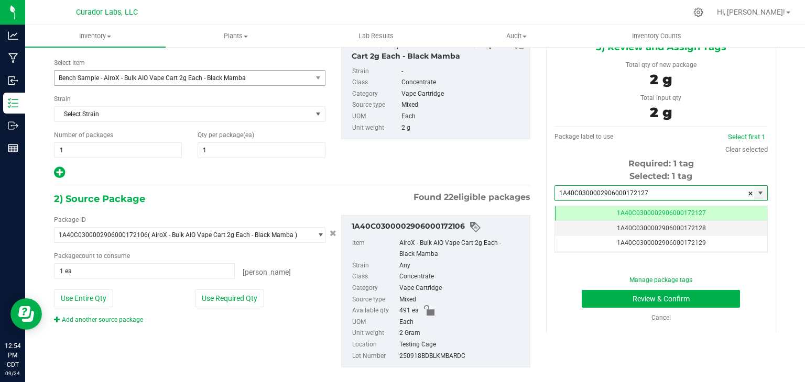
type input "1A40C0300002906000172127"
click at [501, 164] on div "1) New Package Select Item Bench Sample - AiroX - Bulk AIO Vape Cart 2g Each - …" at bounding box center [292, 107] width 492 height 146
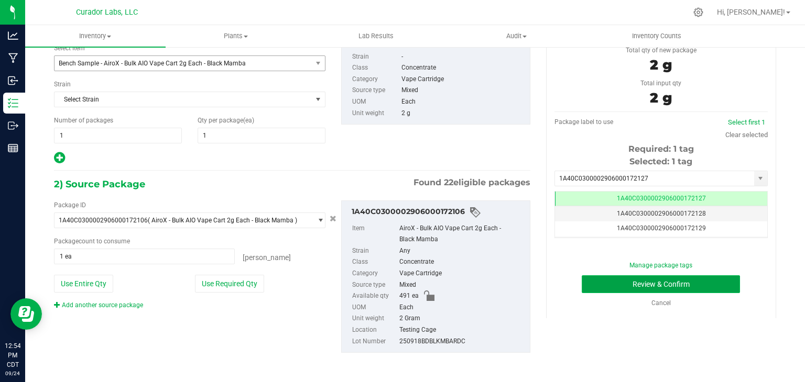
click at [664, 280] on button "Review & Confirm" at bounding box center [661, 285] width 158 height 18
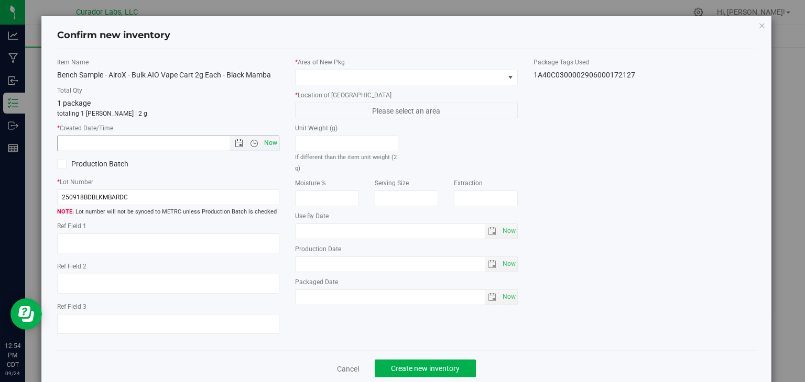
click at [270, 141] on span "Now" at bounding box center [271, 143] width 18 height 15
type input "[DATE] 12:54 PM"
click at [422, 82] on span at bounding box center [399, 77] width 209 height 15
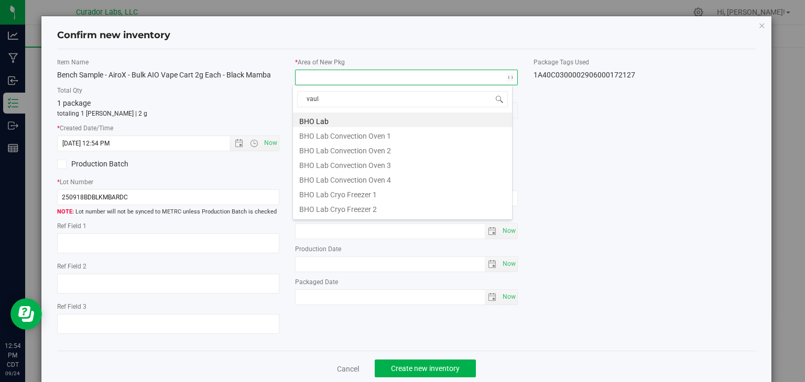
type input "vault"
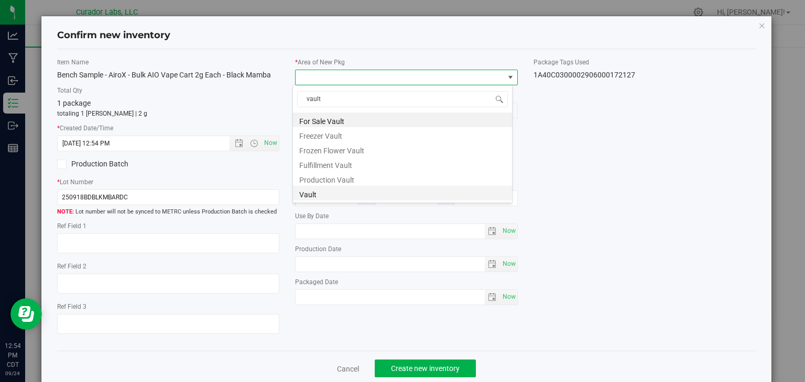
click at [354, 193] on li "Vault" at bounding box center [402, 193] width 219 height 15
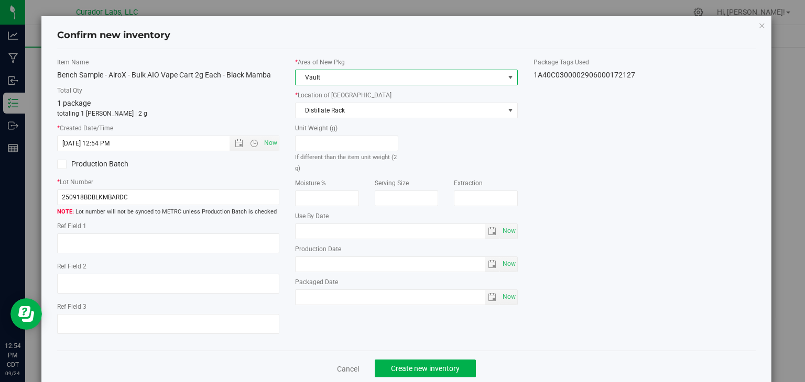
click at [382, 119] on div "* Area of [GEOGRAPHIC_DATA] Vault * Location of [GEOGRAPHIC_DATA] Distillate Ra…" at bounding box center [406, 184] width 238 height 253
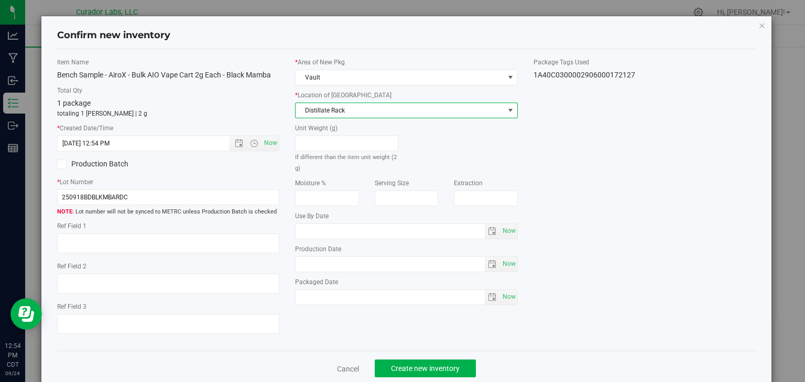
click at [388, 114] on span "Distillate Rack" at bounding box center [399, 110] width 209 height 15
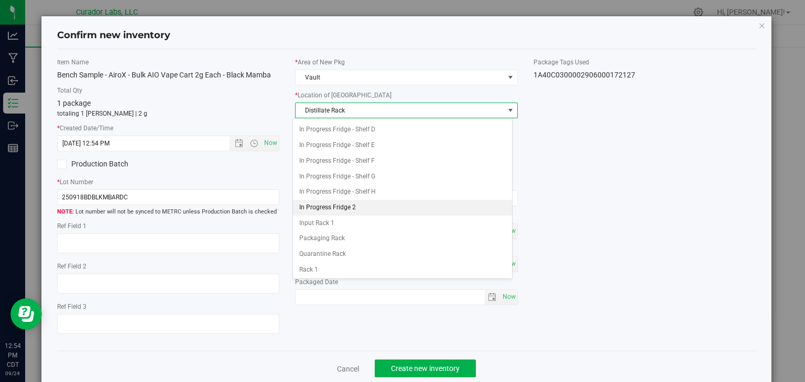
click at [370, 206] on li "In Progress Fridge 2" at bounding box center [402, 208] width 219 height 16
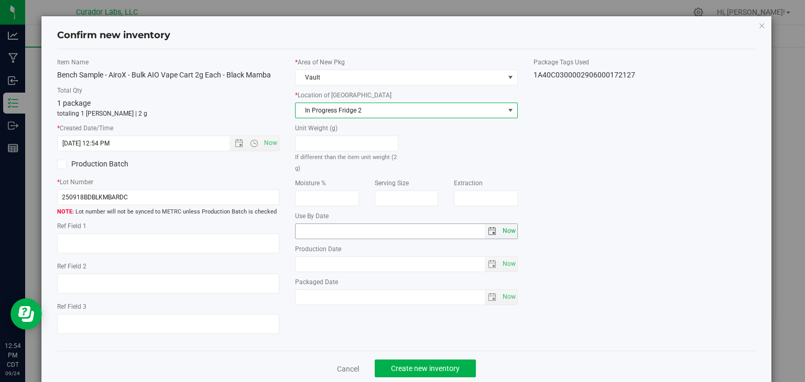
click at [500, 227] on span "Now" at bounding box center [509, 231] width 18 height 15
click at [310, 233] on input "[DATE]" at bounding box center [389, 231] width 189 height 15
type input "[DATE]"
click at [396, 333] on div "Item Name Bench Sample - AiroX - Bulk AIO Vape Cart 2g Each - Black Mamba Total…" at bounding box center [406, 201] width 715 height 286
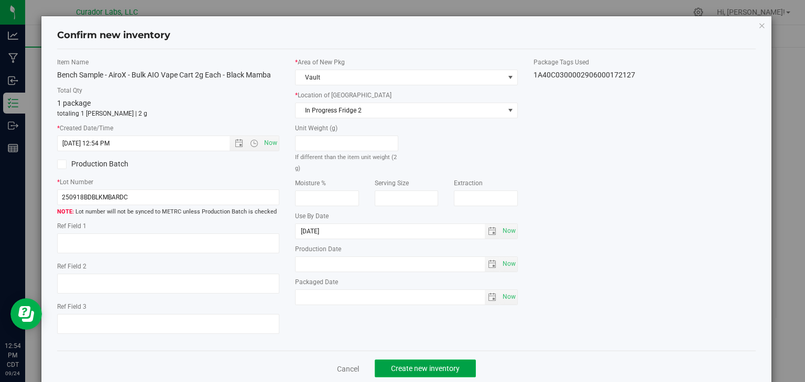
click at [409, 366] on span "Create new inventory" at bounding box center [425, 369] width 69 height 8
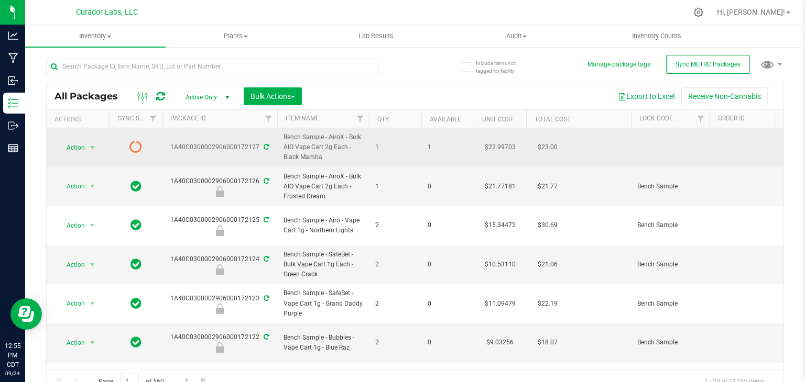
drag, startPoint x: 325, startPoint y: 157, endPoint x: 283, endPoint y: 157, distance: 42.4
click at [283, 157] on span "Bench Sample - AiroX - Bulk AIO Vape Cart 2g Each - Black Mamba" at bounding box center [322, 148] width 79 height 30
copy span "Black Mamba"
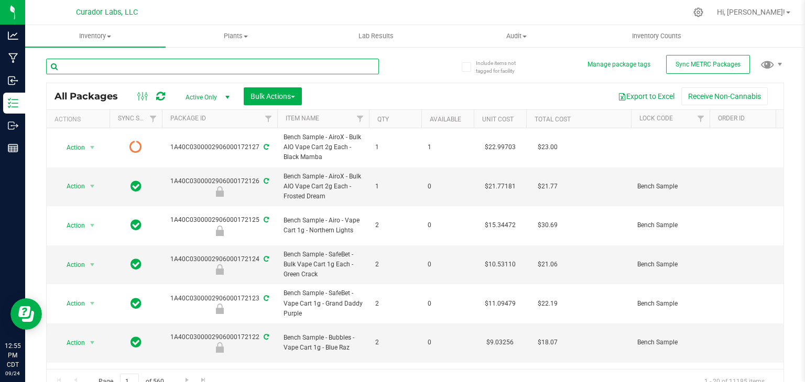
click at [195, 70] on input "text" at bounding box center [212, 67] width 333 height 16
paste input "Black Mamba"
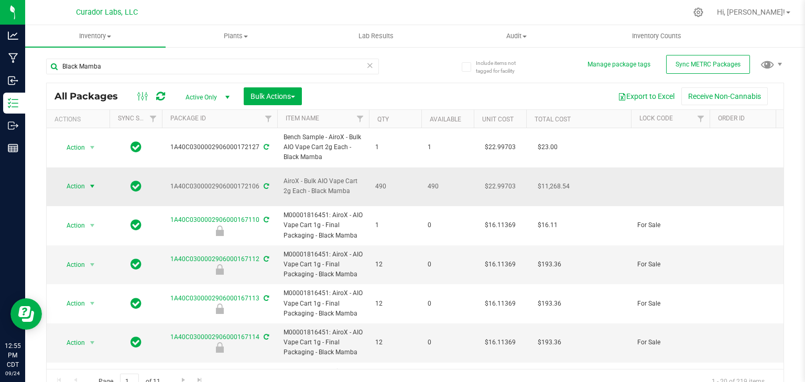
click at [91, 185] on span "select" at bounding box center [92, 186] width 13 height 15
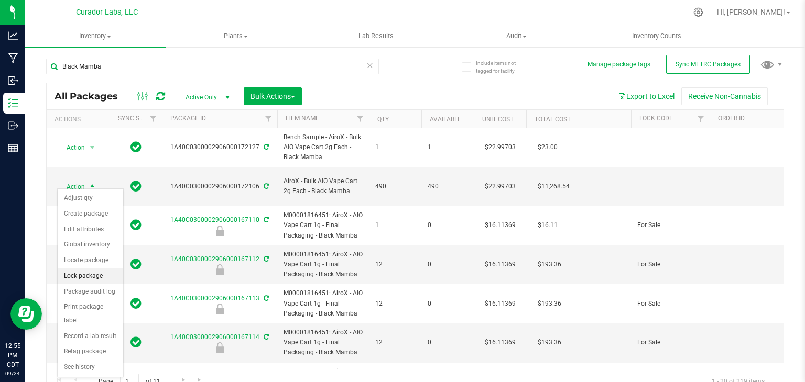
click at [104, 271] on li "Lock package" at bounding box center [90, 277] width 65 height 16
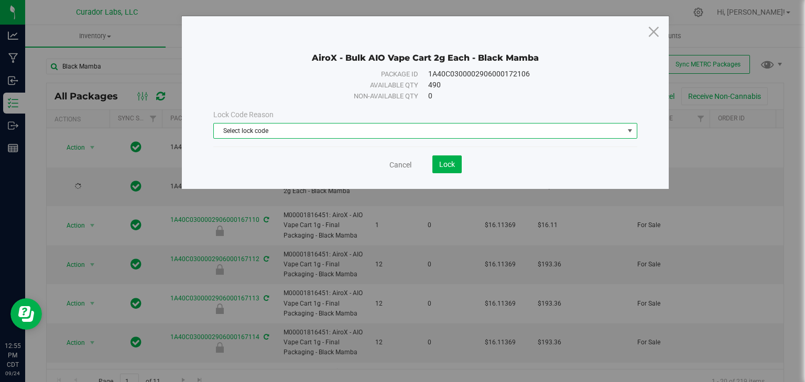
click at [277, 134] on span "Select lock code" at bounding box center [419, 131] width 410 height 15
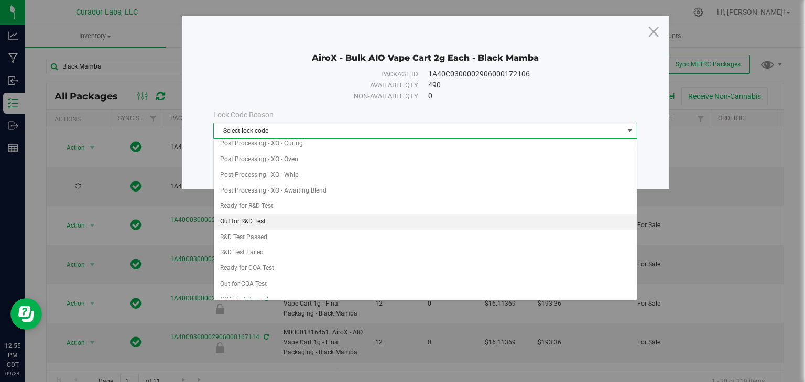
scroll to position [285, 0]
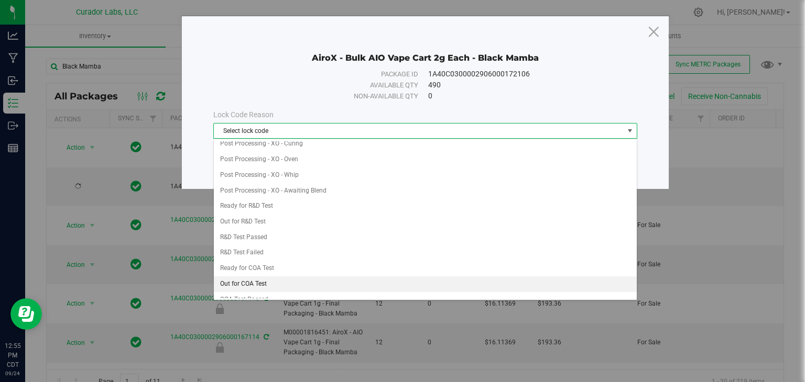
click at [260, 277] on li "Out for COA Test" at bounding box center [425, 285] width 423 height 16
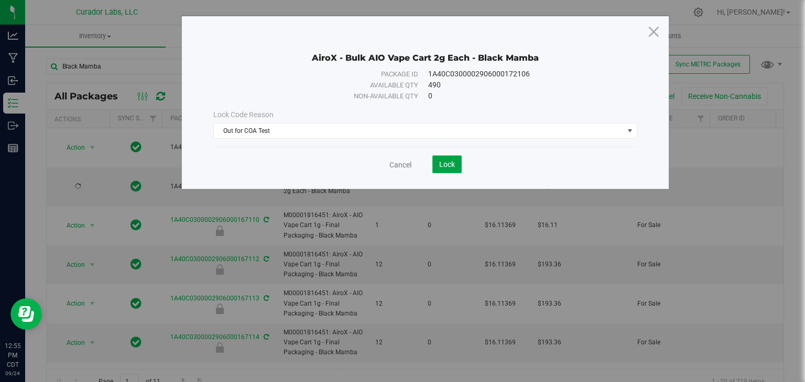
click at [442, 167] on span "Lock" at bounding box center [447, 164] width 16 height 8
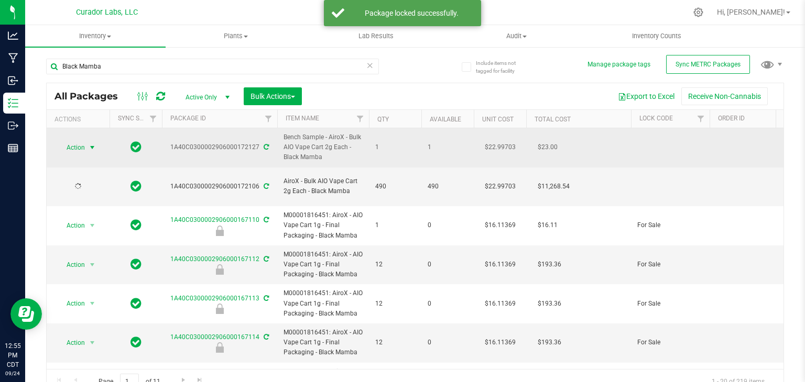
click at [88, 144] on span "select" at bounding box center [92, 148] width 8 height 8
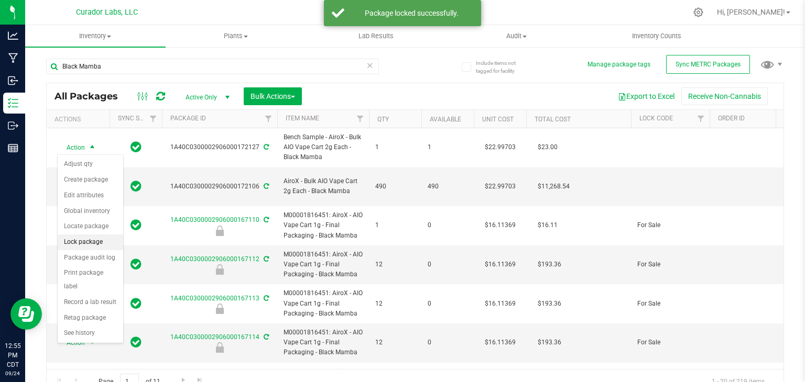
click at [94, 237] on li "Lock package" at bounding box center [90, 243] width 65 height 16
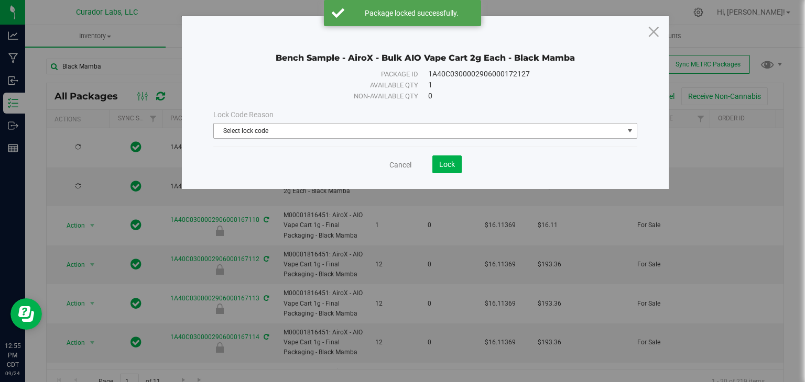
click at [275, 130] on span "Select lock code" at bounding box center [419, 131] width 410 height 15
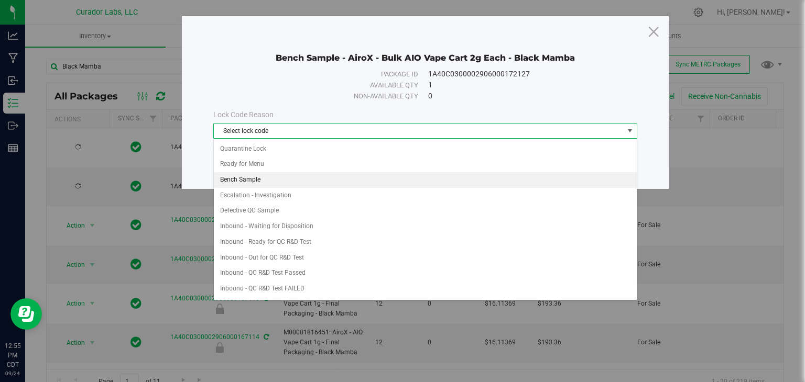
click at [266, 177] on li "Bench Sample" at bounding box center [425, 180] width 423 height 16
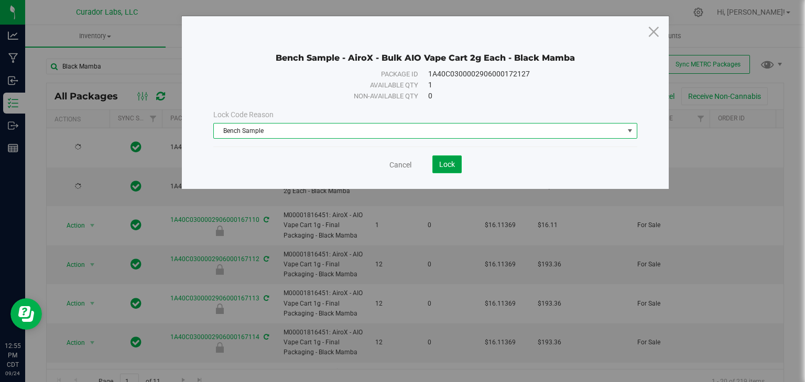
click at [451, 164] on span "Lock" at bounding box center [447, 164] width 16 height 8
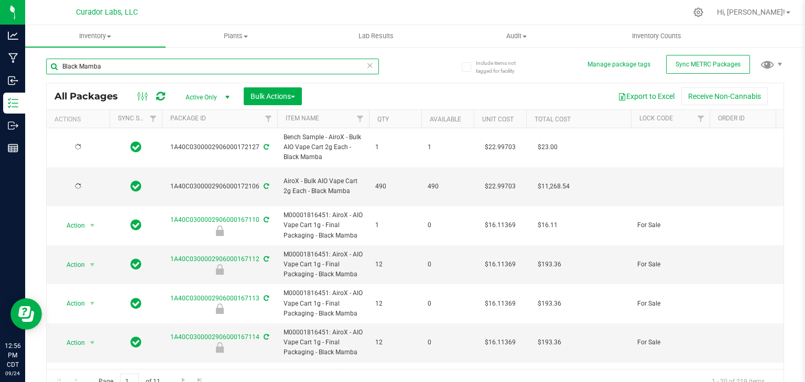
click at [277, 68] on input "Black Mamba" at bounding box center [212, 67] width 333 height 16
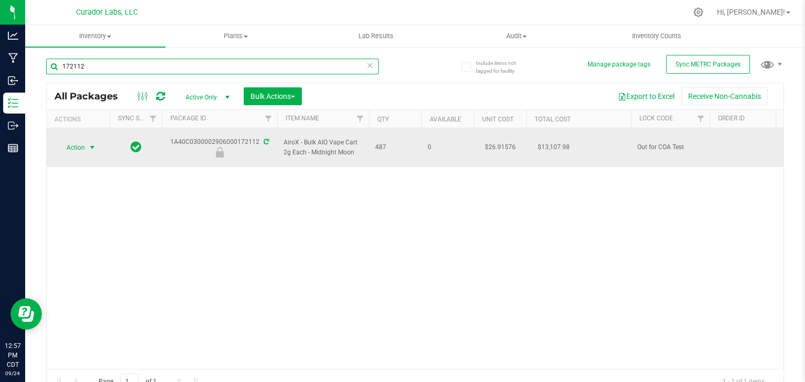
type input "172112"
click at [83, 143] on span "Action" at bounding box center [71, 147] width 28 height 15
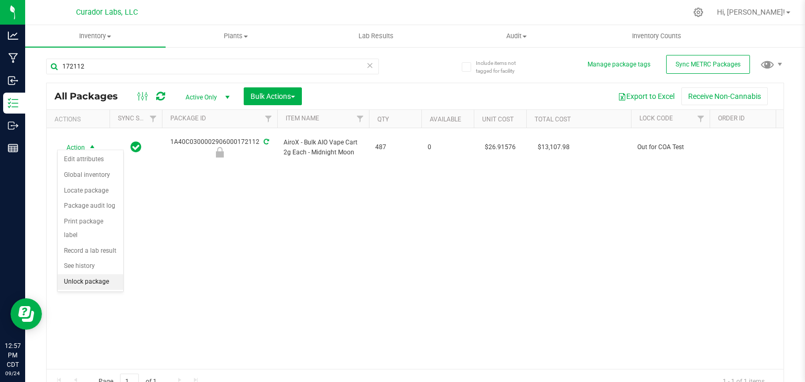
click at [86, 275] on li "Unlock package" at bounding box center [90, 283] width 65 height 16
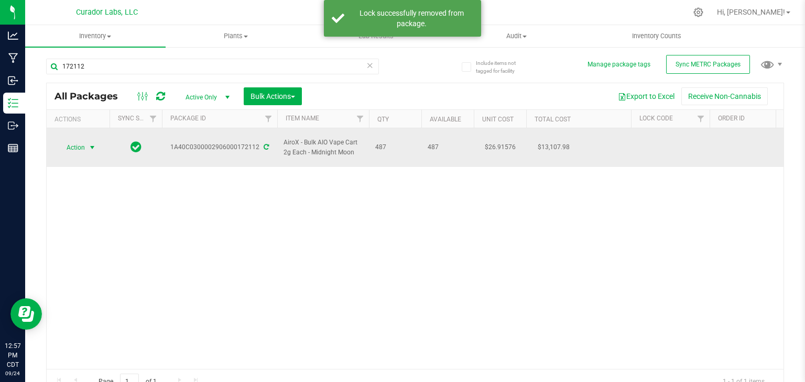
click at [86, 140] on span "select" at bounding box center [92, 147] width 13 height 15
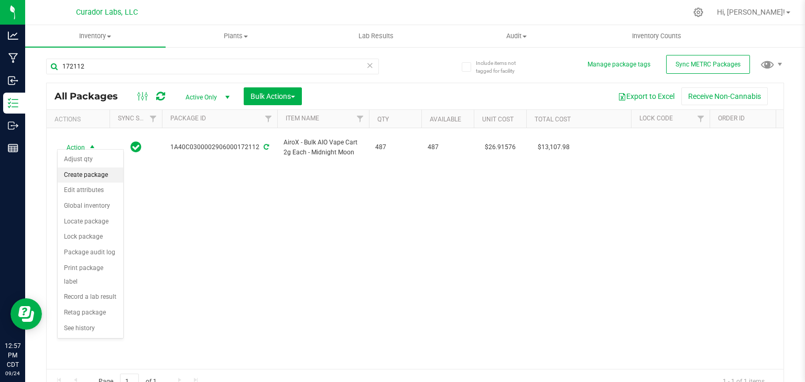
click at [97, 180] on li "Create package" at bounding box center [90, 176] width 65 height 16
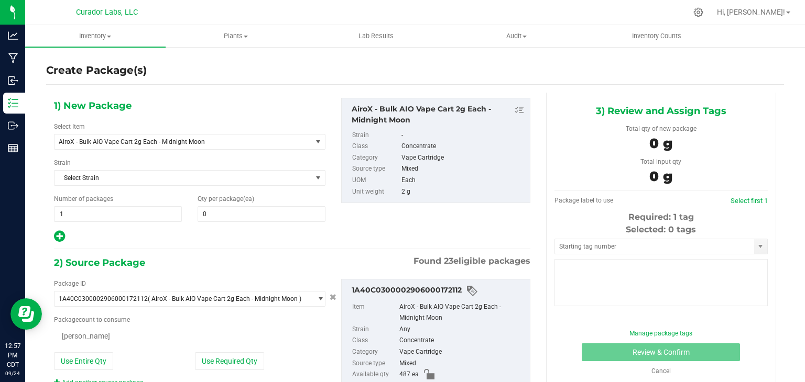
type input "0"
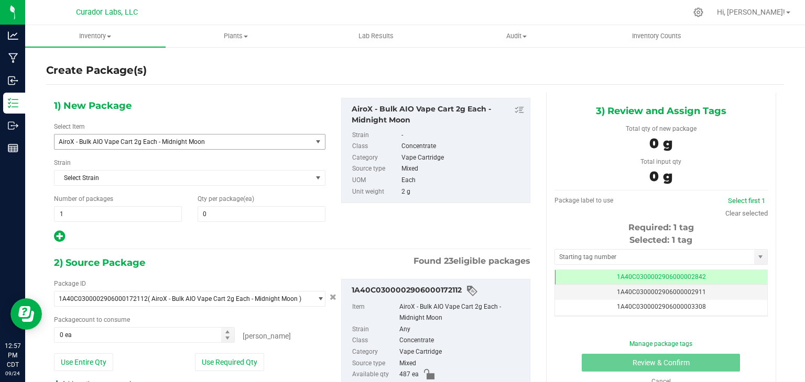
click at [252, 137] on span "AiroX - Bulk AIO Vape Cart 2g Each - Midnight Moon" at bounding box center [182, 142] width 257 height 15
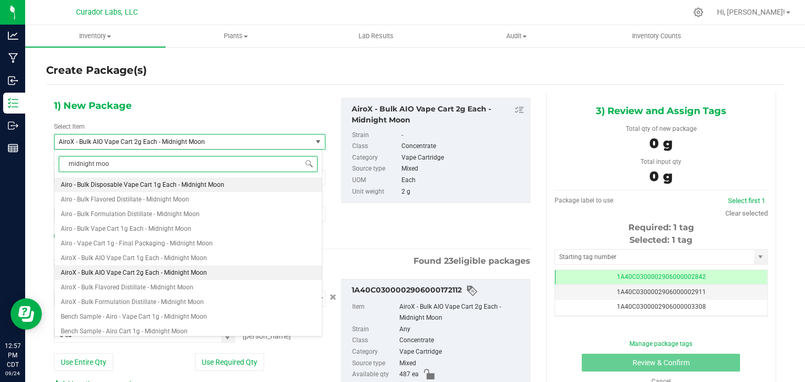
type input "midnight moon"
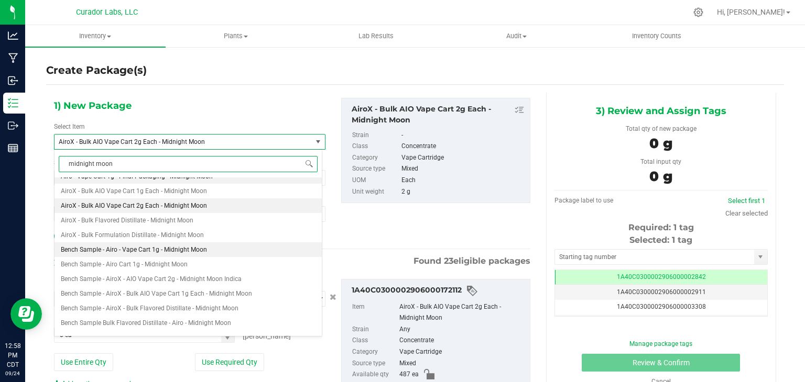
scroll to position [69, 0]
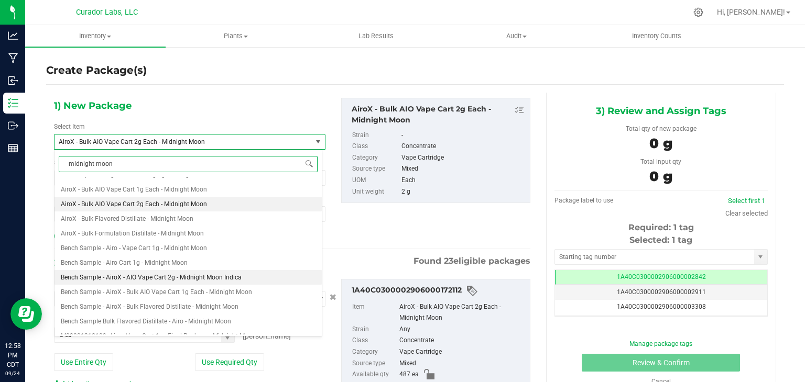
click at [200, 277] on span "Bench Sample - AiroX - AIO Vape Cart 2g - Midnight Moon Indica" at bounding box center [151, 277] width 181 height 7
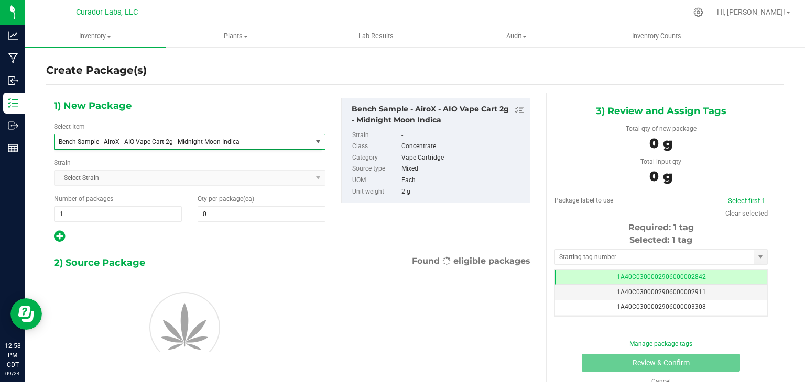
type input "0"
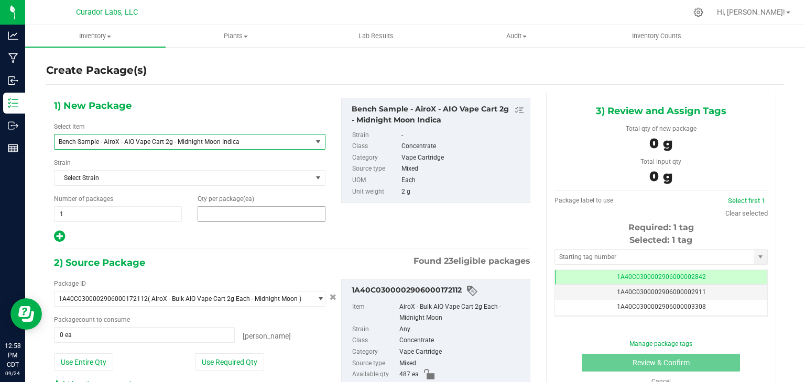
click at [248, 212] on span at bounding box center [262, 214] width 128 height 16
type input "1"
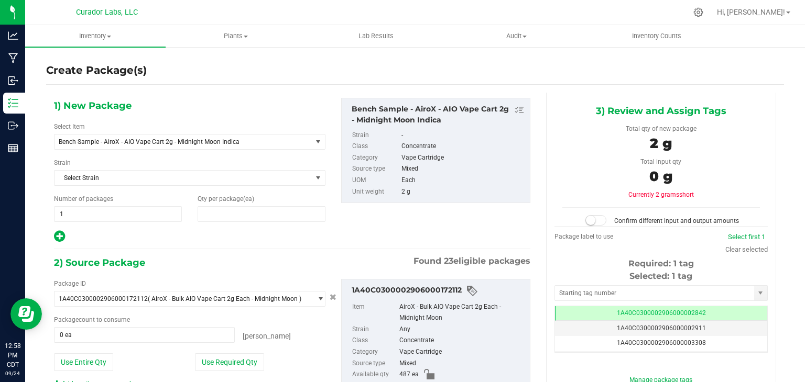
type input "1"
click at [262, 246] on div "1) New Package Select Item Bench Sample - AiroX - AIO Vape Cart 2g - Midnight M…" at bounding box center [292, 273] width 492 height 361
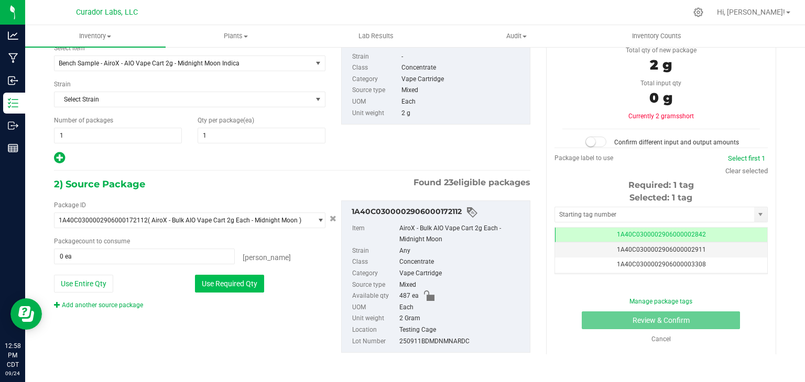
click at [253, 280] on button "Use Required Qty" at bounding box center [229, 284] width 69 height 18
type input "1 ea"
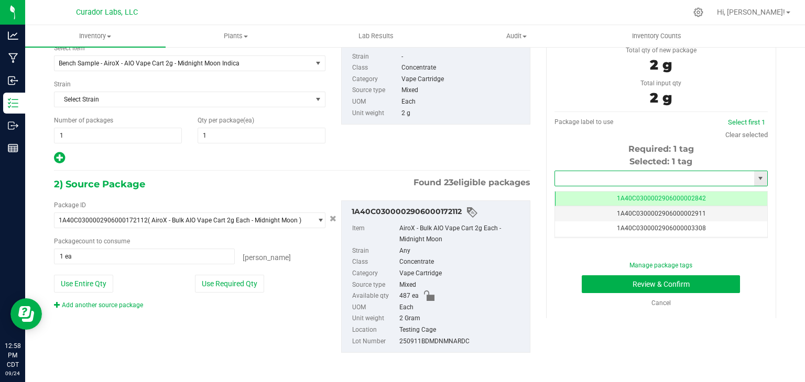
click at [638, 181] on input "text" at bounding box center [654, 178] width 199 height 15
click at [618, 193] on li "1A40C0300002906000172128" at bounding box center [654, 196] width 210 height 16
type input "1A40C0300002906000172128"
click at [591, 284] on button "Review & Confirm" at bounding box center [661, 285] width 158 height 18
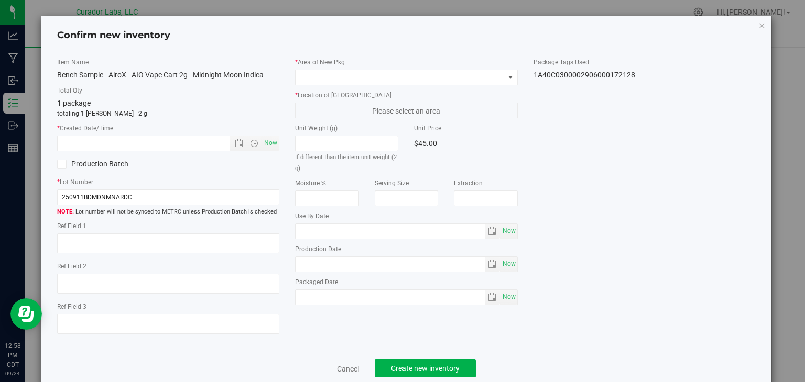
type textarea "2g"
click at [264, 147] on span "Now" at bounding box center [271, 143] width 18 height 15
type input "[DATE] 12:58 PM"
click at [373, 85] on div "* Area of [GEOGRAPHIC_DATA] * Location of [GEOGRAPHIC_DATA] Please select an ar…" at bounding box center [406, 184] width 238 height 253
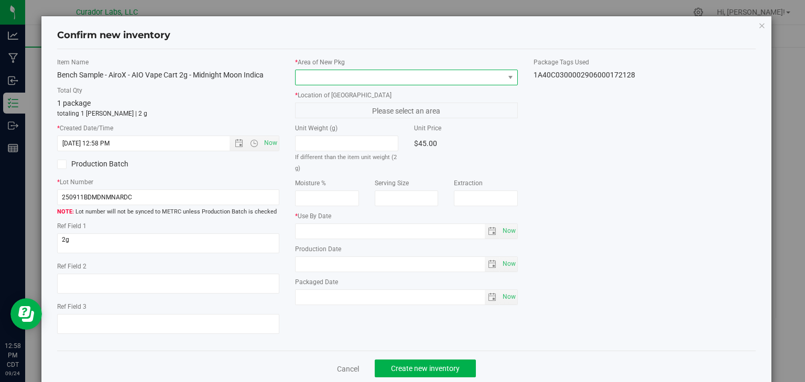
click at [380, 78] on span at bounding box center [399, 77] width 209 height 15
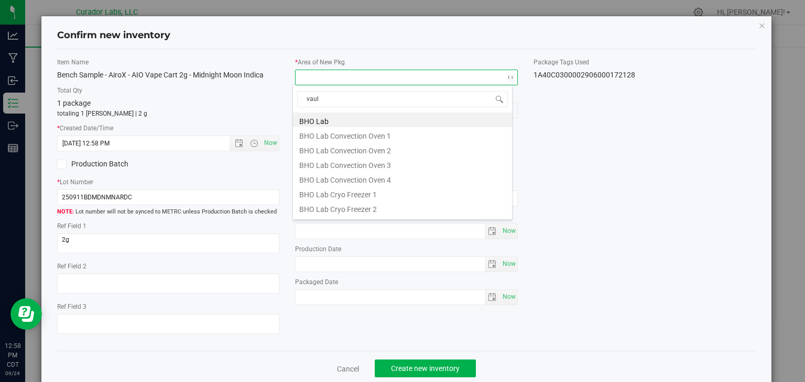
type input "vault"
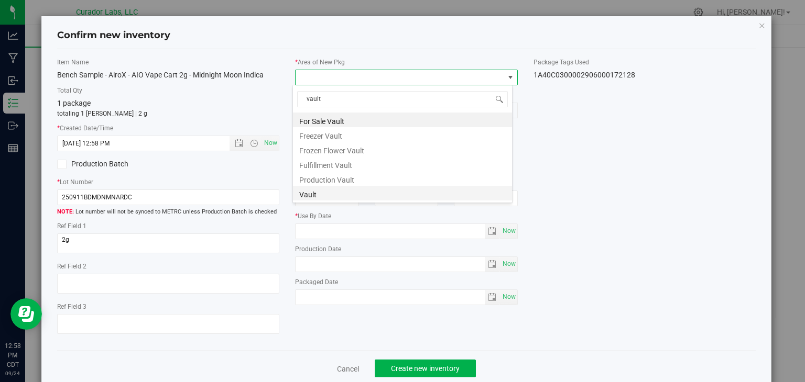
click at [349, 190] on li "Vault" at bounding box center [402, 193] width 219 height 15
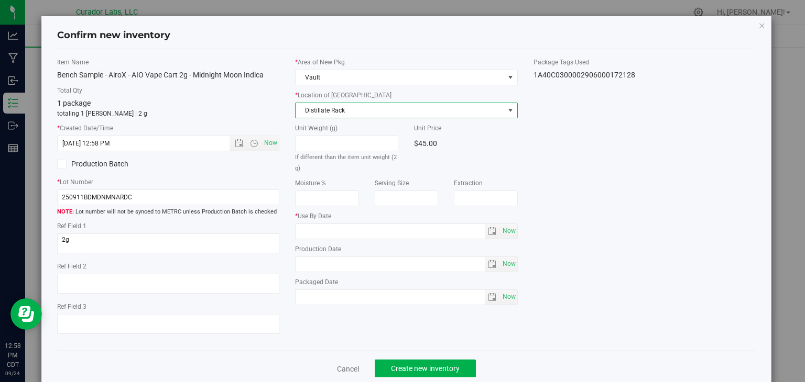
click at [387, 112] on span "Distillate Rack" at bounding box center [399, 110] width 209 height 15
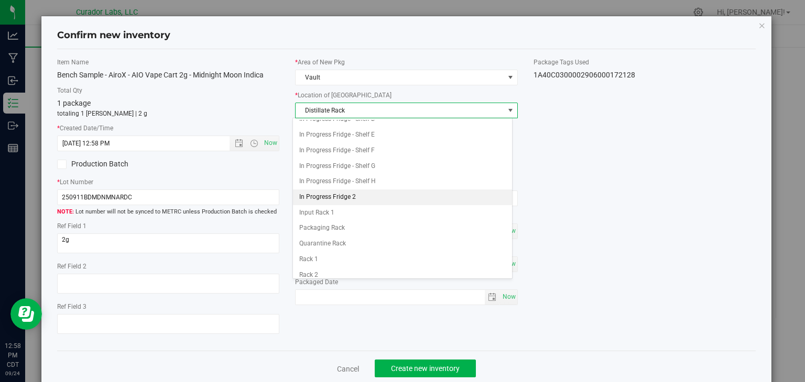
click at [360, 193] on li "In Progress Fridge 2" at bounding box center [402, 198] width 219 height 16
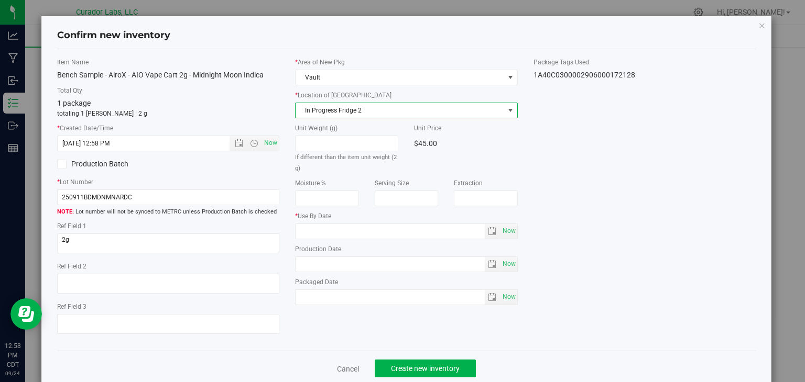
click at [512, 229] on div "* Area of [GEOGRAPHIC_DATA] Vault * Location of [GEOGRAPHIC_DATA] In Progress F…" at bounding box center [406, 184] width 238 height 253
click at [508, 229] on span "Now" at bounding box center [509, 231] width 18 height 15
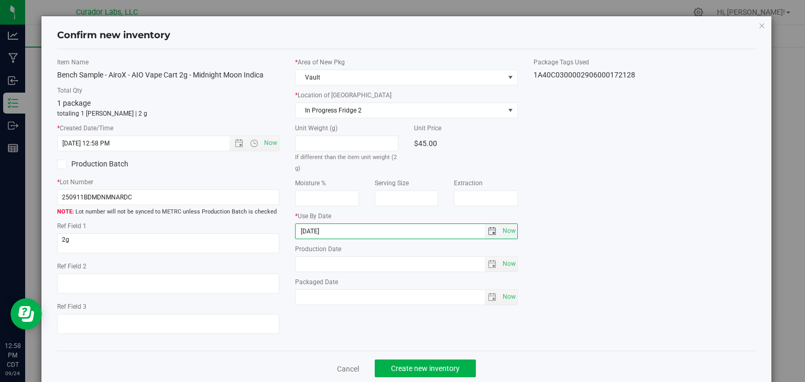
click at [312, 231] on input "[DATE]" at bounding box center [389, 231] width 189 height 15
type input "[DATE]"
click at [299, 324] on div "Item Name Bench Sample - AiroX - AIO Vape Cart 2g - Midnight Moon Indica Total …" at bounding box center [406, 201] width 715 height 286
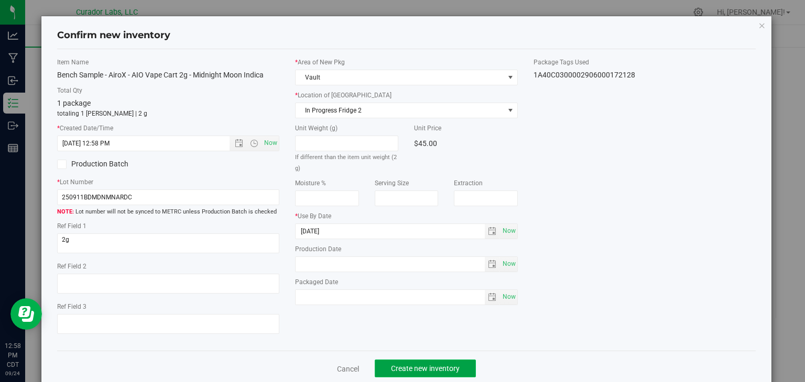
click at [444, 368] on span "Create new inventory" at bounding box center [425, 369] width 69 height 8
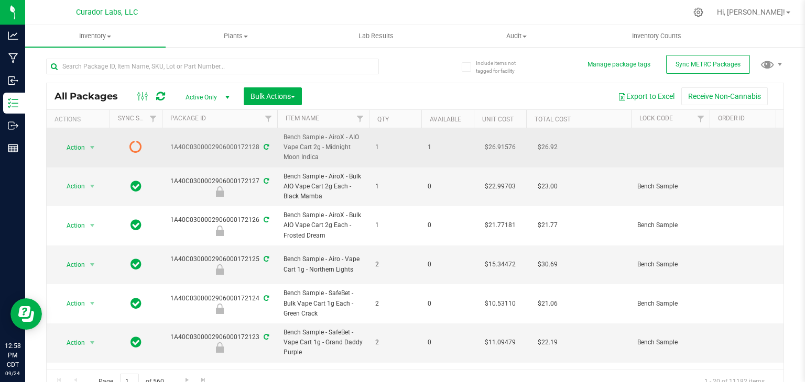
drag, startPoint x: 317, startPoint y: 156, endPoint x: 325, endPoint y: 149, distance: 10.4
click at [325, 149] on span "Bench Sample - AiroX - AIO Vape Cart 2g - Midnight Moon Indica" at bounding box center [322, 148] width 79 height 30
copy span "Midnight Moon Indica"
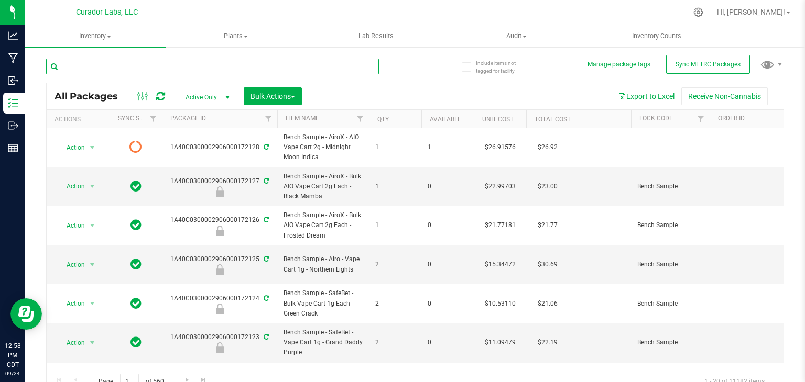
click at [242, 65] on input "text" at bounding box center [212, 67] width 333 height 16
paste input "Midnight Moon Indica"
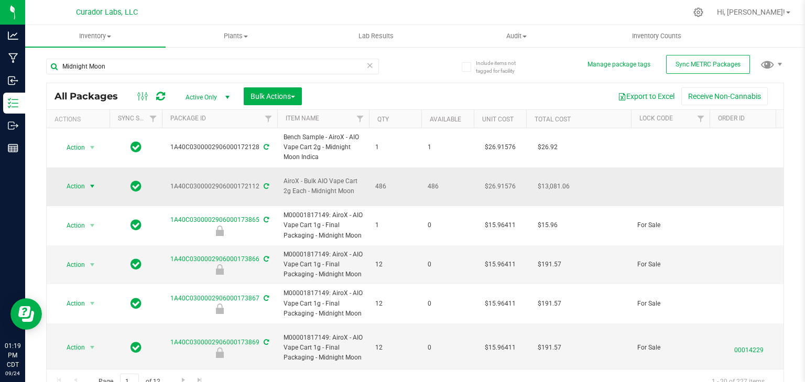
click at [92, 183] on span "select" at bounding box center [92, 186] width 8 height 8
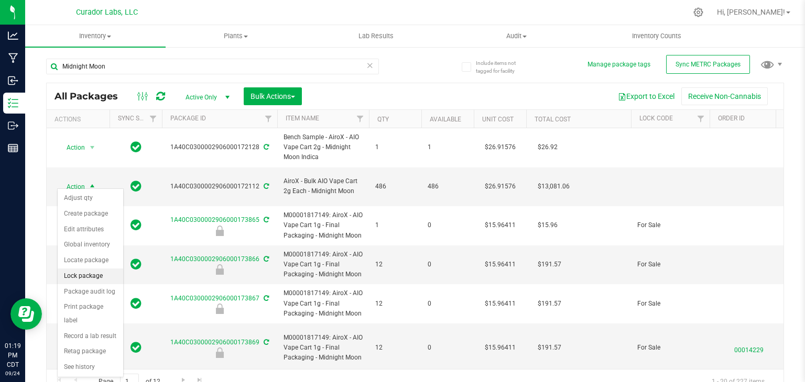
click at [99, 272] on li "Lock package" at bounding box center [90, 277] width 65 height 16
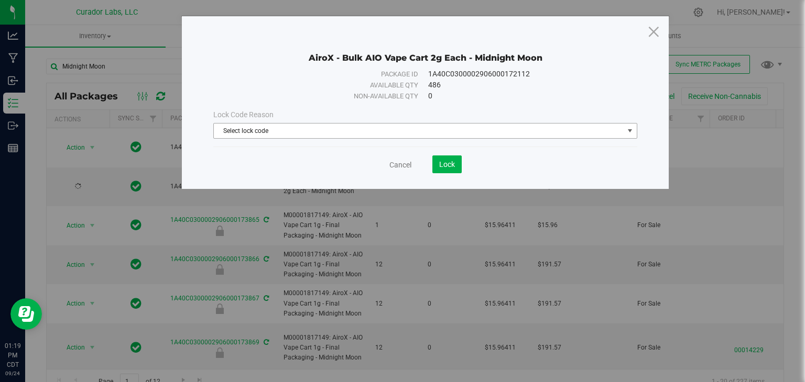
click at [313, 125] on span "Select lock code" at bounding box center [419, 131] width 410 height 15
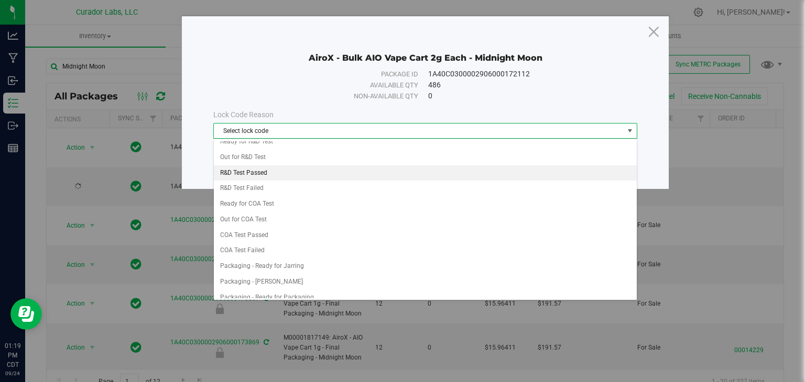
scroll to position [349, 0]
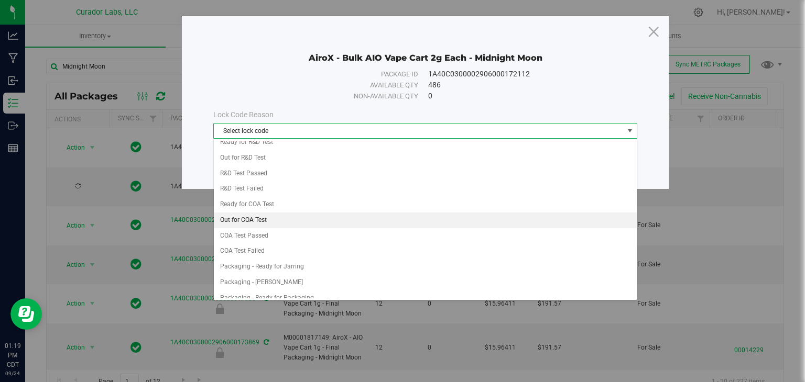
click at [320, 218] on li "Out for COA Test" at bounding box center [425, 221] width 423 height 16
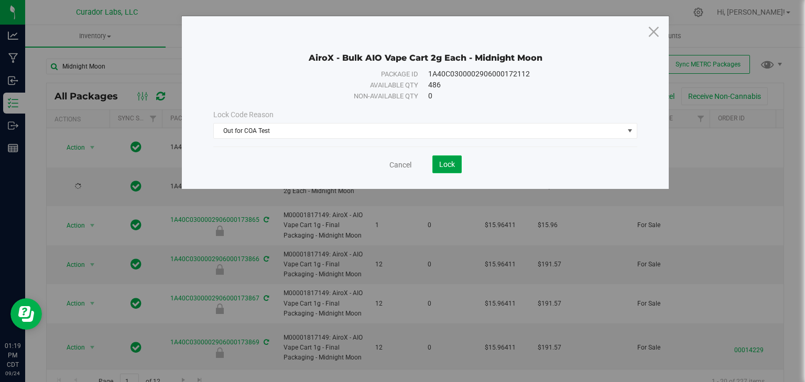
click at [445, 166] on span "Lock" at bounding box center [447, 164] width 16 height 8
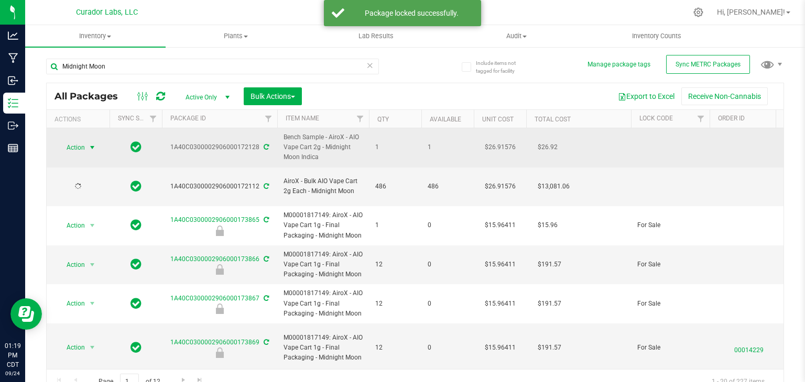
click at [92, 146] on span "select" at bounding box center [92, 148] width 8 height 8
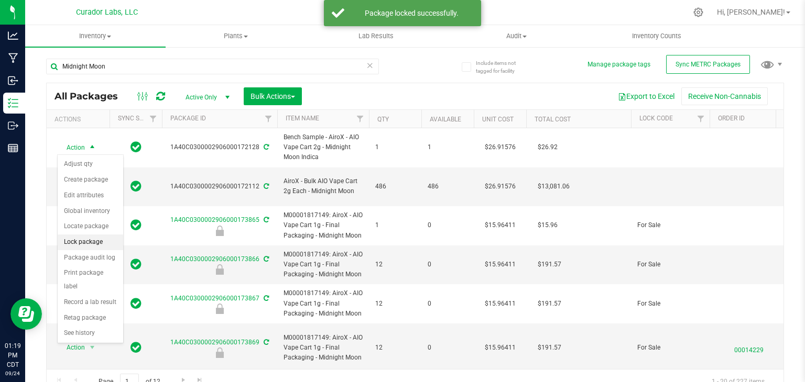
click at [98, 237] on li "Lock package" at bounding box center [90, 243] width 65 height 16
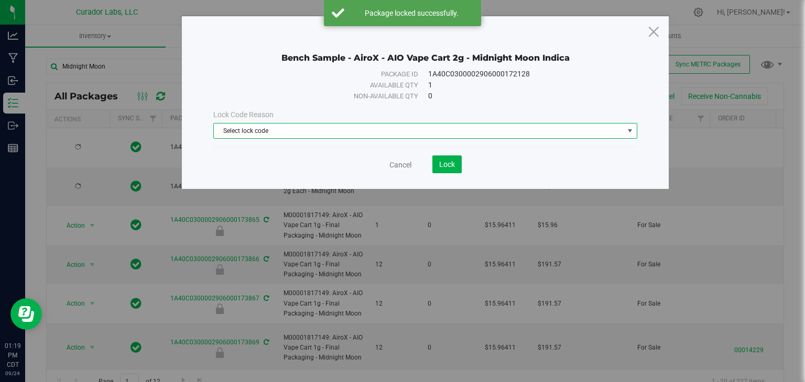
click at [304, 130] on span "Select lock code" at bounding box center [419, 131] width 410 height 15
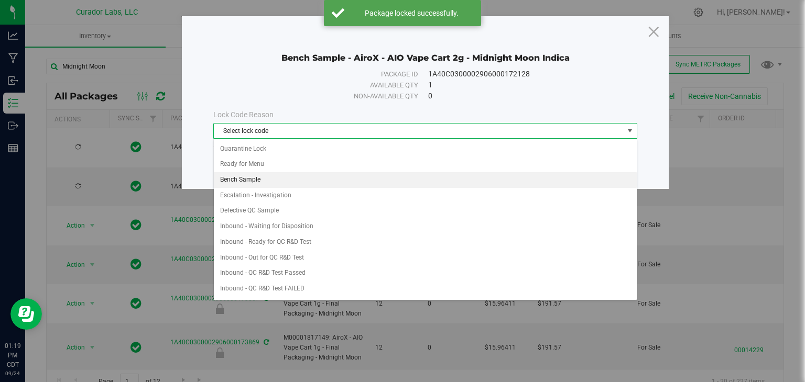
click at [299, 181] on li "Bench Sample" at bounding box center [425, 180] width 423 height 16
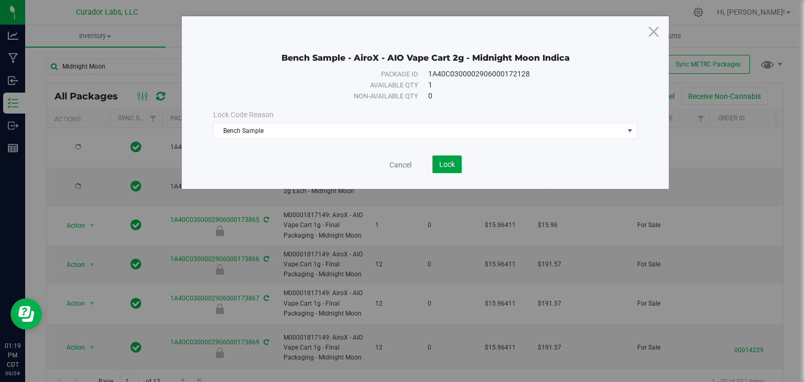
click at [448, 166] on span "Lock" at bounding box center [447, 164] width 16 height 8
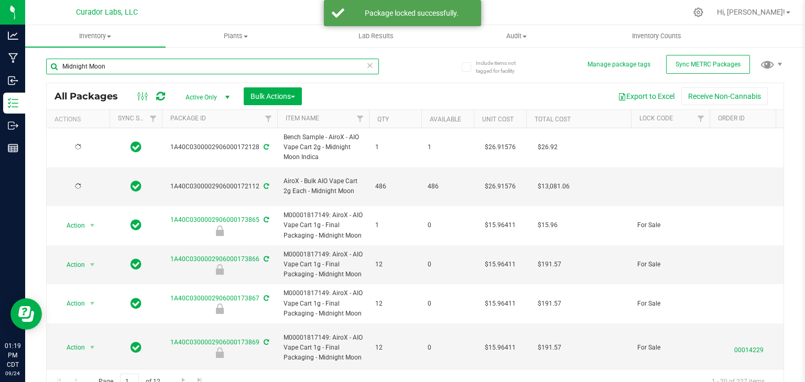
click at [295, 68] on input "Midnight Moon" at bounding box center [212, 67] width 333 height 16
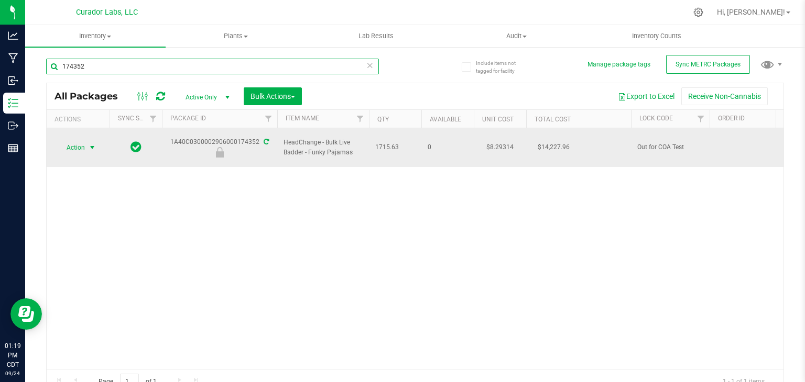
type input "174352"
click at [94, 144] on span "select" at bounding box center [92, 148] width 8 height 8
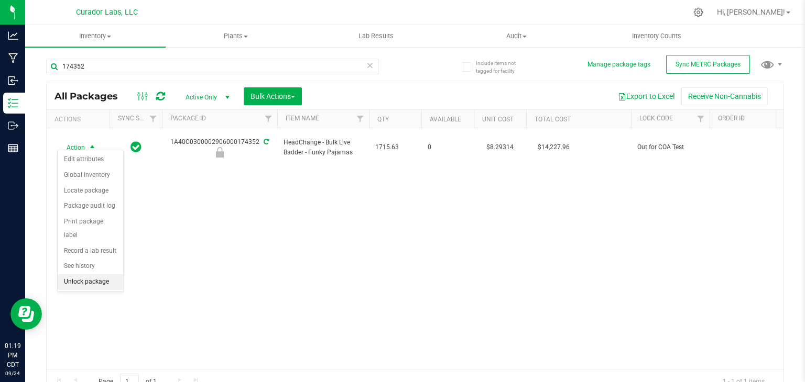
click at [98, 275] on li "Unlock package" at bounding box center [90, 283] width 65 height 16
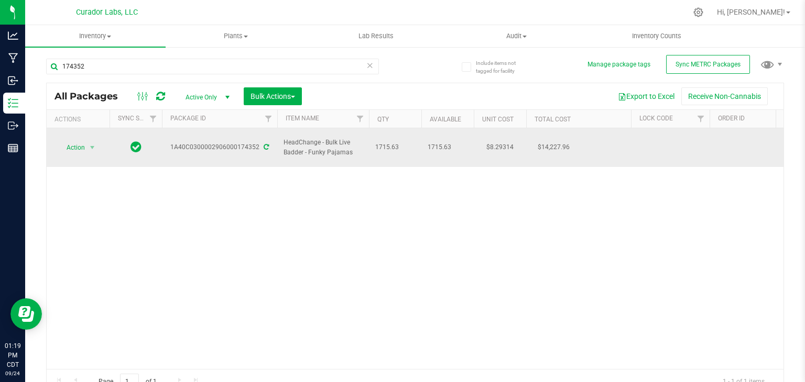
drag, startPoint x: 350, startPoint y: 148, endPoint x: 281, endPoint y: 136, distance: 70.3
click at [281, 136] on td "HeadChange - Bulk Live Badder - Funky Pajamas" at bounding box center [323, 147] width 92 height 39
copy span "HeadChange - Bulk Live Badder - Funky Pajamas"
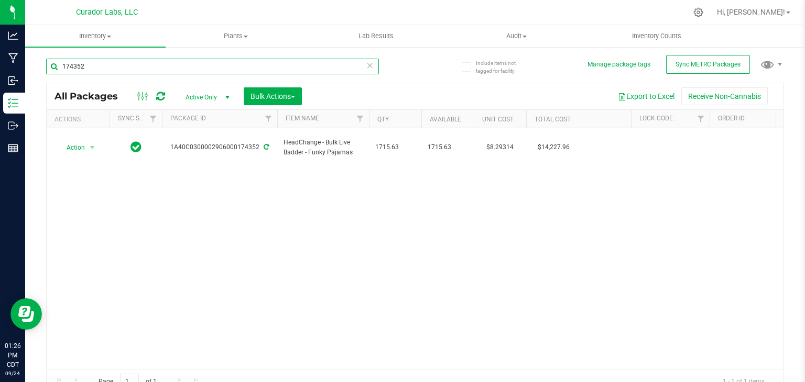
click at [177, 64] on input "174352" at bounding box center [212, 67] width 333 height 16
paste input "HeadChange - Bulk Live Badder - Funky Pajamas"
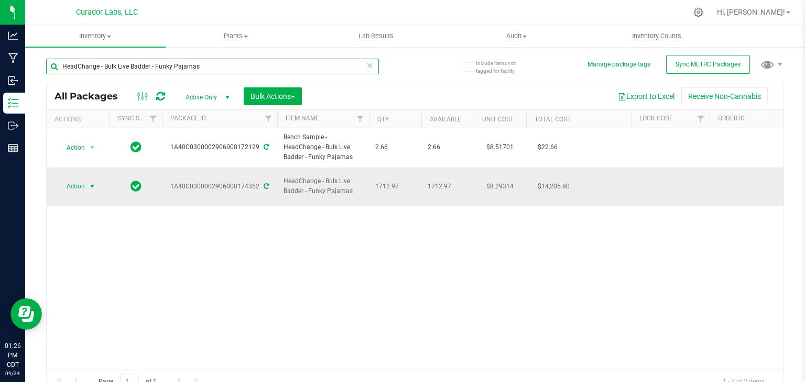
type input "HeadChange - Bulk Live Badder - Funky Pajamas"
click at [94, 185] on span "select" at bounding box center [92, 186] width 8 height 8
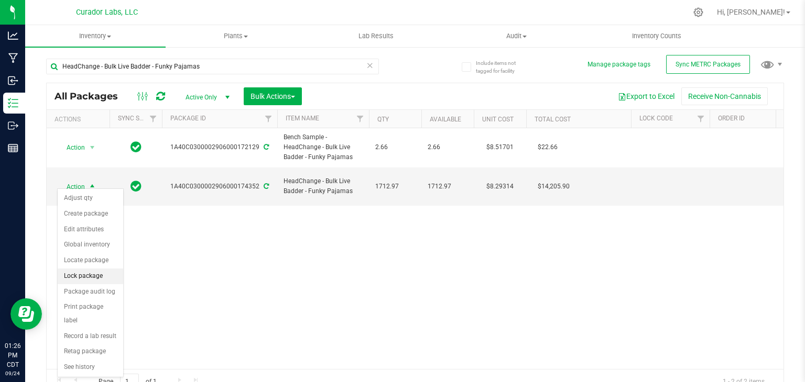
click at [98, 272] on li "Lock package" at bounding box center [90, 277] width 65 height 16
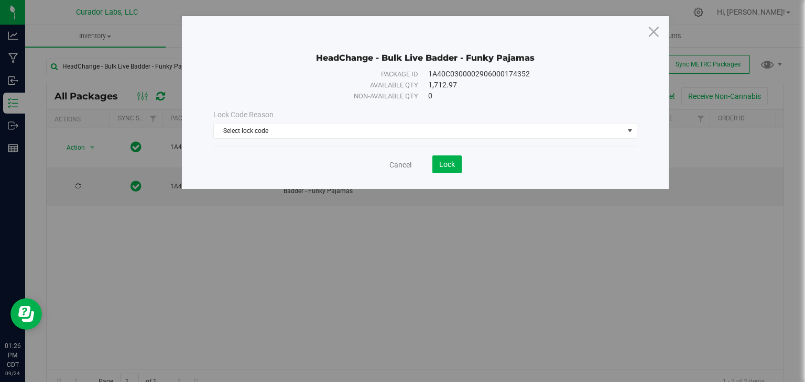
click at [337, 140] on div "Lock Code Reason Select lock code Select lock code Quarantine Lock Ready for Me…" at bounding box center [425, 124] width 440 height 45
click at [341, 137] on span "Select lock code" at bounding box center [419, 131] width 410 height 15
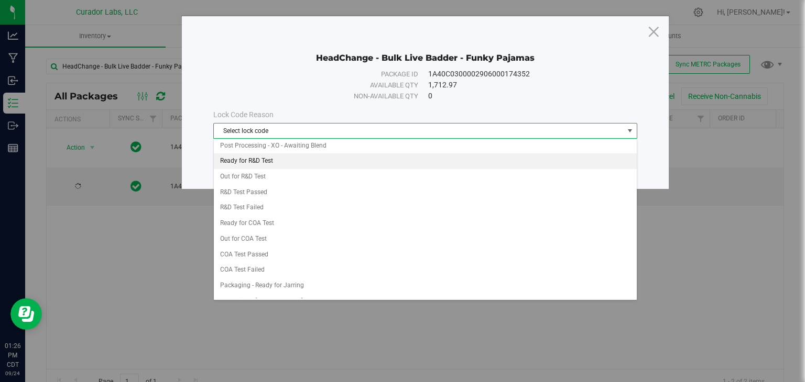
scroll to position [331, 0]
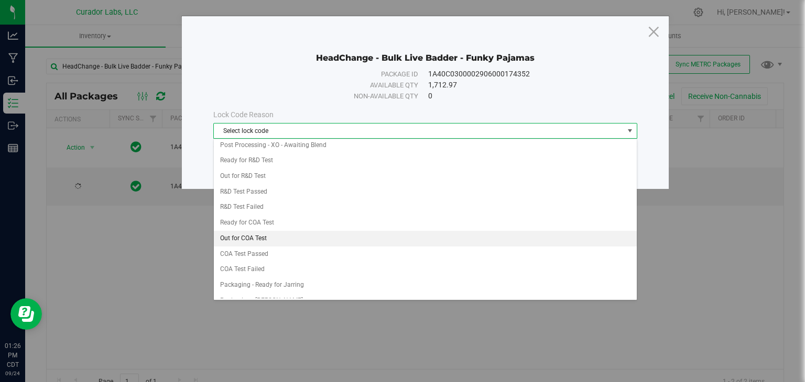
click at [287, 231] on li "Out for COA Test" at bounding box center [425, 239] width 423 height 16
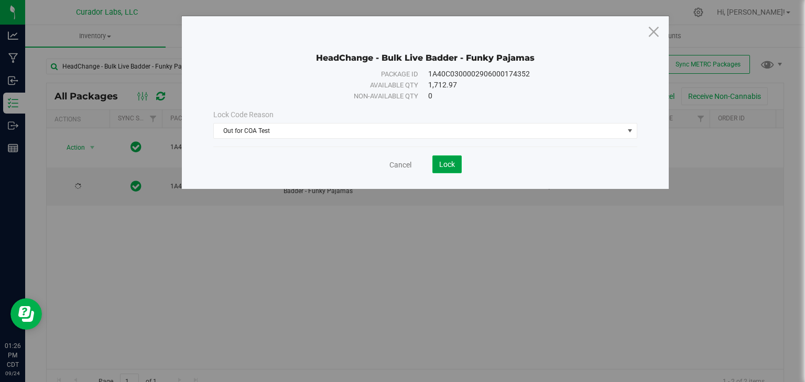
click at [452, 161] on span "Lock" at bounding box center [447, 164] width 16 height 8
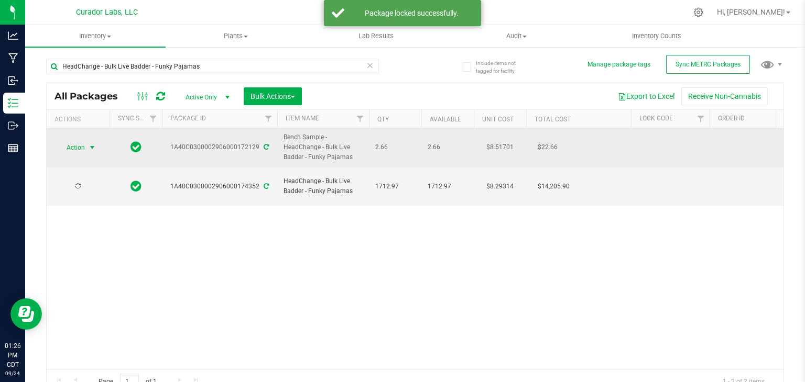
click at [93, 145] on span "select" at bounding box center [92, 148] width 8 height 8
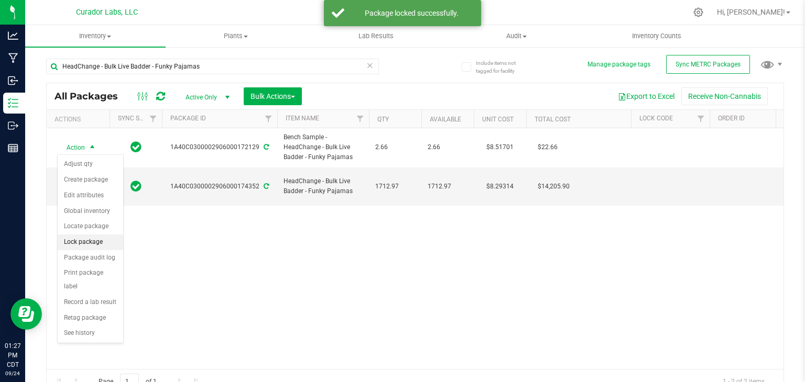
click at [90, 237] on li "Lock package" at bounding box center [90, 243] width 65 height 16
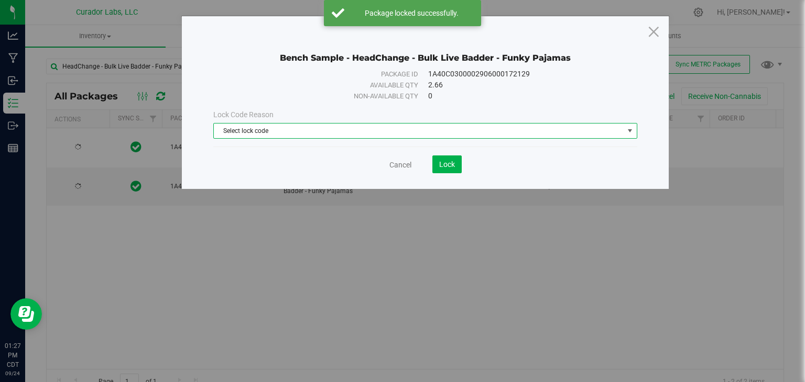
click at [325, 133] on span "Select lock code" at bounding box center [419, 131] width 410 height 15
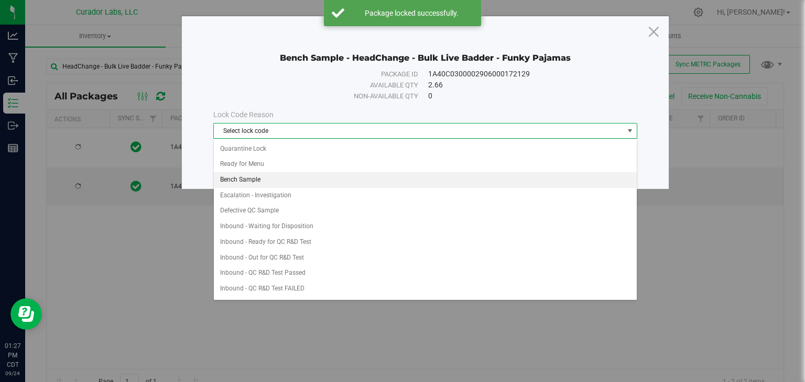
click at [309, 184] on li "Bench Sample" at bounding box center [425, 180] width 423 height 16
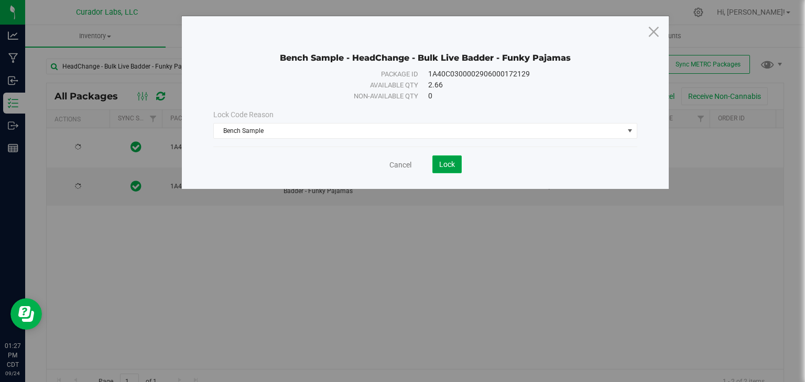
click at [440, 164] on span "Lock" at bounding box center [447, 164] width 16 height 8
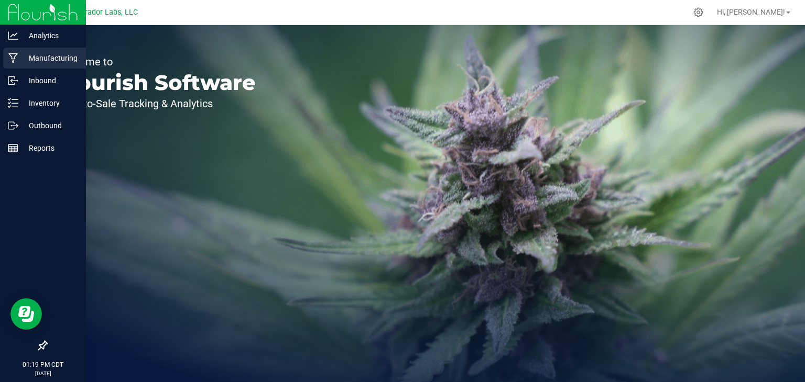
click at [51, 64] on div "Manufacturing" at bounding box center [44, 58] width 83 height 21
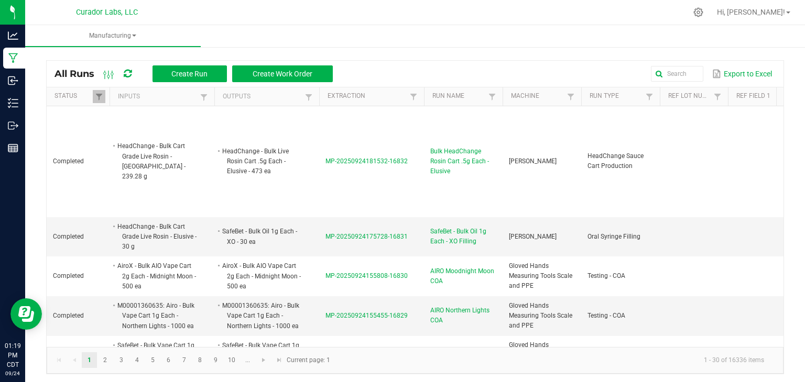
click at [169, 63] on div "All Runs Create Run Create Work Order Export to Excel" at bounding box center [415, 74] width 737 height 26
click at [170, 67] on button "Create Run" at bounding box center [189, 73] width 74 height 17
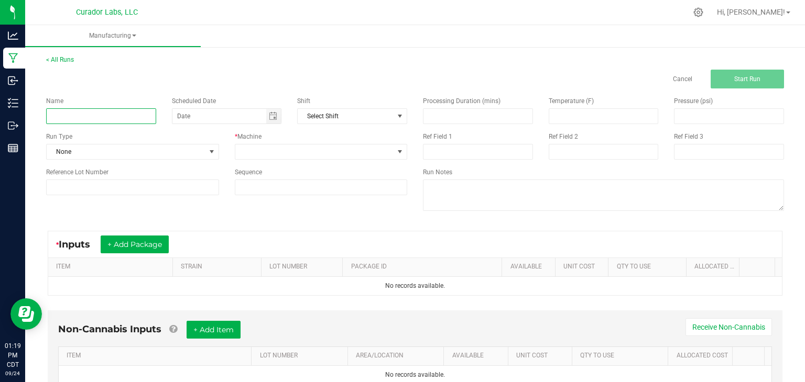
click at [138, 118] on input at bounding box center [101, 116] width 110 height 16
paste input "HeadChange - Bulk Live Badder - Funky Pajamas"
click at [270, 116] on span "Toggle calendar" at bounding box center [273, 116] width 8 height 8
type input "HeadChange - Bulk Live Badder - Funky Pajamas"
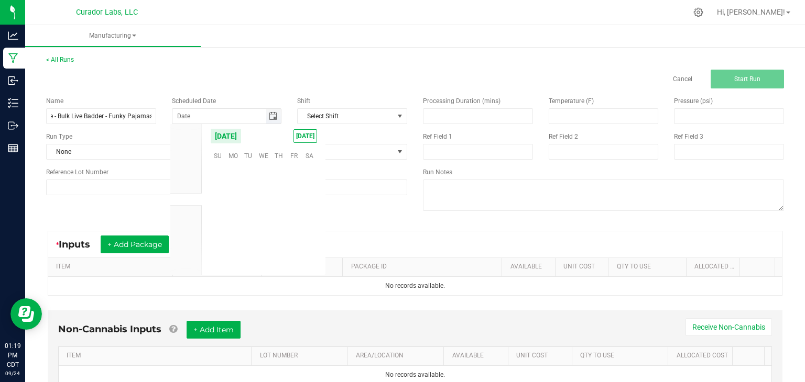
scroll to position [169932, 0]
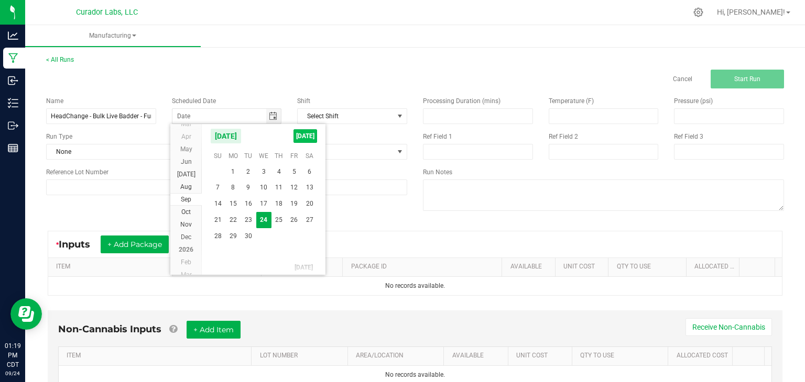
click at [306, 135] on span "TODAY" at bounding box center [305, 136] width 24 height 14
type input "[DATE]"
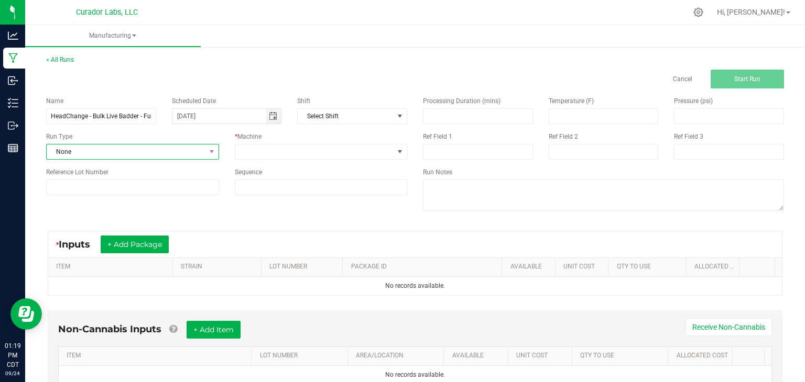
click at [191, 154] on span "None" at bounding box center [126, 152] width 159 height 15
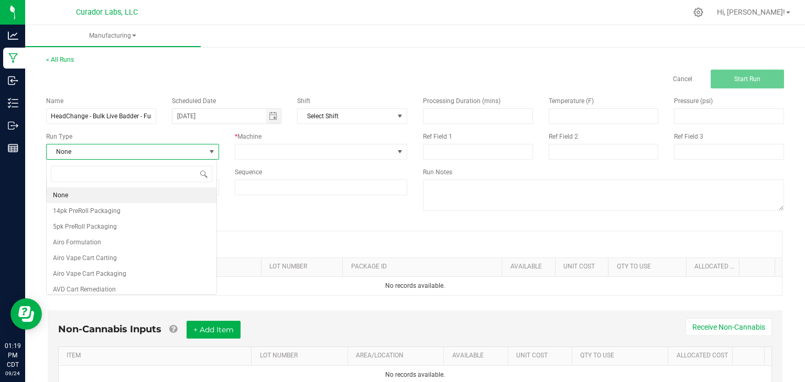
scroll to position [15, 170]
type input "ben"
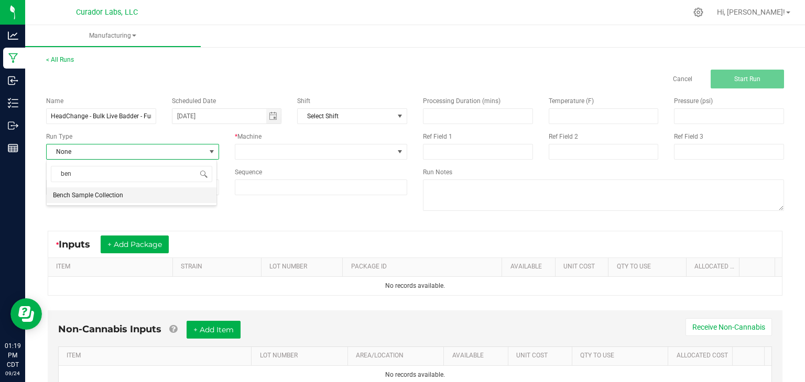
click at [143, 191] on li "Bench Sample Collection" at bounding box center [132, 196] width 170 height 16
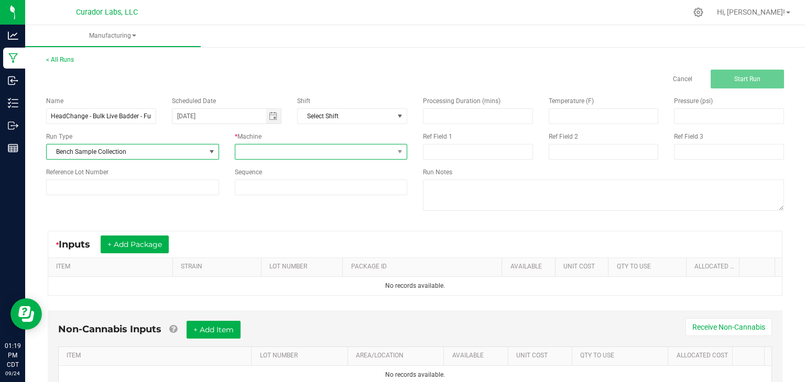
click at [251, 148] on span at bounding box center [314, 152] width 159 height 15
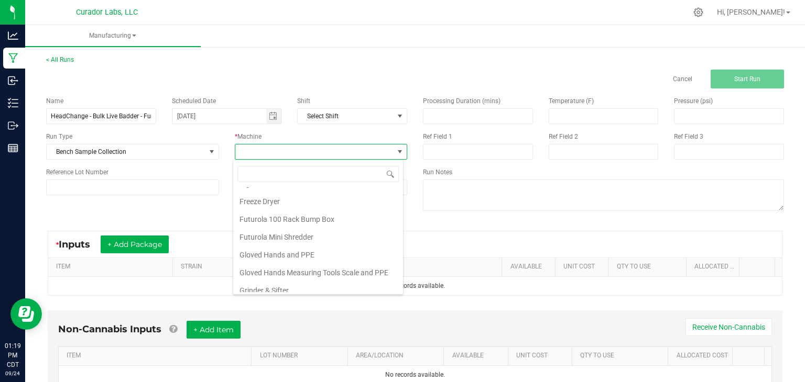
scroll to position [106, 0]
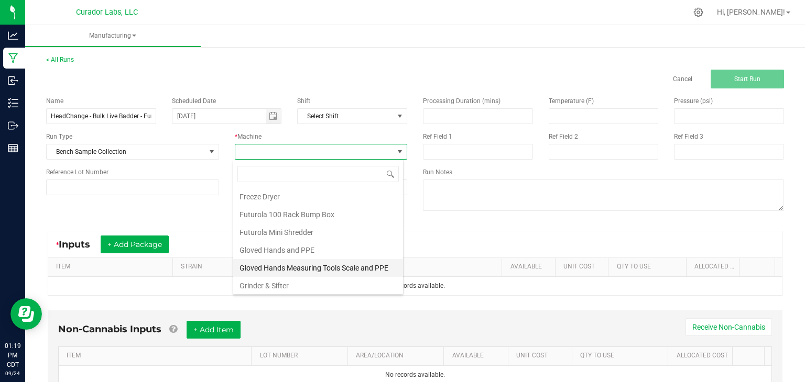
click at [286, 262] on li "Gloved Hands Measuring Tools Scale and PPE" at bounding box center [318, 268] width 170 height 18
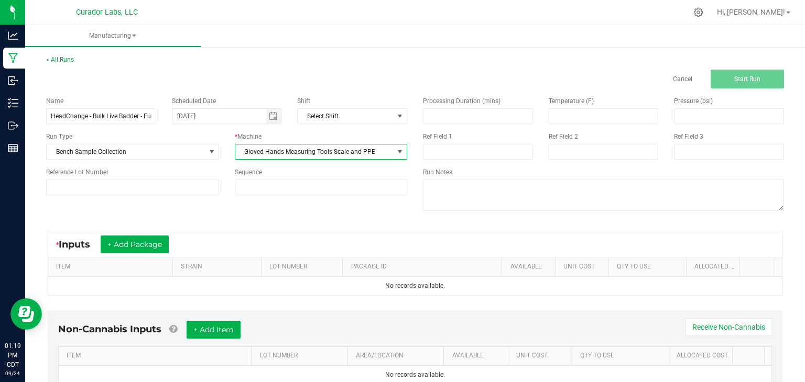
scroll to position [17, 0]
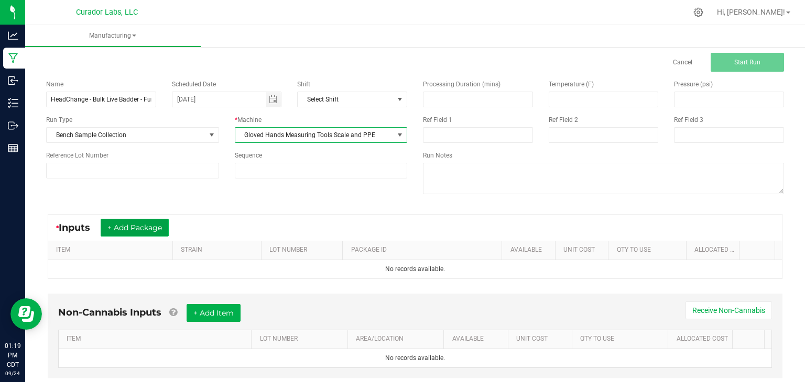
click at [147, 228] on button "+ Add Package" at bounding box center [135, 228] width 68 height 18
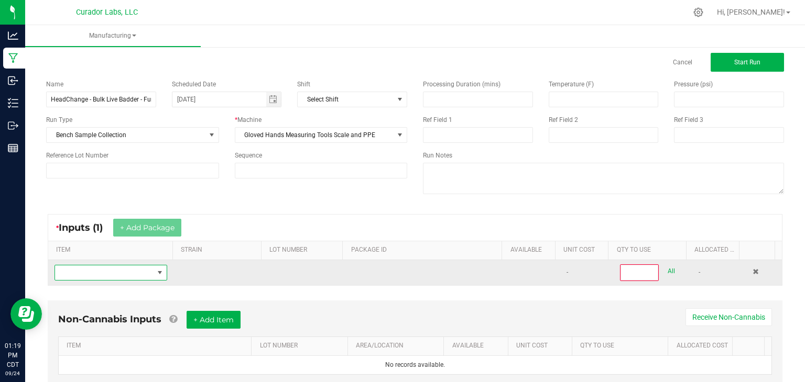
click at [102, 273] on span "NO DATA FOUND" at bounding box center [104, 273] width 98 height 15
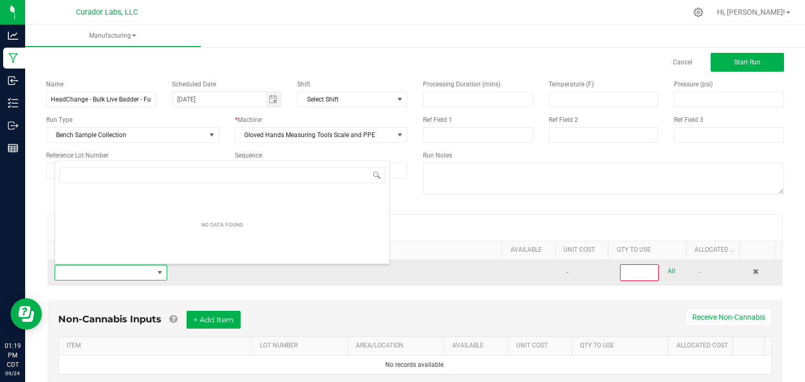
scroll to position [15, 108]
type input "HeadChange - Bulk Live Badder - Funky Pajamas"
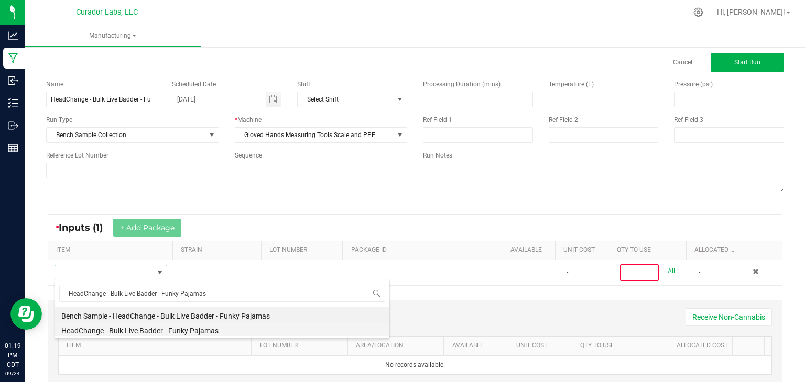
click at [113, 330] on li "HeadChange - Bulk Live Badder - Funky Pajamas" at bounding box center [222, 329] width 334 height 15
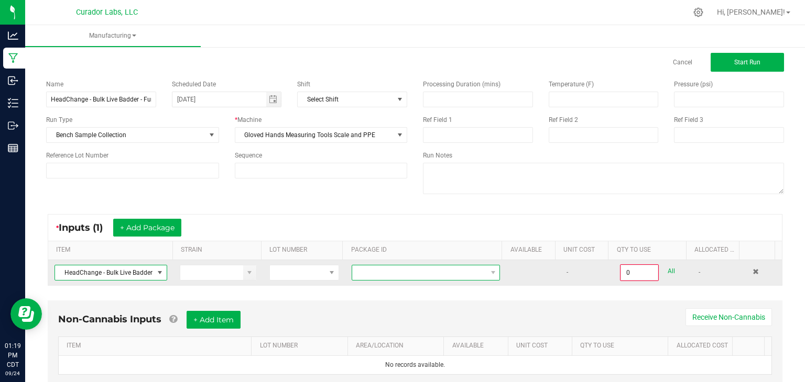
click at [404, 273] on span at bounding box center [419, 273] width 134 height 15
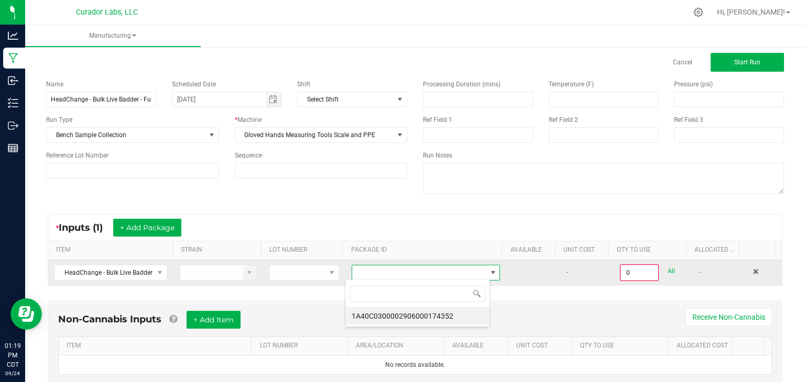
scroll to position [15, 145]
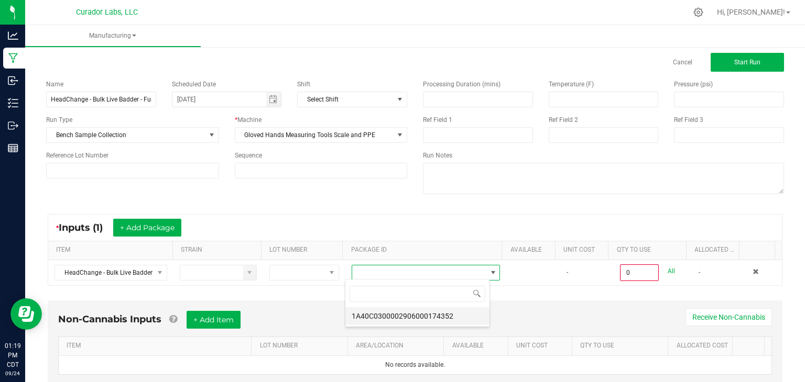
click at [399, 317] on li "1A40C0300002906000174352" at bounding box center [417, 317] width 144 height 18
type input "0.0000 g"
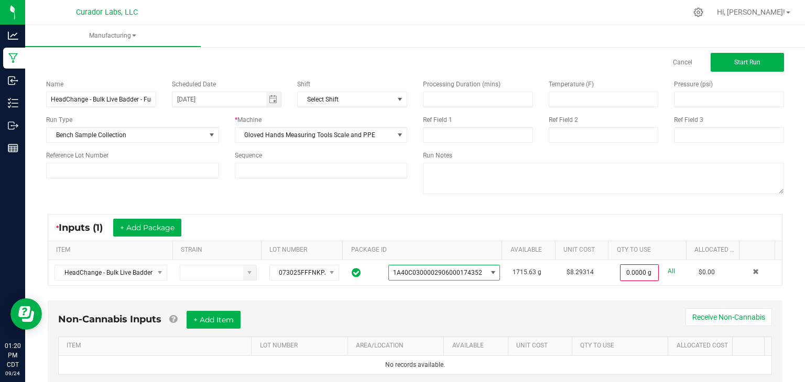
scroll to position [48, 0]
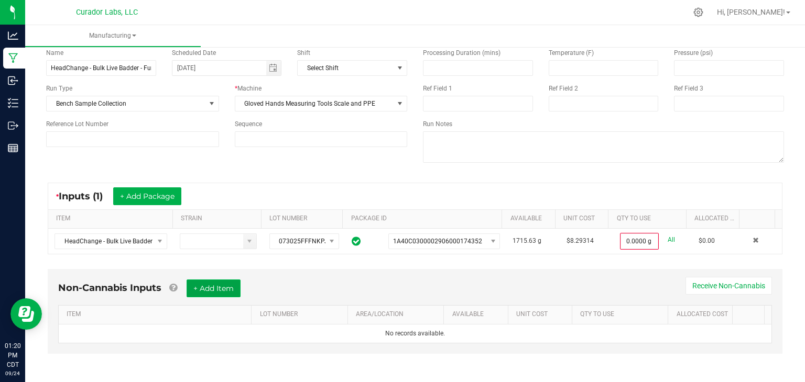
click at [214, 281] on button "+ Add Item" at bounding box center [214, 289] width 54 height 18
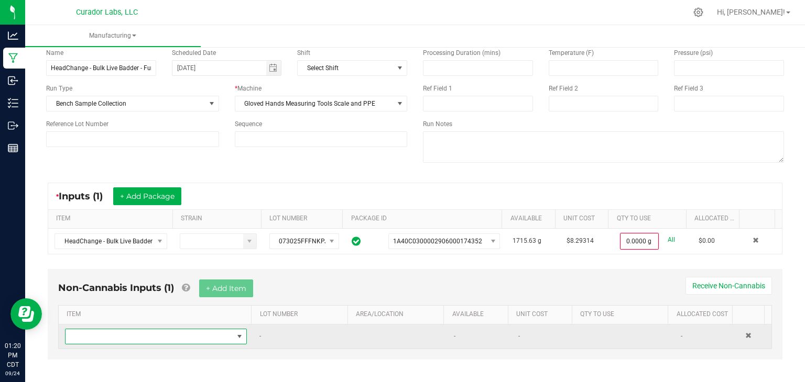
click at [161, 330] on span "NO DATA FOUND" at bounding box center [149, 337] width 168 height 15
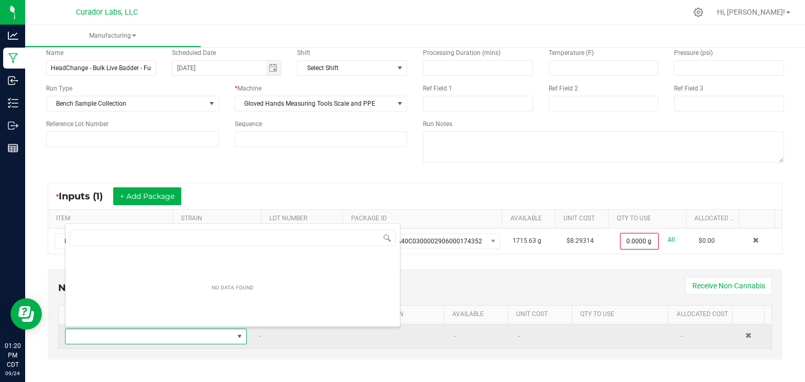
scroll to position [15, 175]
type input "jar"
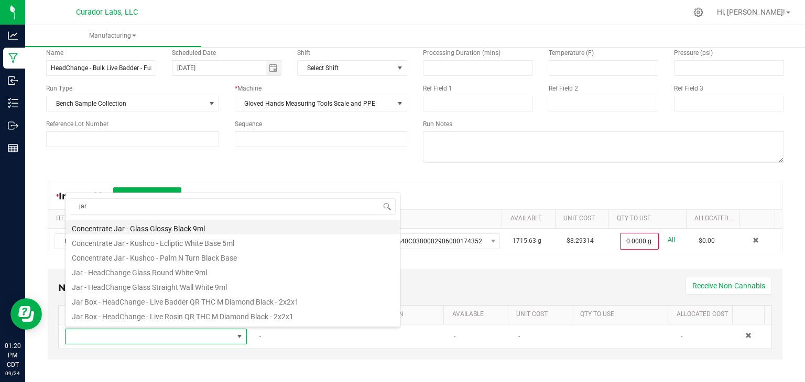
click at [191, 224] on li "Concentrate Jar - Glass Glossy Black 9ml" at bounding box center [232, 227] width 334 height 15
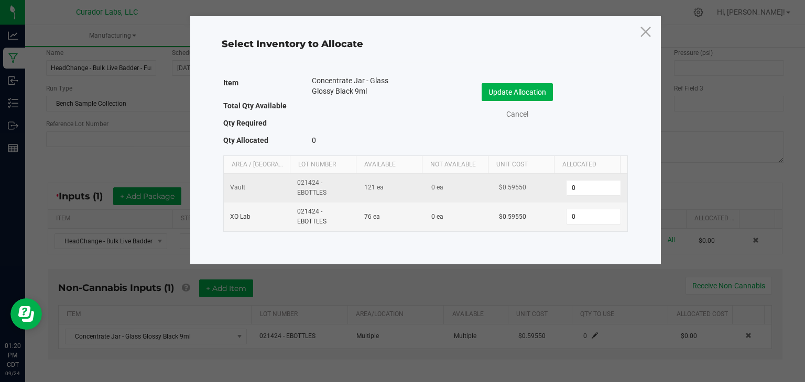
click at [595, 195] on span "0" at bounding box center [593, 188] width 54 height 16
click at [586, 187] on input "0" at bounding box center [592, 188] width 53 height 15
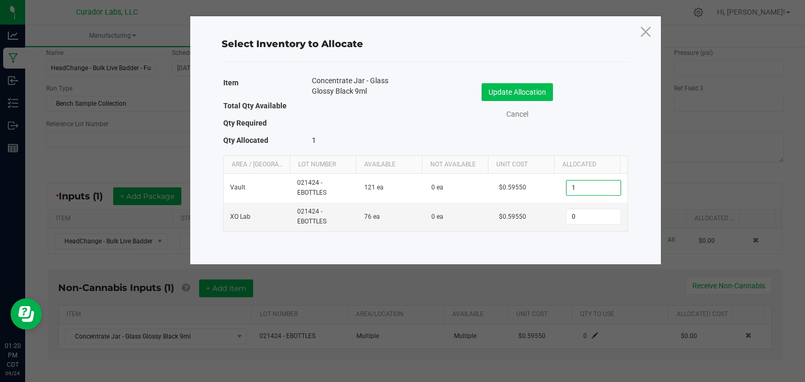
type input "1"
click at [502, 95] on button "Update Allocation" at bounding box center [516, 92] width 71 height 18
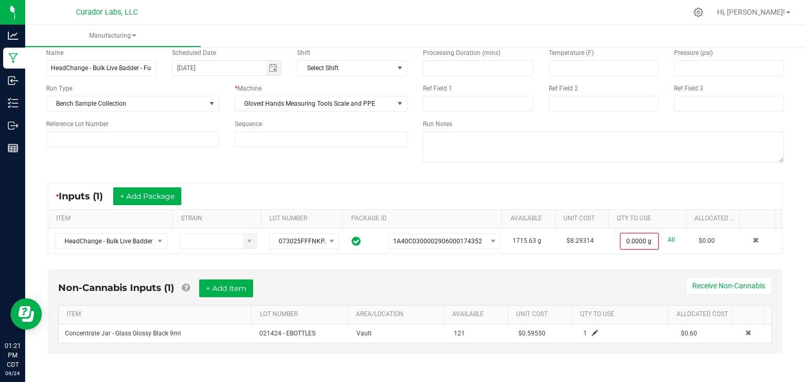
click at [308, 177] on div "* Inputs (1) + Add Package ITEM STRAIN LOT NUMBER PACKAGE ID AVAILABLE Unit Cos…" at bounding box center [414, 218] width 753 height 91
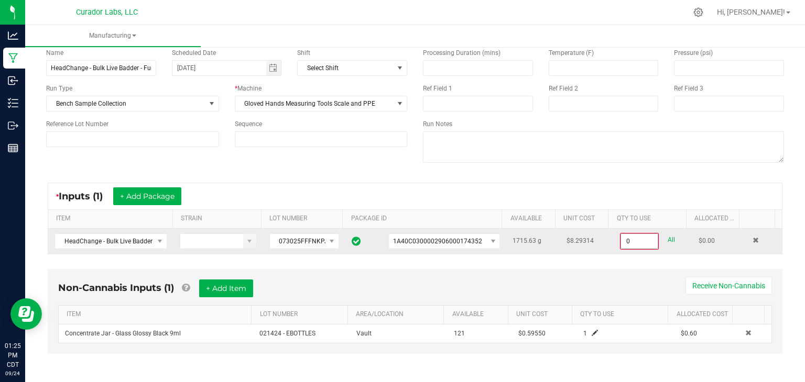
click at [627, 235] on input "0" at bounding box center [639, 241] width 37 height 15
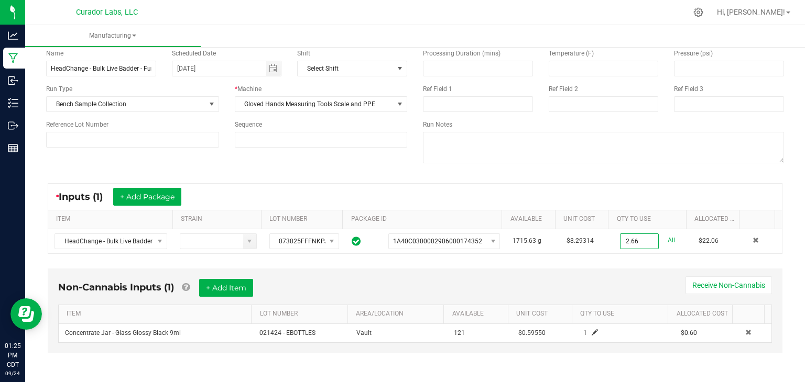
type input "2.6600 g"
click at [580, 258] on div "* Inputs (1) + Add Package ITEM STRAIN LOT NUMBER PACKAGE ID AVAILABLE Unit Cos…" at bounding box center [414, 219] width 753 height 90
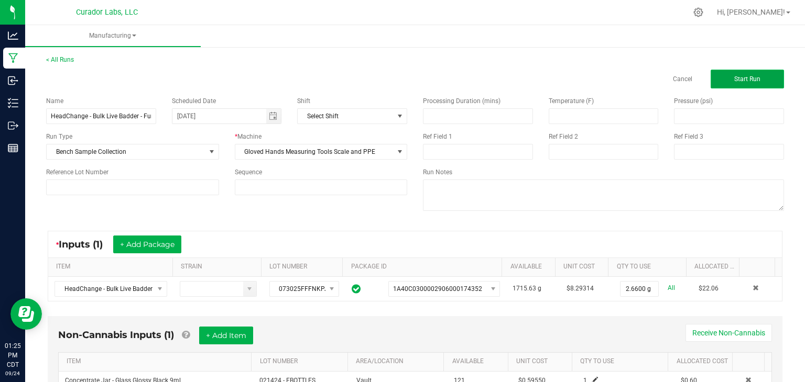
click at [721, 81] on button "Start Run" at bounding box center [746, 79] width 73 height 19
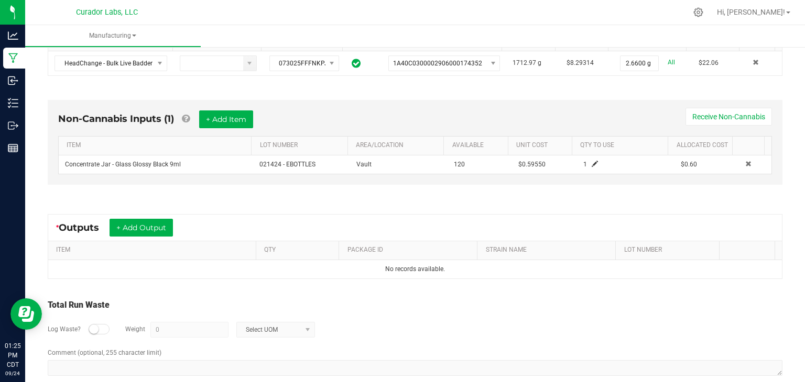
scroll to position [261, 0]
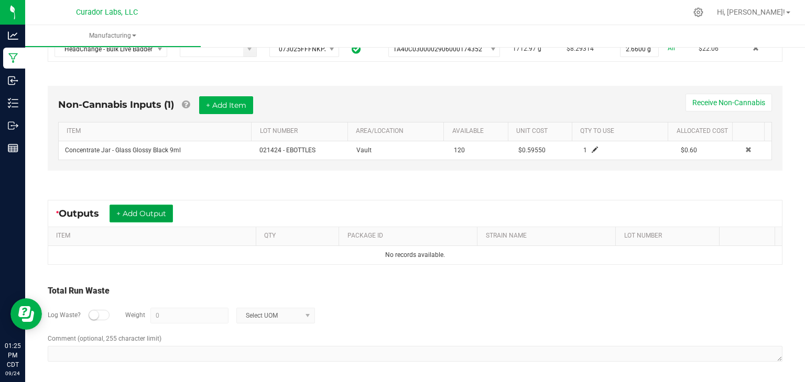
click at [161, 214] on button "+ Add Output" at bounding box center [140, 214] width 63 height 18
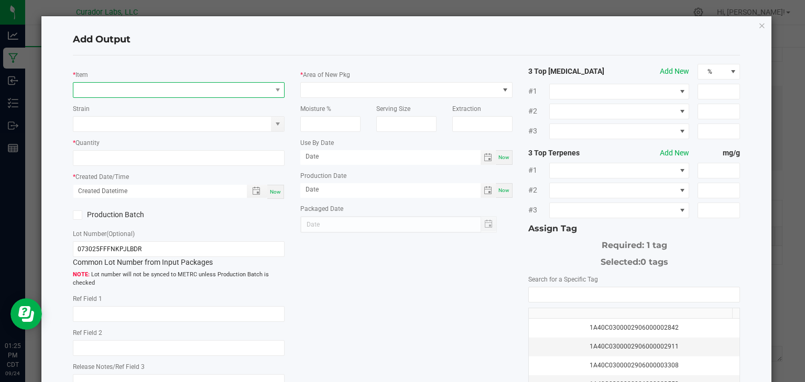
click at [184, 86] on span "NO DATA FOUND" at bounding box center [172, 90] width 198 height 15
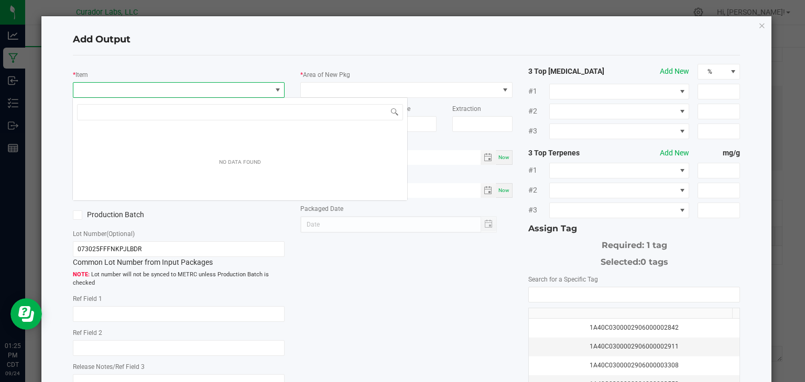
scroll to position [15, 210]
type input "HeadChange - Bulk Live Badder - Funky Pajamas"
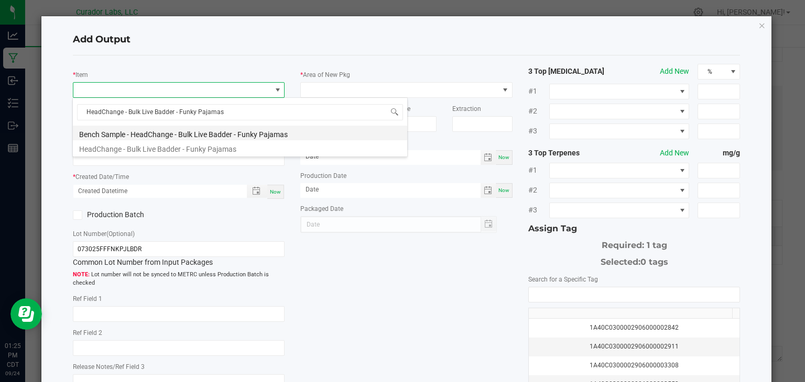
click at [179, 131] on li "Bench Sample - HeadChange - Bulk Live Badder - Funky Pajamas" at bounding box center [240, 133] width 334 height 15
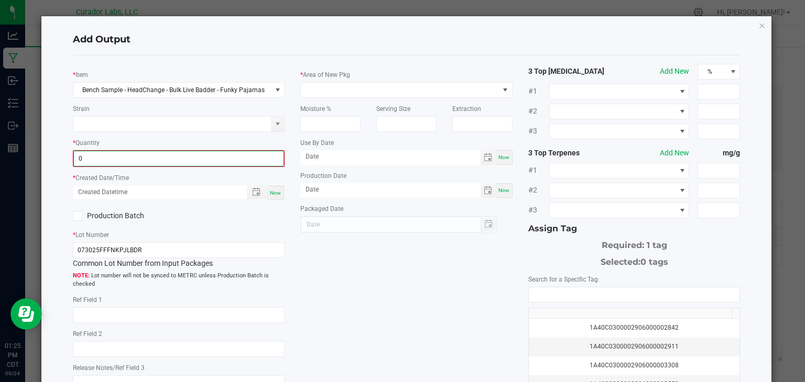
click at [195, 157] on input "0" at bounding box center [179, 158] width 210 height 15
type input "2.6600 g"
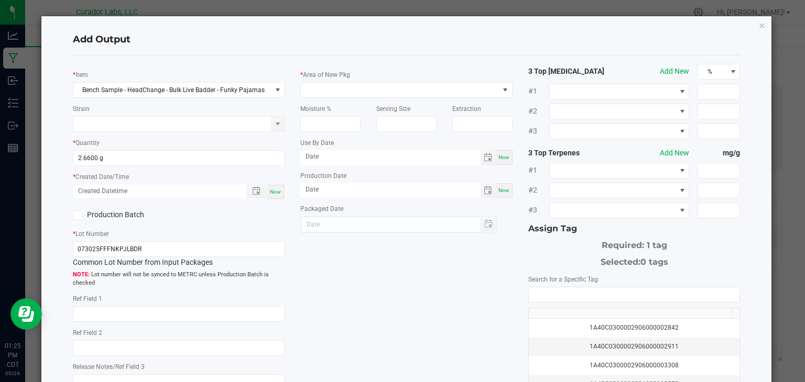
click at [272, 191] on span "Now" at bounding box center [275, 192] width 11 height 6
type input "09/24/2025 1:25 PM"
type input "[DATE]"
click at [365, 96] on span at bounding box center [400, 90] width 198 height 15
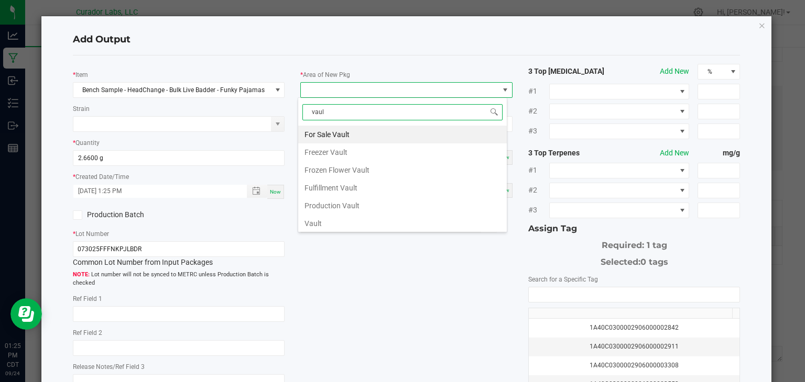
type input "vault"
click at [327, 223] on li "Vault" at bounding box center [402, 224] width 209 height 18
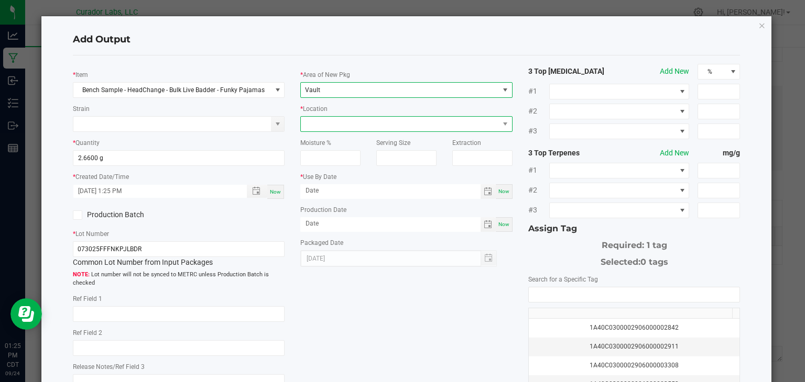
click at [388, 125] on span at bounding box center [400, 124] width 198 height 15
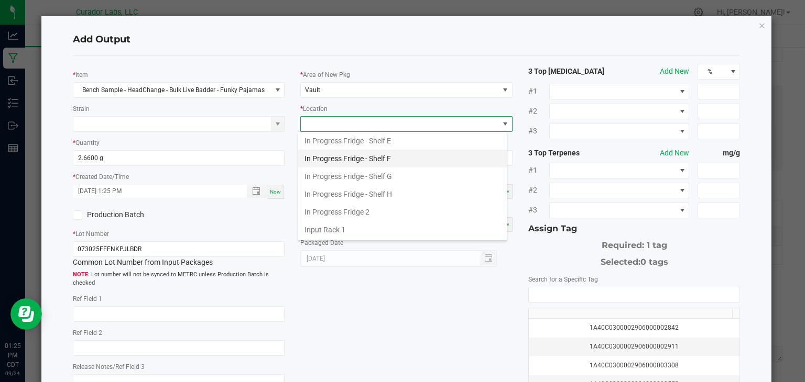
scroll to position [147, 0]
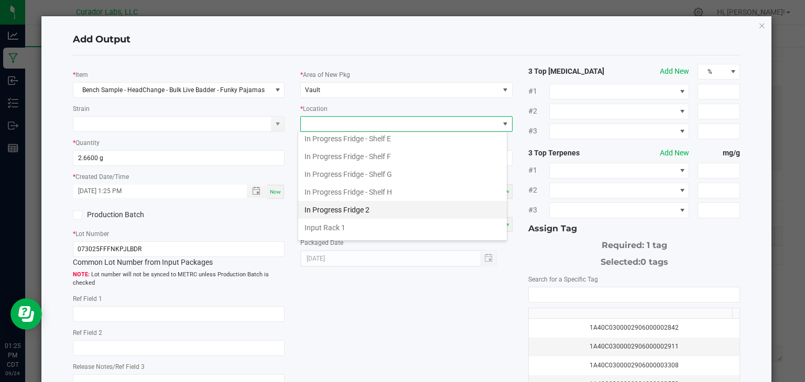
click at [366, 209] on li "In Progress Fridge 2" at bounding box center [402, 210] width 209 height 18
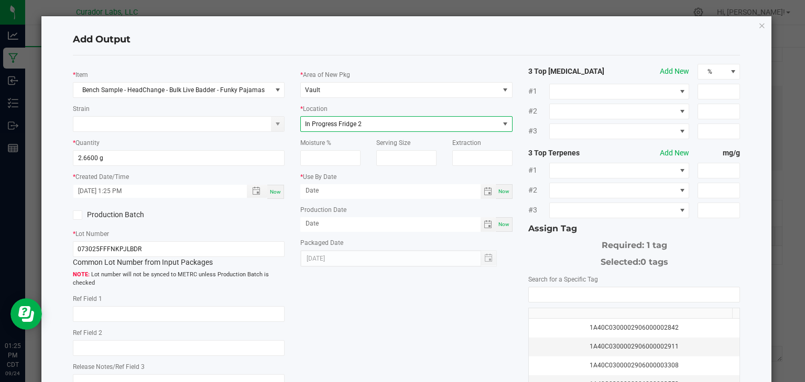
click at [498, 193] on span "Now" at bounding box center [503, 192] width 11 height 6
click at [335, 190] on input "[DATE]" at bounding box center [390, 190] width 180 height 13
type input "09/24/2026"
click at [400, 289] on div "* Item Bench Sample - HeadChange - Bulk Live Badder - Funky Pajamas Strain * Qu…" at bounding box center [406, 252] width 683 height 376
click at [576, 299] on input "NO DATA FOUND" at bounding box center [634, 295] width 211 height 15
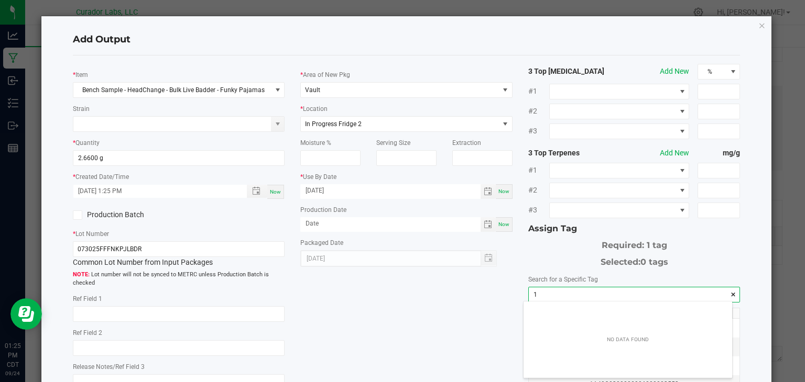
scroll to position [15, 209]
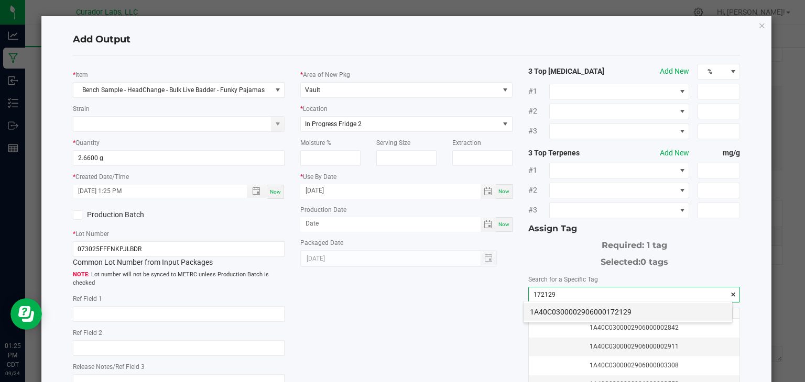
click at [562, 313] on li "1A40C0300002906000172129" at bounding box center [627, 312] width 209 height 18
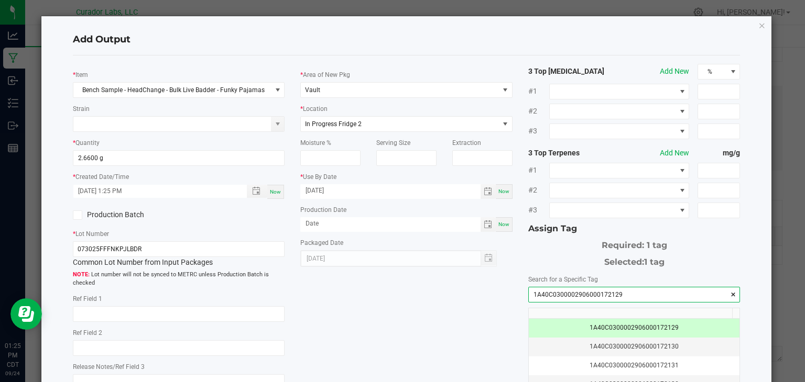
type input "1A40C0300002906000172129"
click at [432, 295] on div "* Item Bench Sample - HeadChange - Bulk Live Badder - Funky Pajamas Strain * Qu…" at bounding box center [406, 252] width 683 height 376
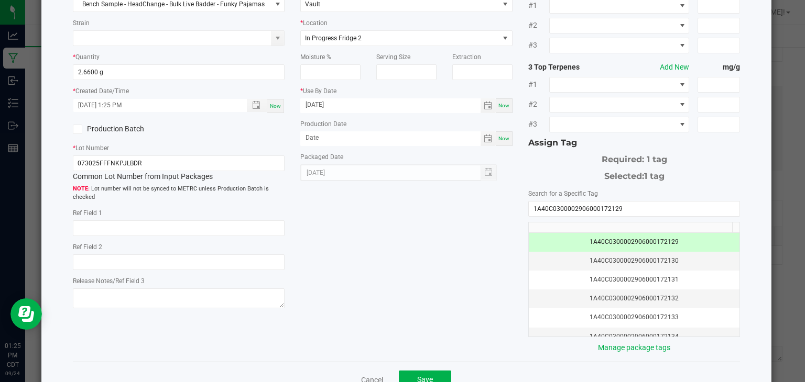
scroll to position [88, 0]
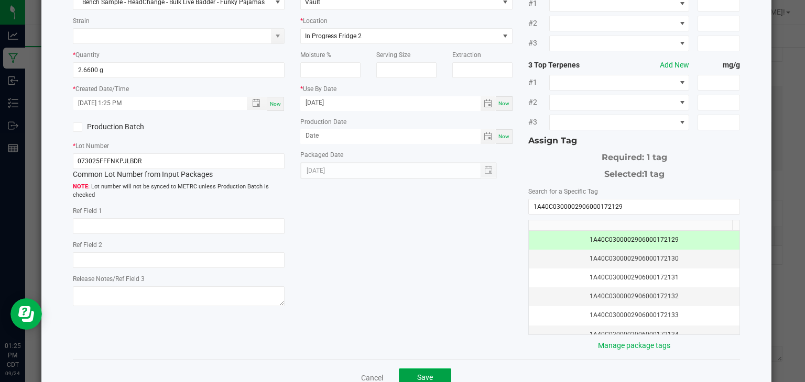
click at [411, 369] on button "Save" at bounding box center [425, 378] width 52 height 19
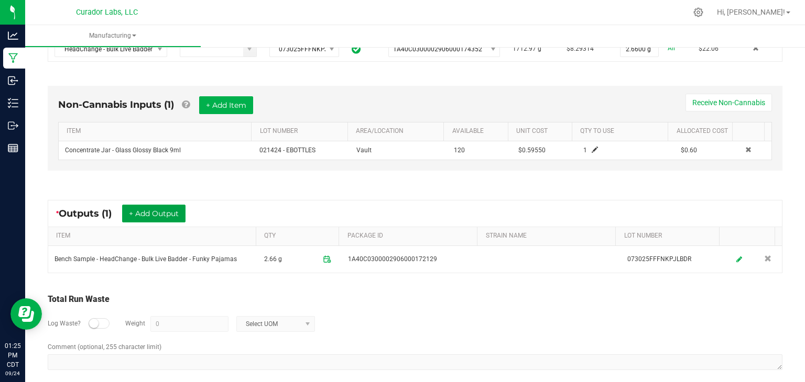
scroll to position [0, 0]
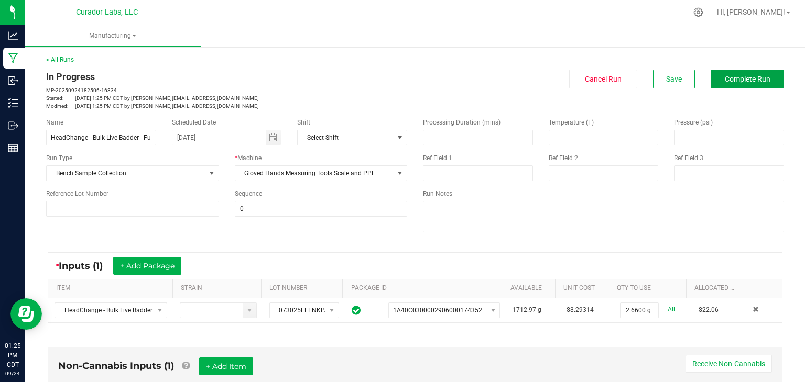
click at [754, 78] on span "Complete Run" at bounding box center [748, 79] width 46 height 8
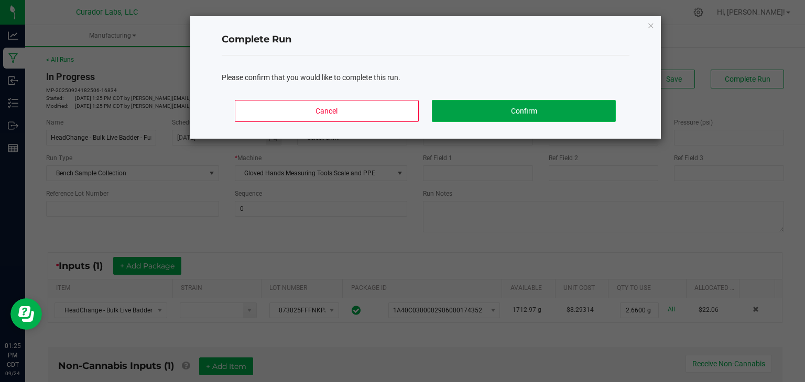
click at [578, 106] on button "Confirm" at bounding box center [523, 111] width 183 height 22
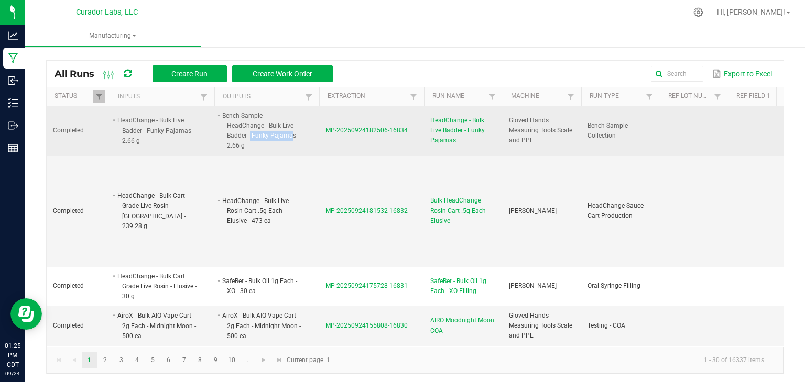
drag, startPoint x: 248, startPoint y: 135, endPoint x: 280, endPoint y: 129, distance: 32.5
click at [280, 129] on li "Bench Sample - HeadChange - Bulk Live Badder - Funky Pajamas - 2.66 g" at bounding box center [262, 131] width 83 height 41
